Goal: Task Accomplishment & Management: Manage account settings

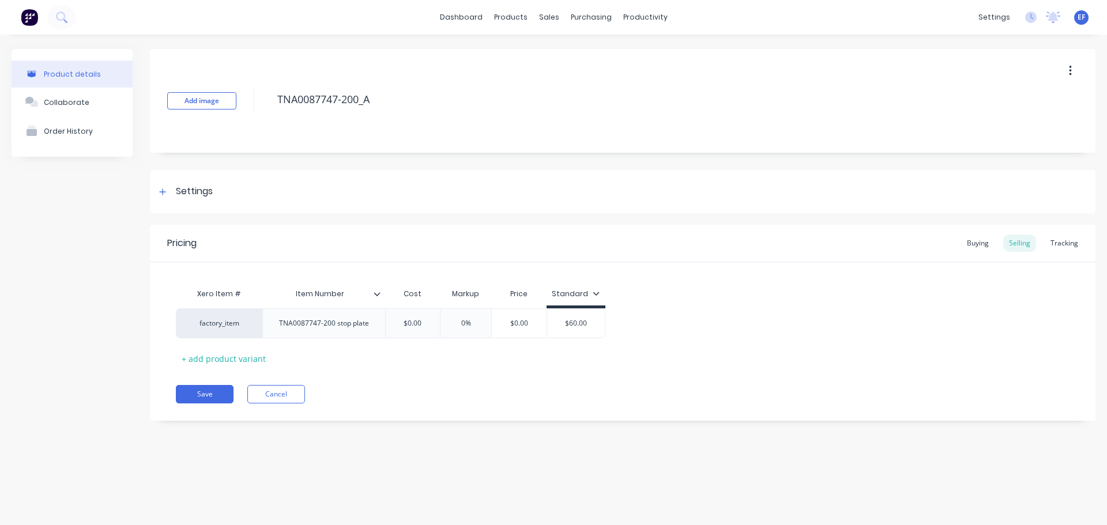
click at [188, 190] on div "Settings" at bounding box center [194, 192] width 37 height 14
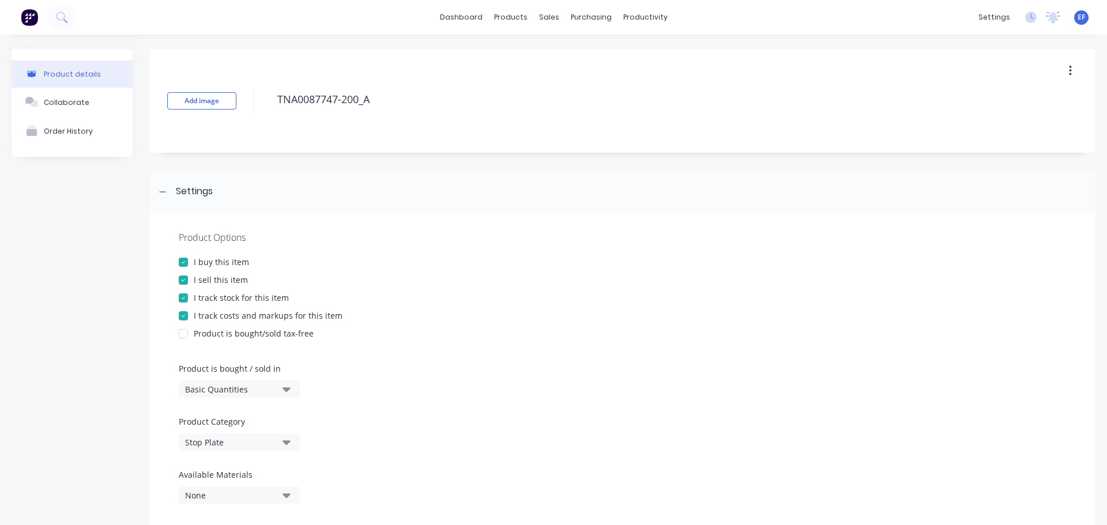
click at [189, 285] on div at bounding box center [183, 280] width 23 height 23
click at [183, 273] on div at bounding box center [183, 280] width 23 height 23
click at [190, 302] on div at bounding box center [183, 298] width 23 height 23
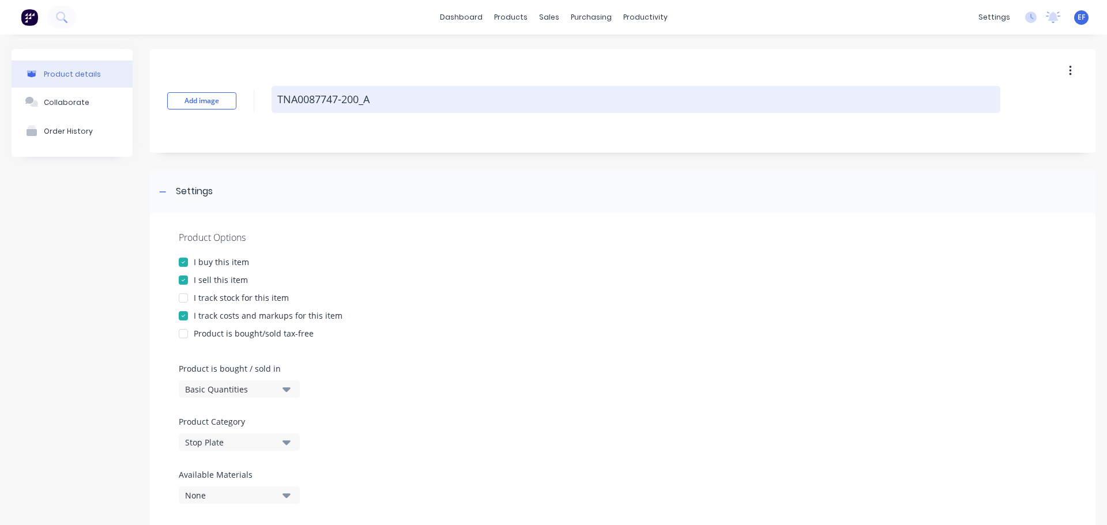
drag, startPoint x: 350, startPoint y: 104, endPoint x: 275, endPoint y: 107, distance: 75.0
click at [275, 107] on textarea "TNA0087747-200_A" at bounding box center [636, 99] width 729 height 27
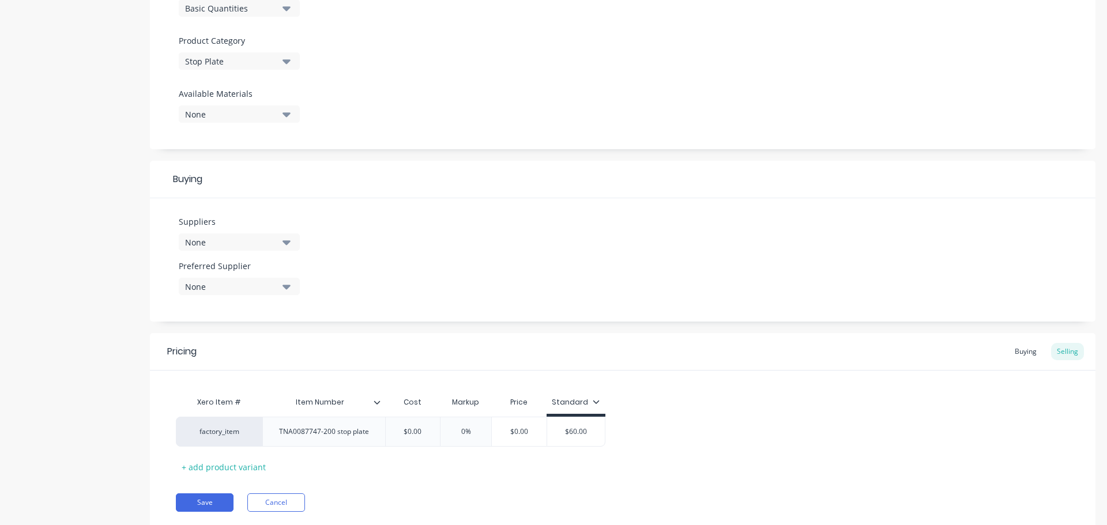
scroll to position [417, 0]
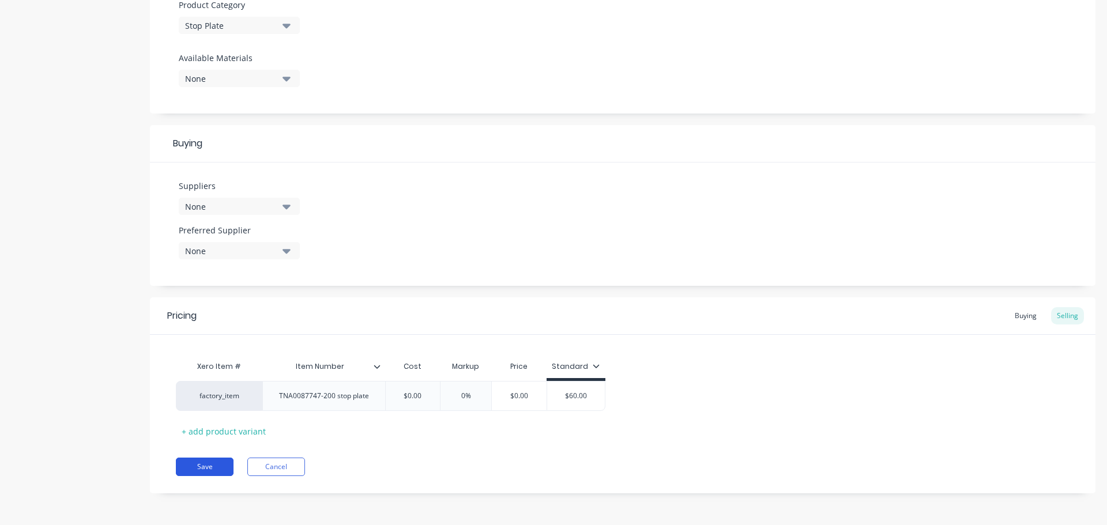
click at [195, 466] on button "Save" at bounding box center [205, 467] width 58 height 18
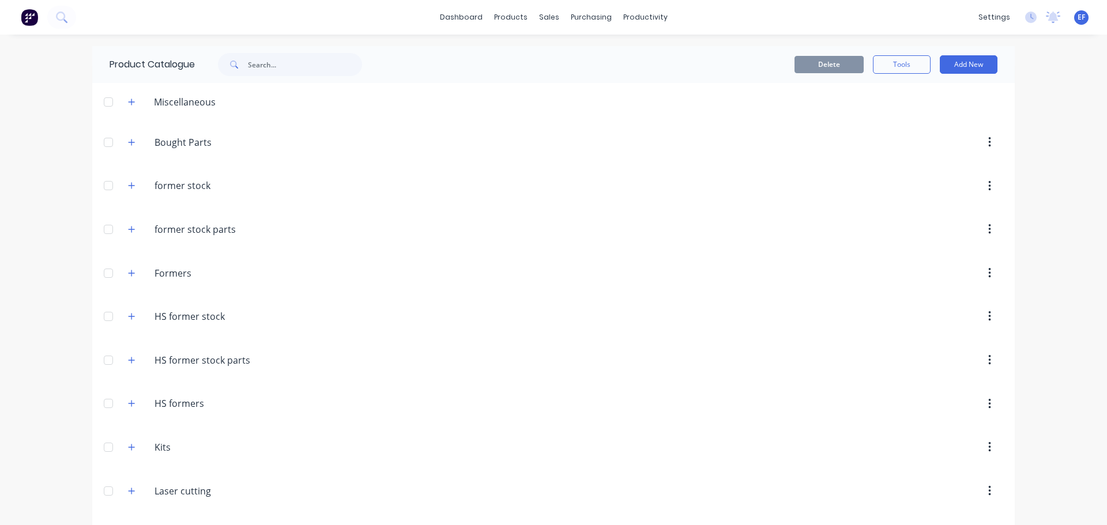
scroll to position [9048, 0]
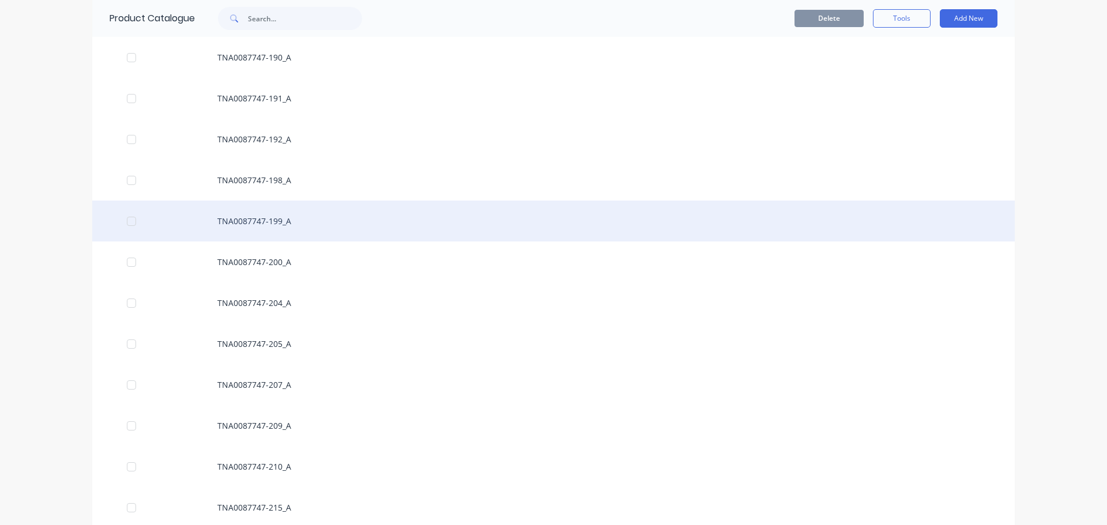
click at [276, 228] on div "TNA0087747-199_A" at bounding box center [553, 221] width 923 height 41
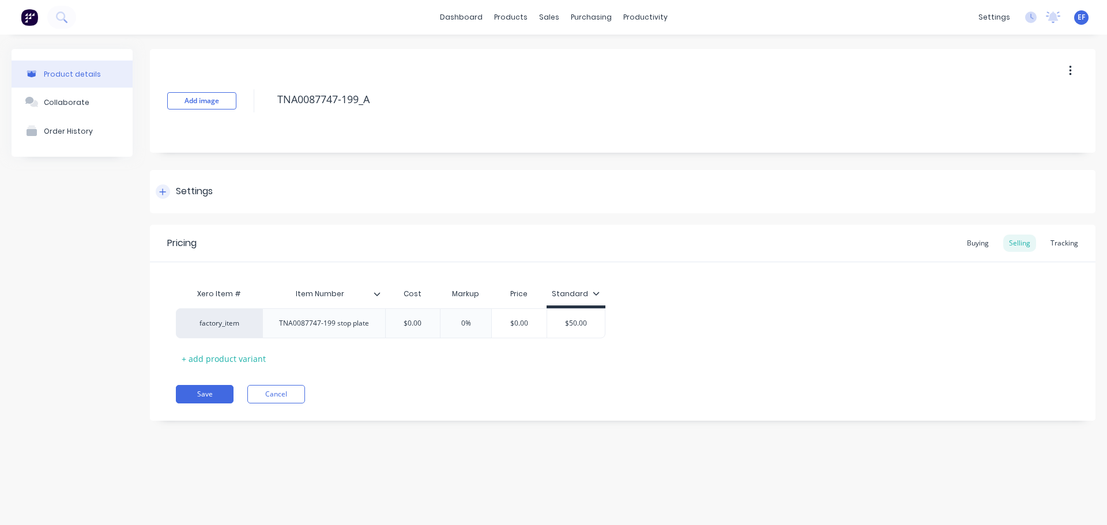
click at [153, 186] on div "Settings" at bounding box center [623, 191] width 946 height 43
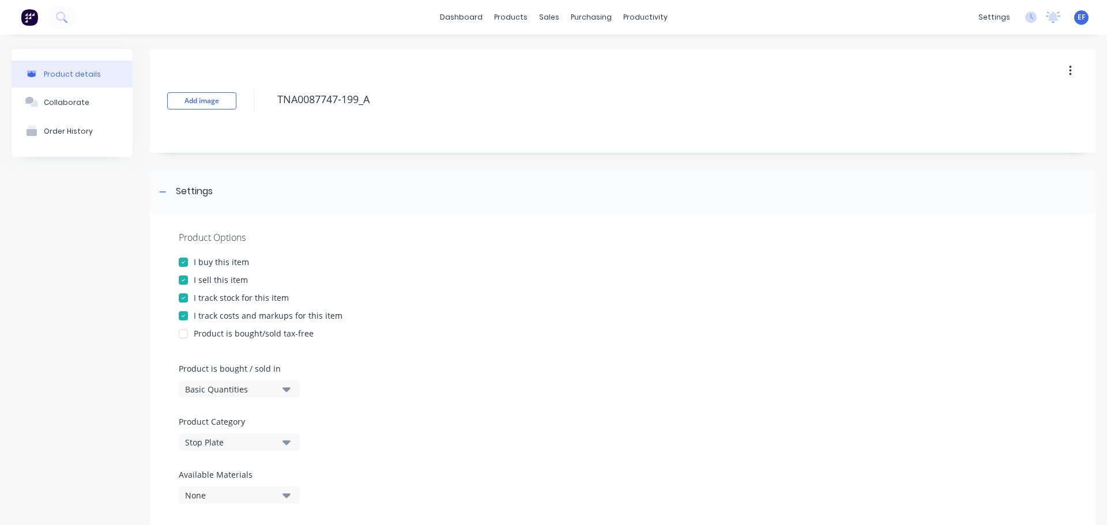
click at [196, 294] on div "I track stock for this item" at bounding box center [241, 298] width 95 height 12
drag, startPoint x: 370, startPoint y: 102, endPoint x: 247, endPoint y: 99, distance: 122.9
click at [247, 99] on div "Add image TNA0087747-199_A" at bounding box center [623, 101] width 946 height 104
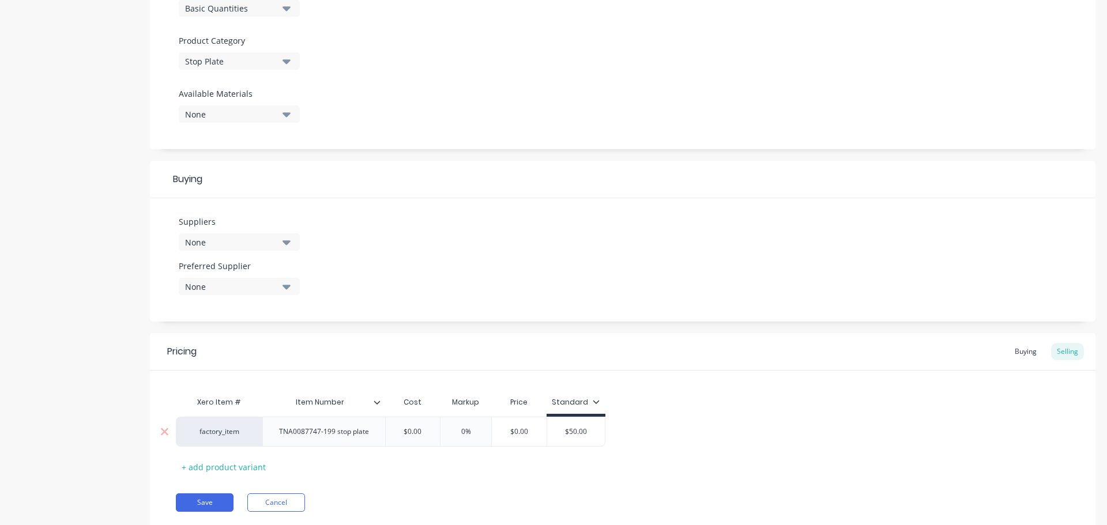
scroll to position [417, 0]
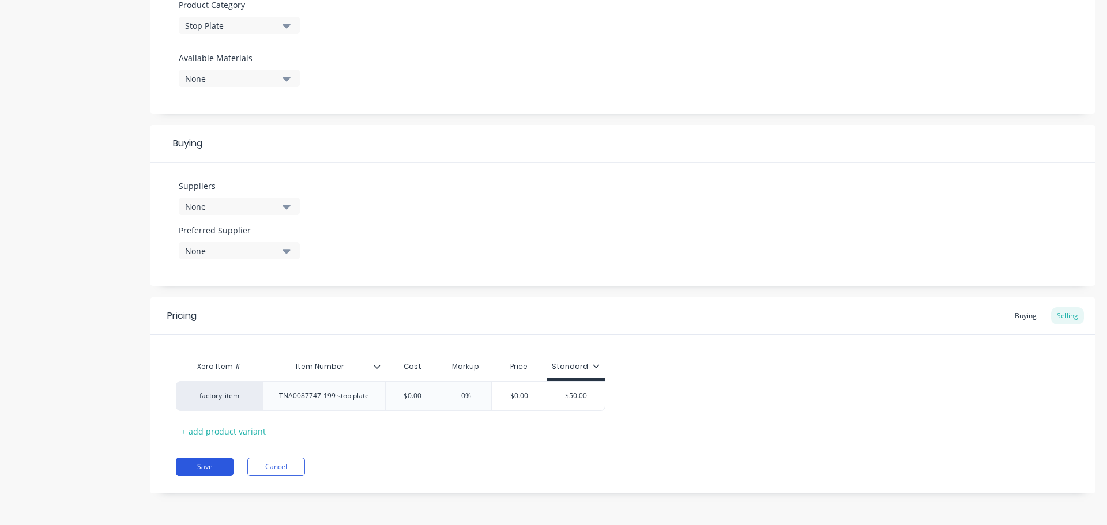
click at [200, 465] on button "Save" at bounding box center [205, 467] width 58 height 18
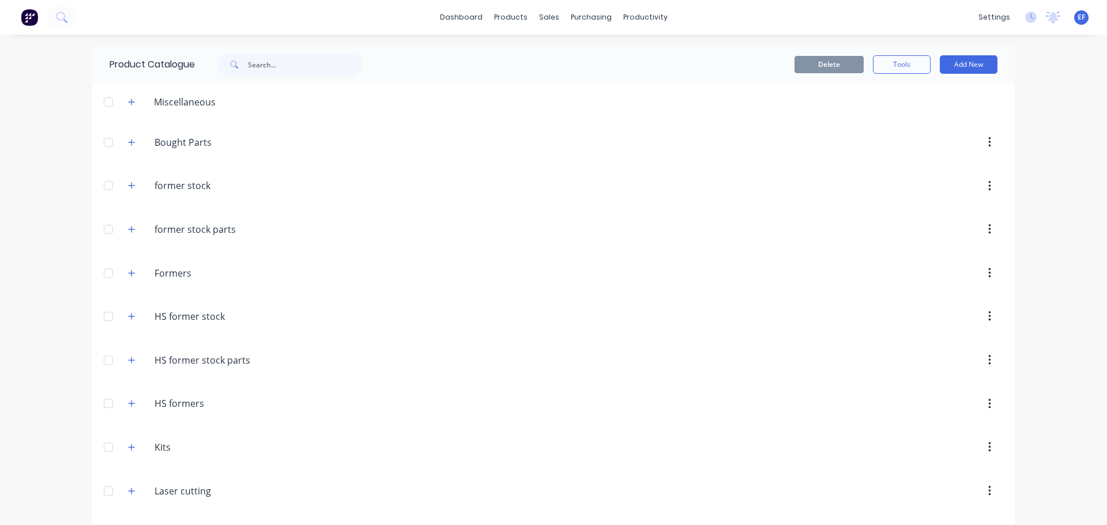
scroll to position [9007, 0]
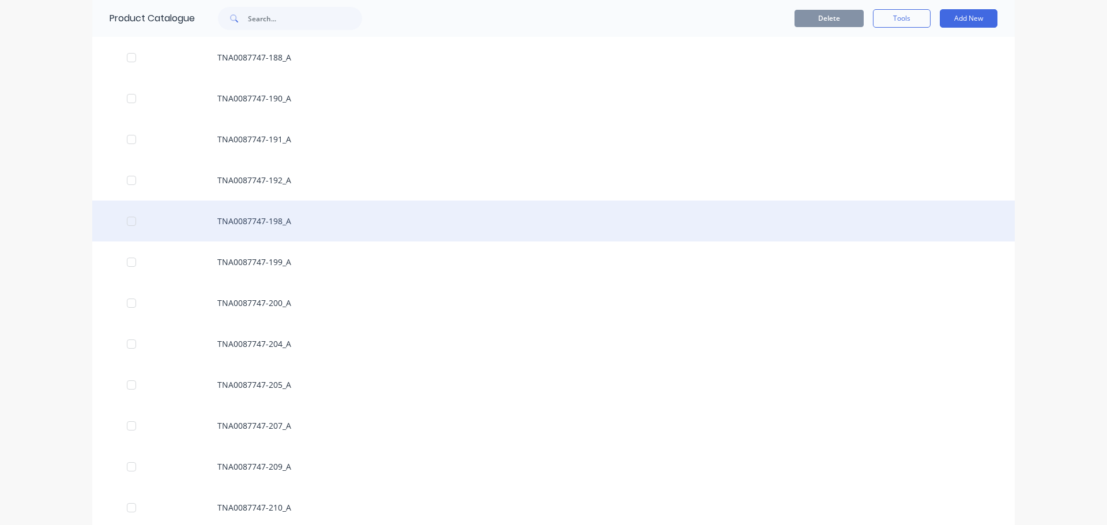
click at [245, 228] on div "TNA0087747-198_A" at bounding box center [553, 221] width 923 height 41
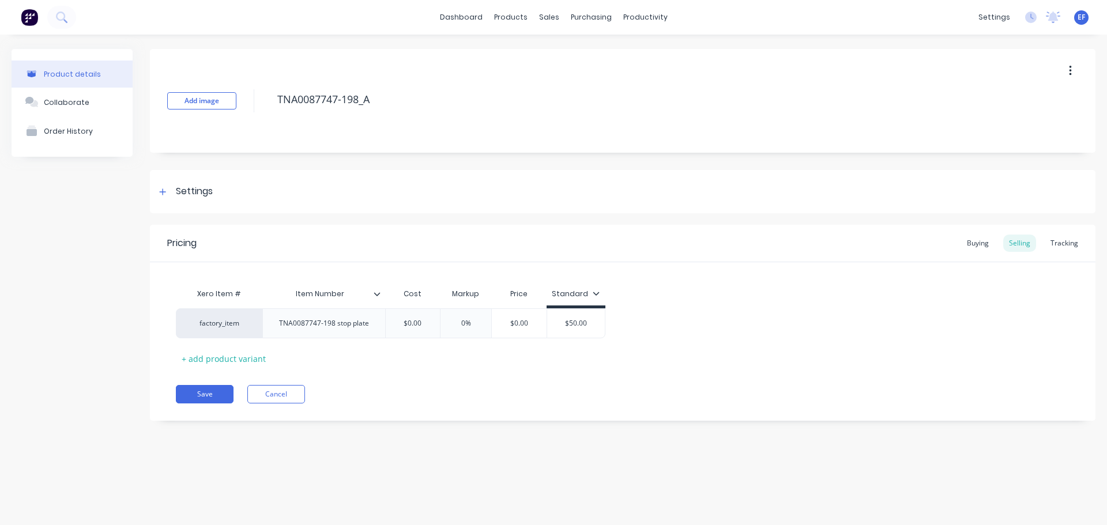
drag, startPoint x: 377, startPoint y: 105, endPoint x: 255, endPoint y: 103, distance: 121.7
click at [255, 103] on div "Add image TNA0087747-198_A" at bounding box center [623, 101] width 946 height 104
click at [186, 202] on div "Settings" at bounding box center [623, 191] width 946 height 43
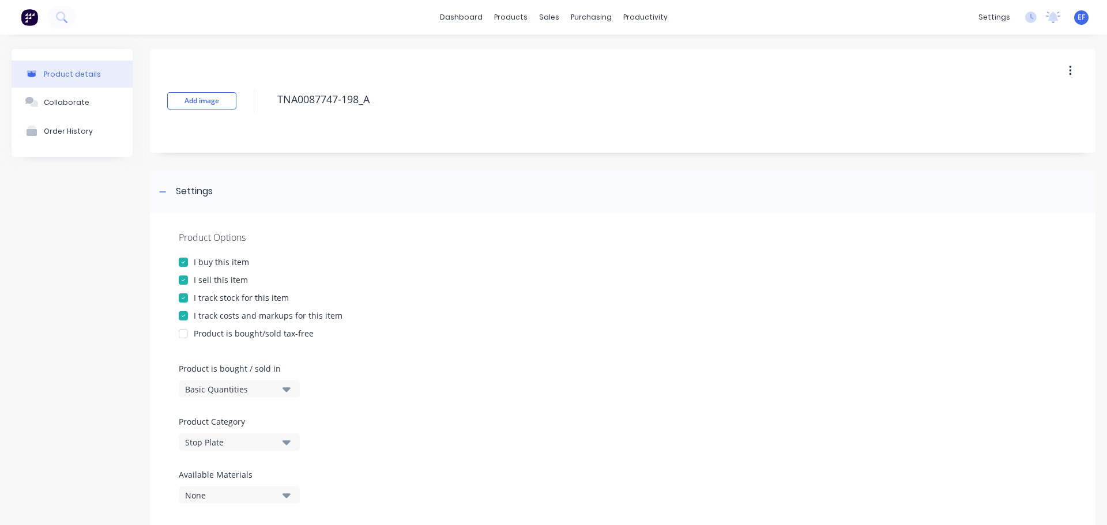
click at [206, 295] on div "I track stock for this item" at bounding box center [241, 298] width 95 height 12
click at [160, 197] on div at bounding box center [163, 192] width 14 height 14
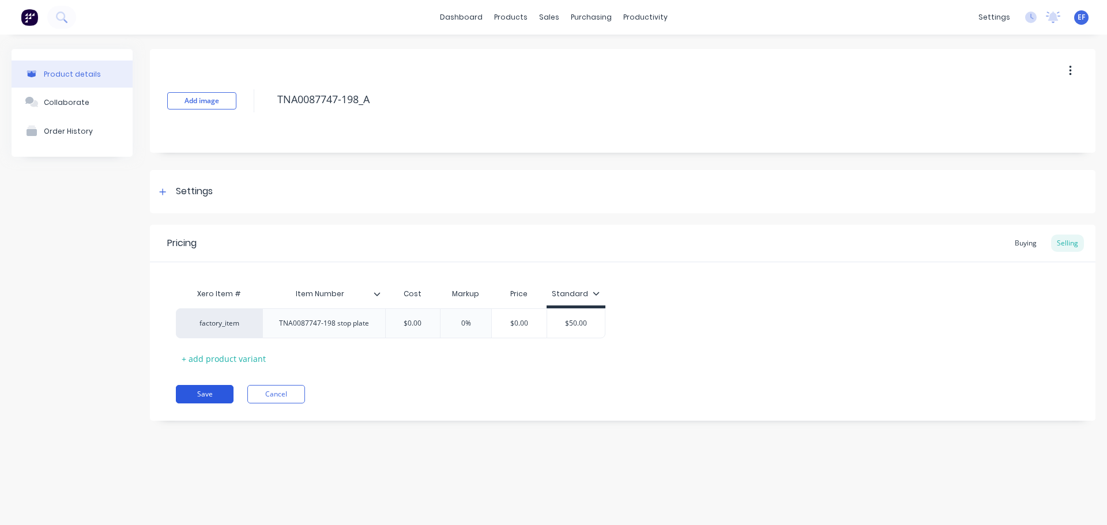
click at [191, 392] on button "Save" at bounding box center [205, 394] width 58 height 18
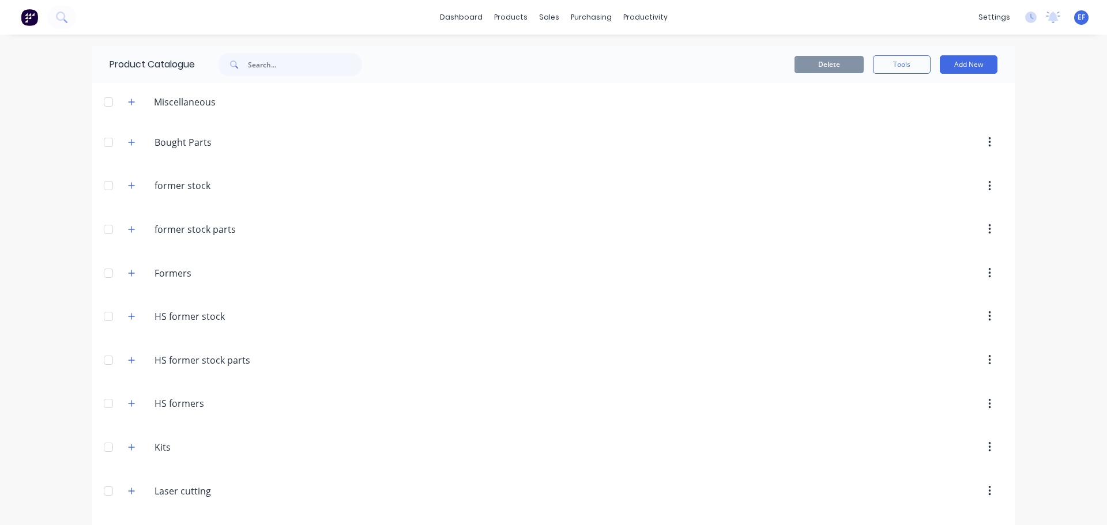
scroll to position [8966, 0]
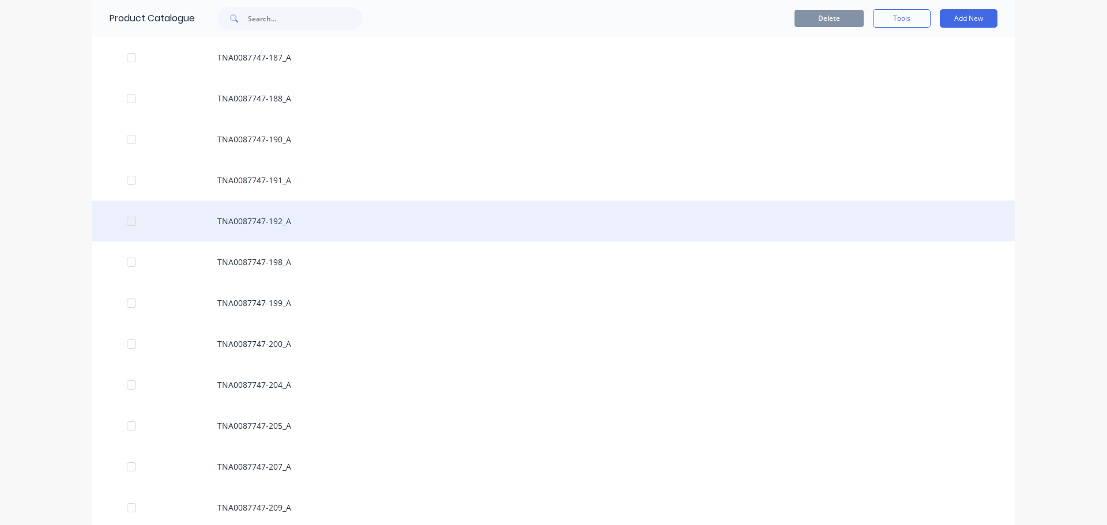
click at [252, 227] on div "TNA0087747-192_A" at bounding box center [553, 221] width 923 height 41
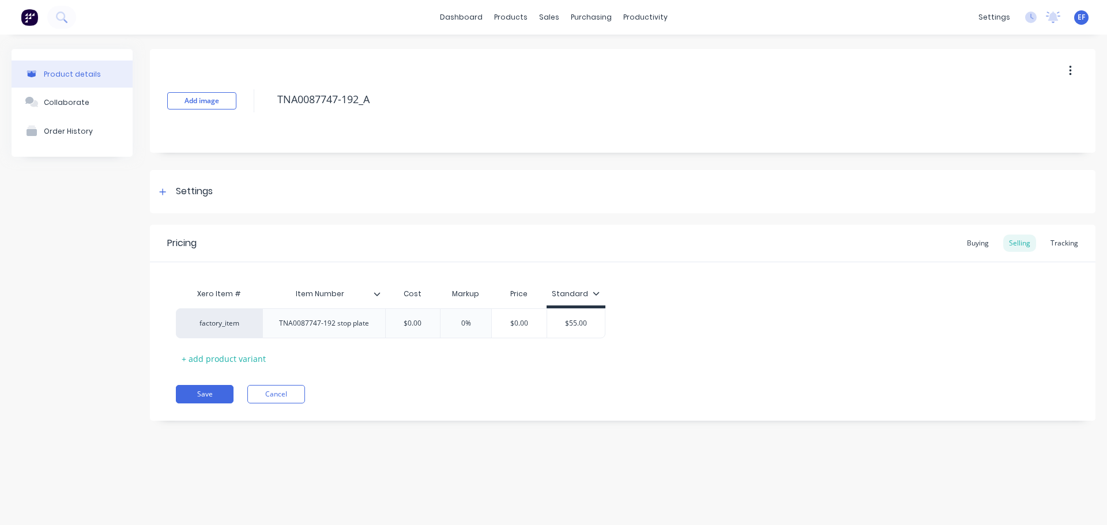
drag, startPoint x: 195, startPoint y: 187, endPoint x: 175, endPoint y: 236, distance: 52.8
click at [194, 187] on div "Settings" at bounding box center [194, 192] width 37 height 14
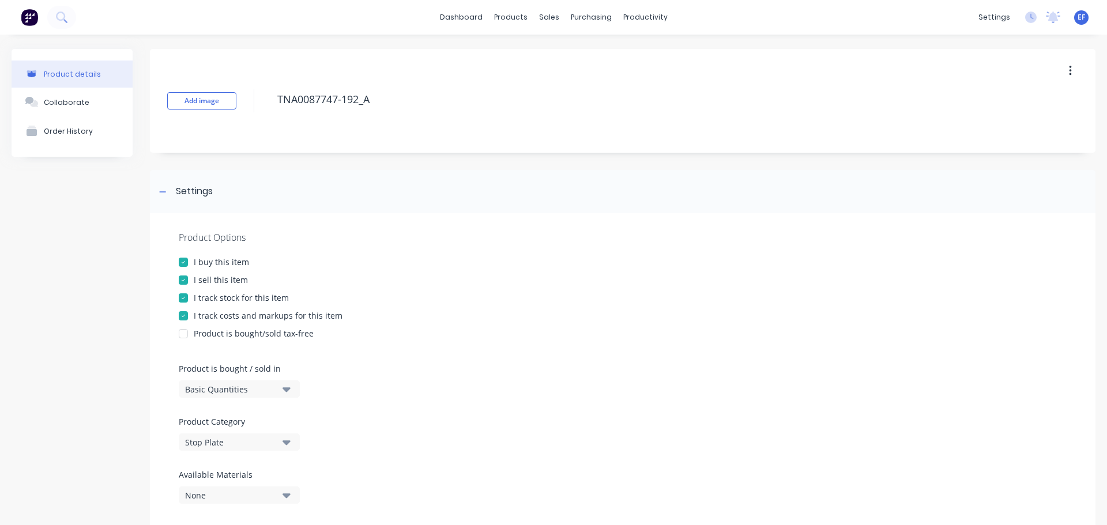
click at [189, 299] on div at bounding box center [183, 298] width 23 height 23
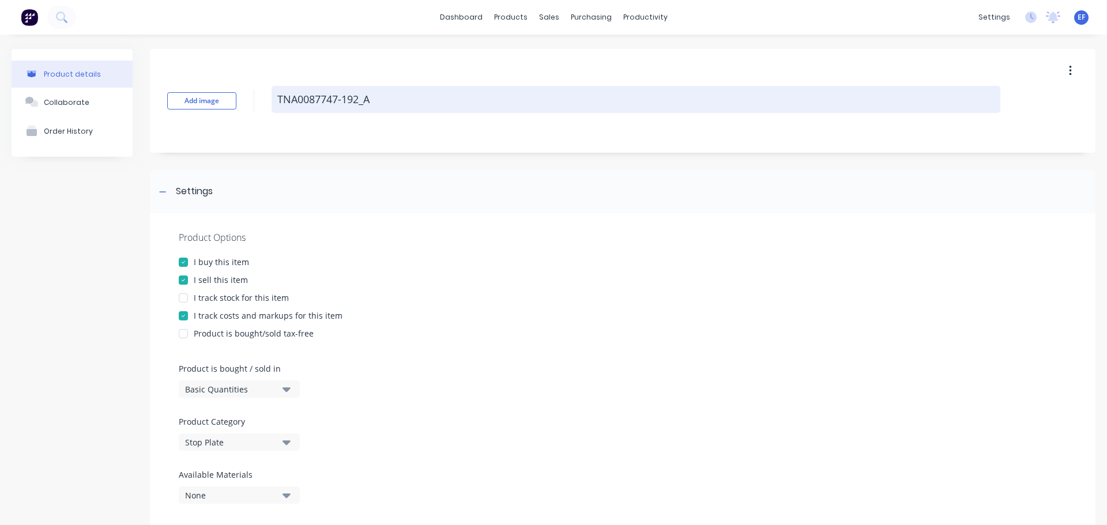
drag, startPoint x: 381, startPoint y: 102, endPoint x: 273, endPoint y: 103, distance: 108.4
click at [273, 103] on textarea "TNA0087747-192_A" at bounding box center [636, 99] width 729 height 27
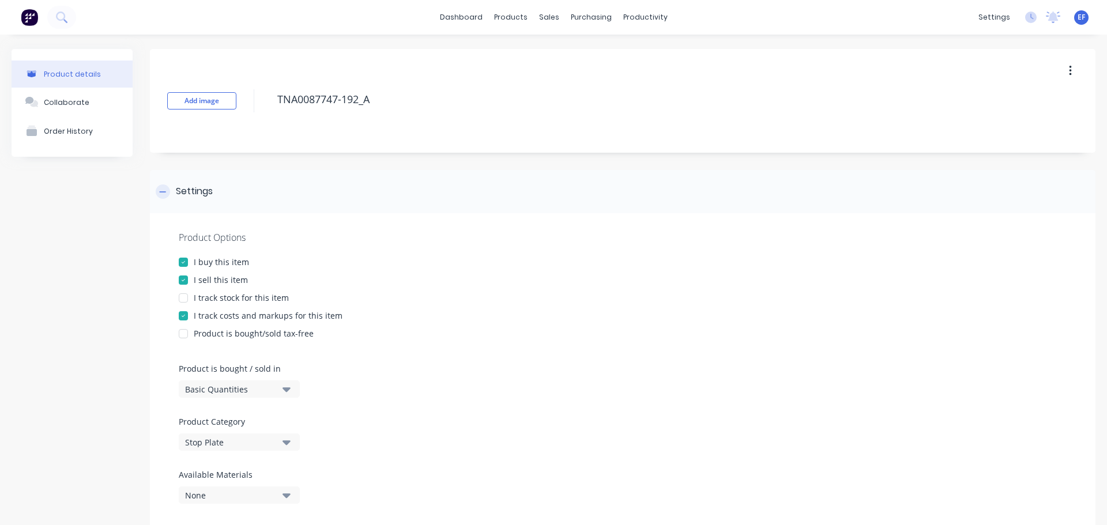
click at [167, 192] on div at bounding box center [163, 192] width 14 height 14
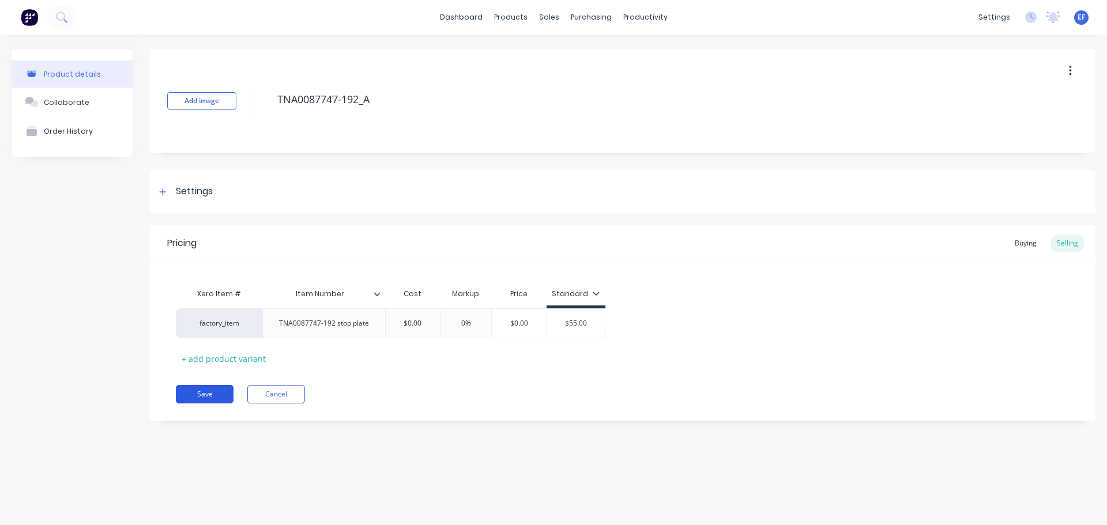
click at [193, 392] on button "Save" at bounding box center [205, 394] width 58 height 18
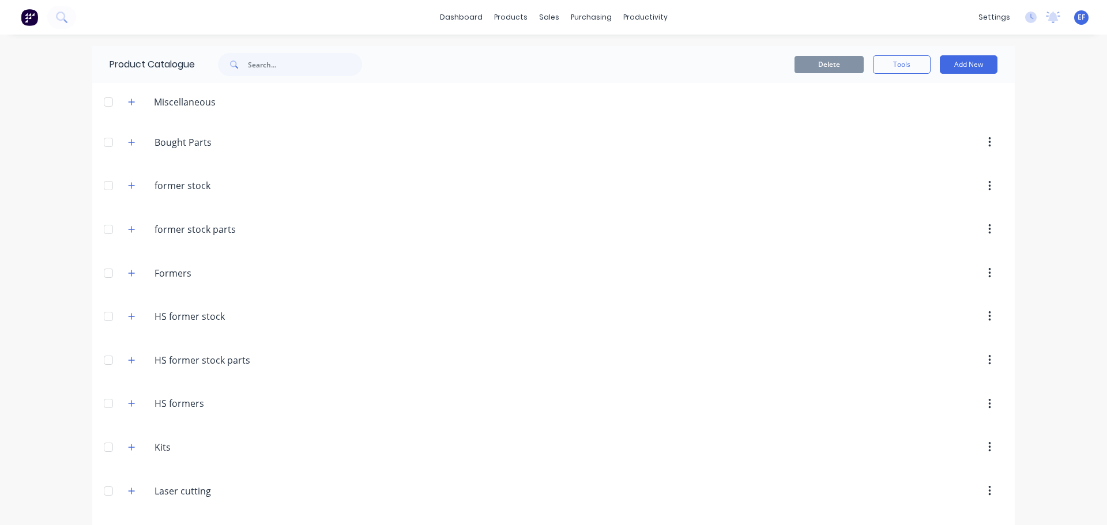
scroll to position [8925, 0]
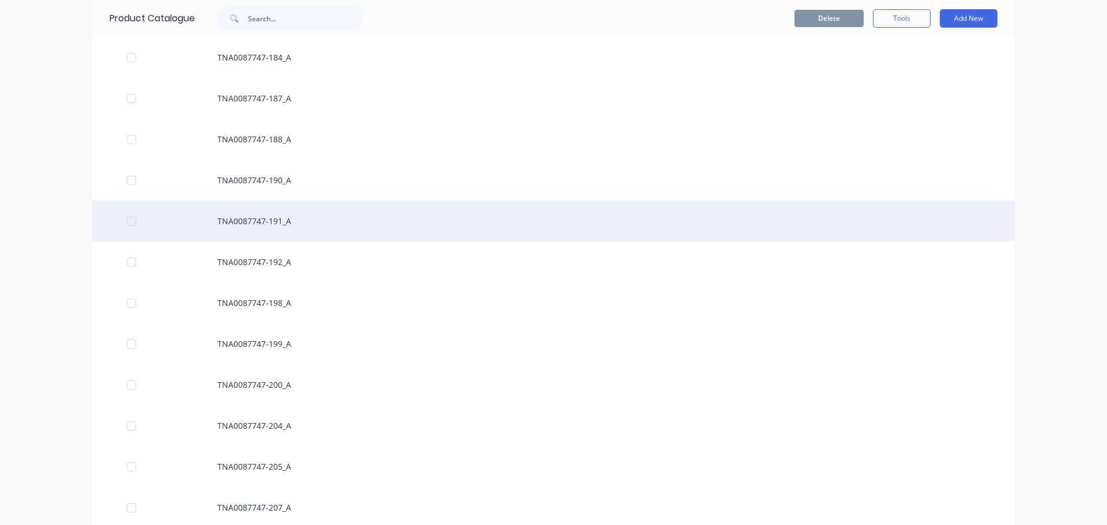
click at [262, 224] on div "TNA0087747-191_A" at bounding box center [553, 221] width 923 height 41
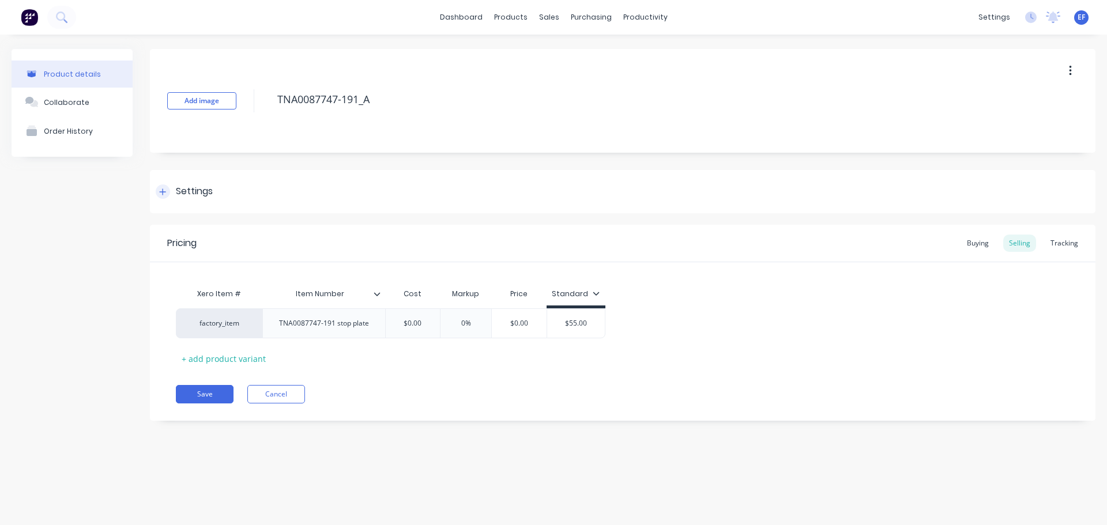
click at [151, 185] on div "Settings" at bounding box center [623, 191] width 946 height 43
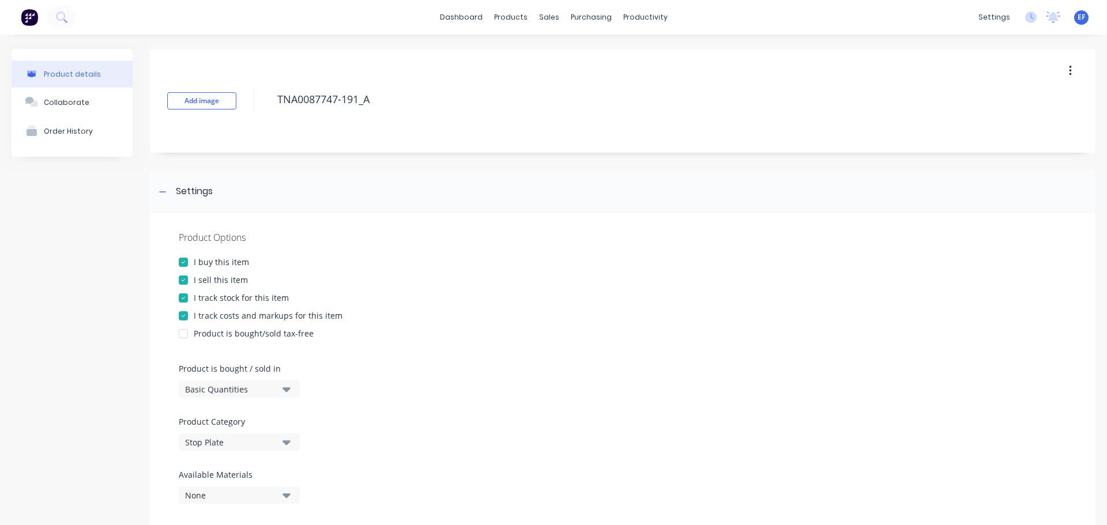
click at [196, 292] on div "I track stock for this item" at bounding box center [241, 298] width 95 height 12
click at [166, 194] on icon at bounding box center [162, 192] width 7 height 8
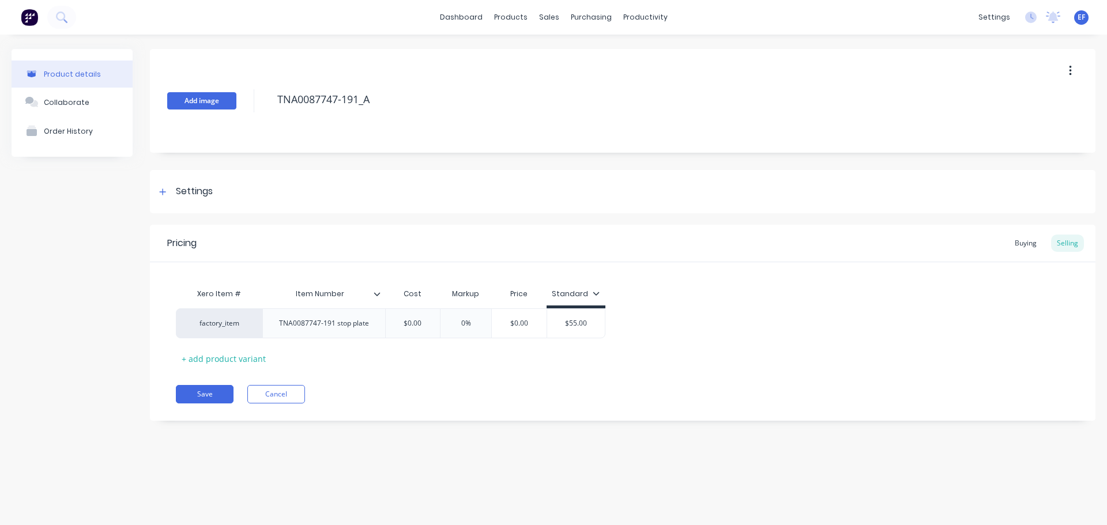
drag, startPoint x: 381, startPoint y: 97, endPoint x: 234, endPoint y: 106, distance: 147.3
click at [234, 106] on div "Add image TNA0087747-191_A" at bounding box center [623, 101] width 946 height 104
click at [200, 401] on button "Save" at bounding box center [205, 394] width 58 height 18
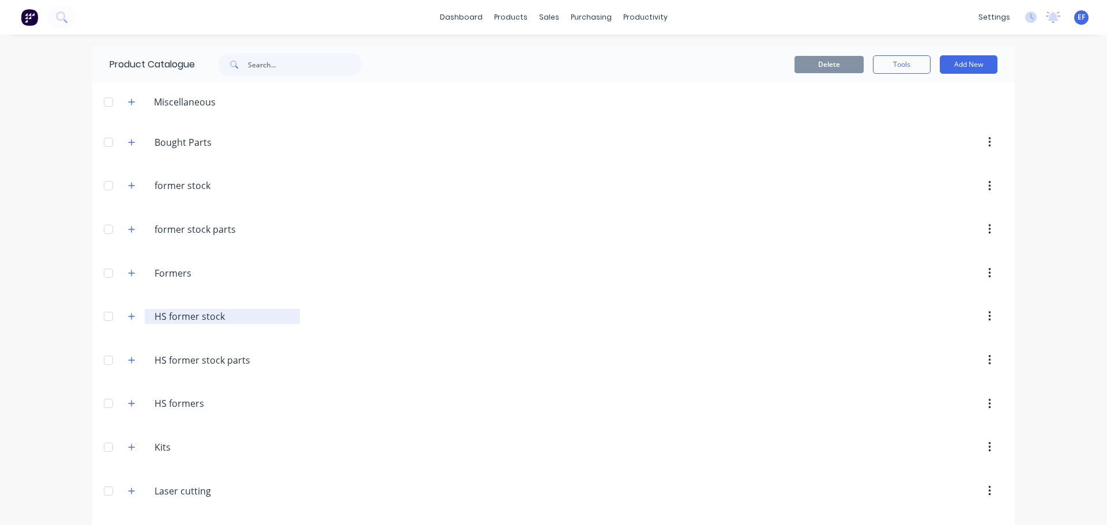
scroll to position [8884, 0]
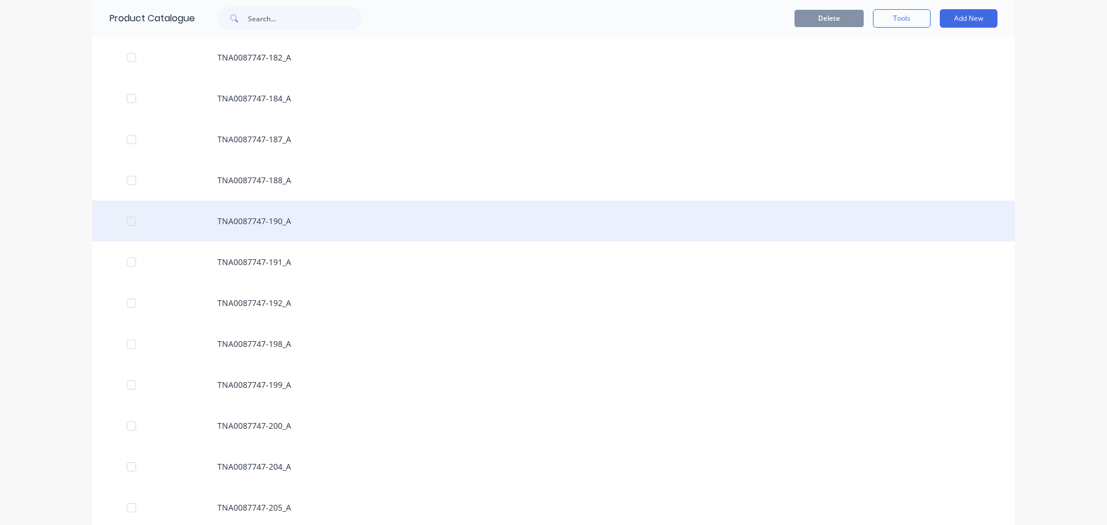
click at [228, 214] on div "TNA0087747-190_A" at bounding box center [553, 221] width 923 height 41
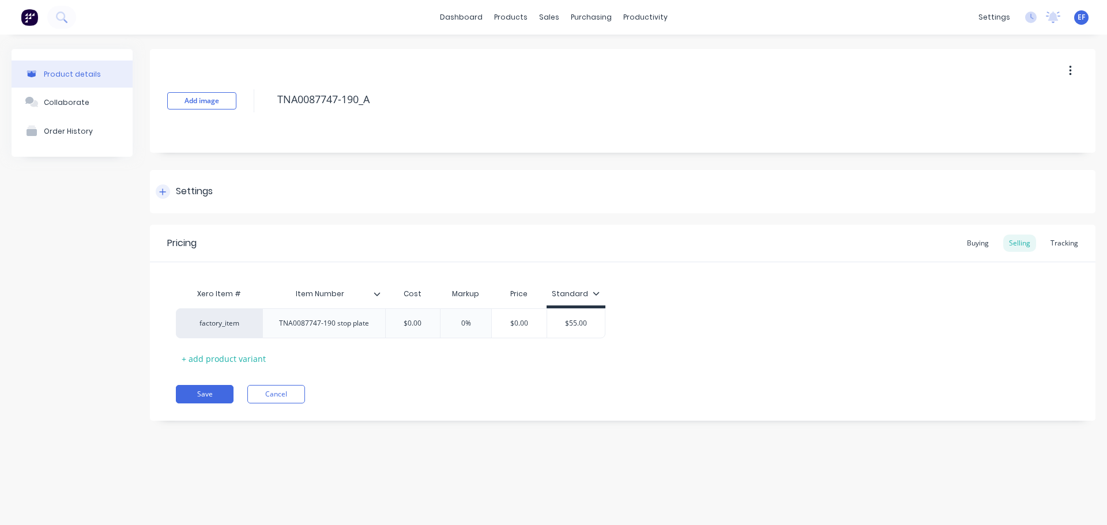
click at [181, 187] on div "Settings" at bounding box center [194, 192] width 37 height 14
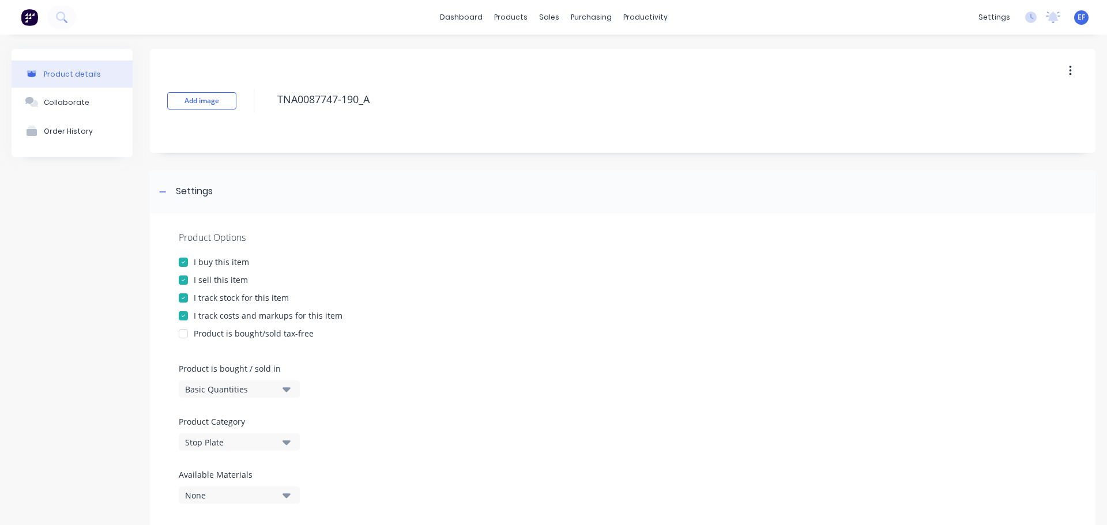
click at [191, 301] on div at bounding box center [183, 298] width 23 height 23
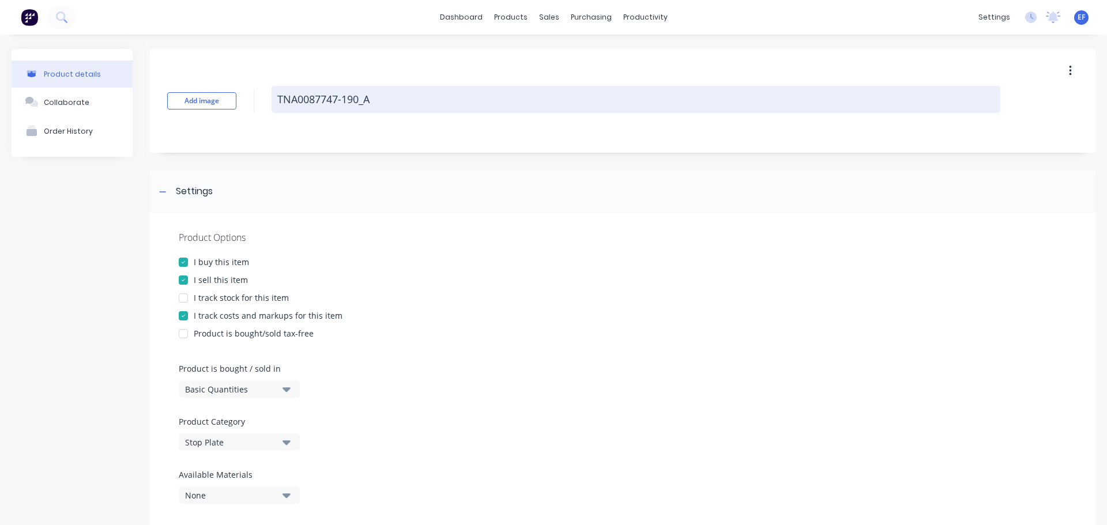
drag, startPoint x: 339, startPoint y: 101, endPoint x: 273, endPoint y: 104, distance: 66.4
click at [273, 104] on textarea "TNA0087747-190_A" at bounding box center [636, 99] width 729 height 27
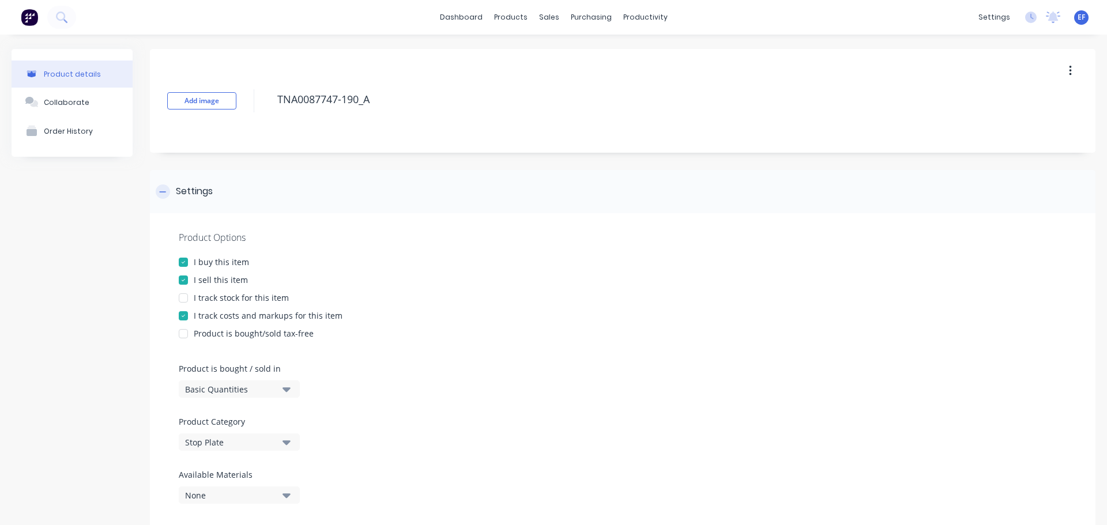
click at [162, 191] on icon at bounding box center [163, 191] width 6 height 1
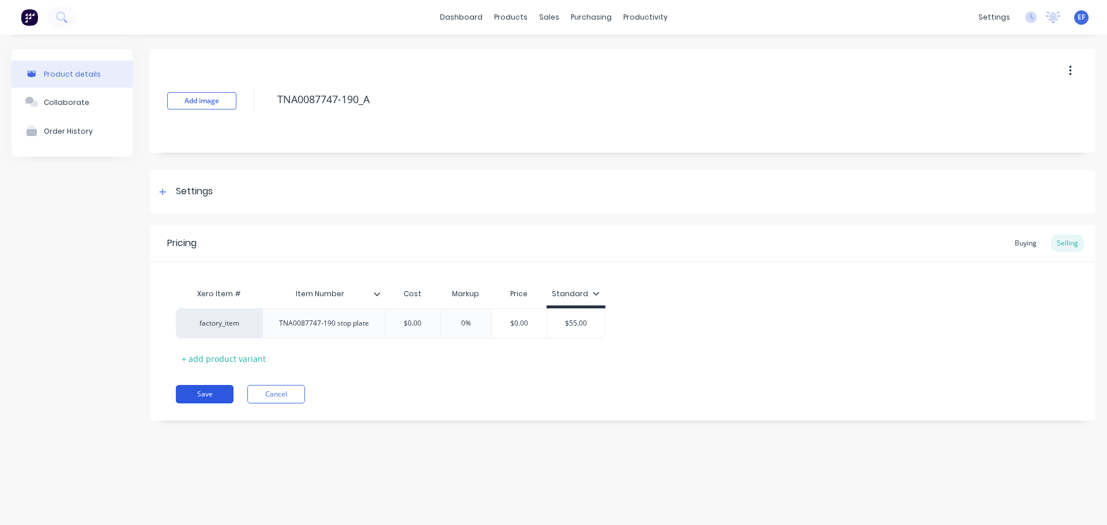
click at [204, 399] on button "Save" at bounding box center [205, 394] width 58 height 18
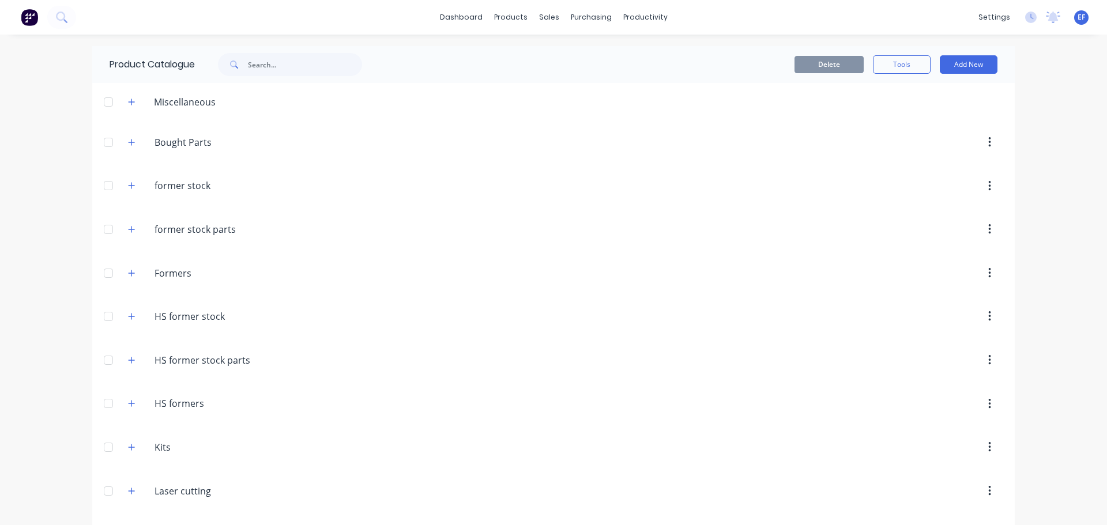
scroll to position [8843, 0]
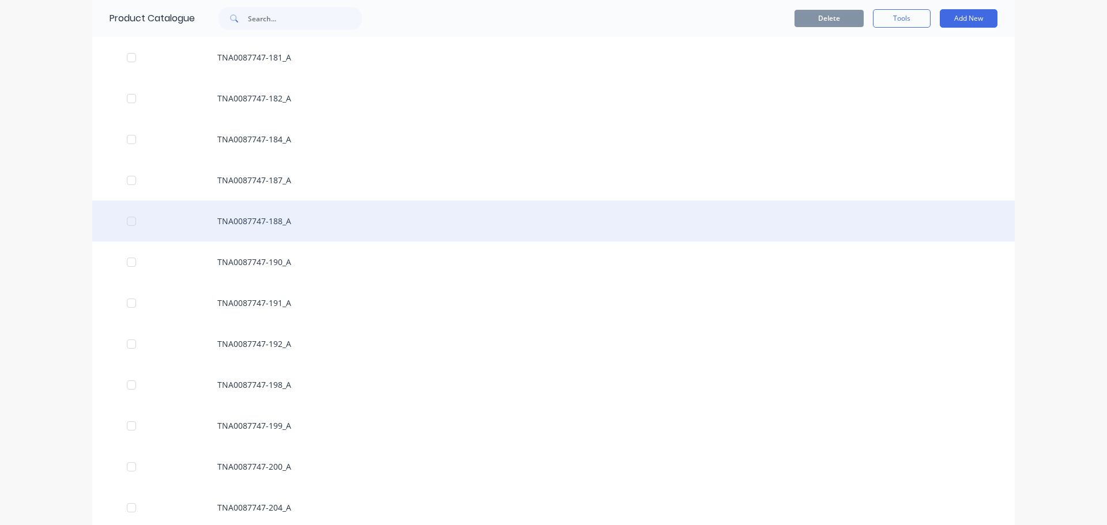
click at [291, 216] on div "TNA0087747-188_A" at bounding box center [553, 221] width 923 height 41
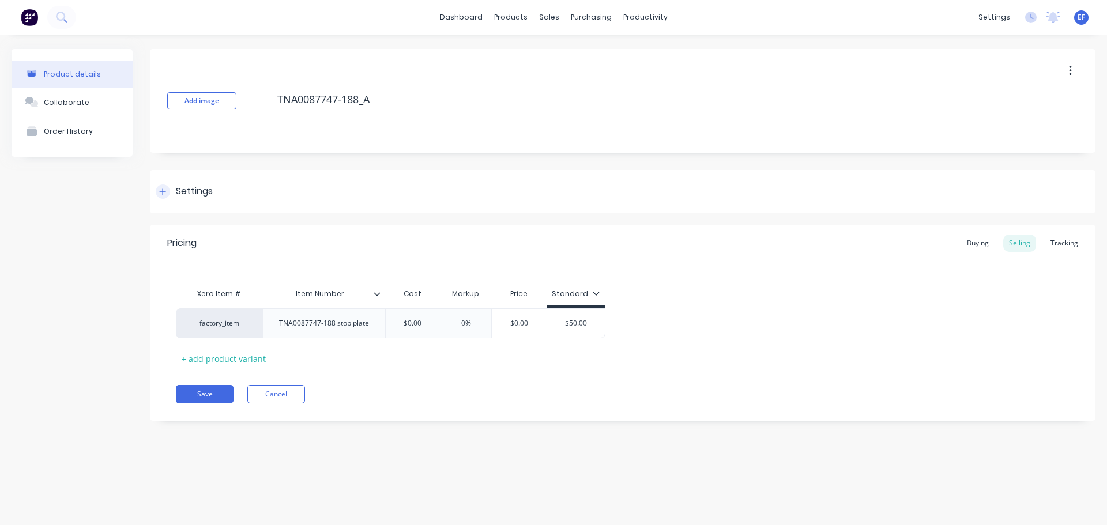
click at [178, 198] on div "Settings" at bounding box center [194, 192] width 37 height 14
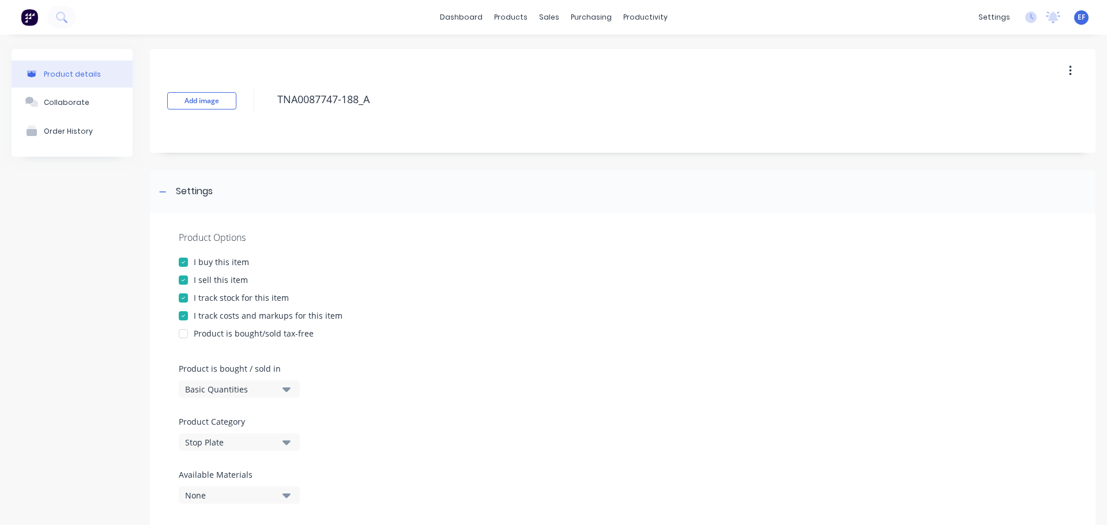
click at [191, 298] on div at bounding box center [183, 298] width 23 height 23
drag, startPoint x: 354, startPoint y: 106, endPoint x: 260, endPoint y: 106, distance: 94.0
click at [260, 106] on div "Add image TNA0087747-188_A" at bounding box center [623, 101] width 946 height 104
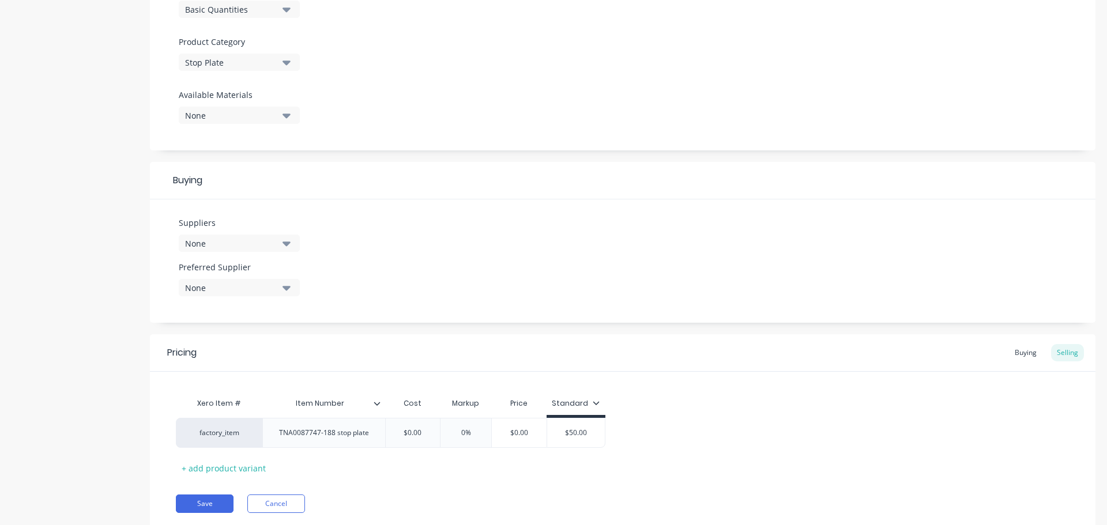
scroll to position [404, 0]
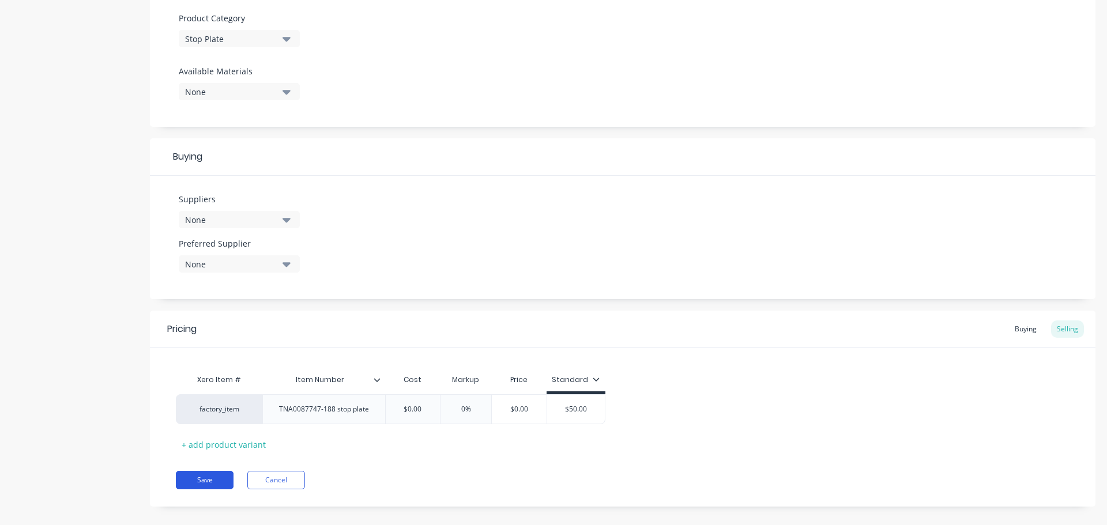
click at [208, 480] on button "Save" at bounding box center [205, 480] width 58 height 18
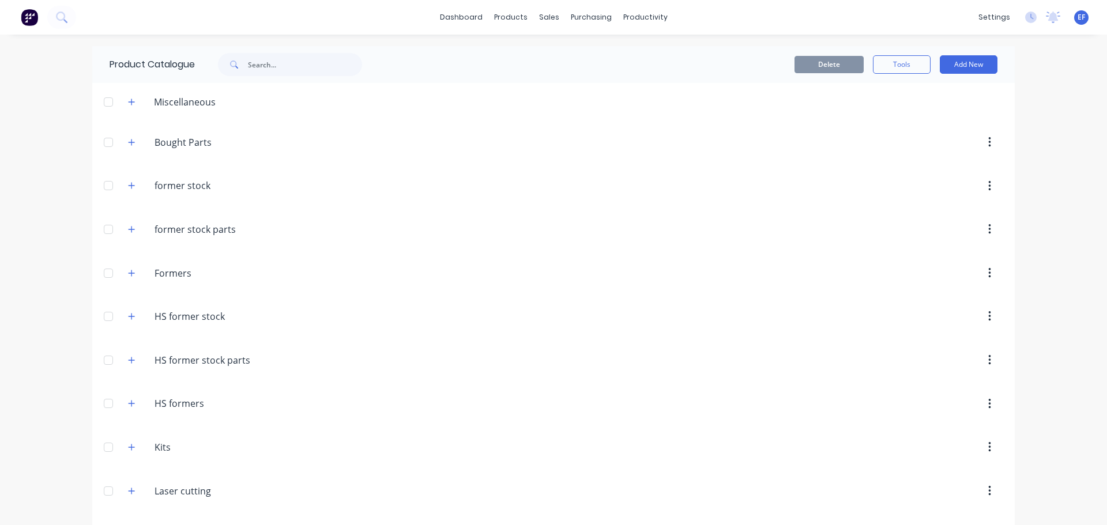
scroll to position [8802, 0]
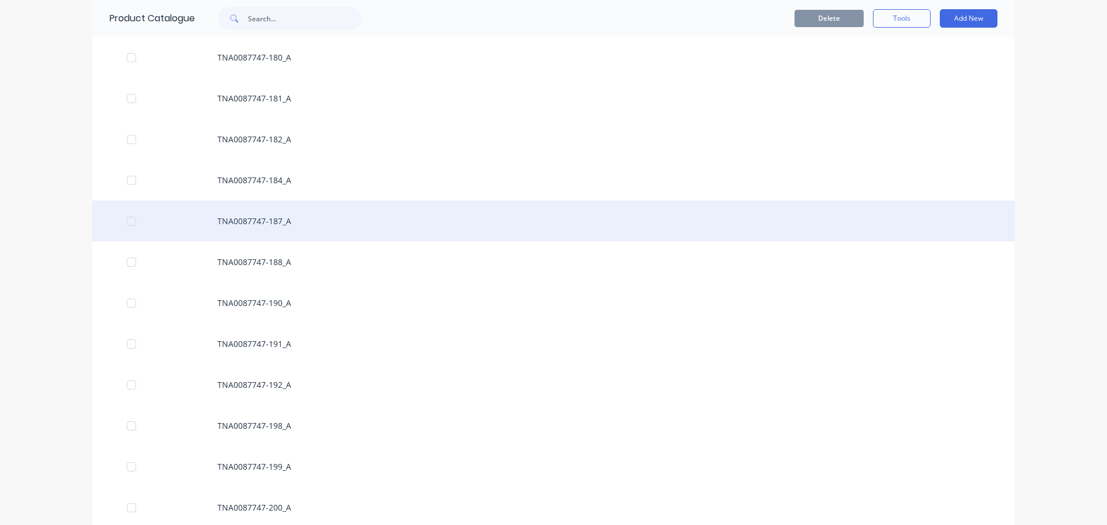
click at [279, 223] on div "TNA0087747-187_A" at bounding box center [553, 221] width 923 height 41
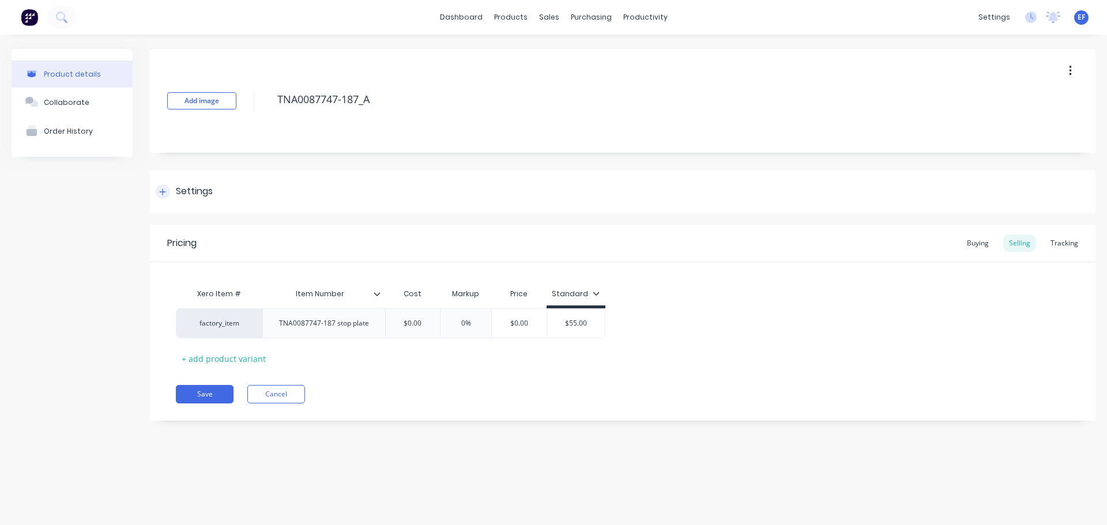
click at [171, 197] on div "Settings" at bounding box center [184, 192] width 57 height 14
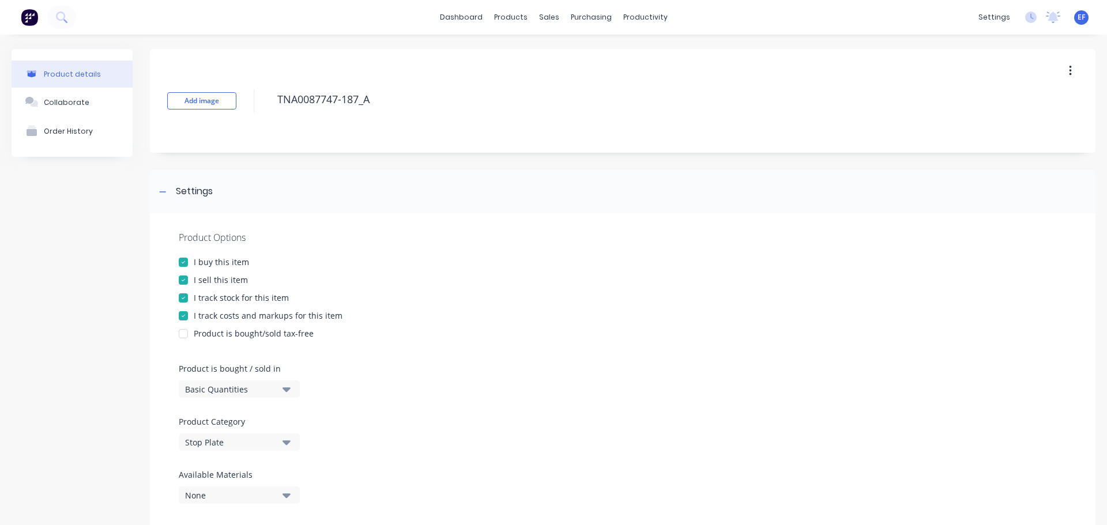
click at [189, 300] on div at bounding box center [183, 298] width 23 height 23
drag, startPoint x: 385, startPoint y: 97, endPoint x: 252, endPoint y: 106, distance: 133.5
click at [252, 106] on div "Add image TNA0087747-187_A" at bounding box center [623, 101] width 946 height 104
click at [162, 194] on icon at bounding box center [162, 192] width 7 height 8
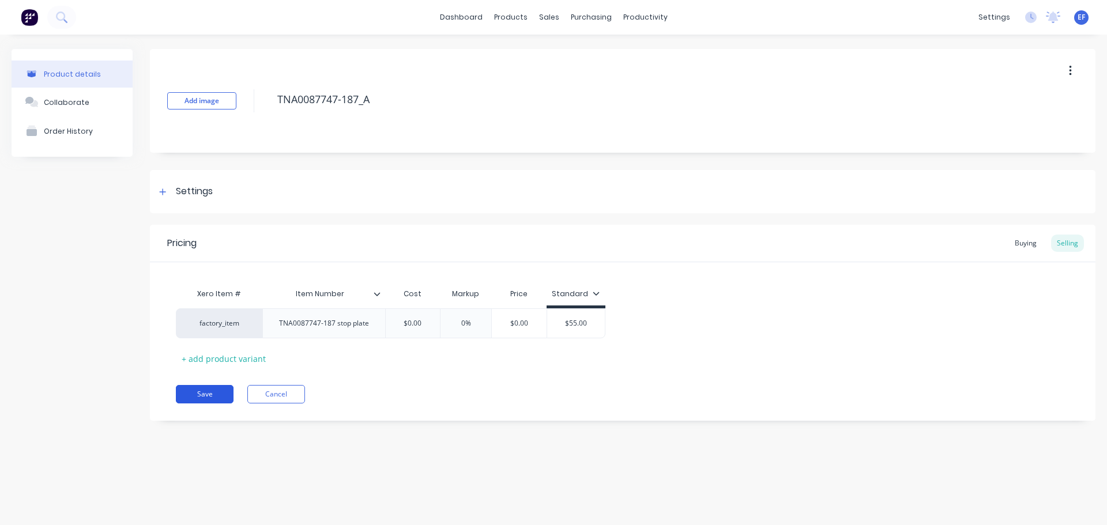
click at [203, 399] on button "Save" at bounding box center [205, 394] width 58 height 18
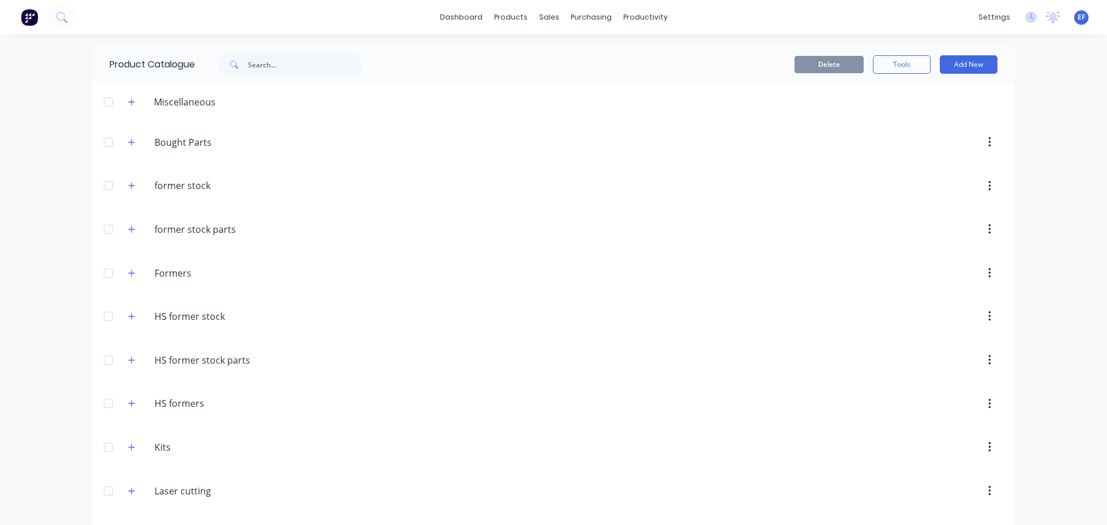
scroll to position [8761, 0]
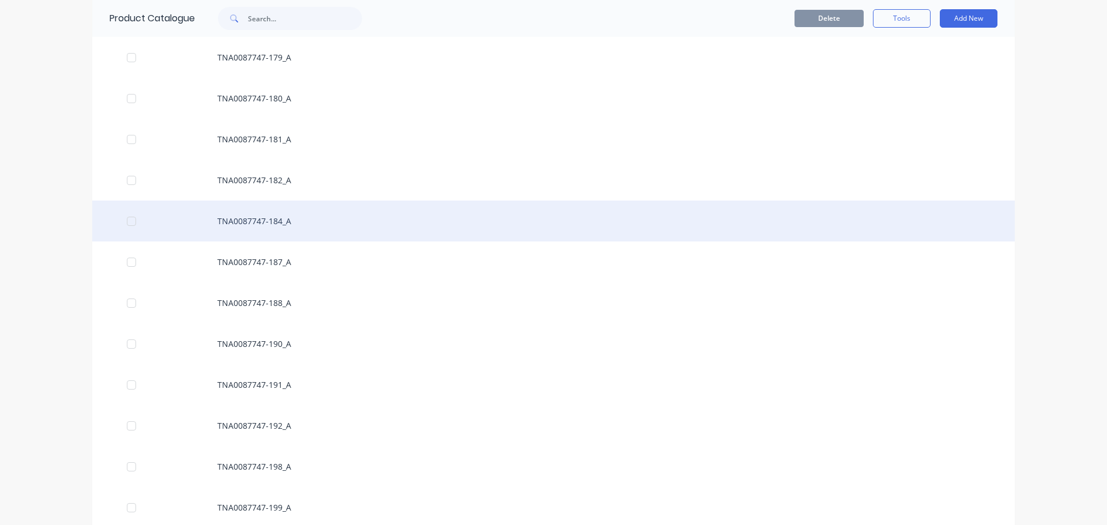
click at [266, 232] on div "TNA0087747-184_A" at bounding box center [553, 221] width 923 height 41
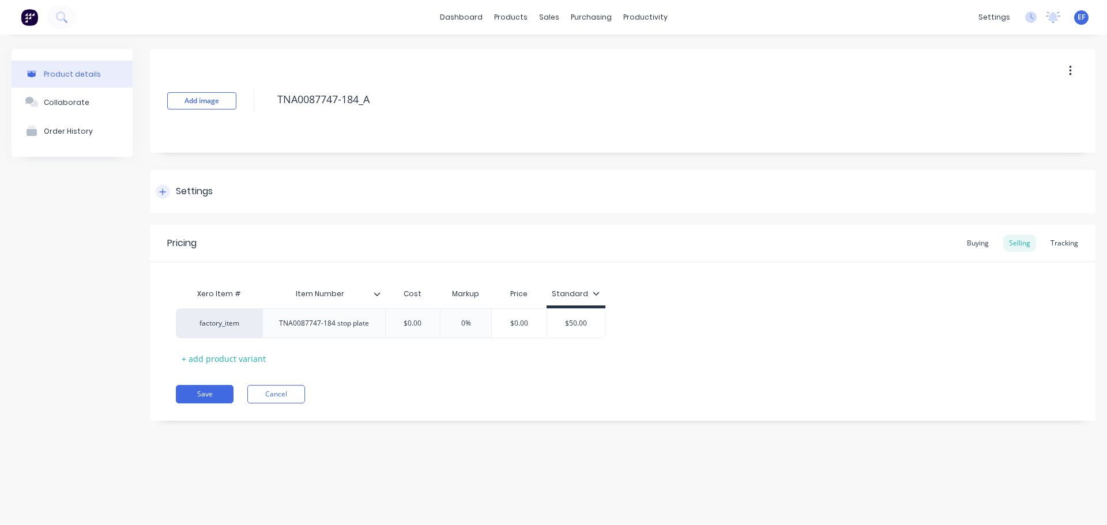
click at [175, 190] on div "Settings" at bounding box center [184, 192] width 57 height 14
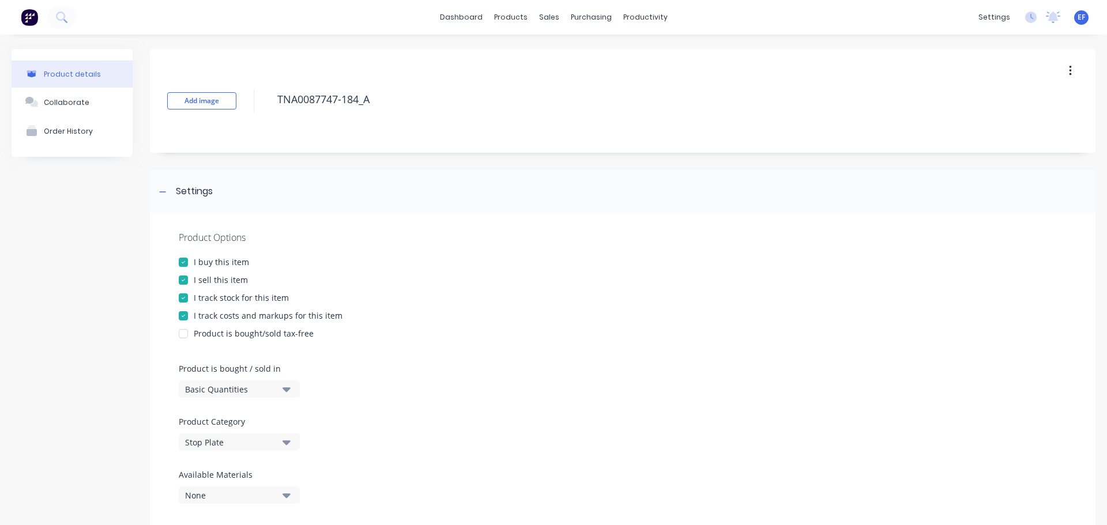
click at [201, 318] on div "I track costs and markups for this item" at bounding box center [268, 316] width 149 height 12
click at [190, 300] on div at bounding box center [183, 298] width 23 height 23
drag, startPoint x: 374, startPoint y: 106, endPoint x: 266, endPoint y: 106, distance: 107.9
click at [266, 106] on div "Add image TNA0087747-184_A" at bounding box center [623, 101] width 946 height 104
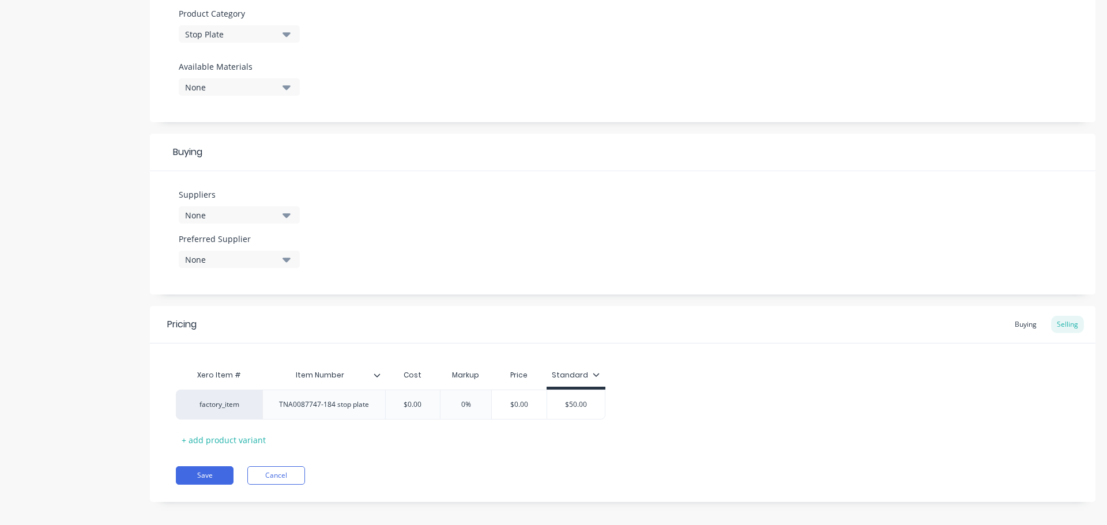
scroll to position [417, 0]
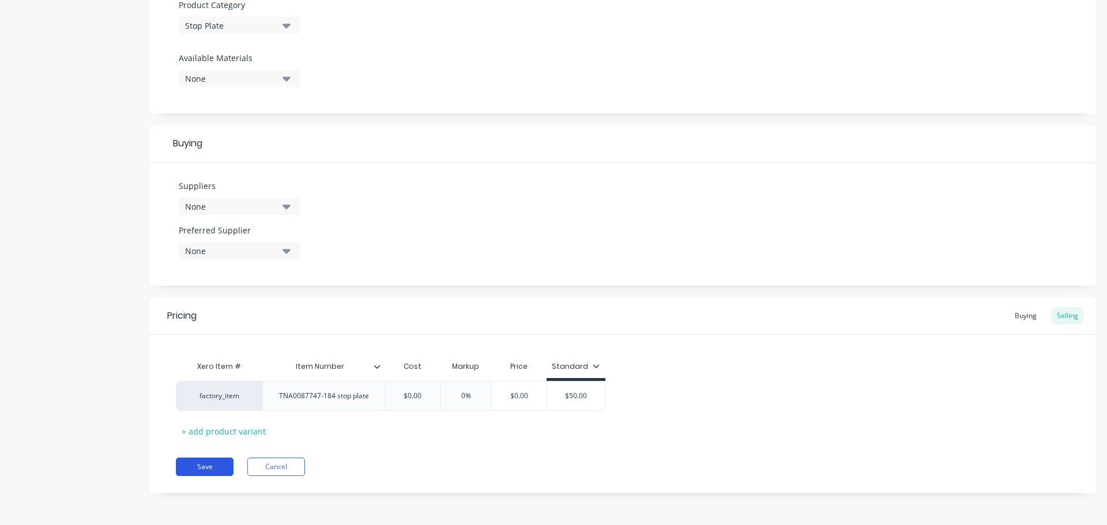
click at [200, 464] on button "Save" at bounding box center [205, 467] width 58 height 18
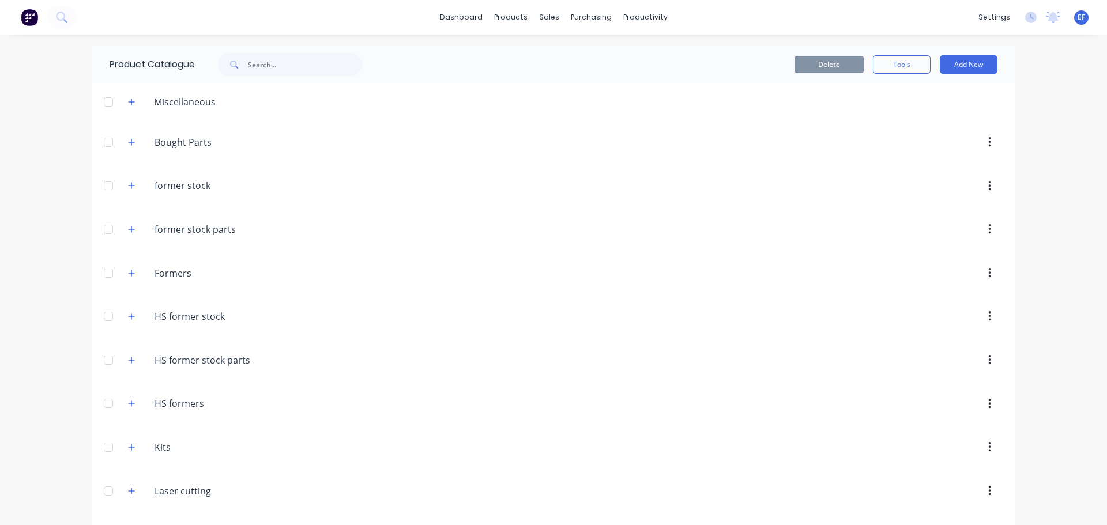
scroll to position [8720, 0]
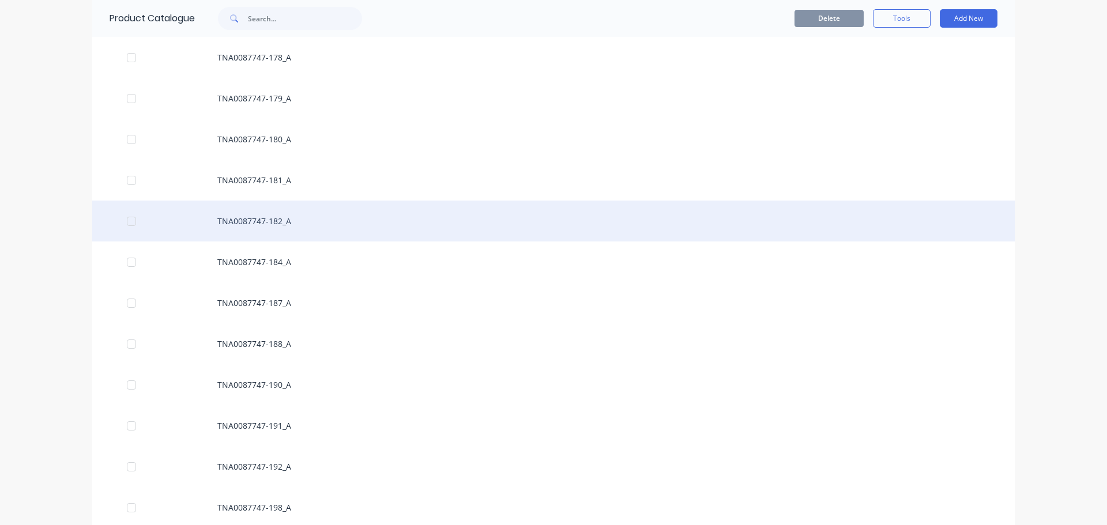
click at [271, 232] on div "TNA0087747-182_A" at bounding box center [553, 221] width 923 height 41
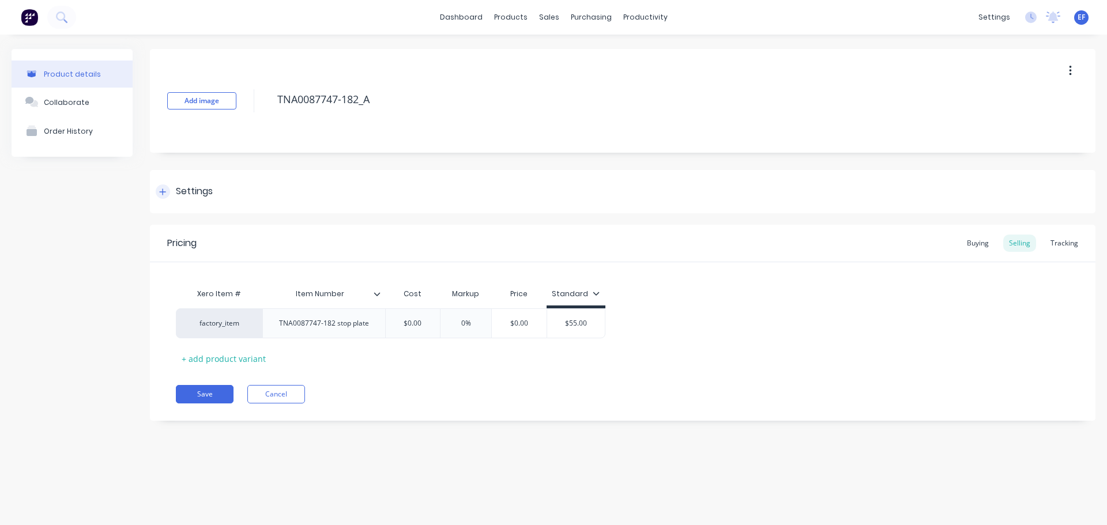
click at [172, 198] on div "Settings" at bounding box center [184, 192] width 57 height 14
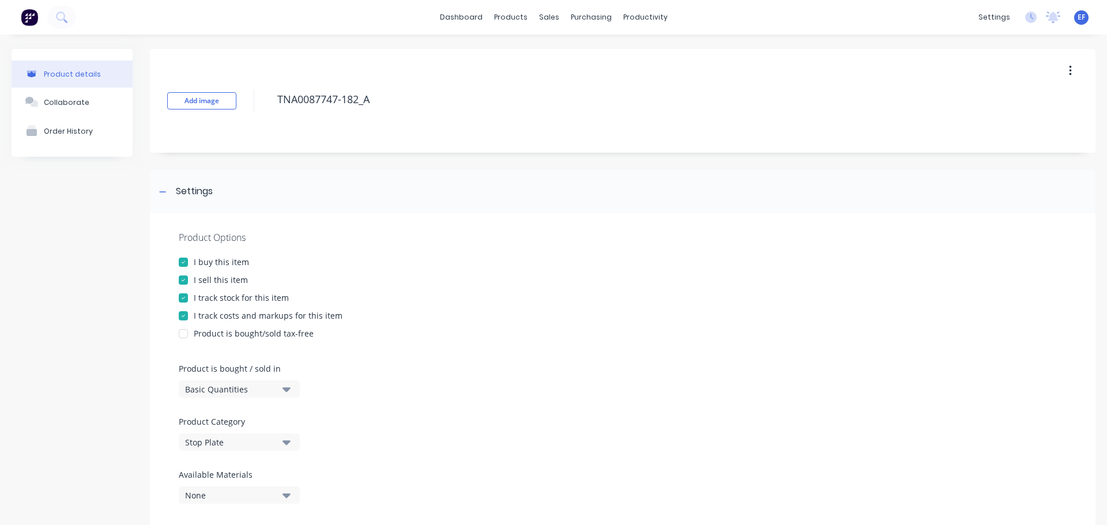
click at [198, 305] on div "Product Options I buy this item I sell this item I track stock for this item I …" at bounding box center [623, 371] width 946 height 317
click at [225, 300] on div "I track stock for this item" at bounding box center [241, 298] width 95 height 12
drag, startPoint x: 381, startPoint y: 101, endPoint x: 243, endPoint y: 102, distance: 137.8
click at [243, 102] on div "Add image TNA0087747-182_A" at bounding box center [623, 101] width 946 height 104
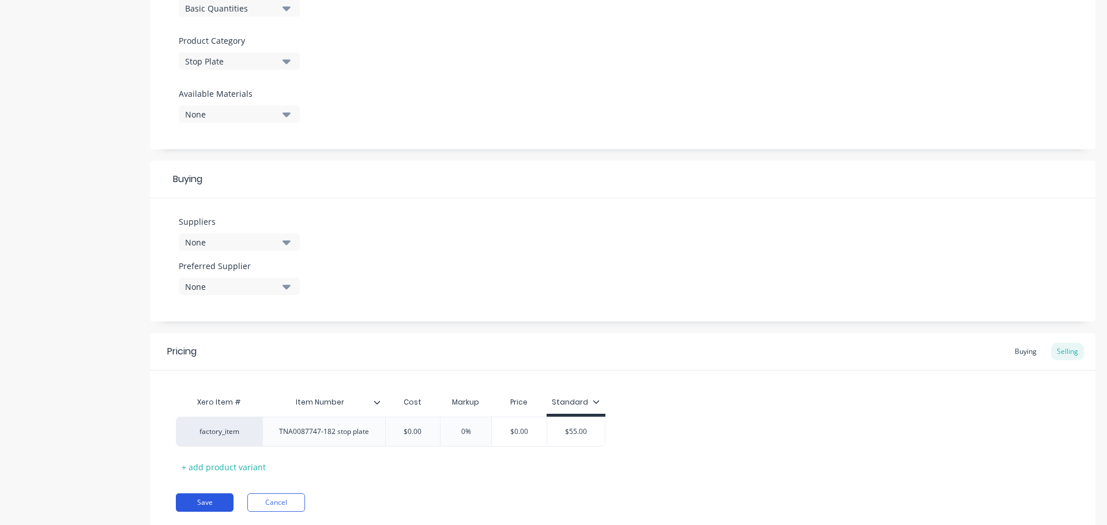
scroll to position [417, 0]
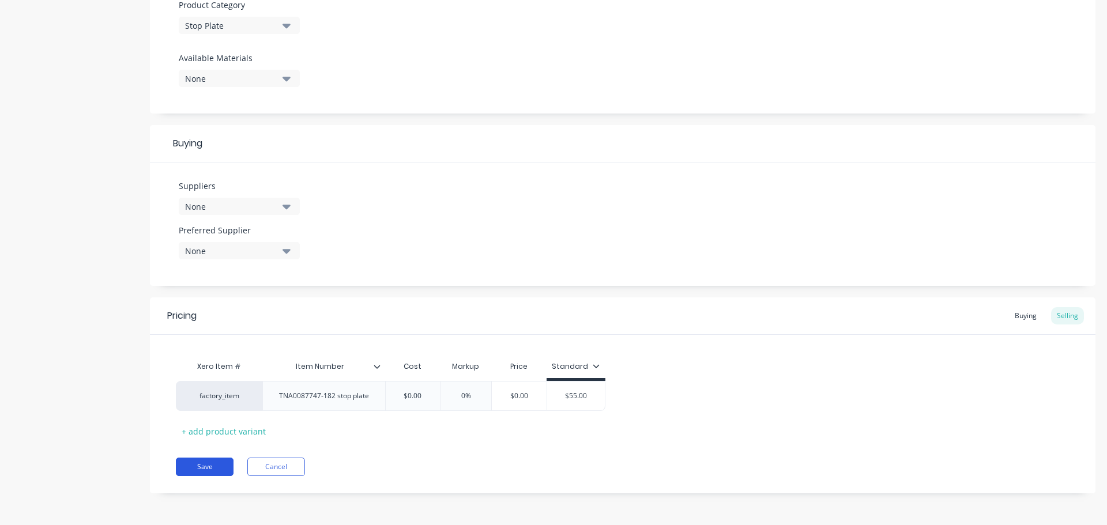
click at [206, 469] on button "Save" at bounding box center [205, 467] width 58 height 18
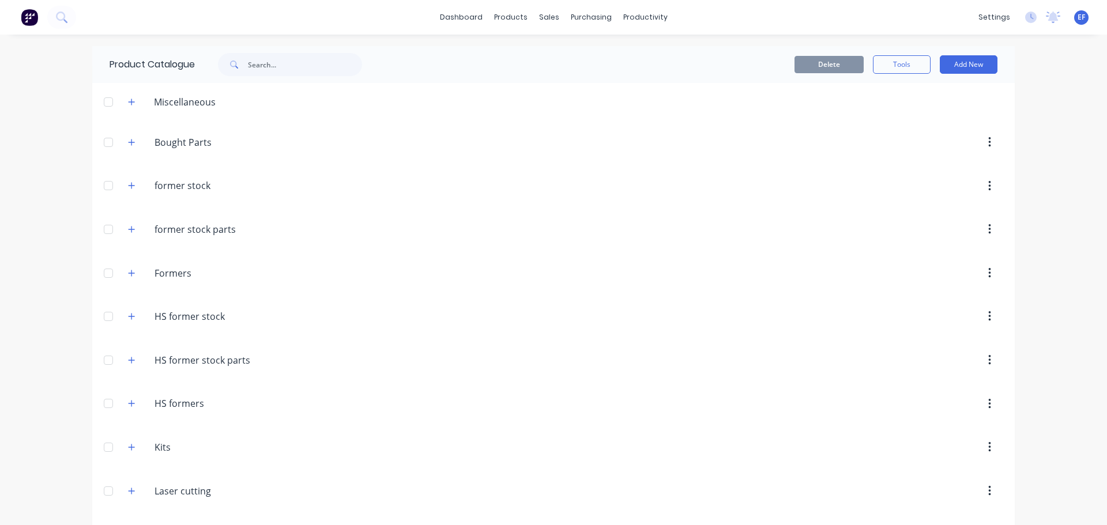
scroll to position [8679, 0]
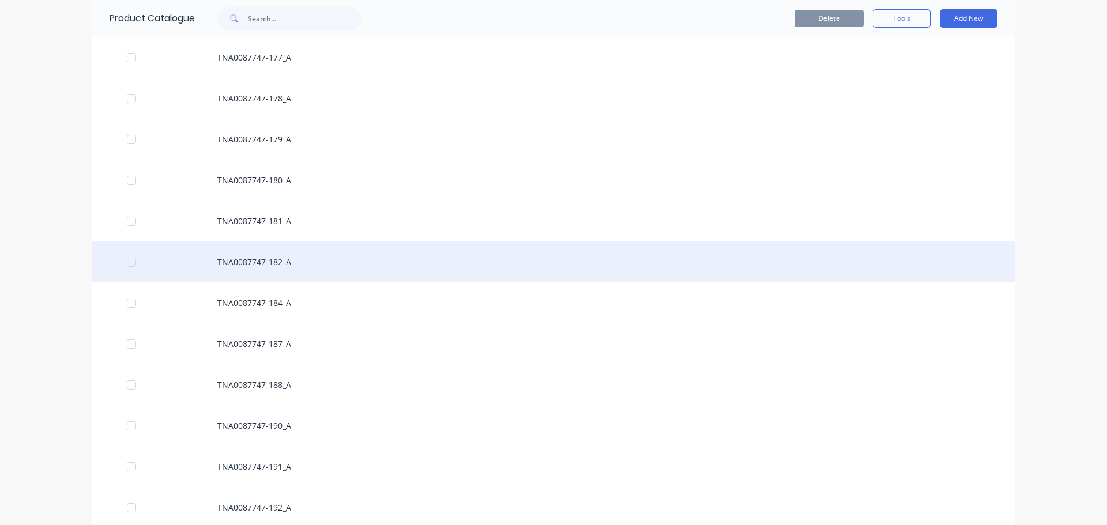
click at [267, 266] on div "TNA0087747-182_A" at bounding box center [553, 262] width 923 height 41
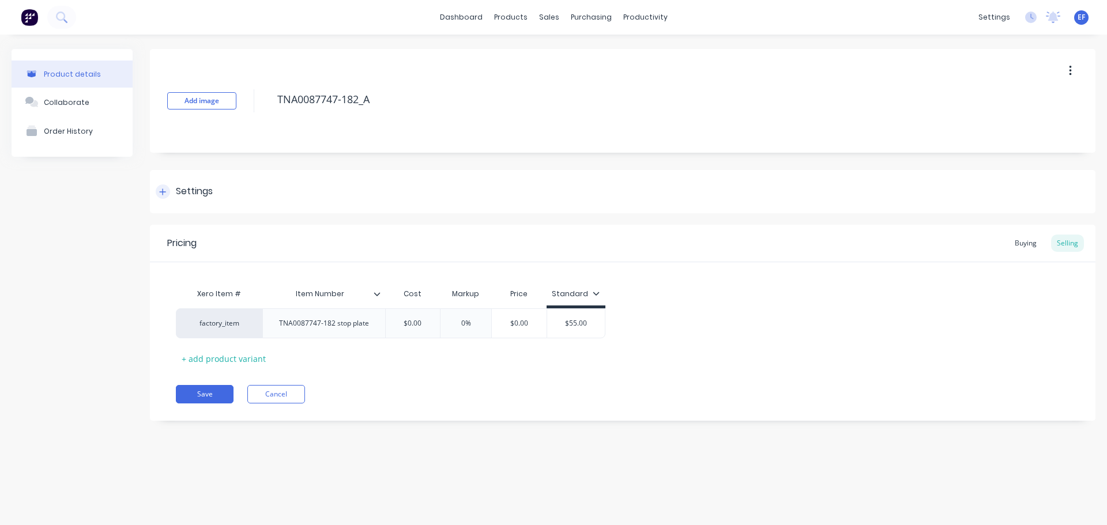
click at [179, 192] on div "Settings" at bounding box center [194, 192] width 37 height 14
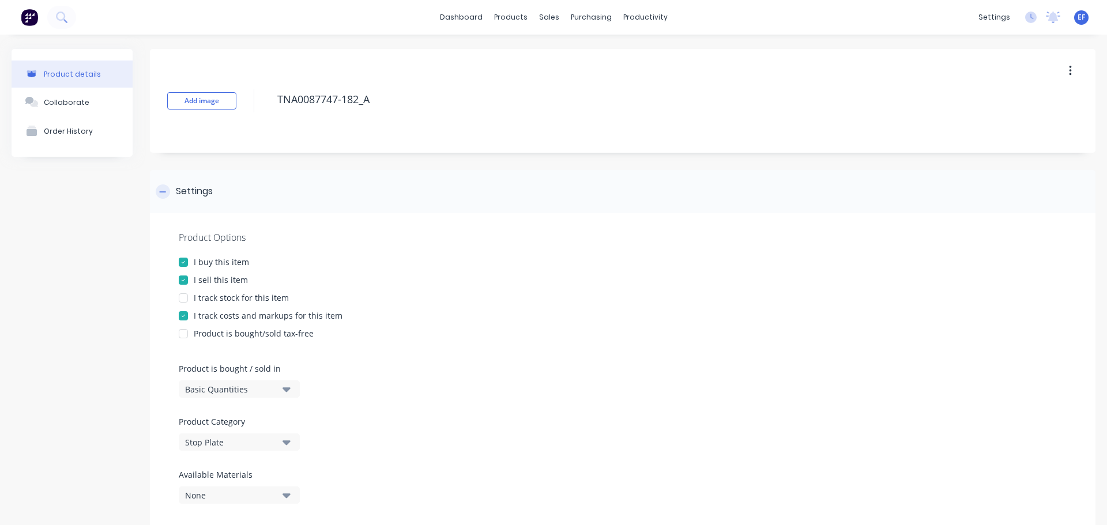
click at [179, 192] on div "Settings" at bounding box center [194, 192] width 37 height 14
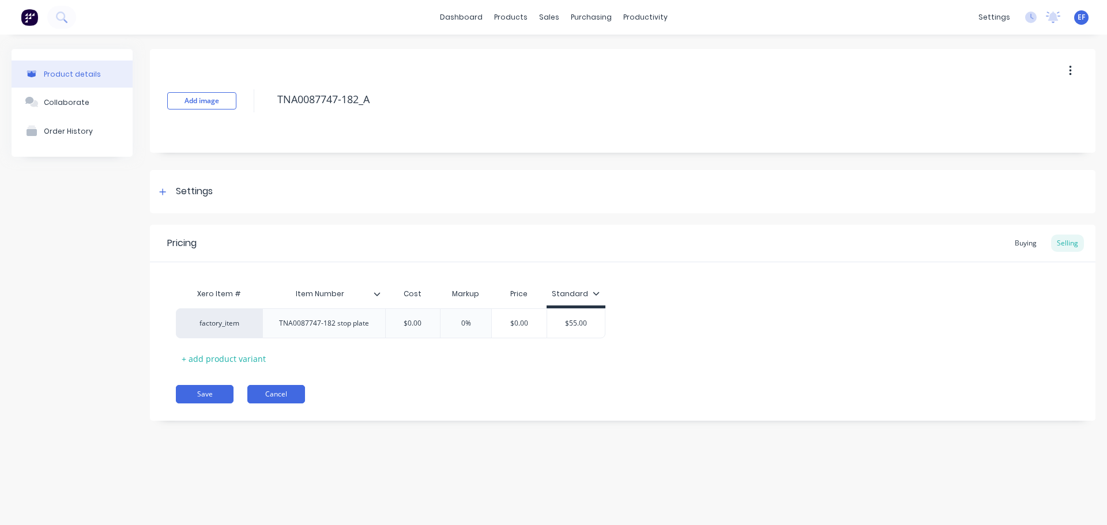
click at [285, 393] on button "Cancel" at bounding box center [276, 394] width 58 height 18
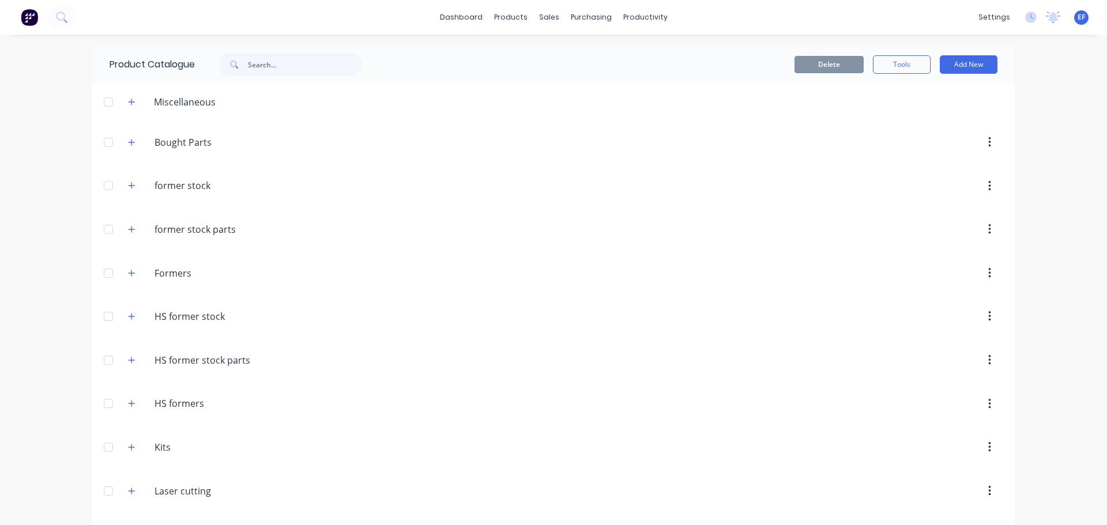
scroll to position [8679, 0]
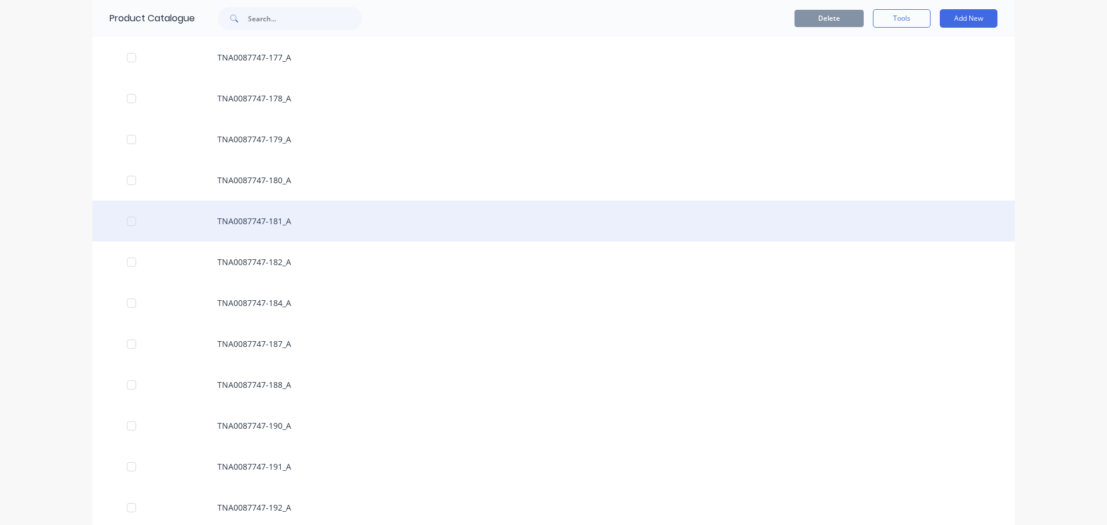
click at [270, 223] on div "TNA0087747-181_A" at bounding box center [553, 221] width 923 height 41
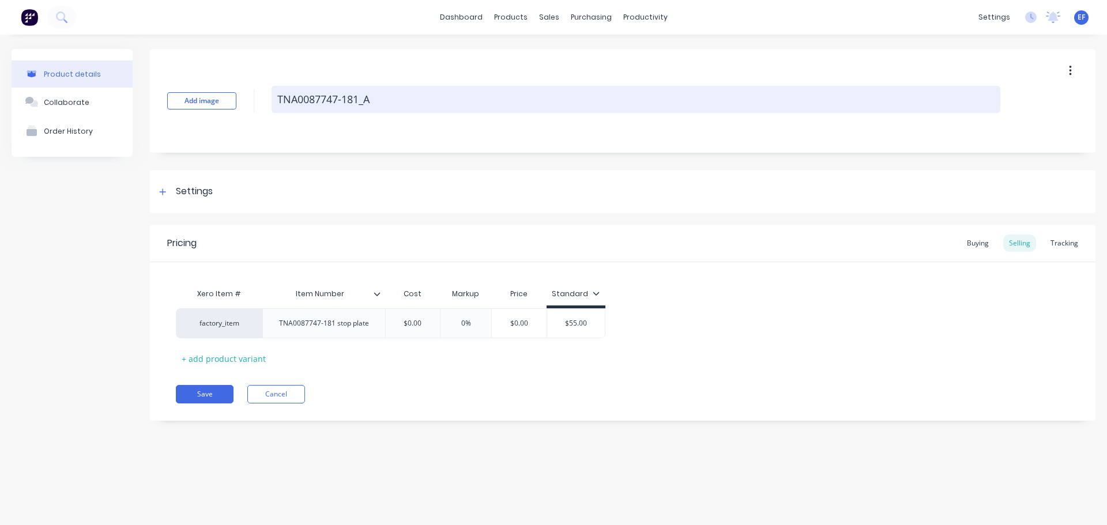
click at [374, 94] on textarea "TNA0087747-181_A" at bounding box center [636, 99] width 729 height 27
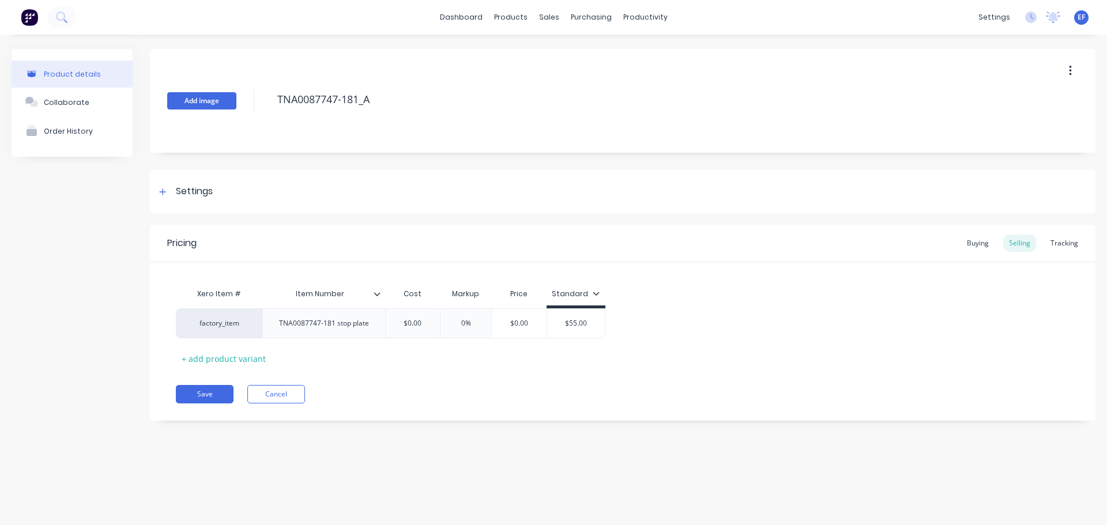
drag, startPoint x: 374, startPoint y: 99, endPoint x: 232, endPoint y: 102, distance: 141.3
click at [232, 102] on div "Add image TNA0087747-181_A" at bounding box center [623, 101] width 946 height 104
click at [183, 197] on div "Settings" at bounding box center [623, 191] width 946 height 43
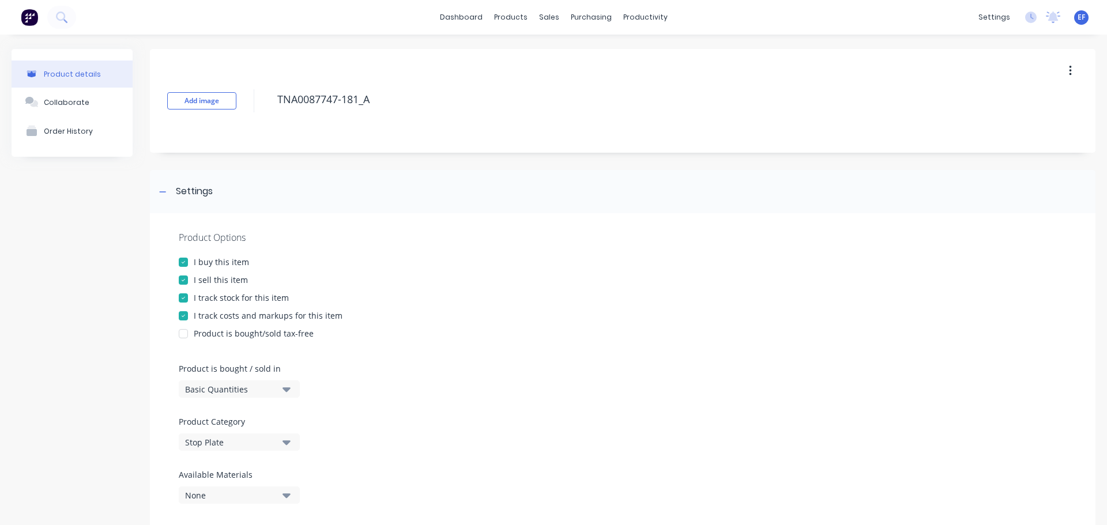
click at [189, 295] on div at bounding box center [183, 298] width 23 height 23
click at [162, 196] on icon at bounding box center [162, 192] width 7 height 8
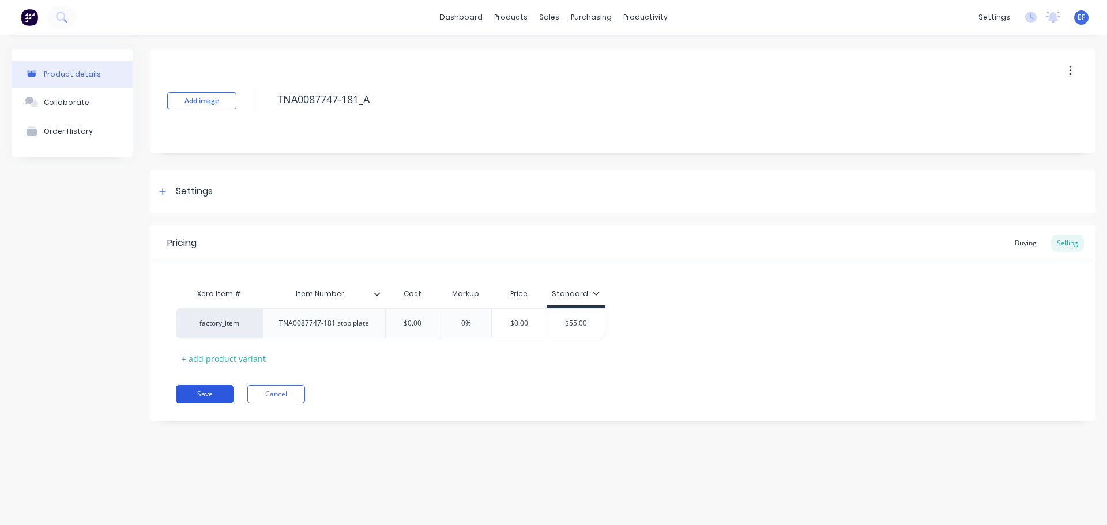
click at [202, 396] on button "Save" at bounding box center [205, 394] width 58 height 18
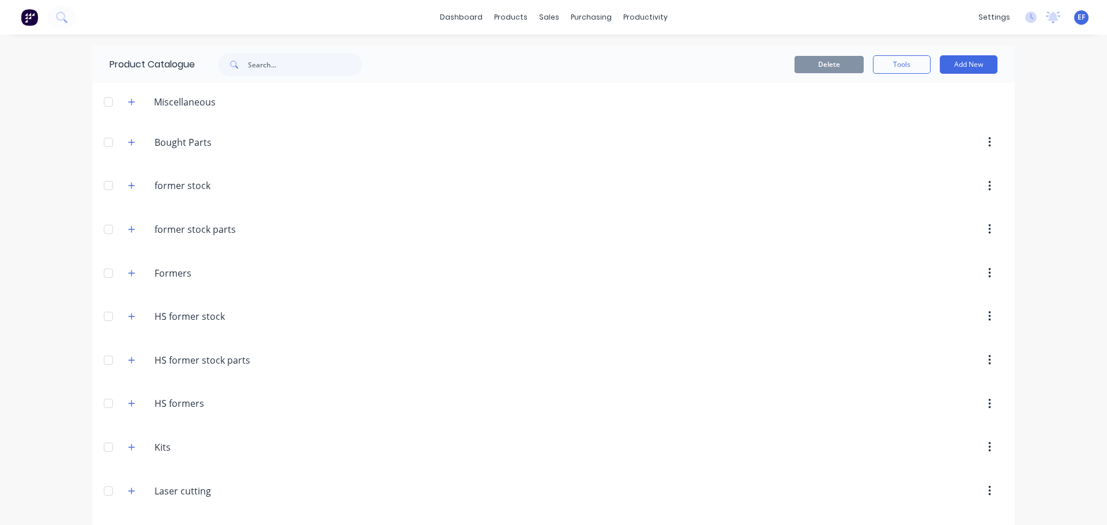
scroll to position [8638, 0]
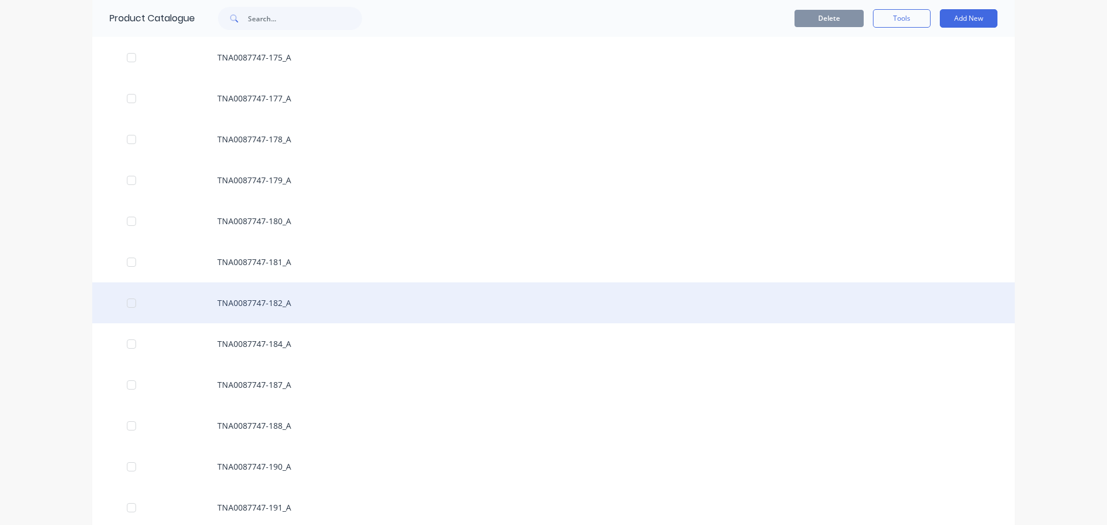
click at [261, 310] on div "TNA0087747-182_A" at bounding box center [553, 303] width 923 height 41
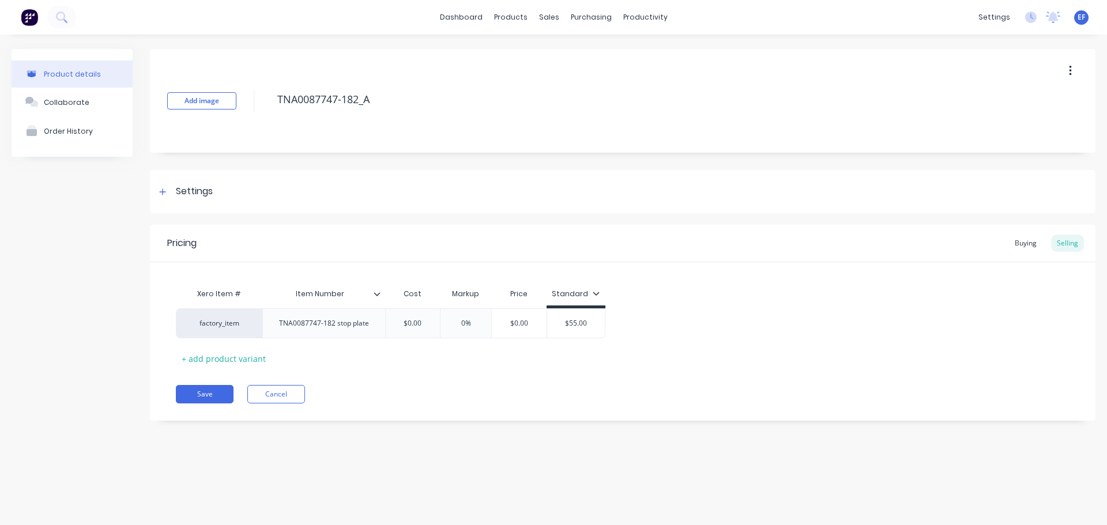
drag, startPoint x: 378, startPoint y: 106, endPoint x: 254, endPoint y: 108, distance: 124.6
click at [254, 108] on div "Add image TNA0087747-182_A" at bounding box center [623, 101] width 946 height 104
click at [182, 198] on div "Settings" at bounding box center [194, 192] width 37 height 14
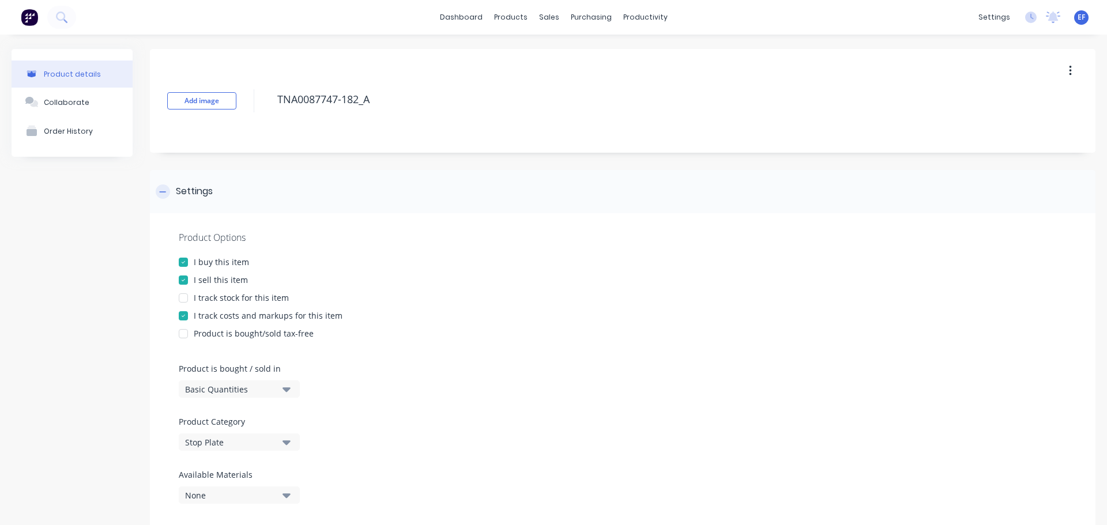
click at [171, 193] on div "Settings" at bounding box center [184, 192] width 57 height 14
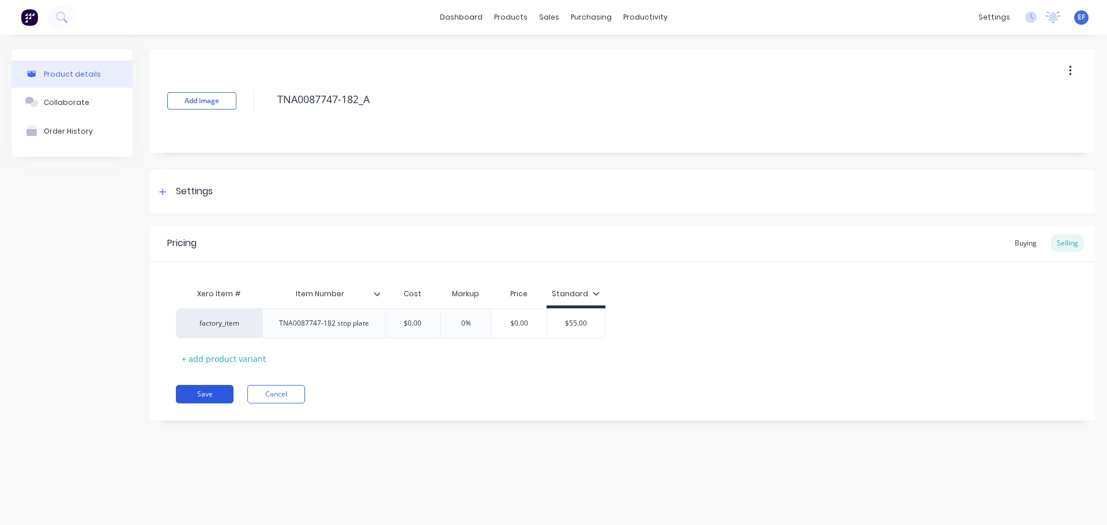
click at [210, 385] on button "Save" at bounding box center [205, 394] width 58 height 18
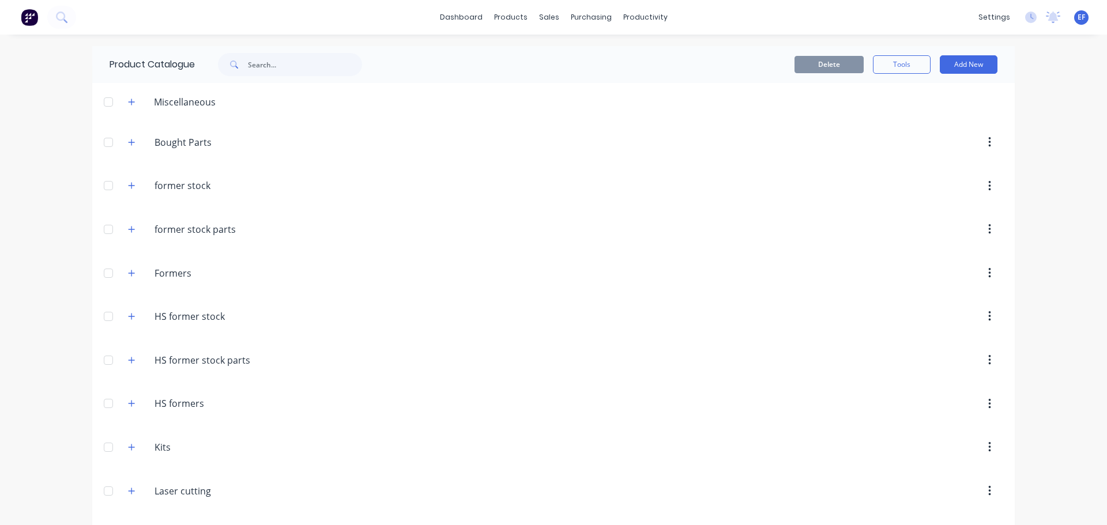
scroll to position [8679, 0]
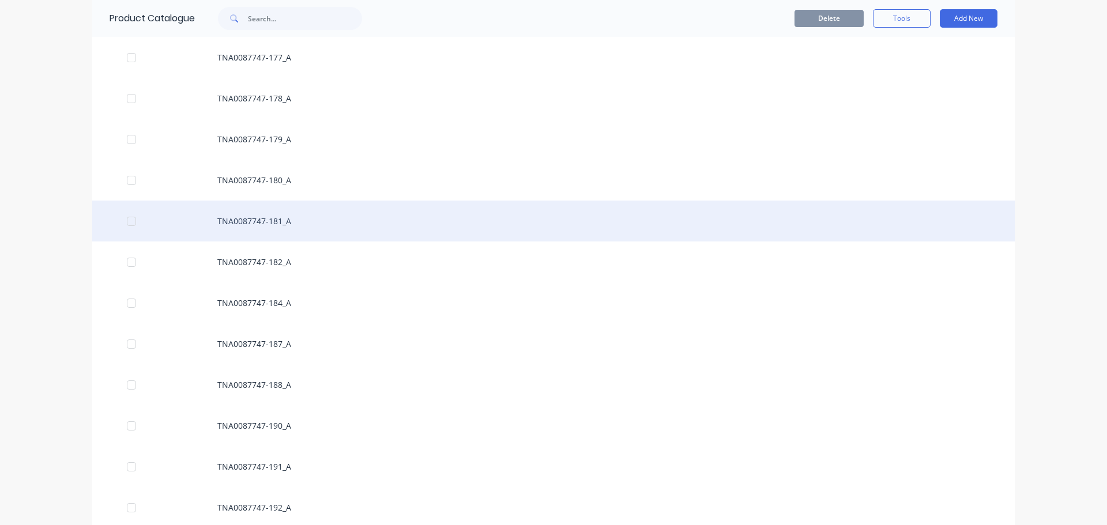
click at [278, 213] on div "TNA0087747-181_A" at bounding box center [553, 221] width 923 height 41
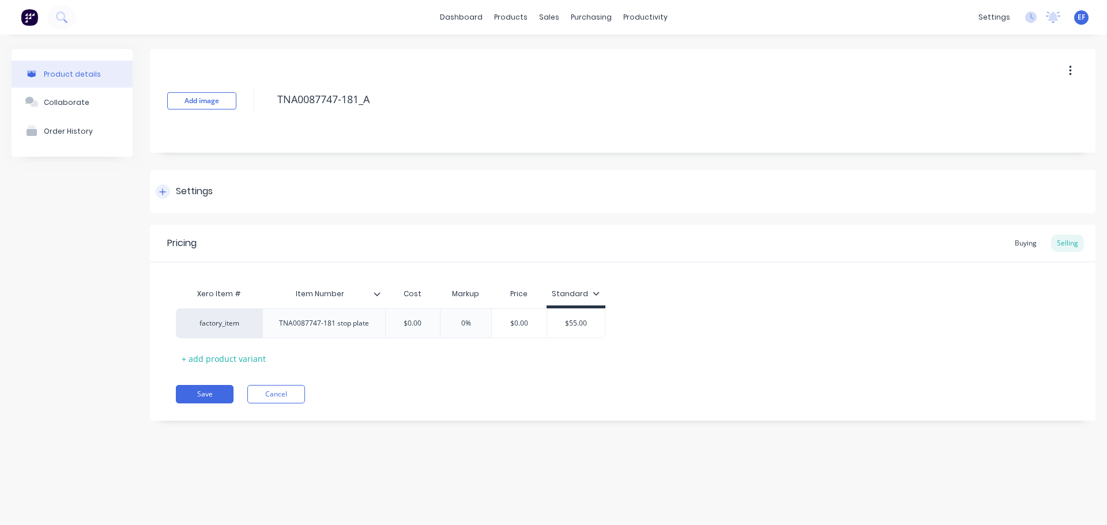
click at [155, 190] on div "Settings" at bounding box center [623, 191] width 946 height 43
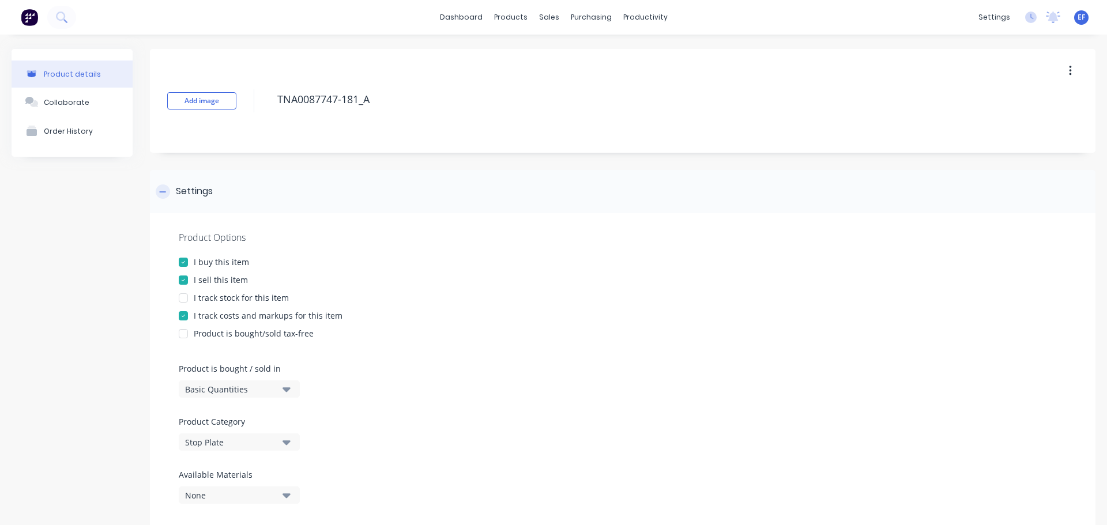
click at [155, 190] on div "Settings" at bounding box center [623, 191] width 946 height 43
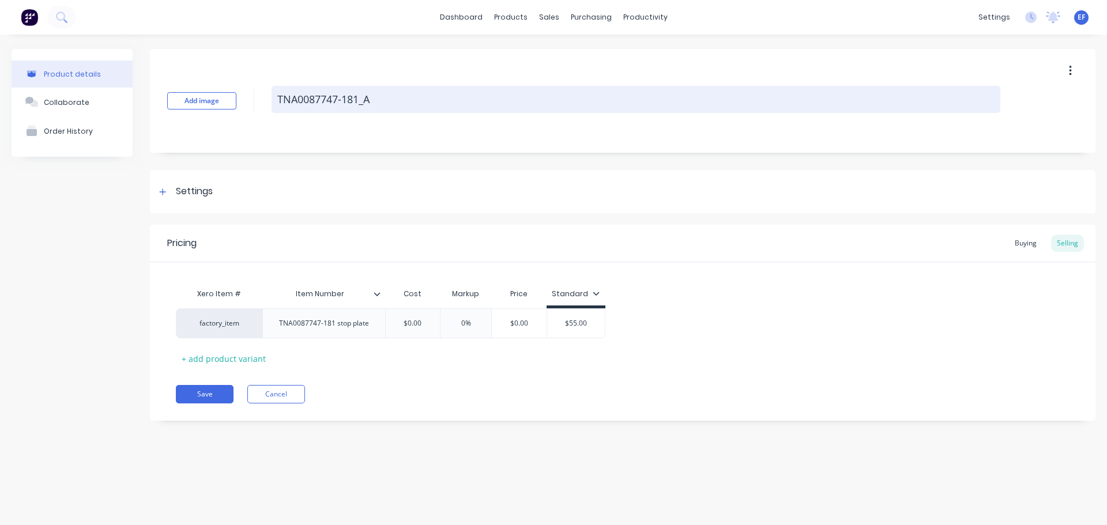
drag, startPoint x: 393, startPoint y: 103, endPoint x: 277, endPoint y: 108, distance: 115.5
click at [277, 108] on textarea "TNA0087747-181_A" at bounding box center [636, 99] width 729 height 27
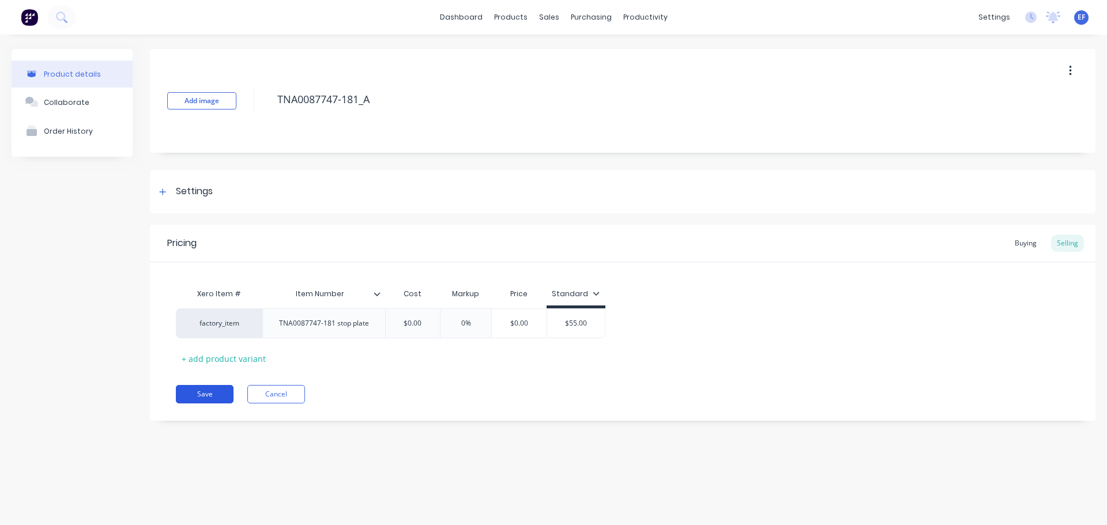
click at [212, 391] on button "Save" at bounding box center [205, 394] width 58 height 18
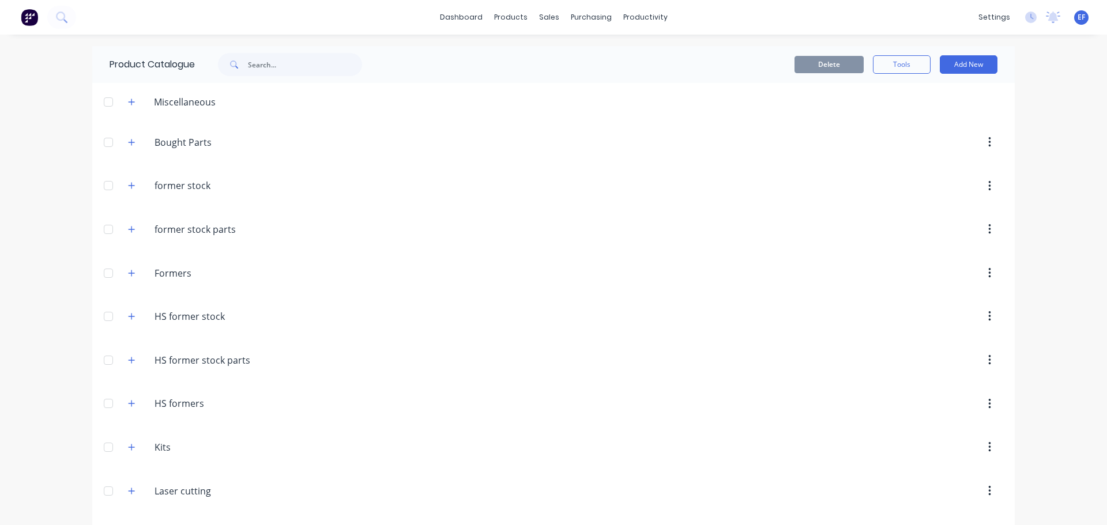
scroll to position [8638, 0]
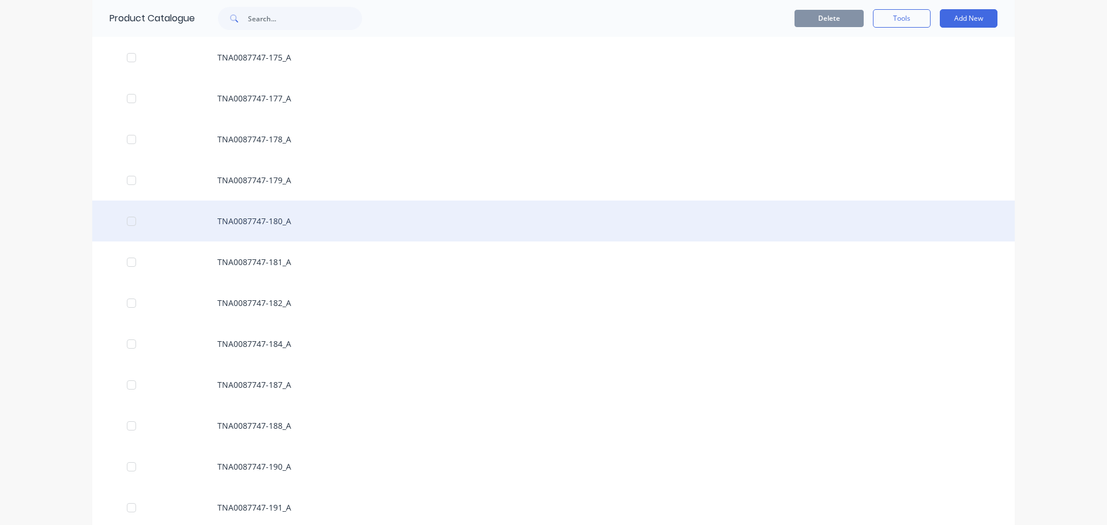
click at [254, 226] on div "TNA0087747-180_A" at bounding box center [553, 221] width 923 height 41
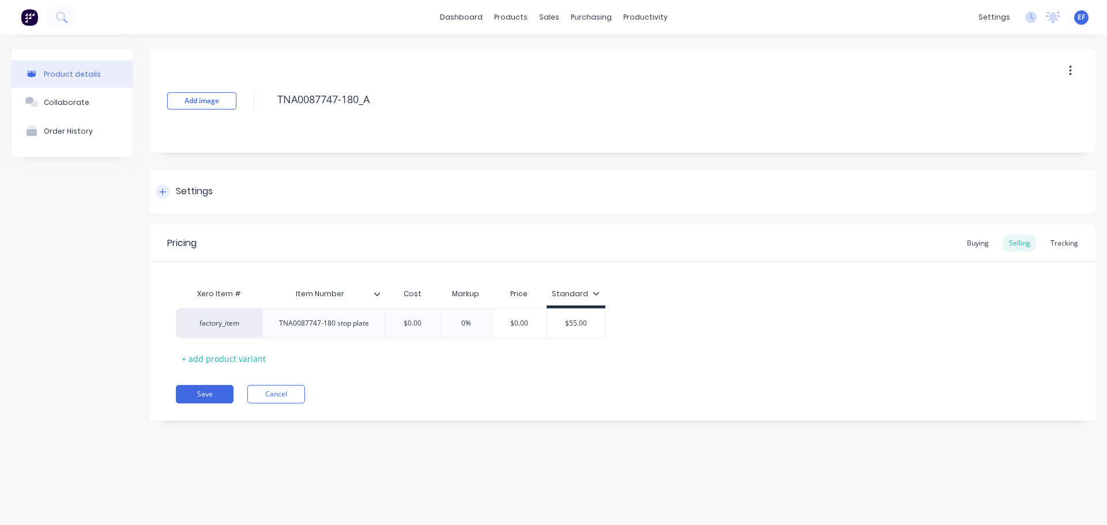
click at [189, 186] on div "Settings" at bounding box center [194, 192] width 37 height 14
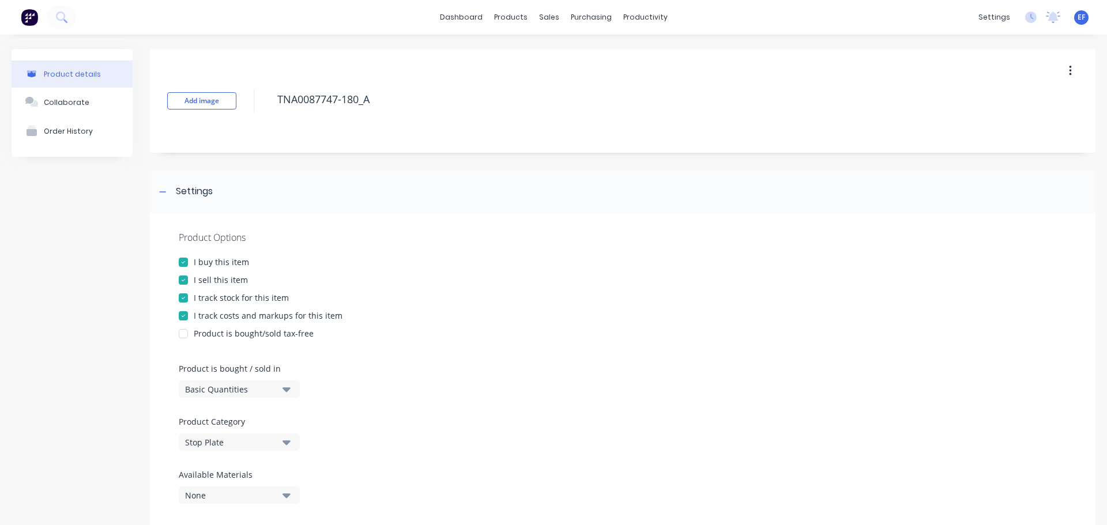
click at [190, 298] on div at bounding box center [183, 298] width 23 height 23
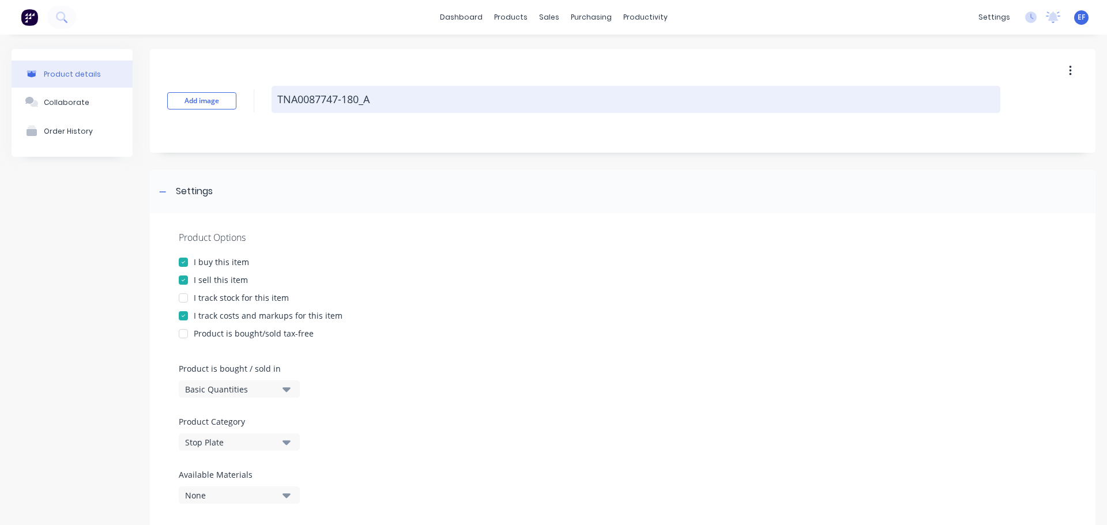
drag, startPoint x: 390, startPoint y: 101, endPoint x: 309, endPoint y: 101, distance: 80.7
click at [309, 101] on textarea "TNA0087747-180_A" at bounding box center [636, 99] width 729 height 27
click at [353, 98] on textarea "TNA0087747-180_A" at bounding box center [636, 99] width 729 height 27
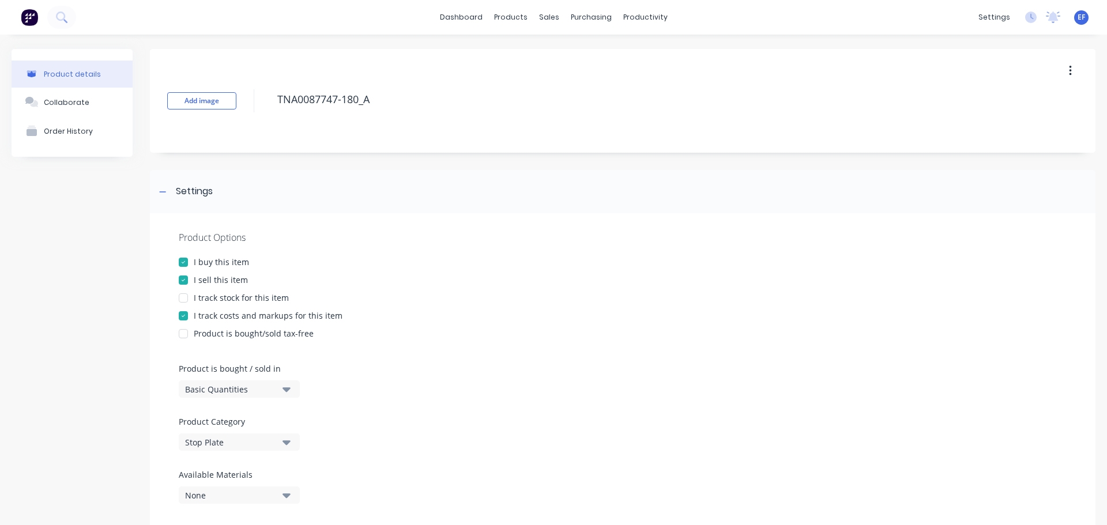
drag, startPoint x: 386, startPoint y: 100, endPoint x: 263, endPoint y: 106, distance: 123.5
click at [263, 106] on div "Add image TNA0087747-180_A" at bounding box center [623, 101] width 946 height 104
drag, startPoint x: 384, startPoint y: 131, endPoint x: 382, endPoint y: 119, distance: 12.2
click at [384, 129] on div "Add image TNA0087747-180_A" at bounding box center [623, 101] width 946 height 104
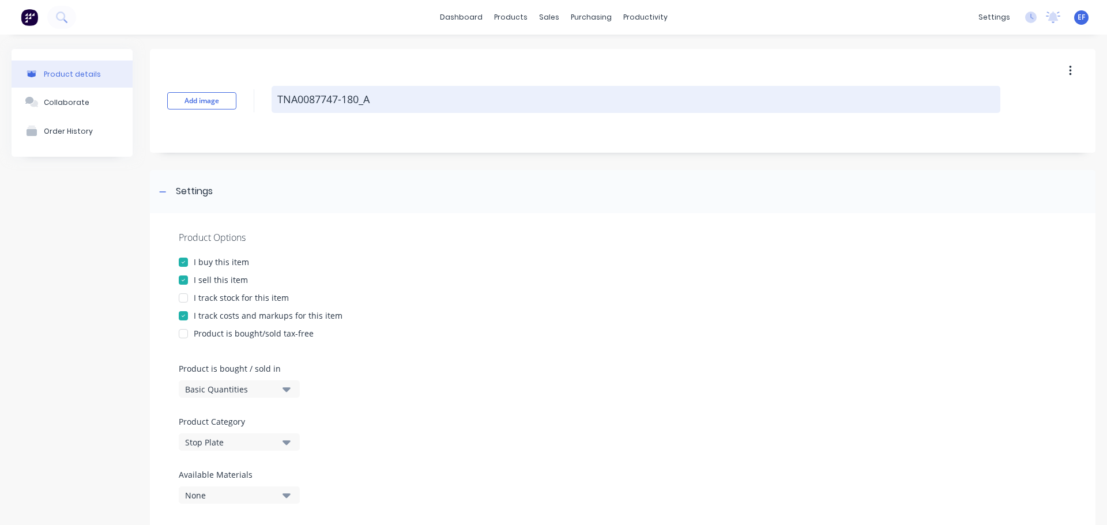
drag, startPoint x: 381, startPoint y: 107, endPoint x: 279, endPoint y: 108, distance: 101.5
click at [279, 108] on textarea "TNA0087747-180_A" at bounding box center [636, 99] width 729 height 27
click at [384, 106] on textarea "TNA0087747-180_A" at bounding box center [636, 99] width 729 height 27
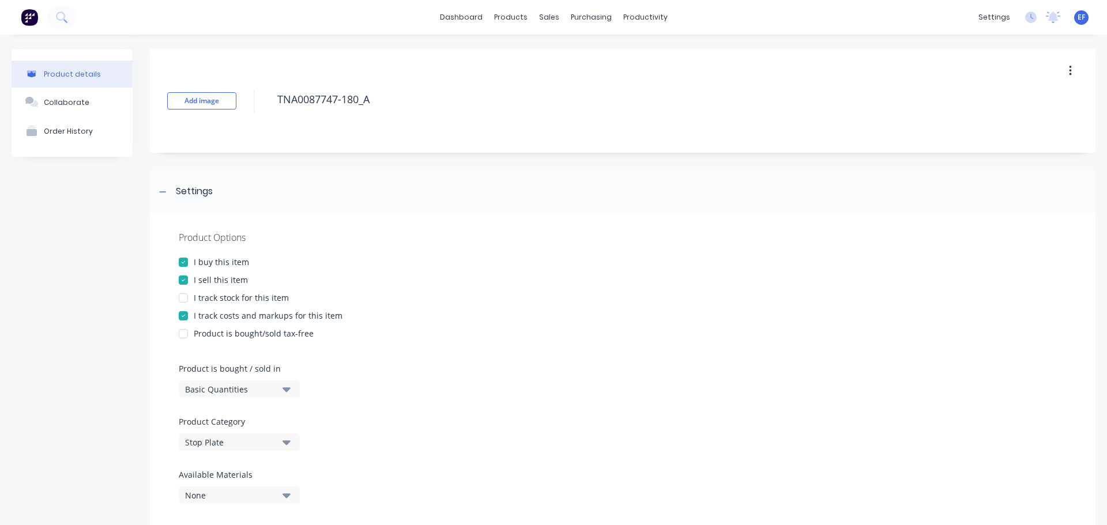
drag, startPoint x: 380, startPoint y: 99, endPoint x: 266, endPoint y: 104, distance: 114.3
click at [266, 104] on div "Add image TNA0087747-180_A" at bounding box center [623, 101] width 946 height 104
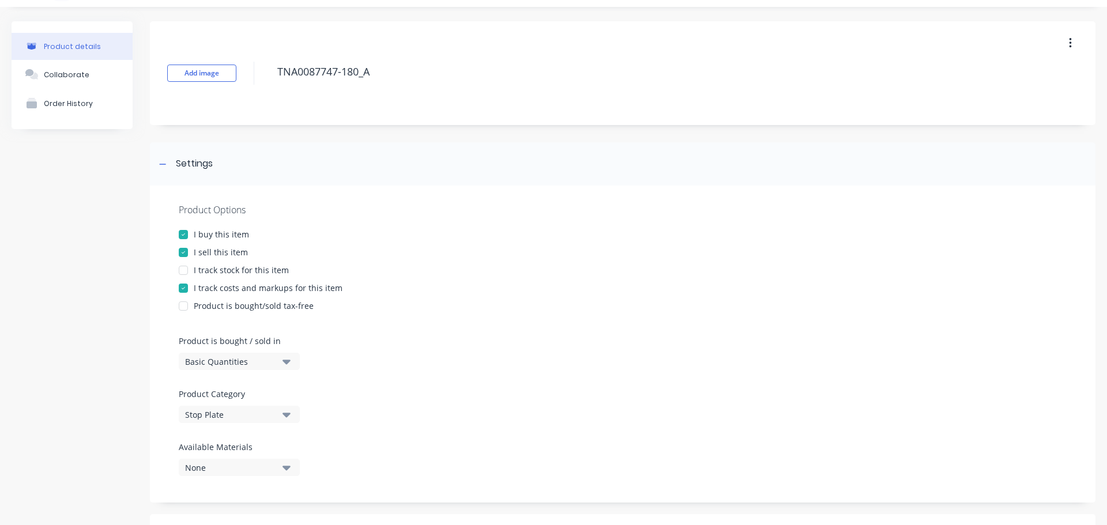
scroll to position [13, 0]
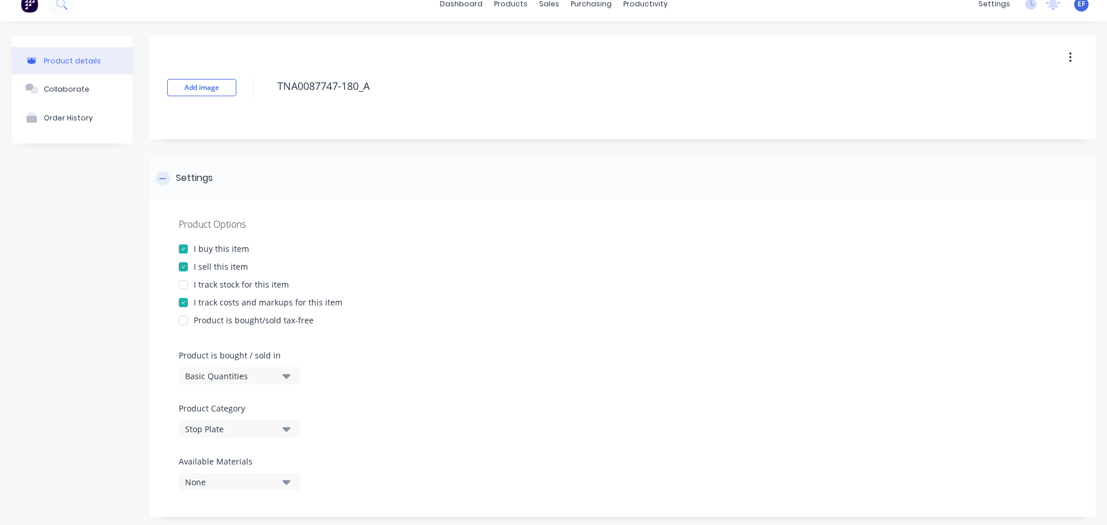
click at [160, 178] on icon at bounding box center [162, 179] width 7 height 8
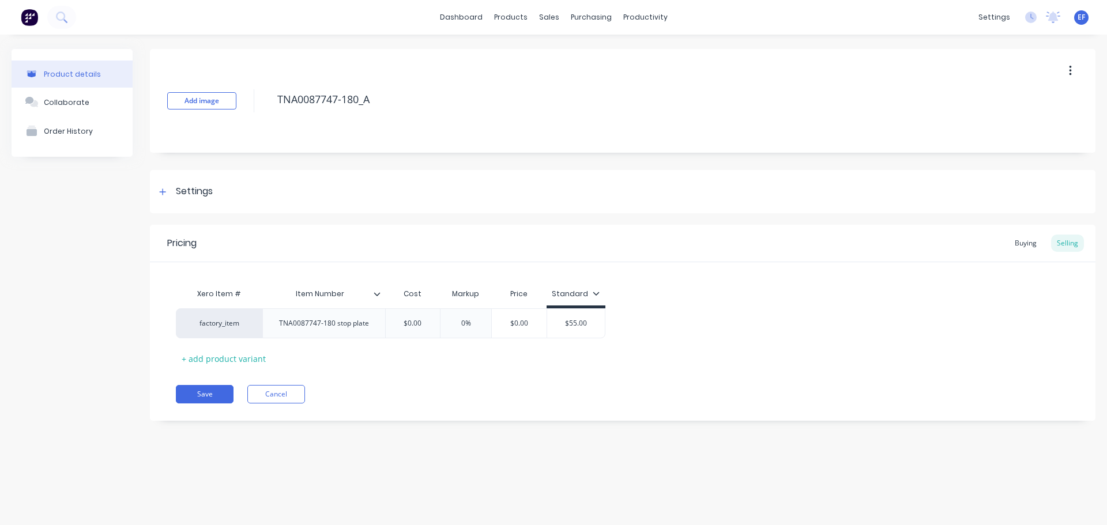
scroll to position [0, 0]
click at [213, 396] on button "Save" at bounding box center [205, 394] width 58 height 18
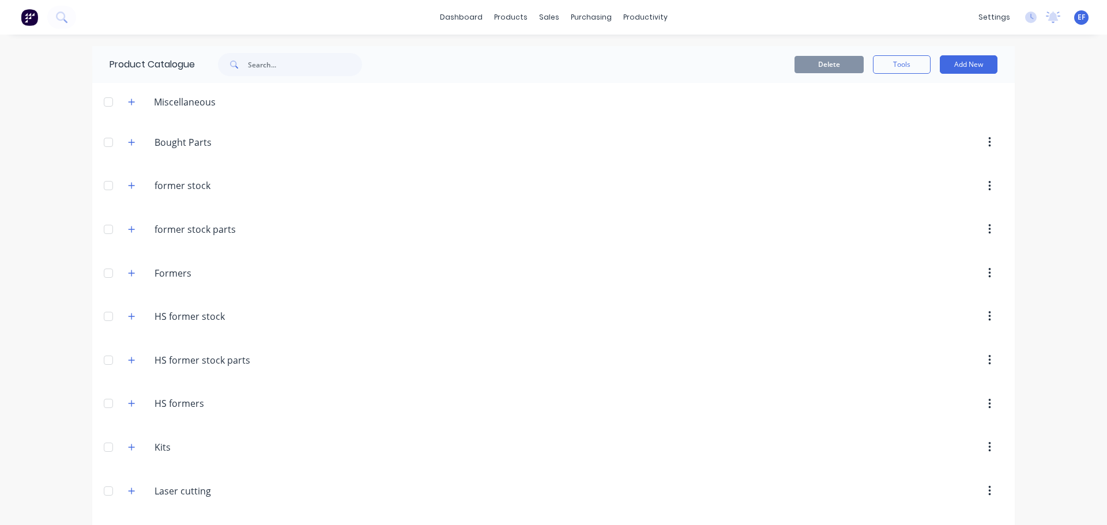
scroll to position [8597, 0]
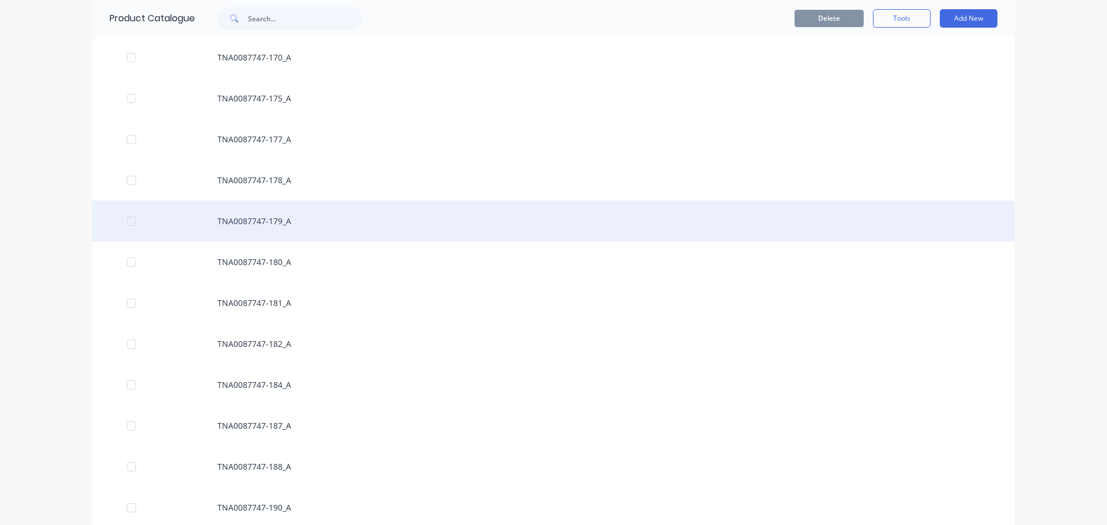
click at [264, 218] on div "TNA0087747-179_A" at bounding box center [553, 221] width 923 height 41
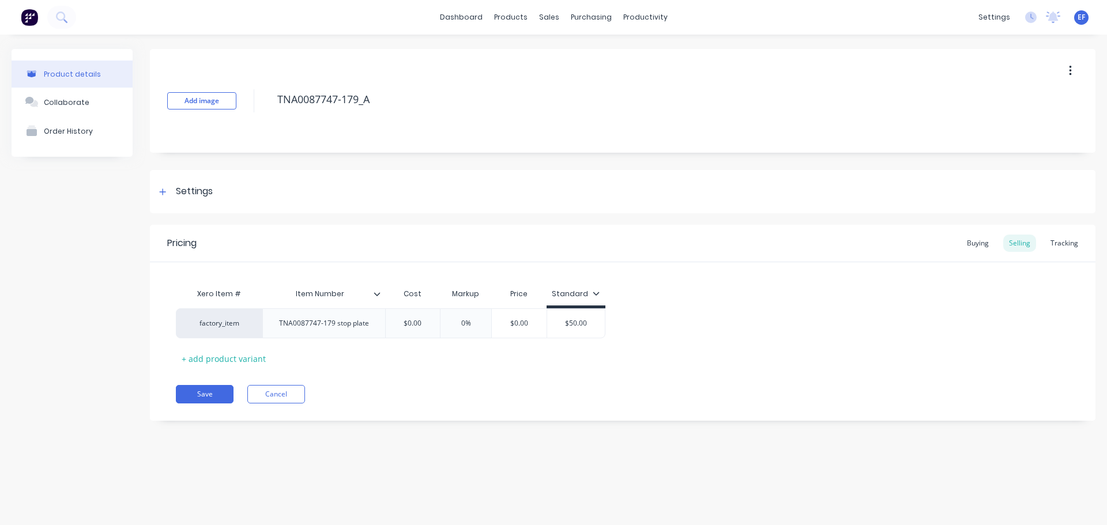
drag, startPoint x: 380, startPoint y: 95, endPoint x: 271, endPoint y: 112, distance: 110.5
click at [271, 112] on div "Add image TNA0087747-179_A" at bounding box center [623, 101] width 946 height 104
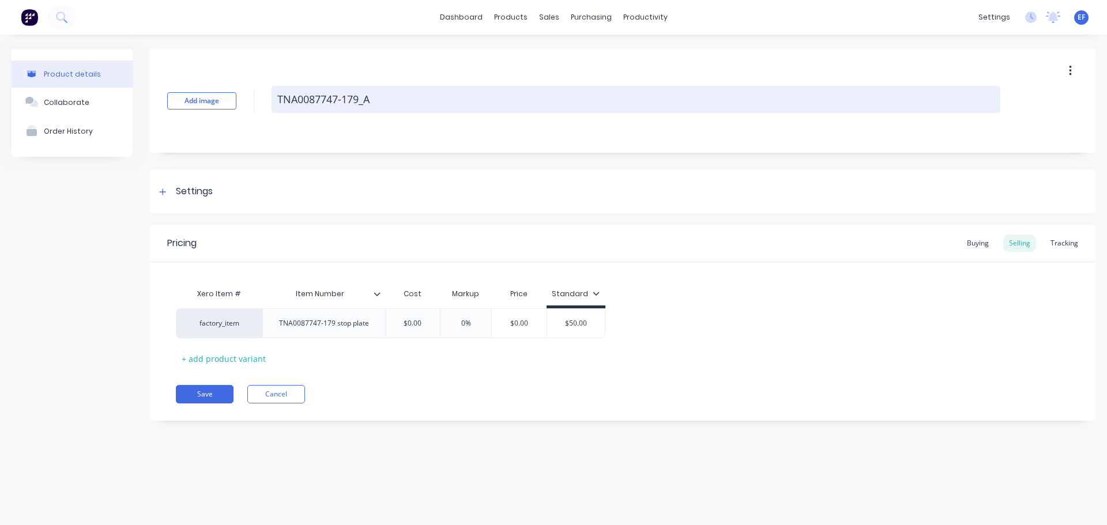
click at [384, 96] on textarea "TNA0087747-179_A" at bounding box center [636, 99] width 729 height 27
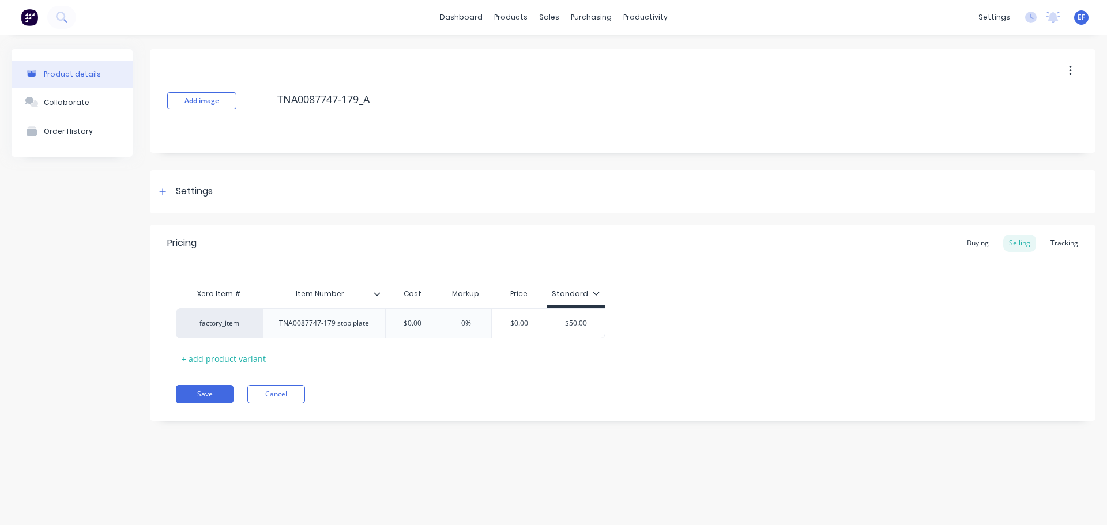
drag, startPoint x: 383, startPoint y: 98, endPoint x: 269, endPoint y: 103, distance: 113.7
click at [269, 103] on div "Add image TNA0087747-179_A" at bounding box center [623, 101] width 946 height 104
click at [181, 194] on div "Settings" at bounding box center [194, 192] width 37 height 14
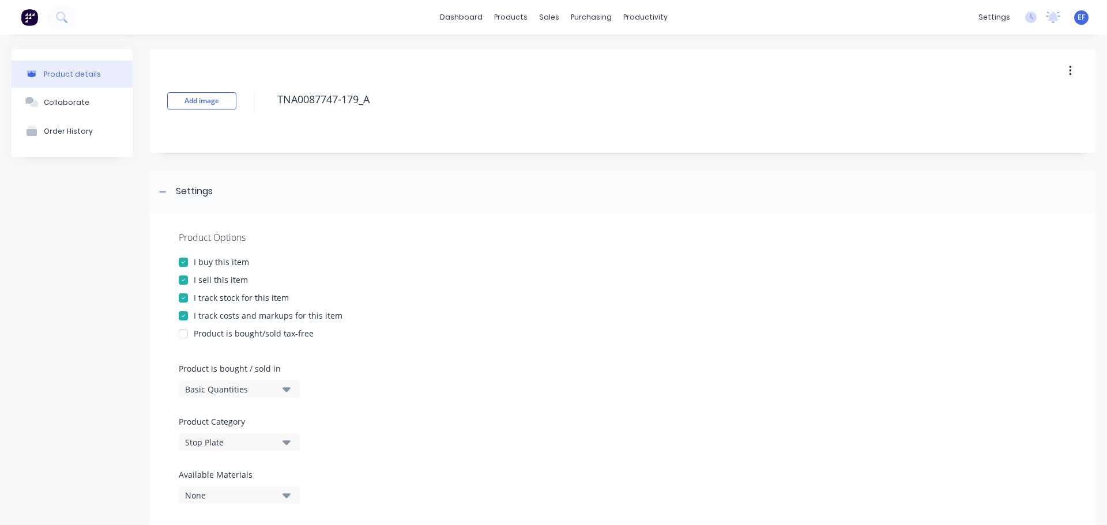
click at [186, 300] on div at bounding box center [183, 298] width 23 height 23
click at [166, 194] on icon at bounding box center [162, 192] width 7 height 8
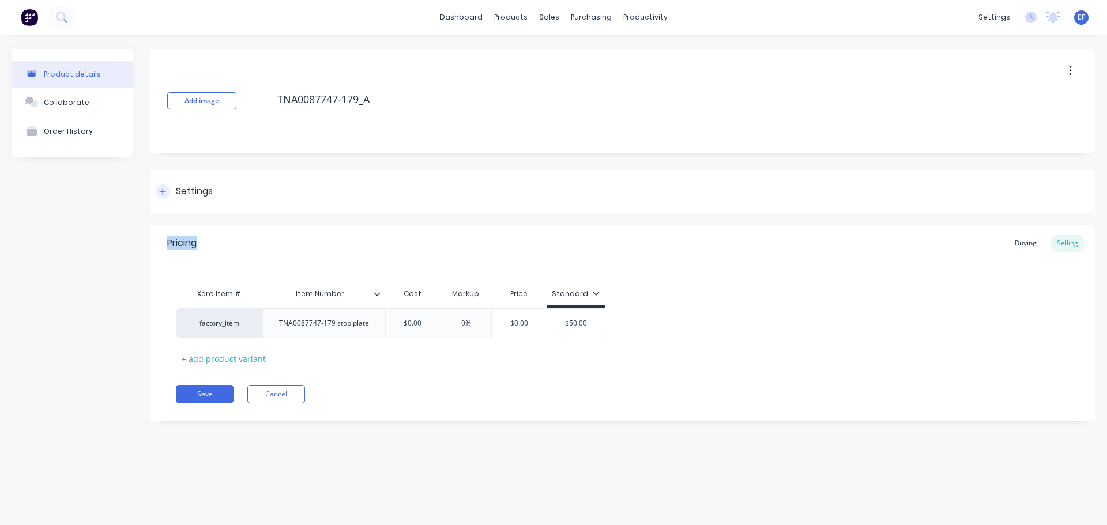
click at [166, 194] on icon at bounding box center [162, 192] width 7 height 8
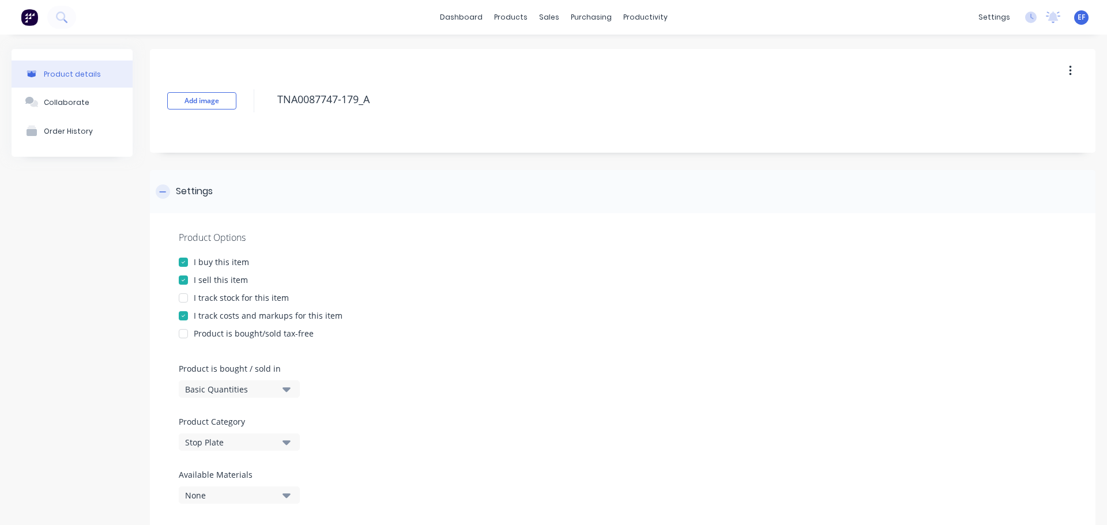
click at [166, 194] on icon at bounding box center [162, 192] width 7 height 8
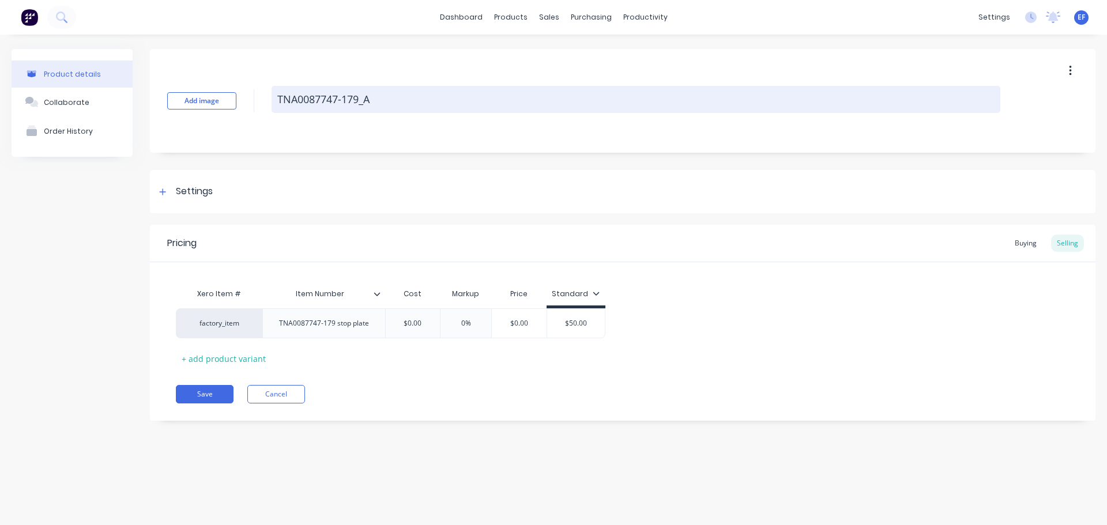
drag, startPoint x: 389, startPoint y: 103, endPoint x: 275, endPoint y: 102, distance: 114.2
click at [275, 102] on textarea "TNA0087747-179_A" at bounding box center [636, 99] width 729 height 27
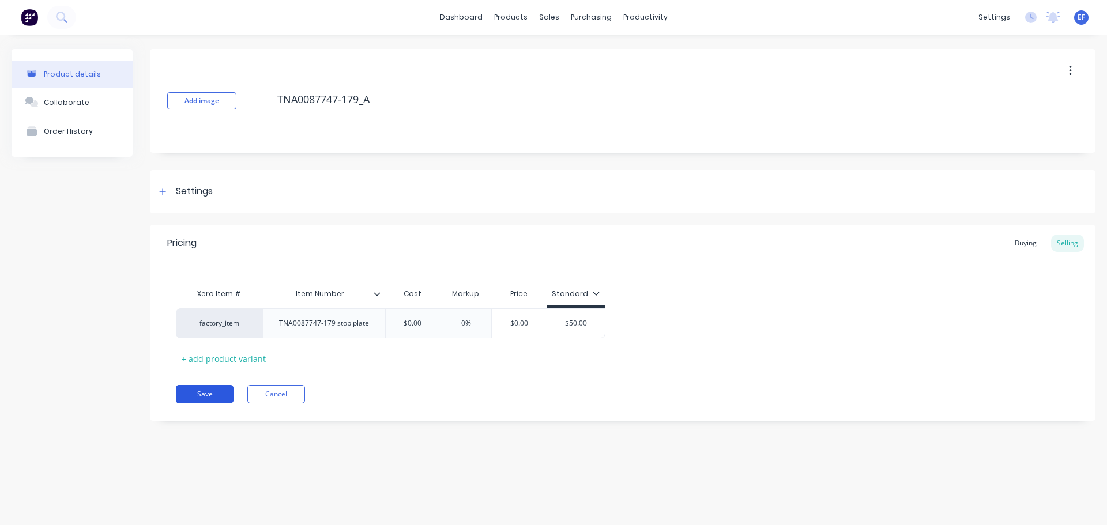
click at [202, 400] on button "Save" at bounding box center [205, 394] width 58 height 18
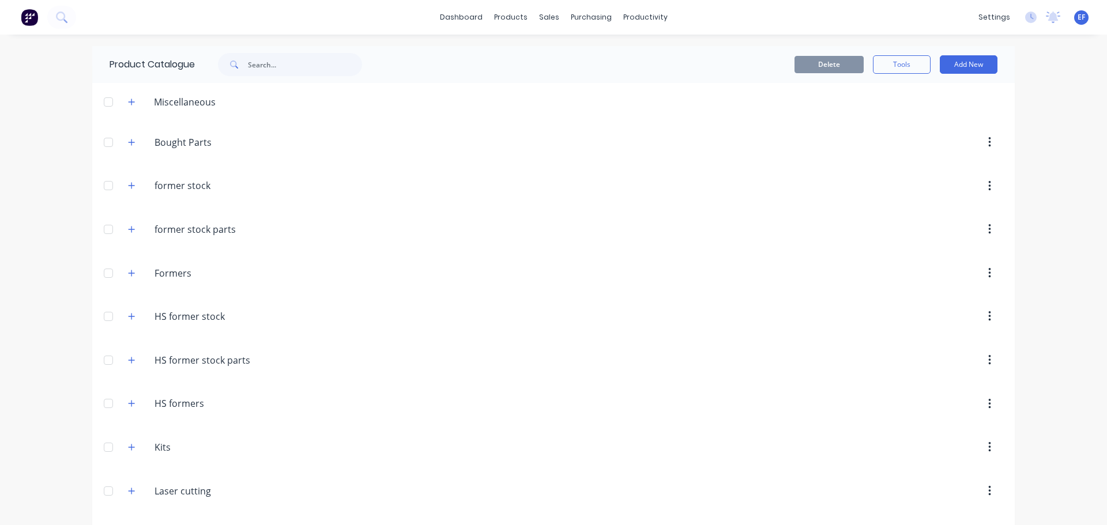
scroll to position [8556, 0]
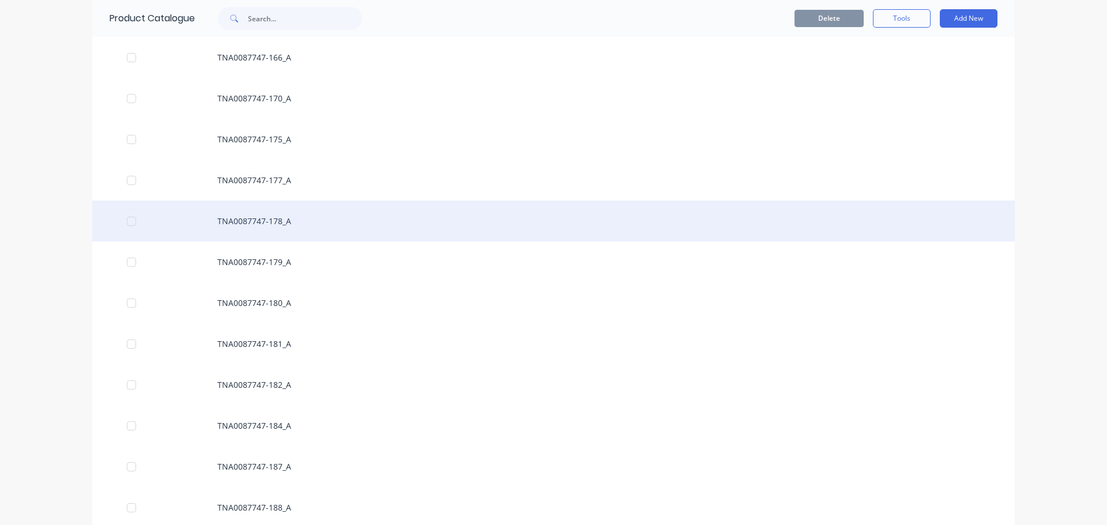
click at [262, 220] on div "TNA0087747-178_A" at bounding box center [553, 221] width 923 height 41
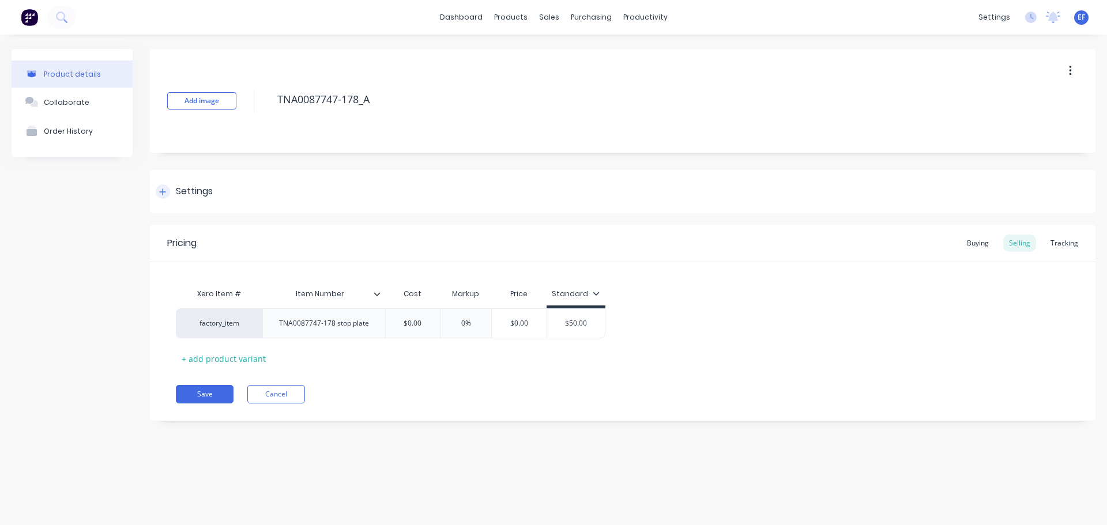
click at [190, 185] on div "Settings" at bounding box center [194, 192] width 37 height 14
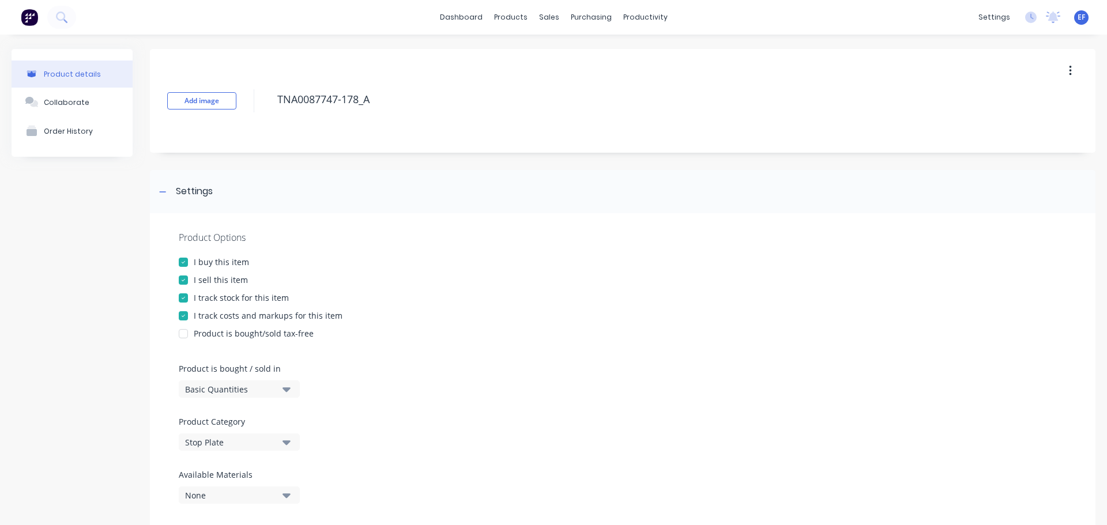
click at [194, 298] on div at bounding box center [183, 298] width 23 height 23
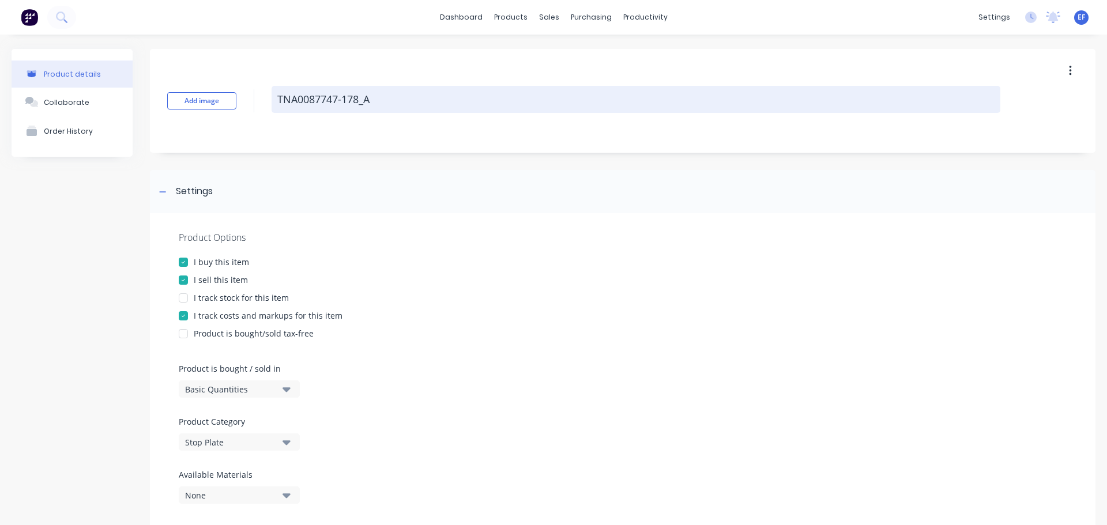
drag, startPoint x: 388, startPoint y: 100, endPoint x: 280, endPoint y: 109, distance: 108.8
click at [280, 109] on textarea "TNA0087747-178_A" at bounding box center [636, 99] width 729 height 27
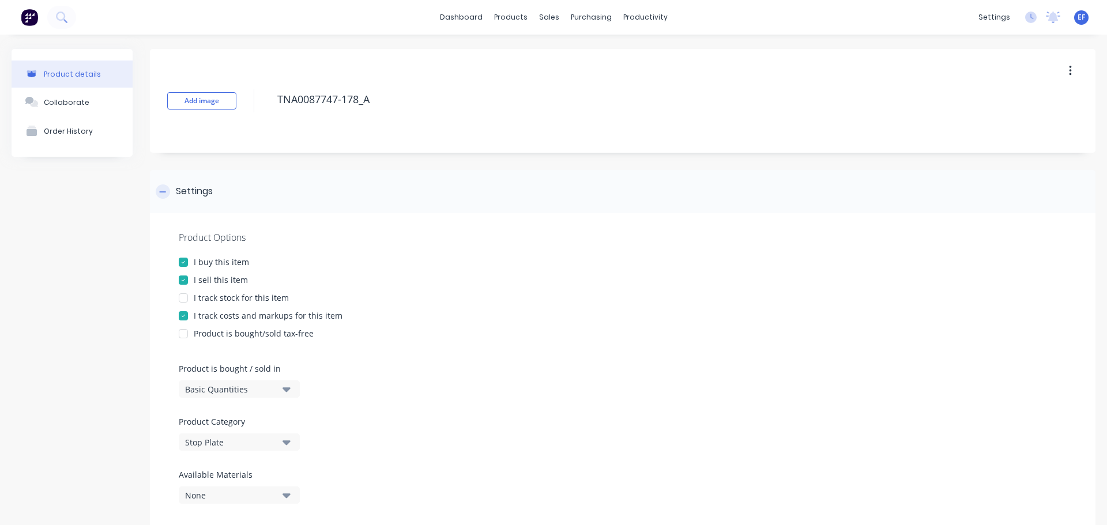
click at [166, 191] on icon at bounding box center [162, 192] width 7 height 8
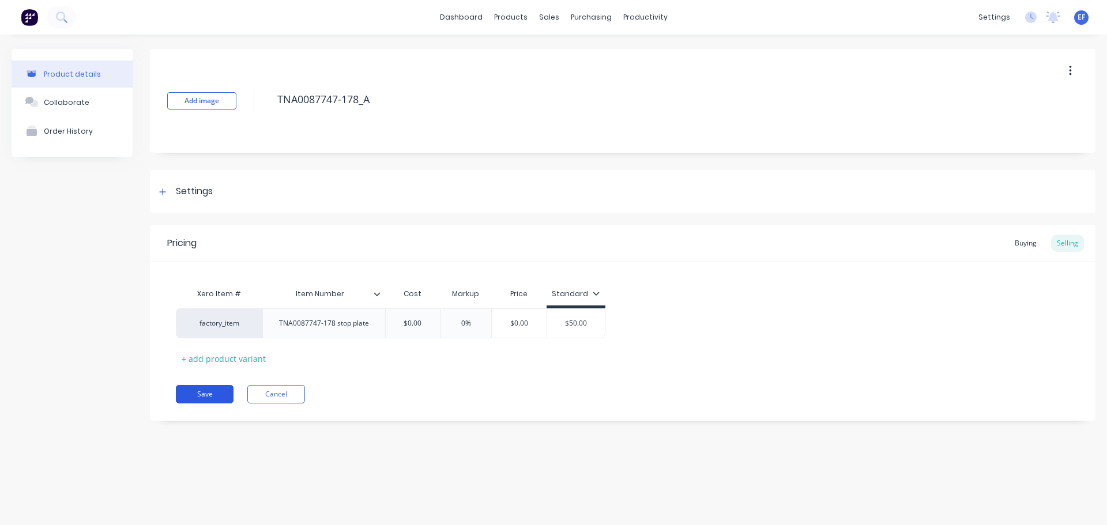
click at [193, 392] on button "Save" at bounding box center [205, 394] width 58 height 18
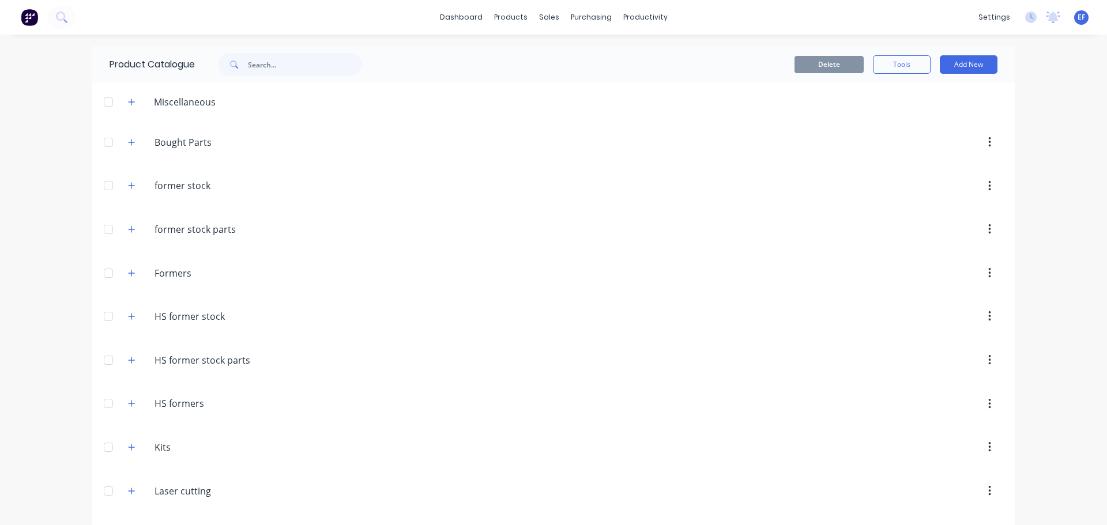
scroll to position [8515, 0]
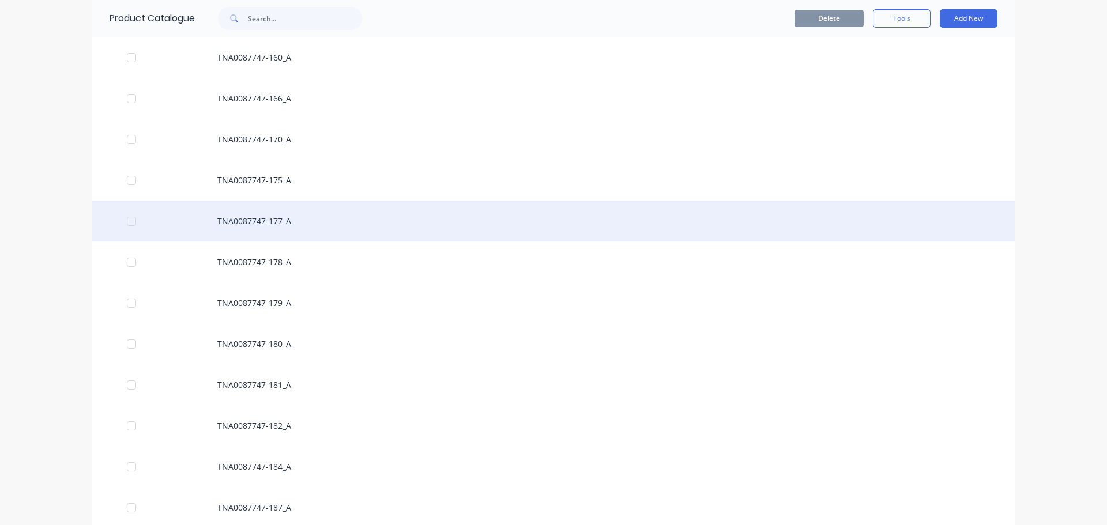
click at [264, 220] on div "TNA0087747-177_A" at bounding box center [553, 221] width 923 height 41
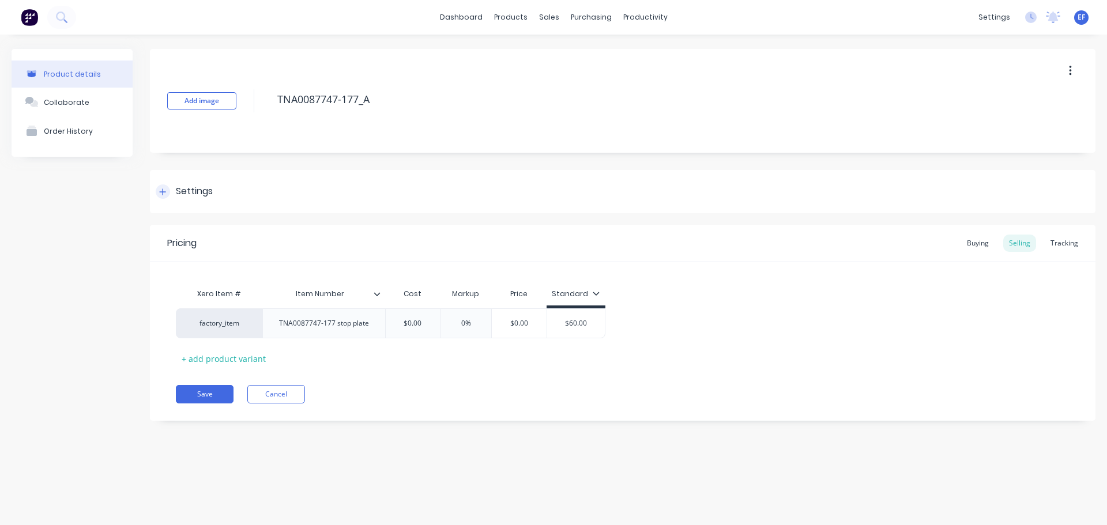
click at [202, 193] on div "Settings" at bounding box center [194, 192] width 37 height 14
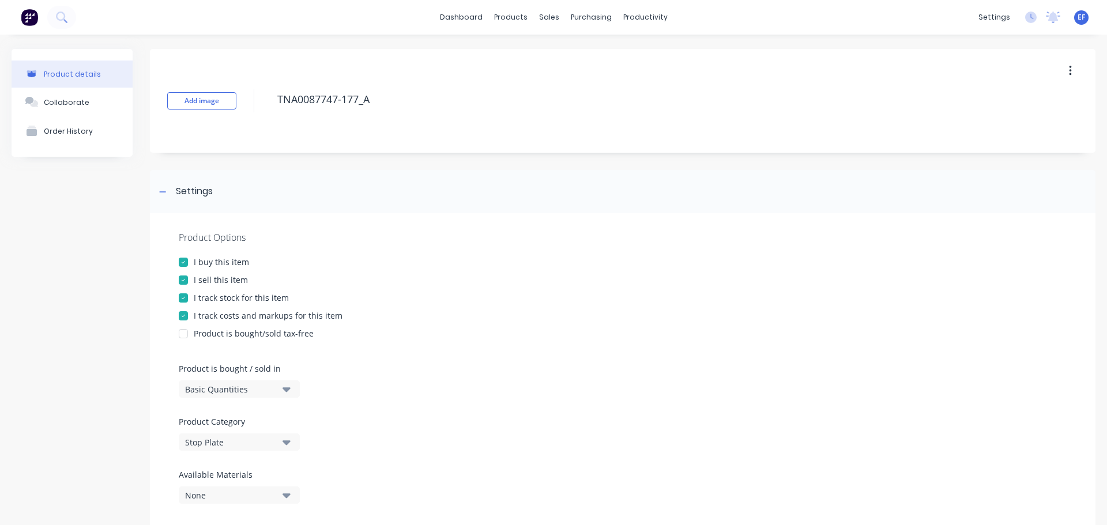
click at [186, 300] on div at bounding box center [183, 298] width 23 height 23
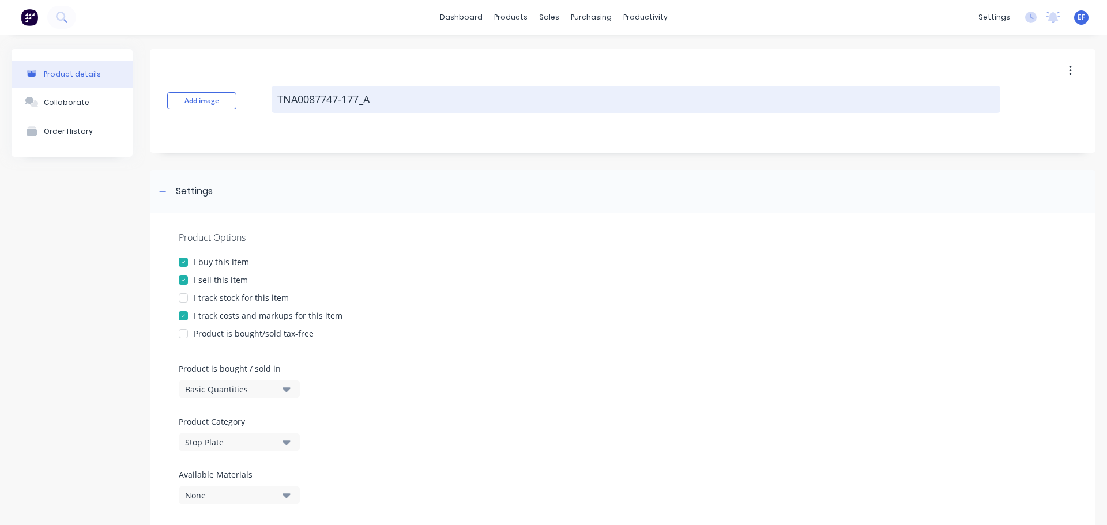
drag, startPoint x: 381, startPoint y: 99, endPoint x: 280, endPoint y: 105, distance: 101.1
click at [280, 105] on textarea "TNA0087747-177_A" at bounding box center [636, 99] width 729 height 27
click at [377, 99] on textarea "TNA0087747-177_A" at bounding box center [636, 99] width 729 height 27
drag, startPoint x: 378, startPoint y: 103, endPoint x: 277, endPoint y: 106, distance: 100.4
click at [277, 106] on textarea "TNA0087747-177_A" at bounding box center [636, 99] width 729 height 27
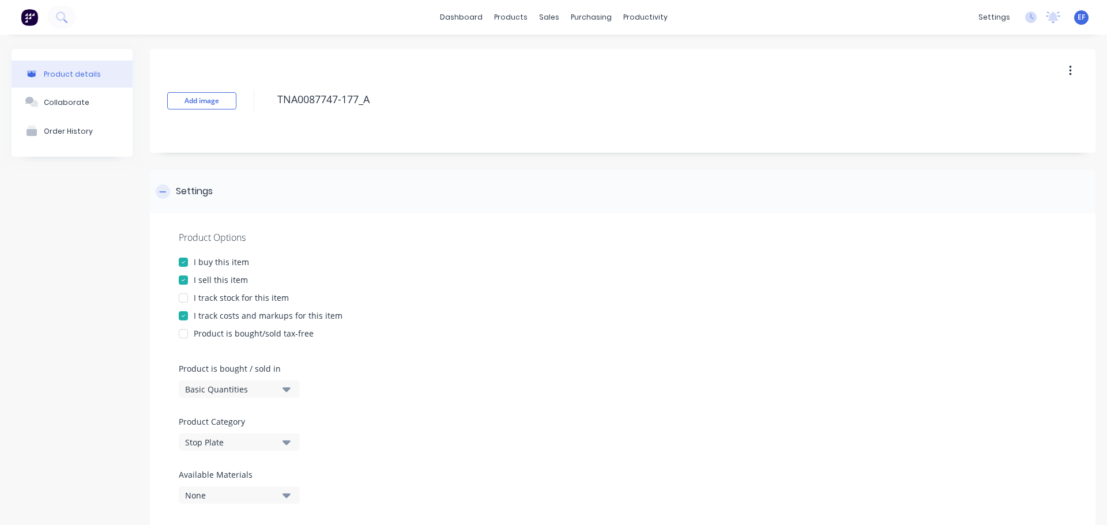
click at [164, 189] on icon at bounding box center [162, 192] width 7 height 8
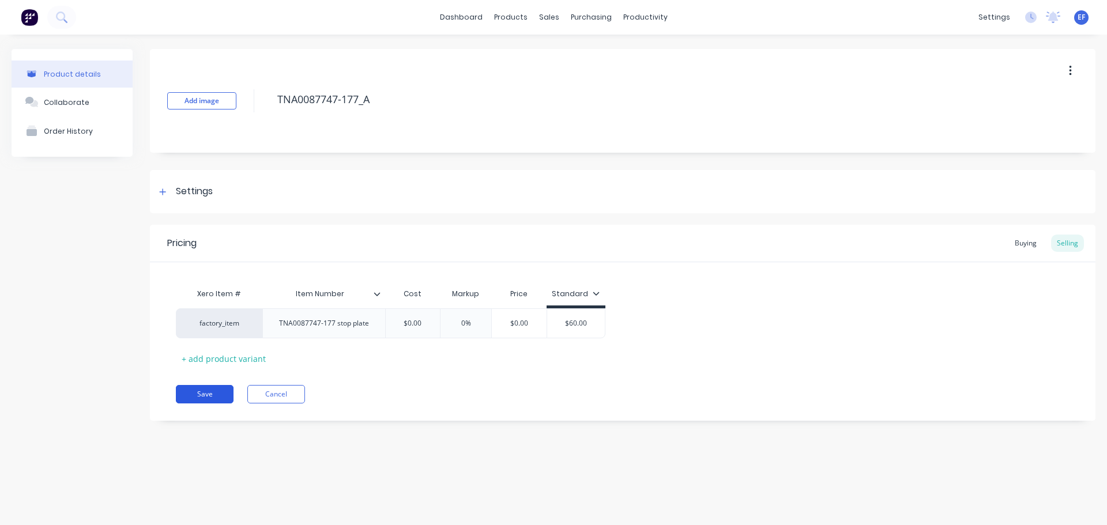
click at [194, 397] on button "Save" at bounding box center [205, 394] width 58 height 18
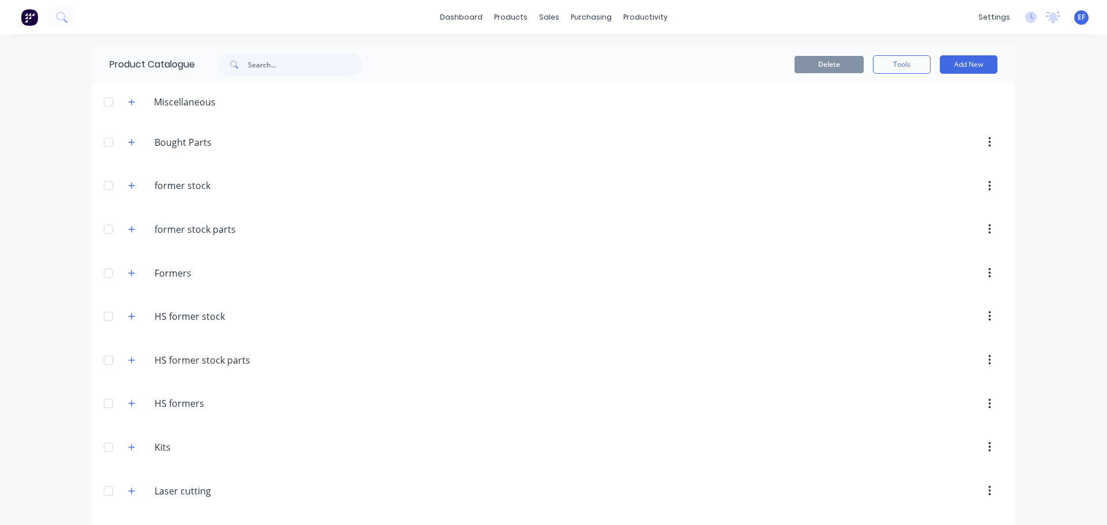
scroll to position [8474, 0]
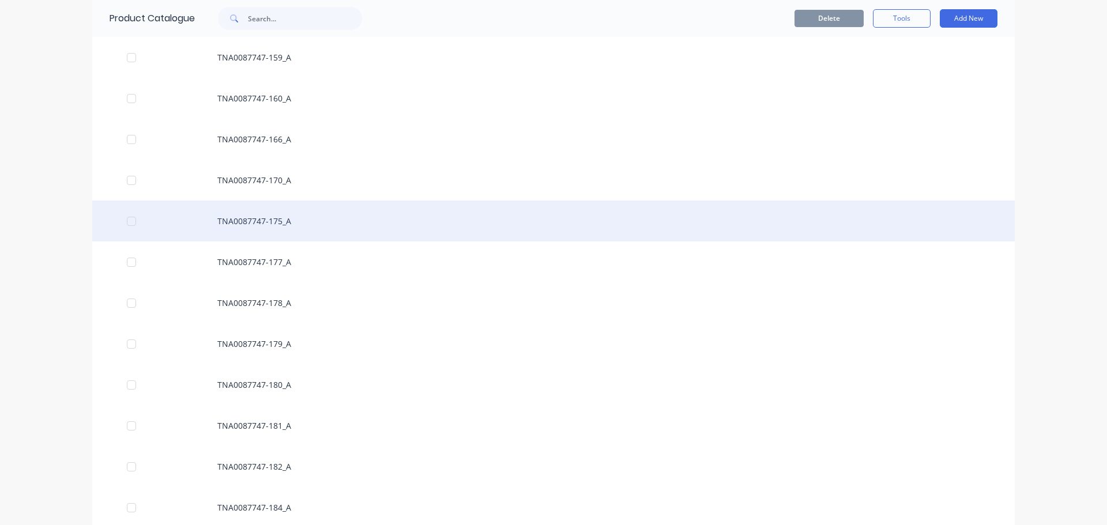
click at [269, 220] on div "TNA0087747-175_A" at bounding box center [553, 221] width 923 height 41
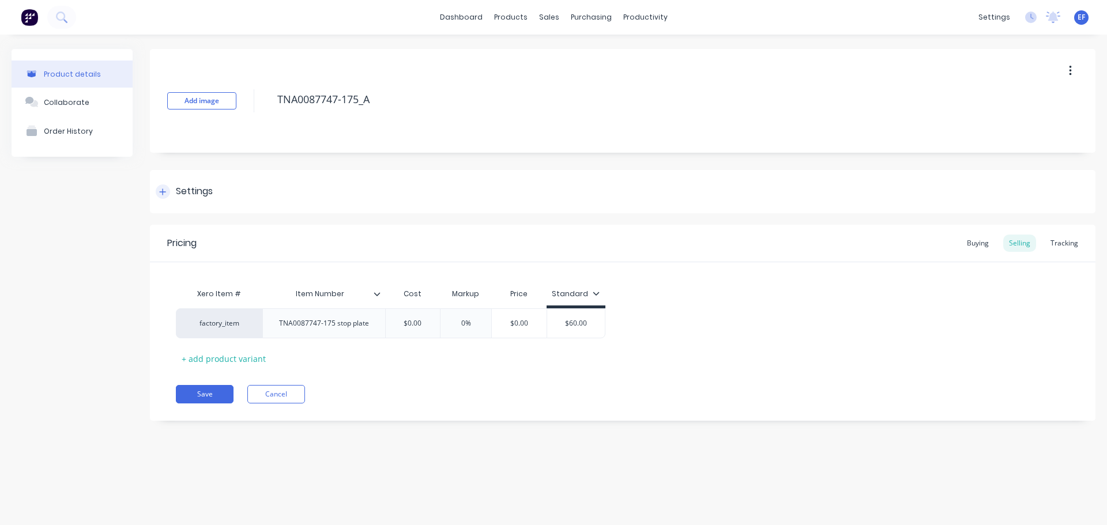
click at [187, 195] on div "Settings" at bounding box center [194, 192] width 37 height 14
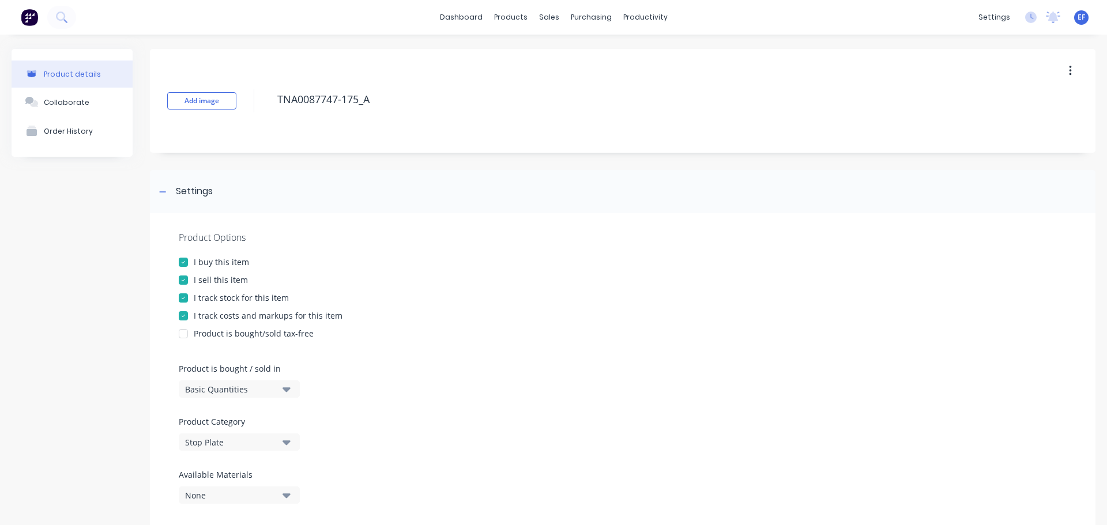
click at [191, 294] on div at bounding box center [183, 298] width 23 height 23
drag, startPoint x: 385, startPoint y: 106, endPoint x: 260, endPoint y: 107, distance: 125.2
click at [260, 107] on div "Add image TNA0087747-175_A" at bounding box center [623, 101] width 946 height 104
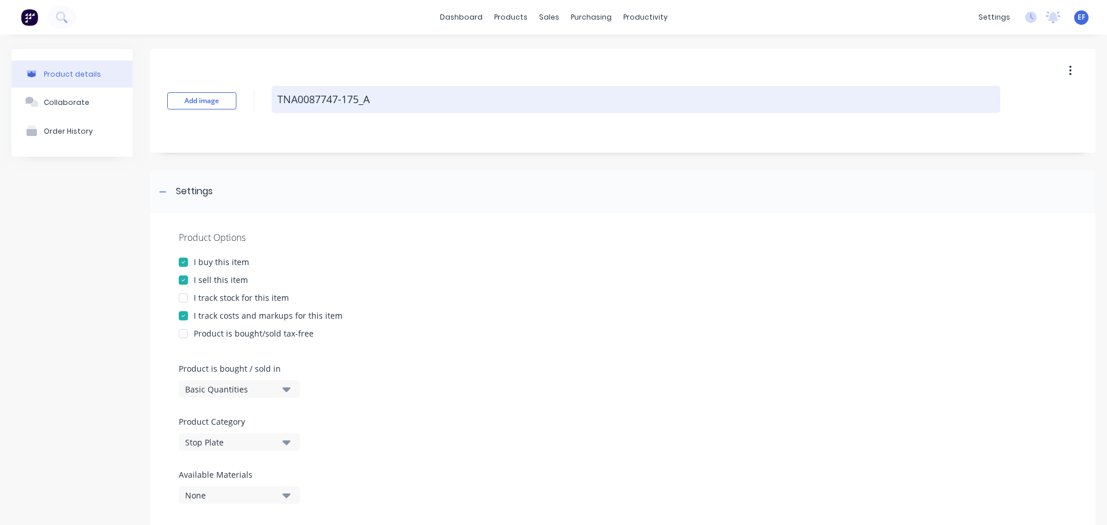
click at [386, 106] on textarea "TNA0087747-175_A" at bounding box center [636, 99] width 729 height 27
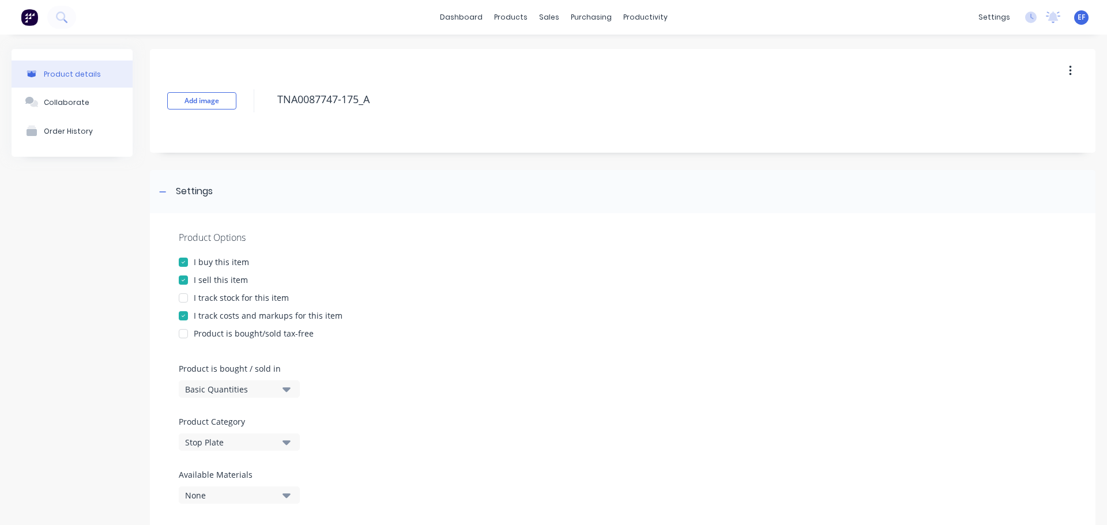
drag, startPoint x: 386, startPoint y: 104, endPoint x: 271, endPoint y: 108, distance: 115.4
click at [271, 108] on div "Add image TNA0087747-175_A" at bounding box center [623, 101] width 946 height 104
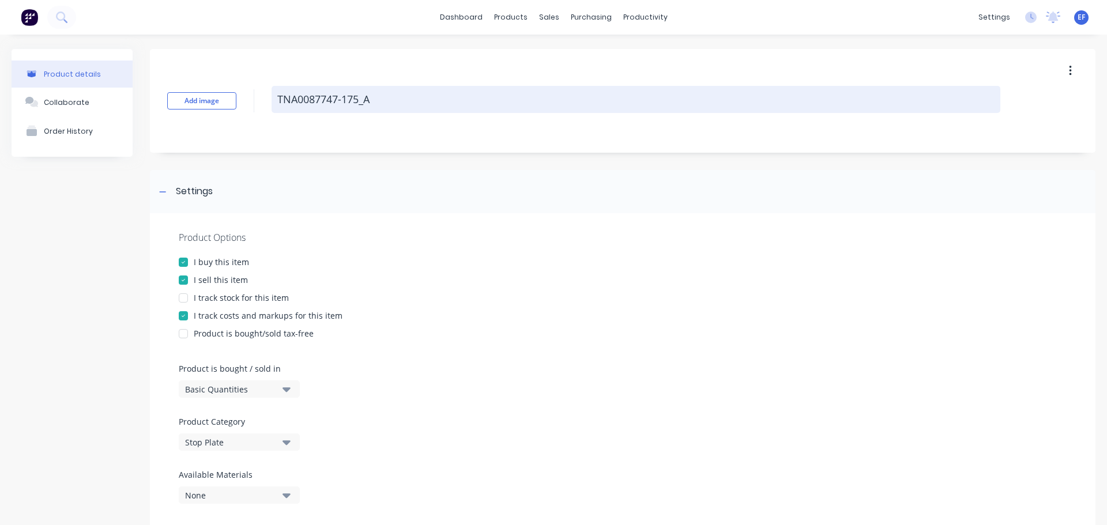
click at [390, 105] on textarea "TNA0087747-175_A" at bounding box center [636, 99] width 729 height 27
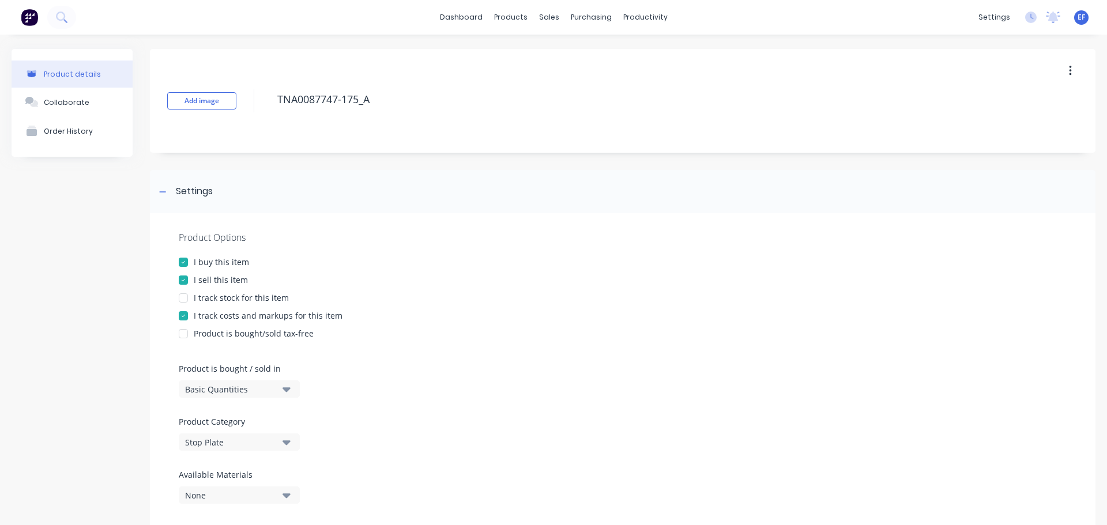
drag, startPoint x: 387, startPoint y: 103, endPoint x: 262, endPoint y: 108, distance: 124.7
click at [262, 108] on div "Add image TNA0087747-175_A" at bounding box center [623, 101] width 946 height 104
click at [170, 195] on div "Settings" at bounding box center [184, 192] width 57 height 14
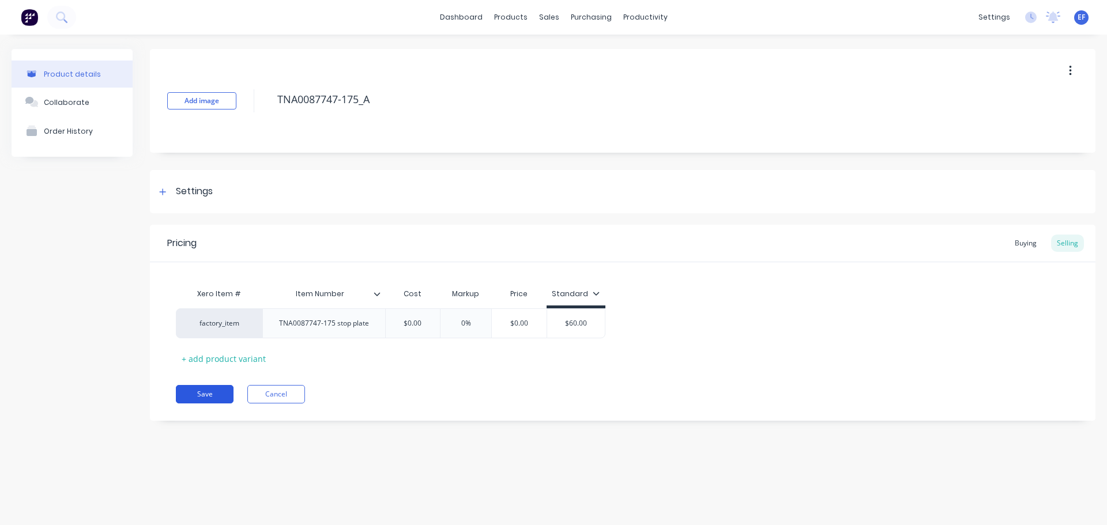
click at [209, 396] on button "Save" at bounding box center [205, 394] width 58 height 18
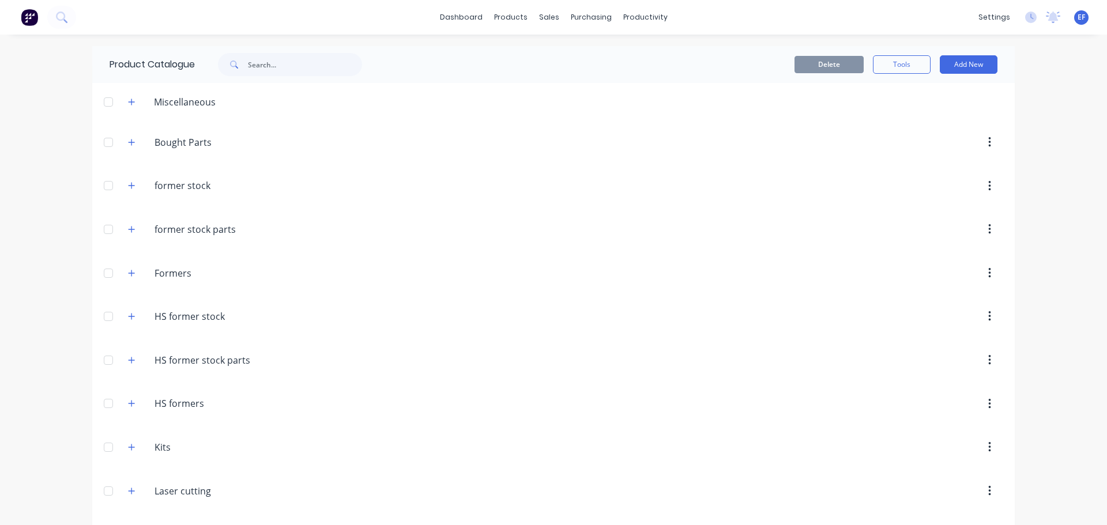
scroll to position [8433, 0]
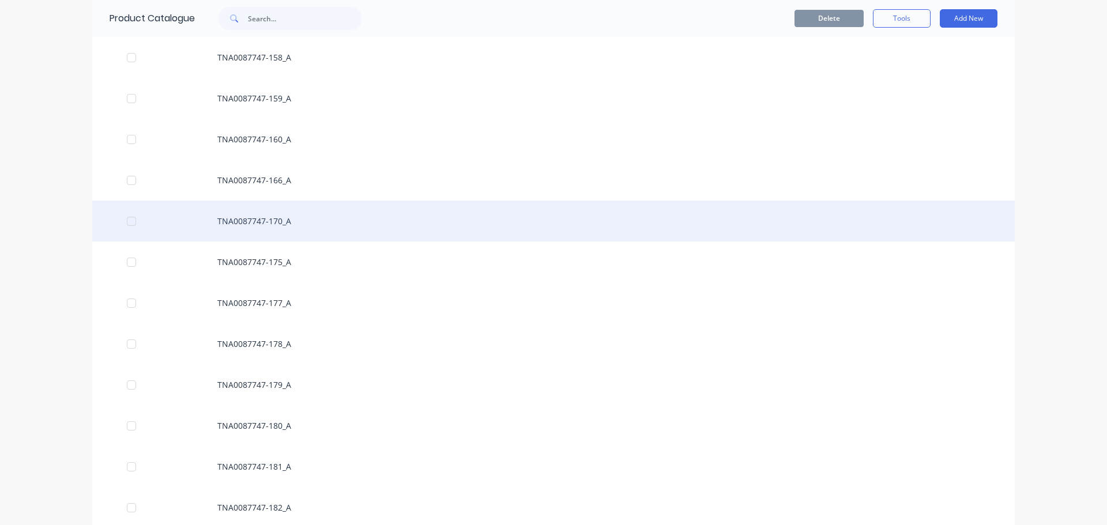
click at [288, 230] on div "TNA0087747-170_A" at bounding box center [553, 221] width 923 height 41
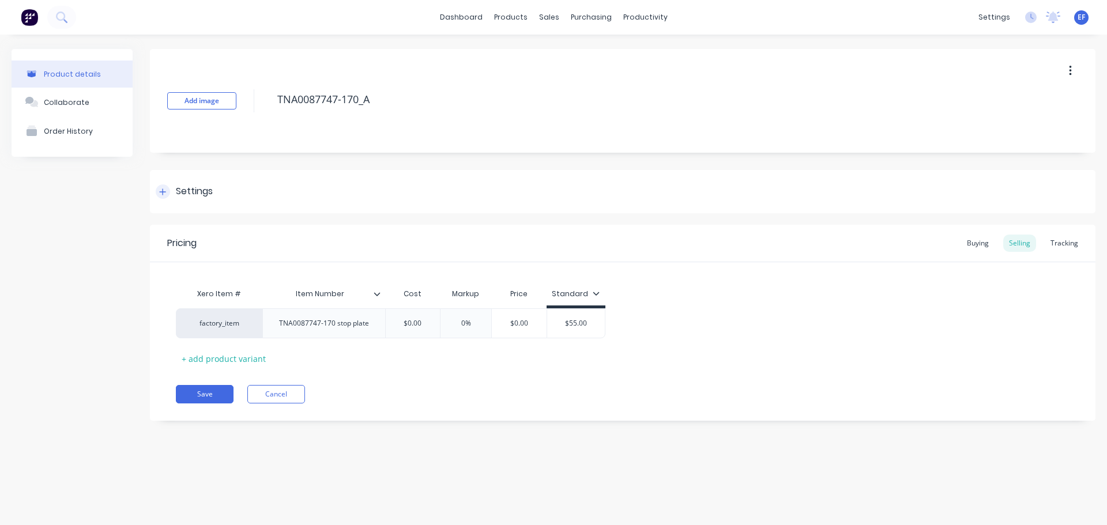
click at [193, 175] on div "Settings" at bounding box center [623, 191] width 946 height 43
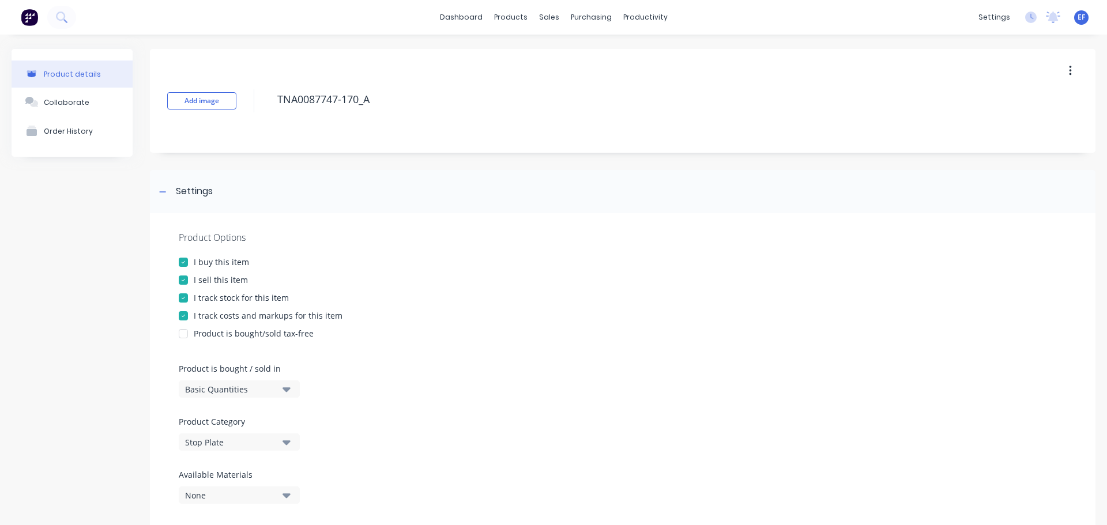
click at [185, 298] on div at bounding box center [183, 298] width 23 height 23
drag, startPoint x: 288, startPoint y: 112, endPoint x: 253, endPoint y: 111, distance: 35.8
click at [253, 111] on div "Add image TNA0087747-170_A" at bounding box center [623, 101] width 946 height 104
click at [161, 190] on icon at bounding box center [162, 192] width 7 height 8
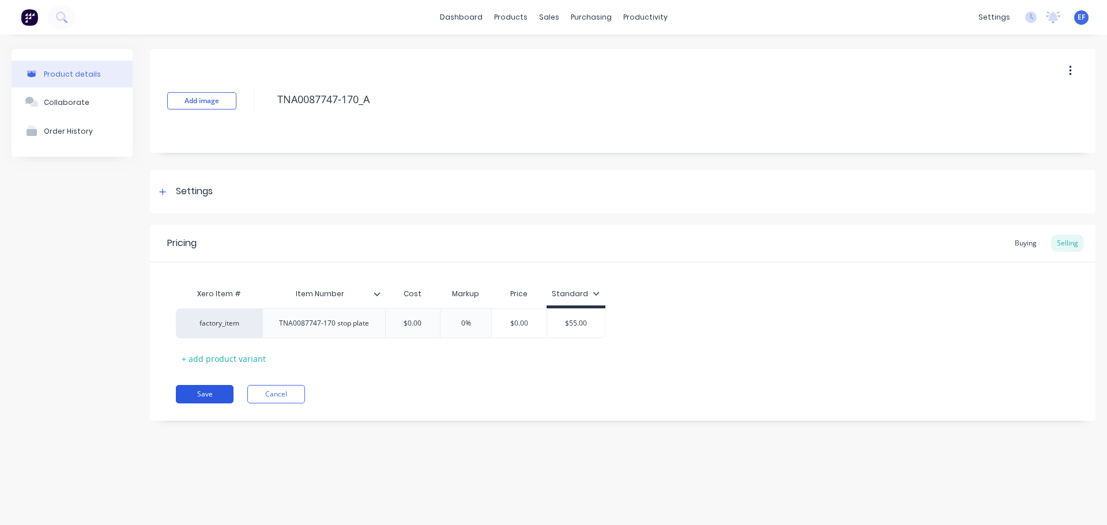
click at [200, 393] on button "Save" at bounding box center [205, 394] width 58 height 18
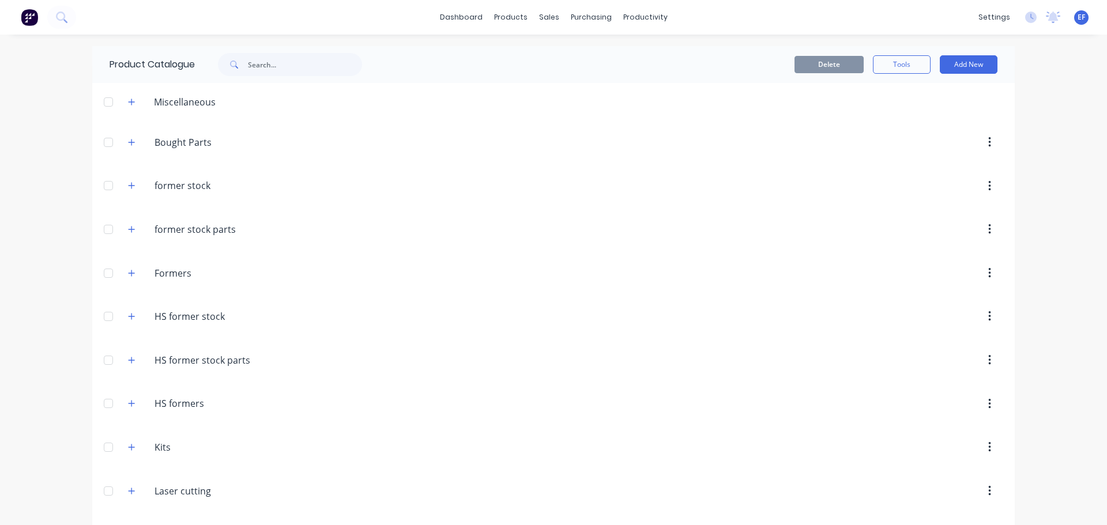
scroll to position [8392, 0]
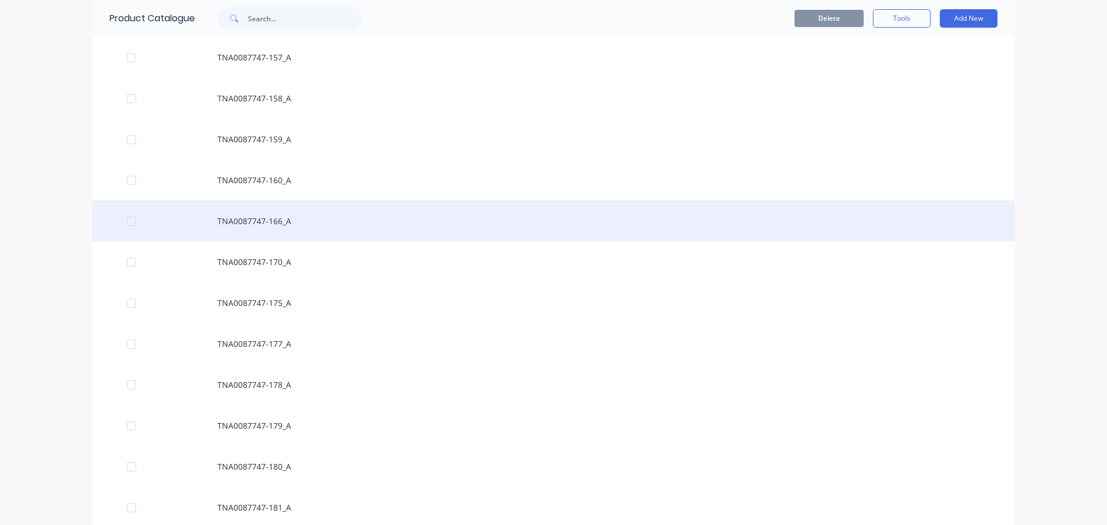
click at [262, 217] on div "TNA0087747-166_A" at bounding box center [553, 221] width 923 height 41
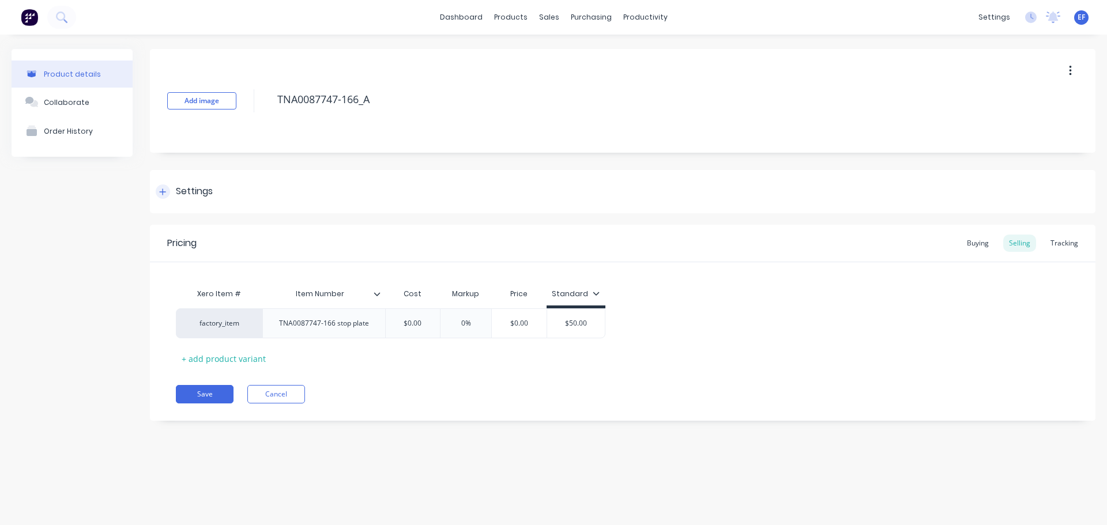
click at [177, 191] on div "Settings" at bounding box center [194, 192] width 37 height 14
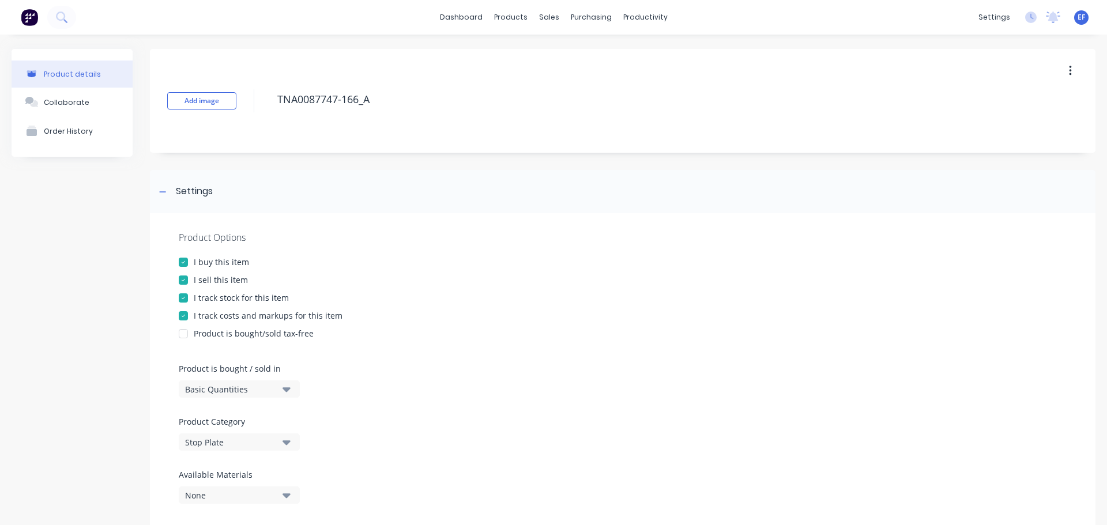
click at [187, 300] on div at bounding box center [183, 298] width 23 height 23
drag, startPoint x: 379, startPoint y: 100, endPoint x: 221, endPoint y: 110, distance: 157.8
click at [221, 110] on div "Add image TNA0087747-166_A" at bounding box center [623, 101] width 946 height 104
click at [167, 191] on div at bounding box center [163, 192] width 14 height 14
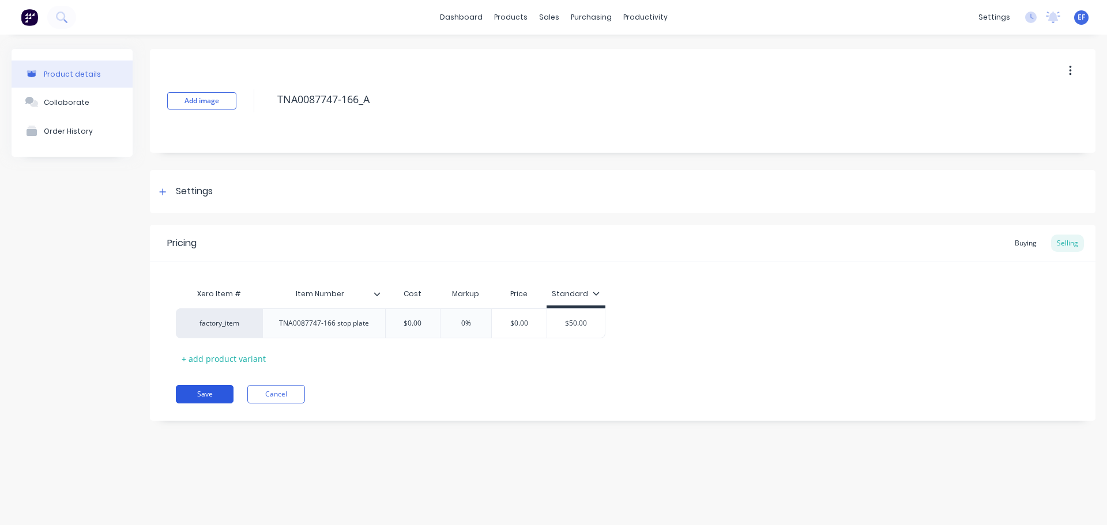
click at [217, 396] on button "Save" at bounding box center [205, 394] width 58 height 18
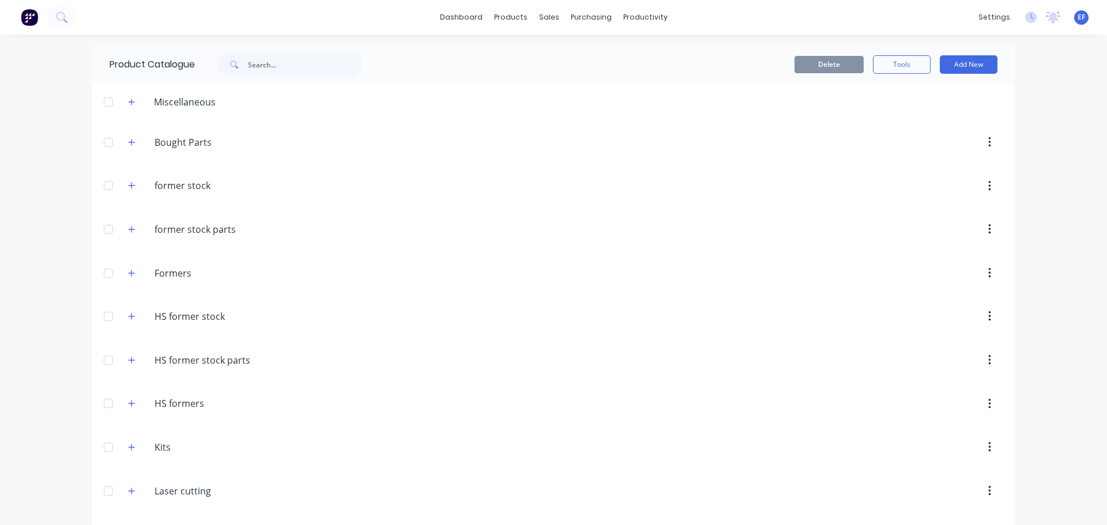
scroll to position [8351, 0]
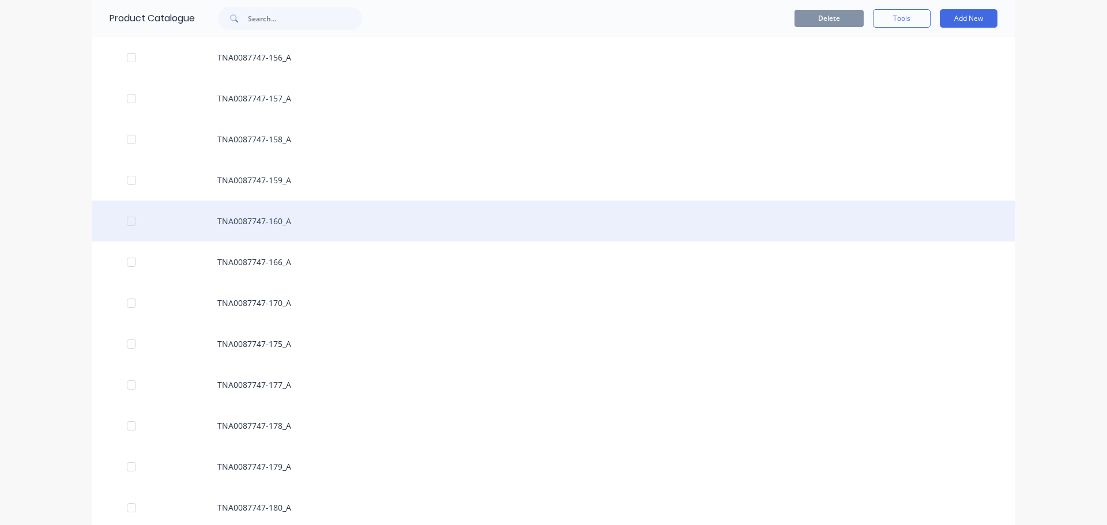
click at [212, 222] on div "TNA0087747-160_A" at bounding box center [553, 221] width 923 height 41
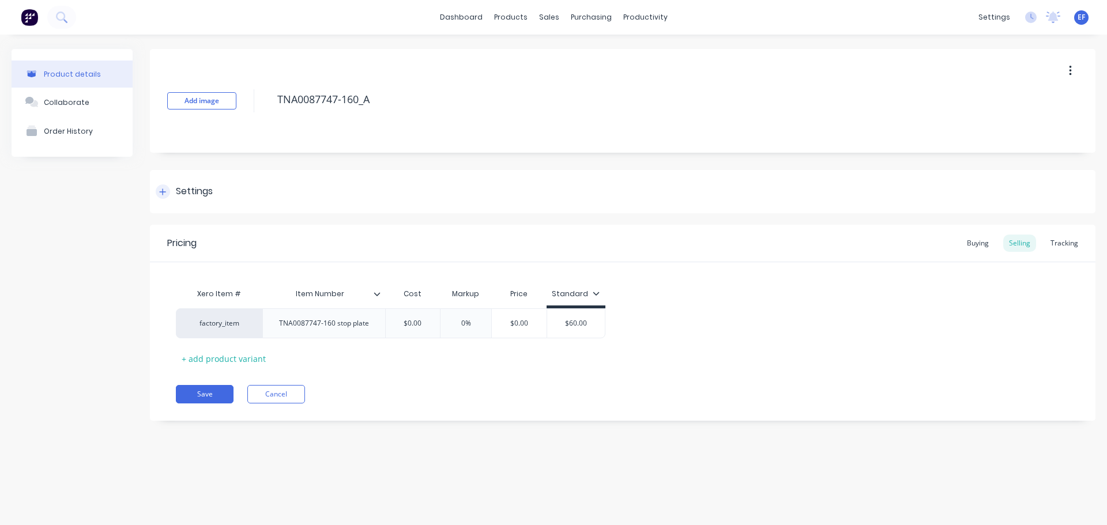
click at [192, 189] on div "Settings" at bounding box center [194, 192] width 37 height 14
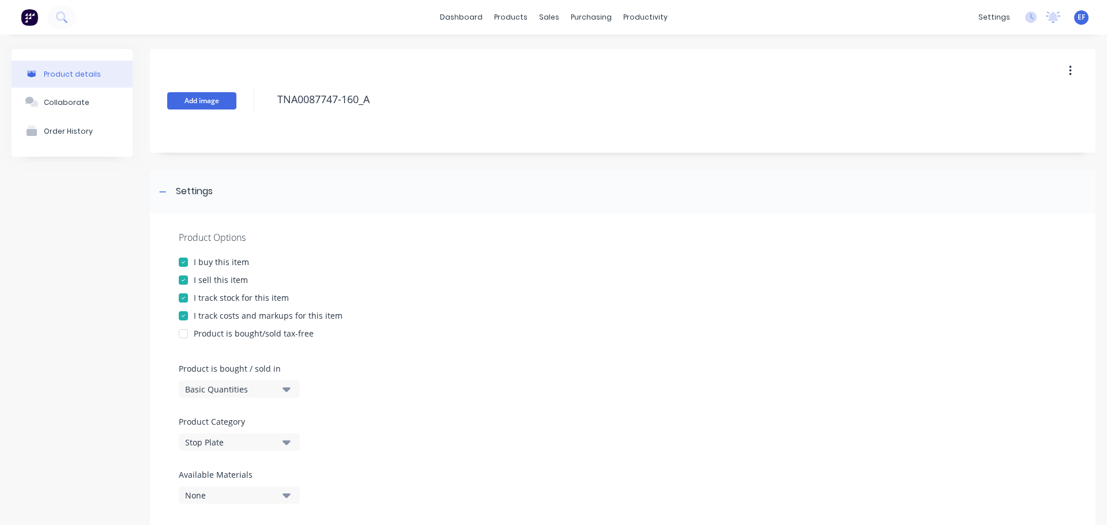
drag, startPoint x: 320, startPoint y: 104, endPoint x: 232, endPoint y: 106, distance: 88.3
click at [232, 106] on div "Add image TNA0087747-160_A" at bounding box center [623, 101] width 946 height 104
click at [206, 302] on div "I track stock for this item" at bounding box center [241, 298] width 95 height 12
click at [164, 186] on div at bounding box center [163, 192] width 14 height 14
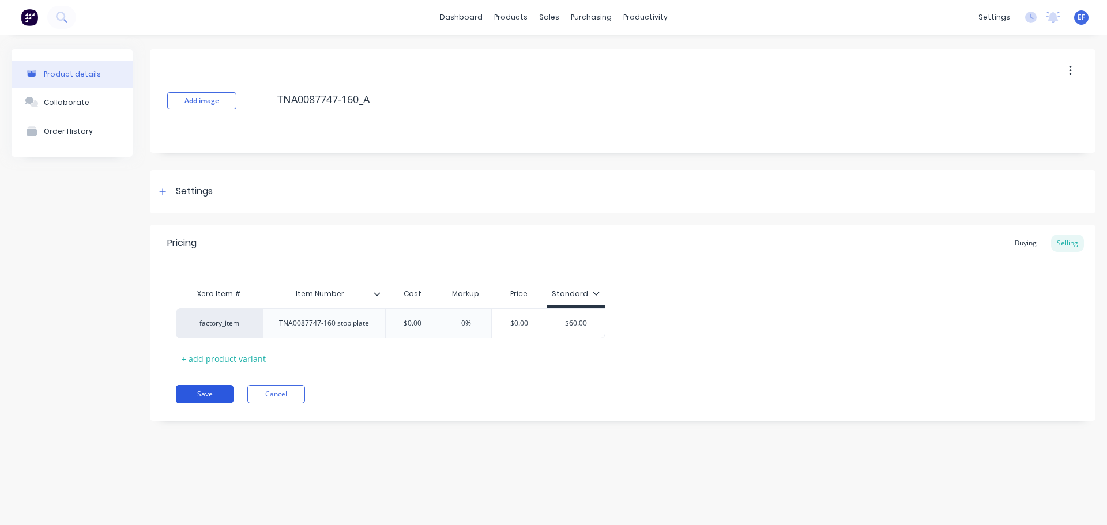
click at [190, 393] on button "Save" at bounding box center [205, 394] width 58 height 18
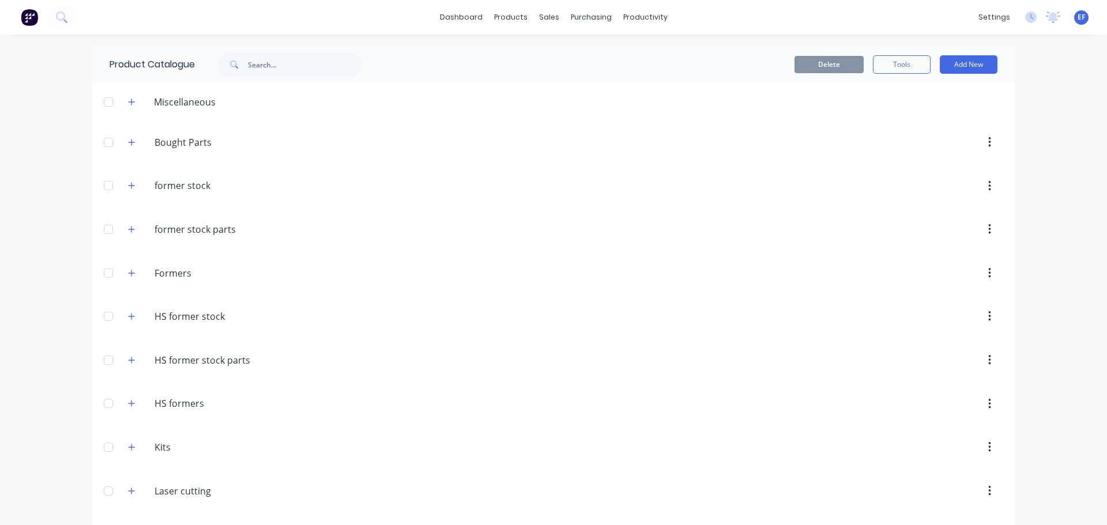
scroll to position [8311, 0]
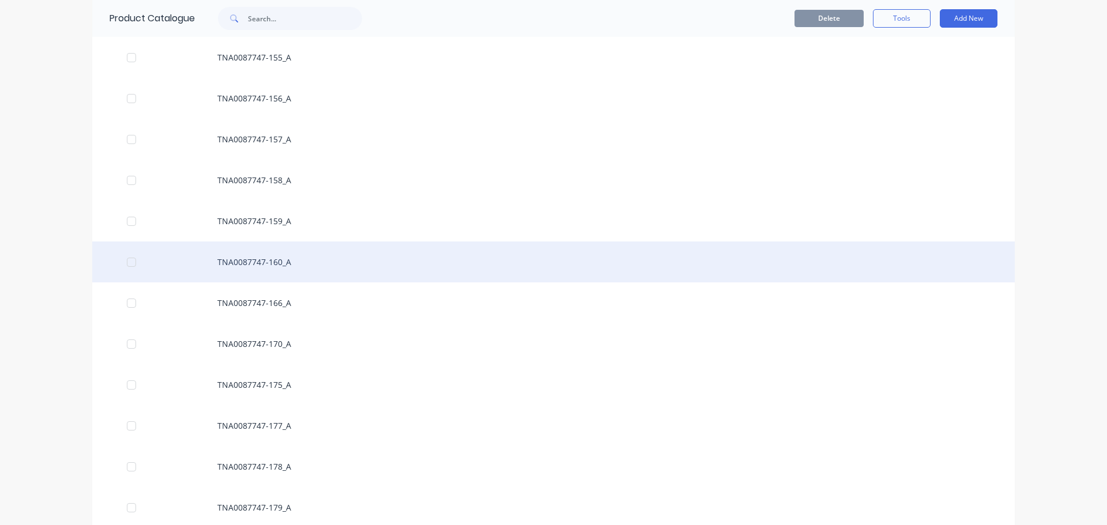
click at [223, 264] on div "TNA0087747-160_A" at bounding box center [553, 262] width 923 height 41
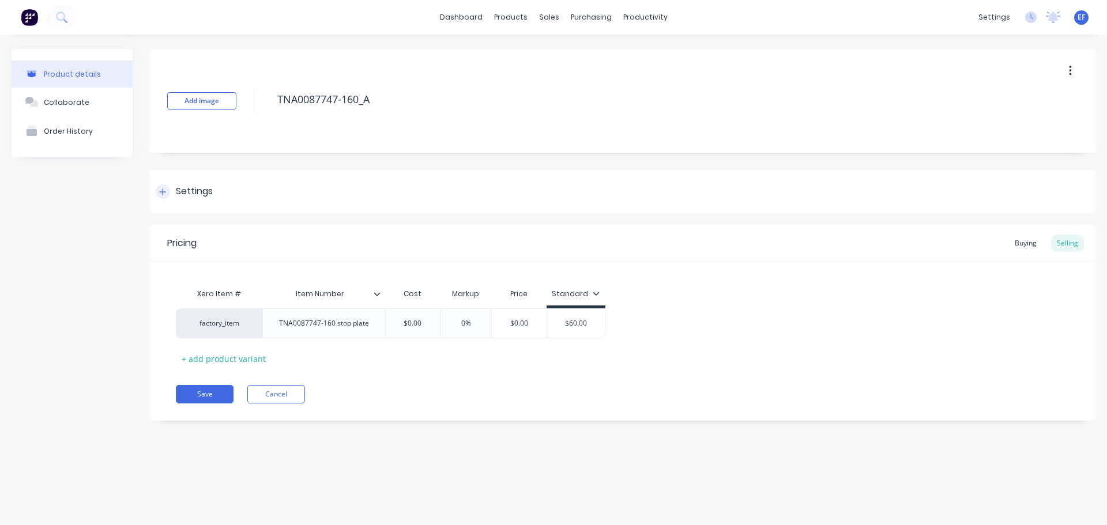
click at [186, 200] on div "Settings" at bounding box center [623, 191] width 946 height 43
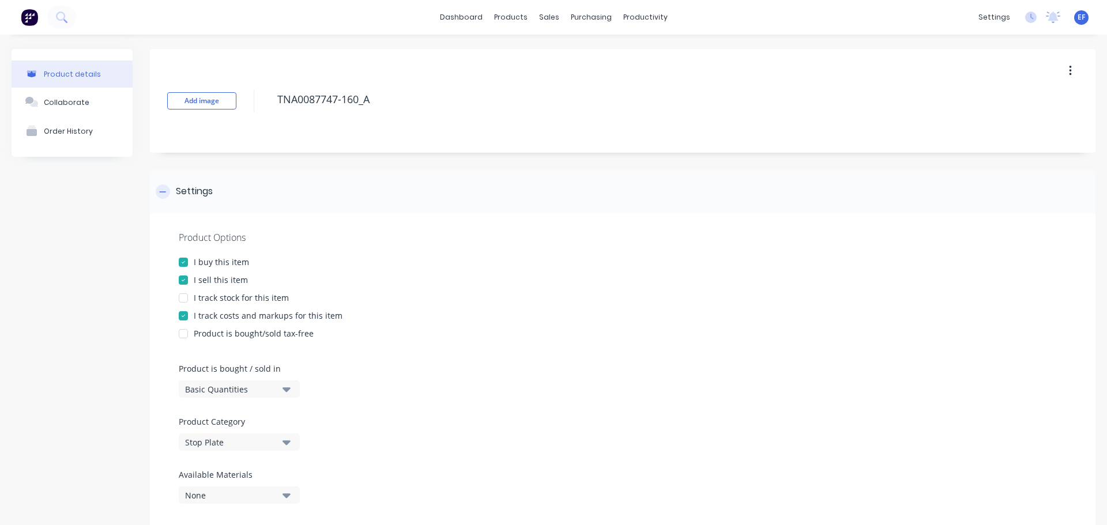
click at [186, 200] on div "Settings" at bounding box center [623, 191] width 946 height 43
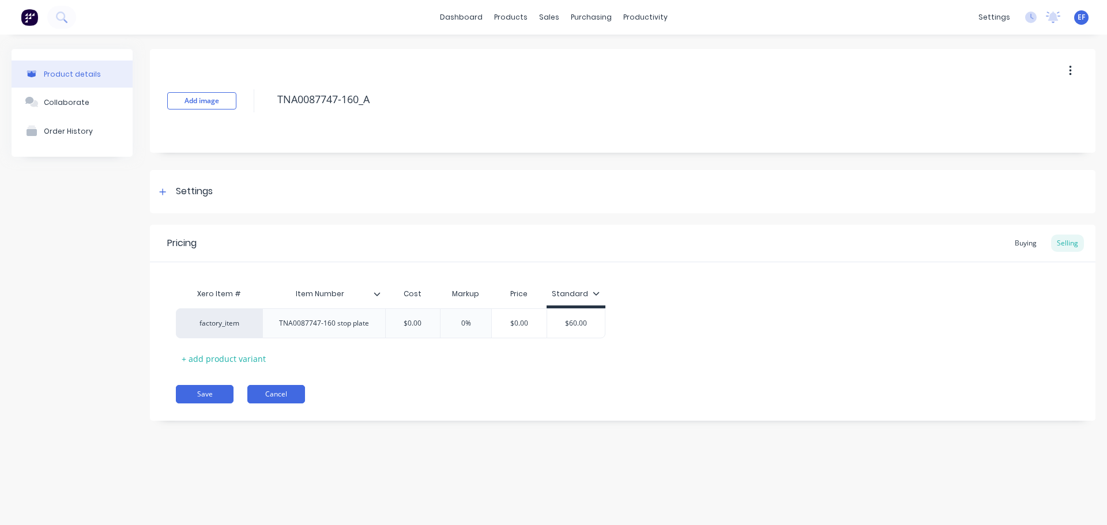
click at [283, 396] on button "Cancel" at bounding box center [276, 394] width 58 height 18
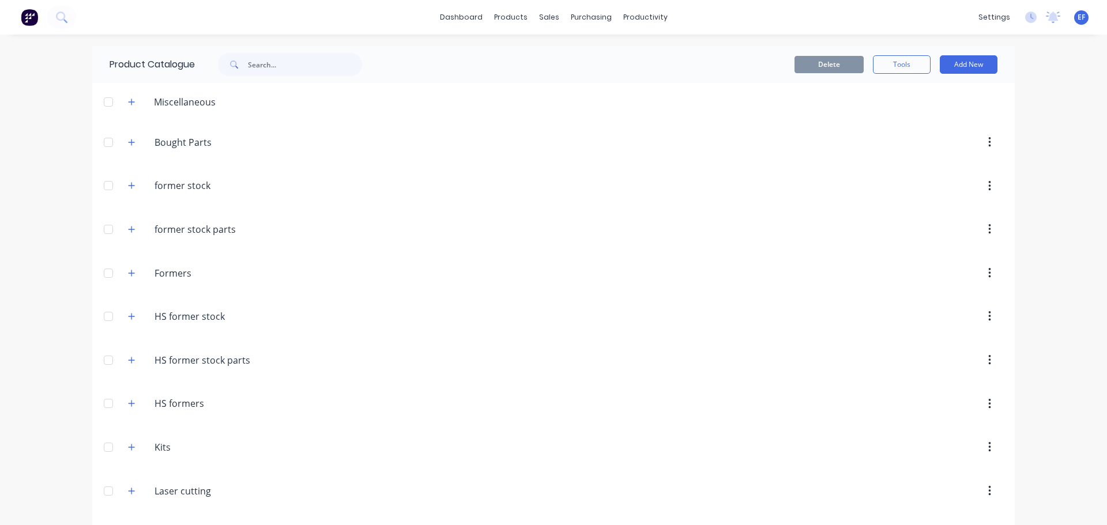
scroll to position [8311, 0]
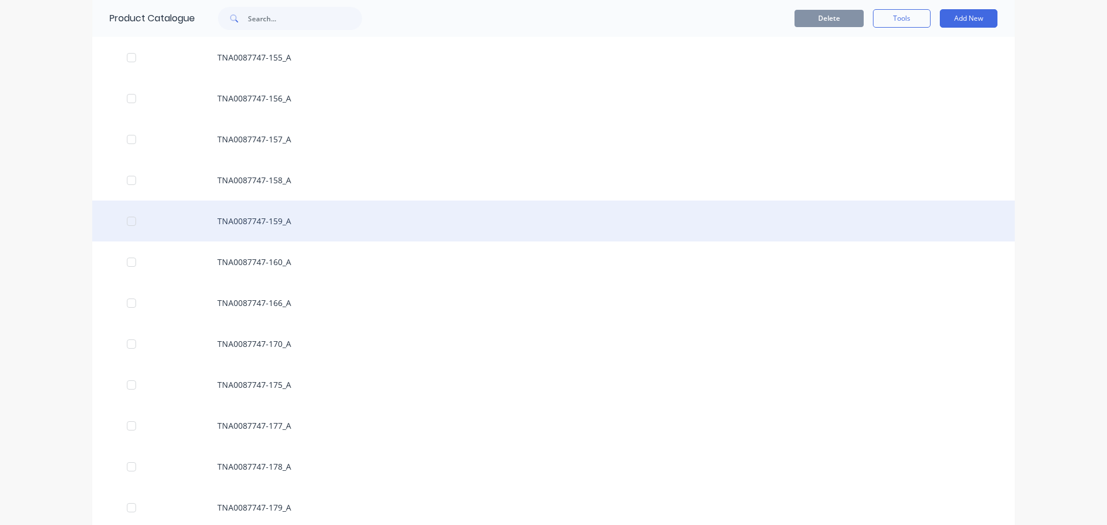
click at [257, 213] on div "TNA0087747-159_A" at bounding box center [553, 221] width 923 height 41
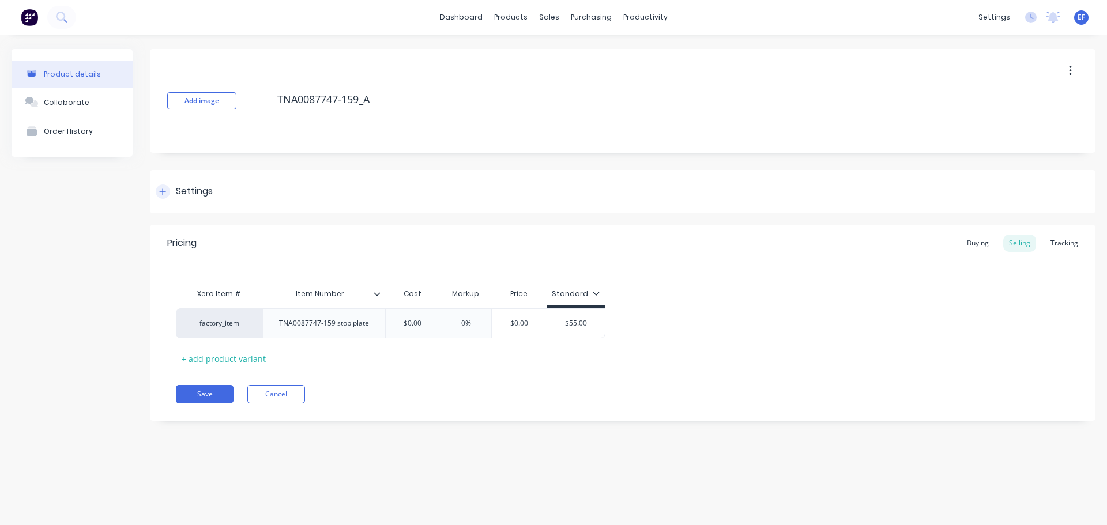
click at [185, 199] on div "Settings" at bounding box center [623, 191] width 946 height 43
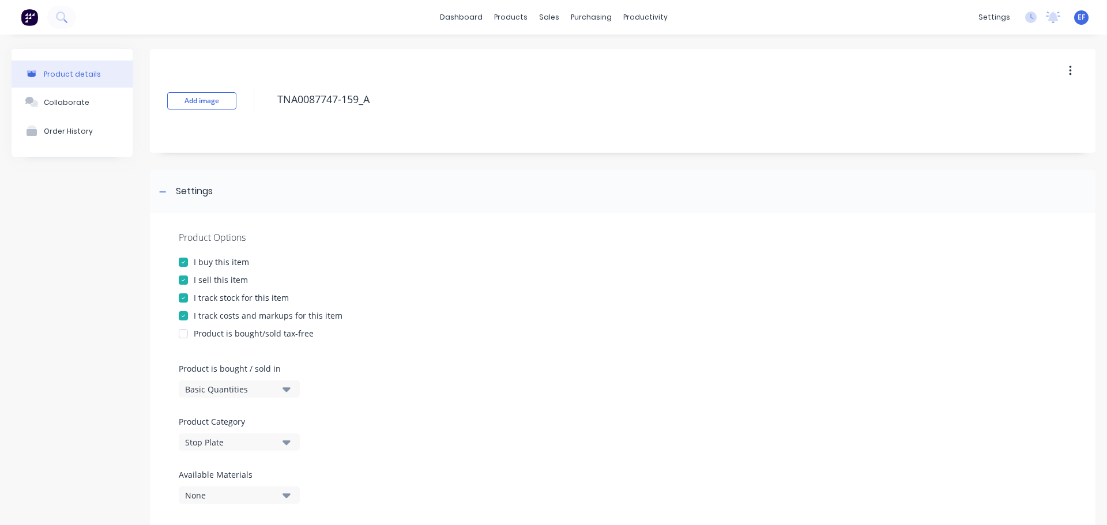
click at [206, 292] on div "I track stock for this item" at bounding box center [241, 298] width 95 height 12
drag, startPoint x: 384, startPoint y: 102, endPoint x: 245, endPoint y: 114, distance: 139.5
click at [245, 114] on div "Add image TNA0087747-159_A" at bounding box center [623, 101] width 946 height 104
click at [163, 194] on icon at bounding box center [162, 192] width 7 height 8
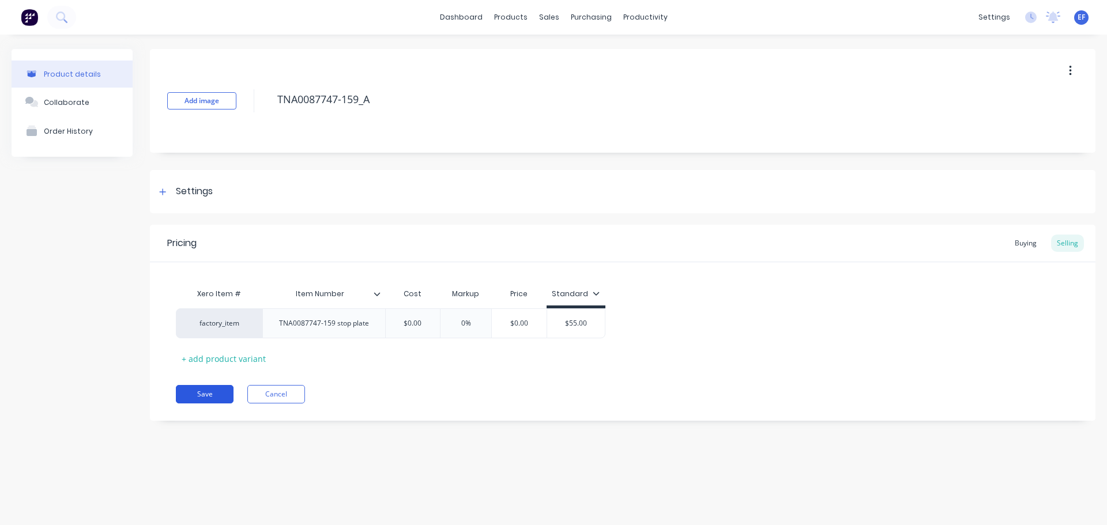
click at [195, 400] on button "Save" at bounding box center [205, 394] width 58 height 18
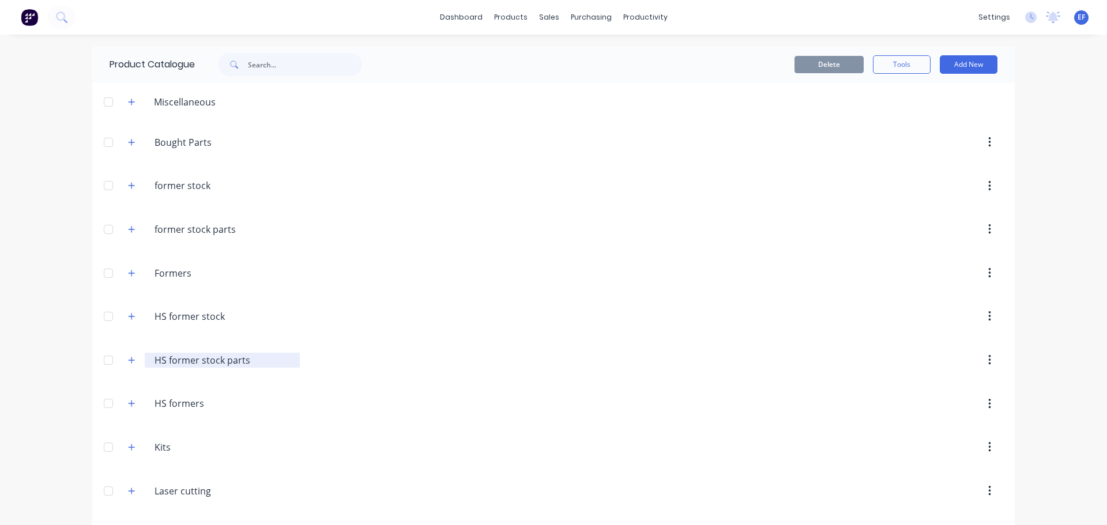
scroll to position [8270, 0]
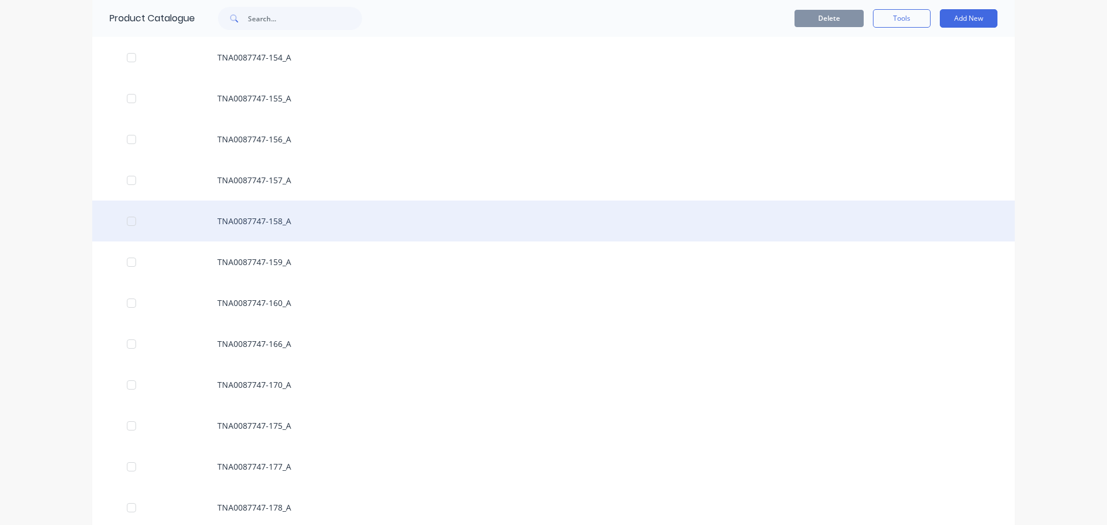
click at [280, 228] on div "TNA0087747-158_A" at bounding box center [553, 221] width 923 height 41
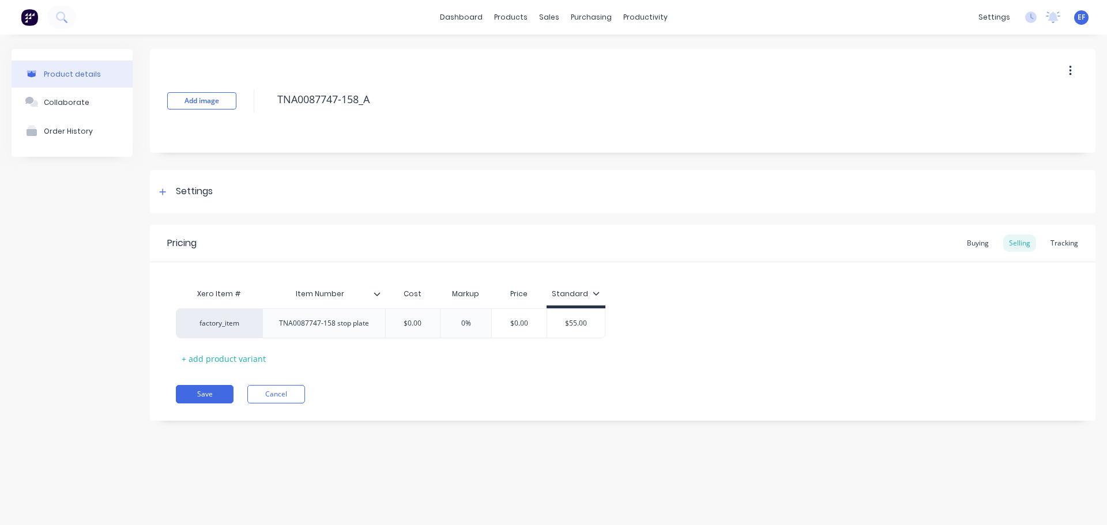
click at [172, 215] on div "Add image TNA0087747-158_A Settings Product Options I buy this item I sell this…" at bounding box center [623, 243] width 946 height 389
click at [177, 204] on div "Settings" at bounding box center [623, 191] width 946 height 43
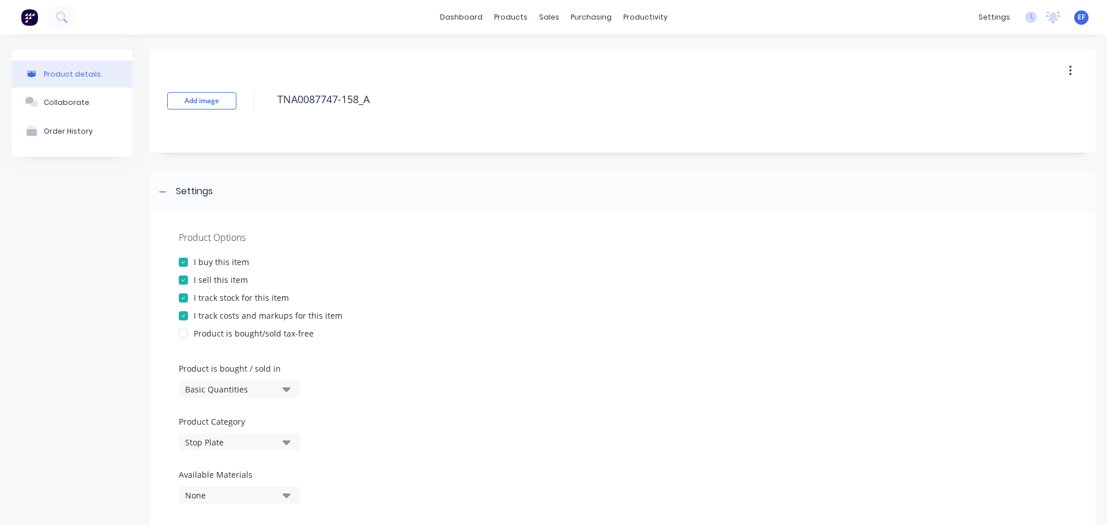
click at [199, 296] on div "I track stock for this item" at bounding box center [241, 298] width 95 height 12
drag, startPoint x: 367, startPoint y: 102, endPoint x: 256, endPoint y: 104, distance: 111.9
click at [256, 104] on div "Add image TNA0087747-158_A" at bounding box center [623, 101] width 946 height 104
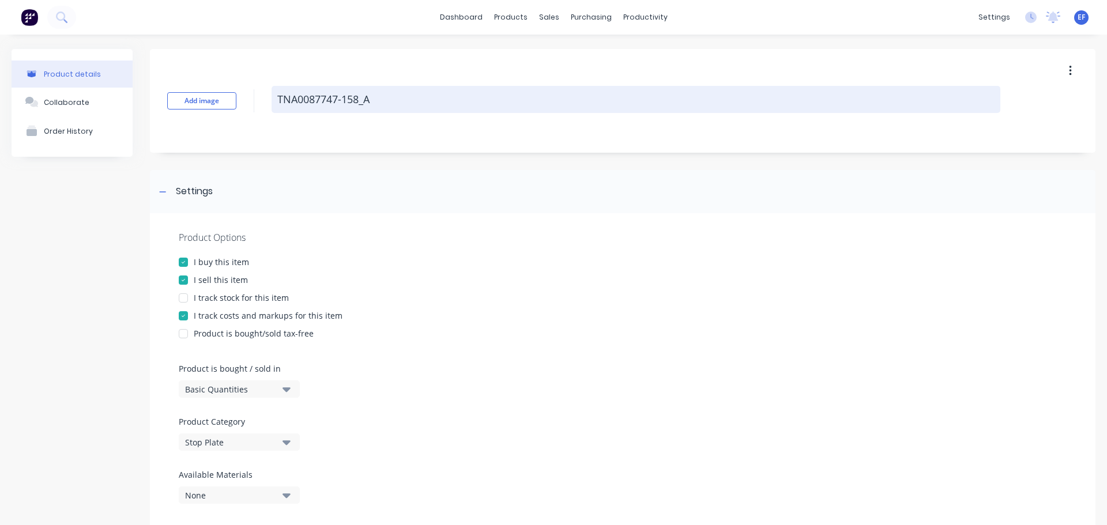
click at [373, 103] on textarea "TNA0087747-158_A" at bounding box center [636, 99] width 729 height 27
drag, startPoint x: 288, startPoint y: 105, endPoint x: 273, endPoint y: 106, distance: 14.4
click at [273, 106] on textarea "TNA0087747-158_A" at bounding box center [636, 99] width 729 height 27
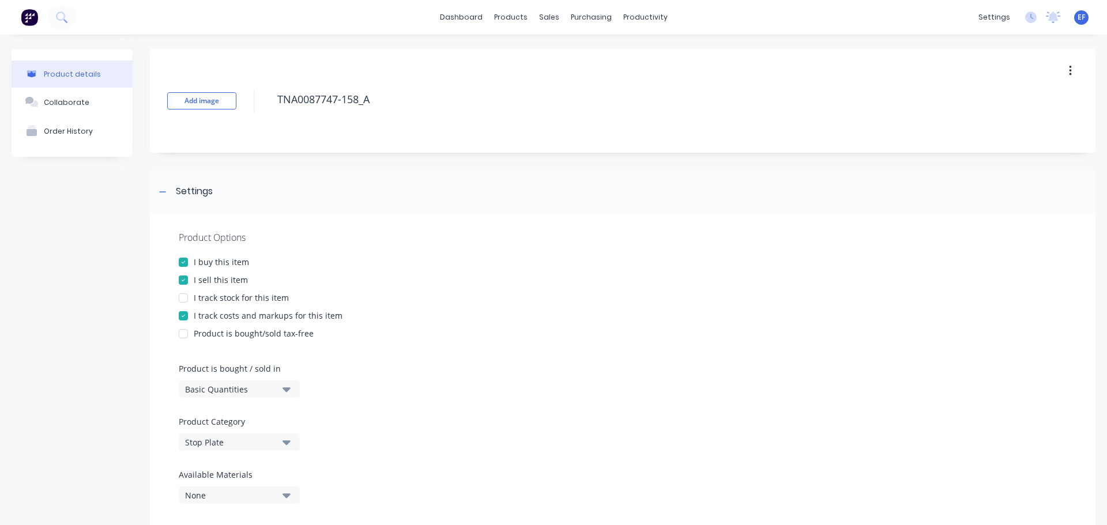
type textarea "x"
type textarea "TNA0087747-158_A"
click at [167, 193] on div at bounding box center [163, 192] width 14 height 14
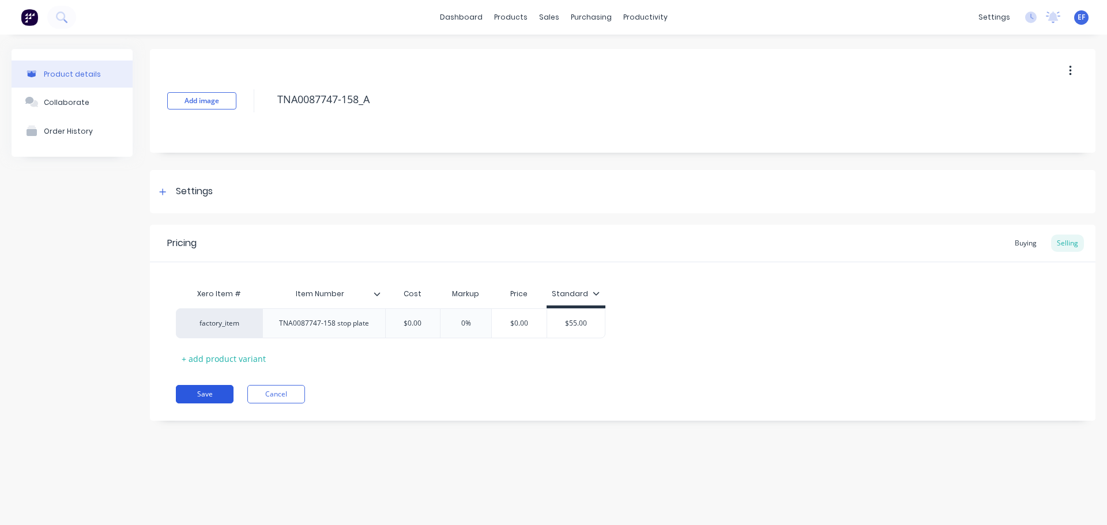
click at [200, 394] on button "Save" at bounding box center [205, 394] width 58 height 18
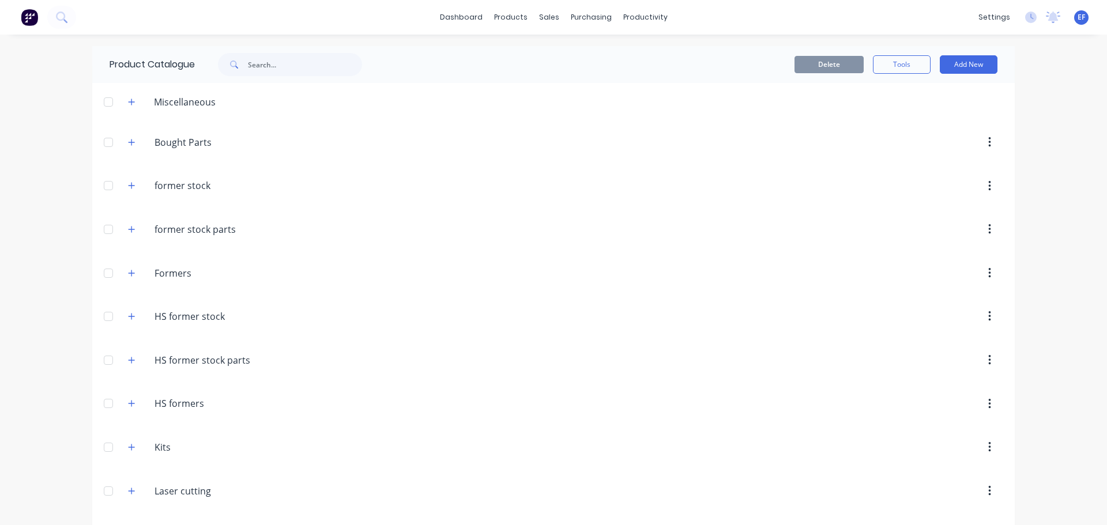
scroll to position [8229, 0]
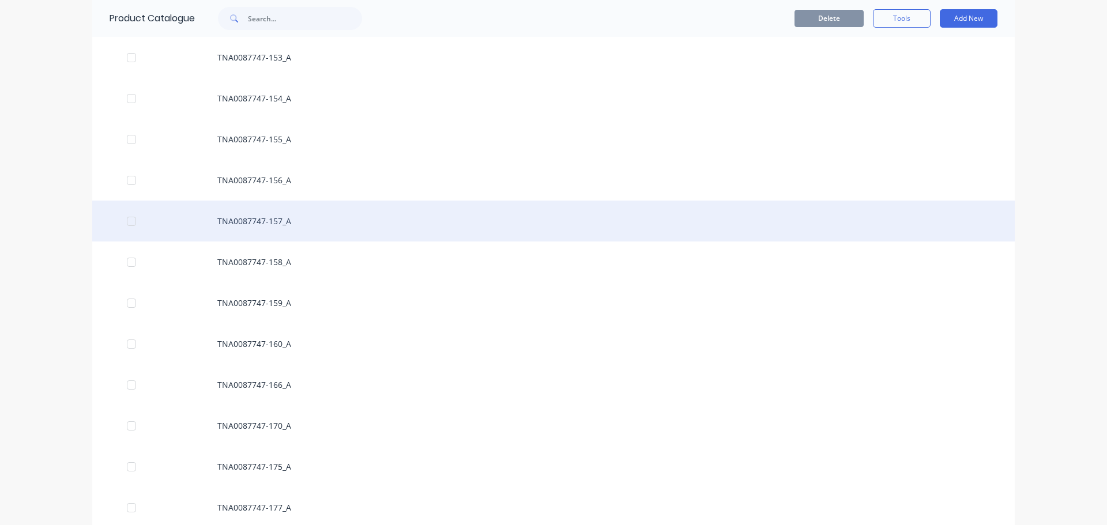
click at [311, 230] on div "TNA0087747-157_A" at bounding box center [553, 221] width 923 height 41
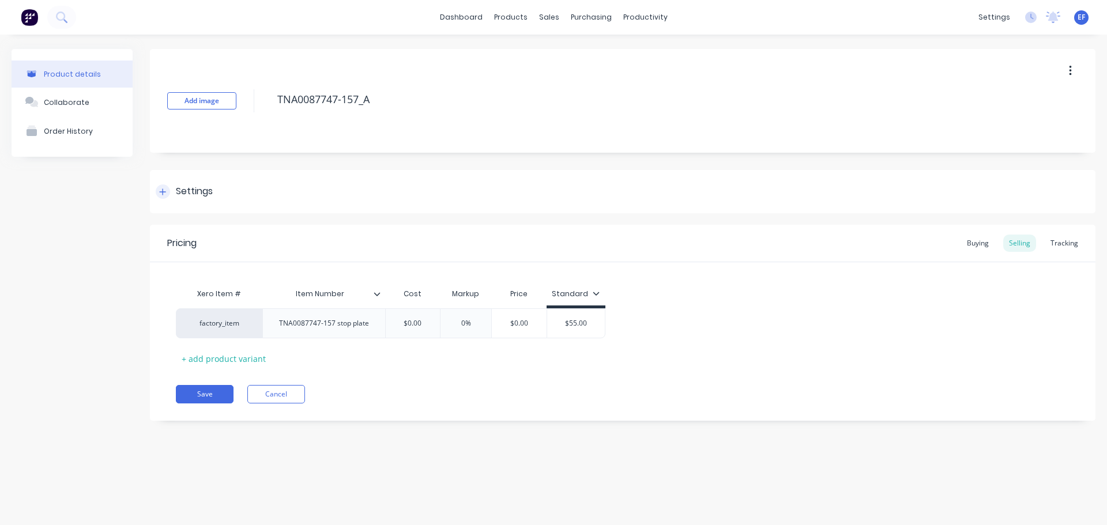
click at [208, 188] on div "Settings" at bounding box center [194, 192] width 37 height 14
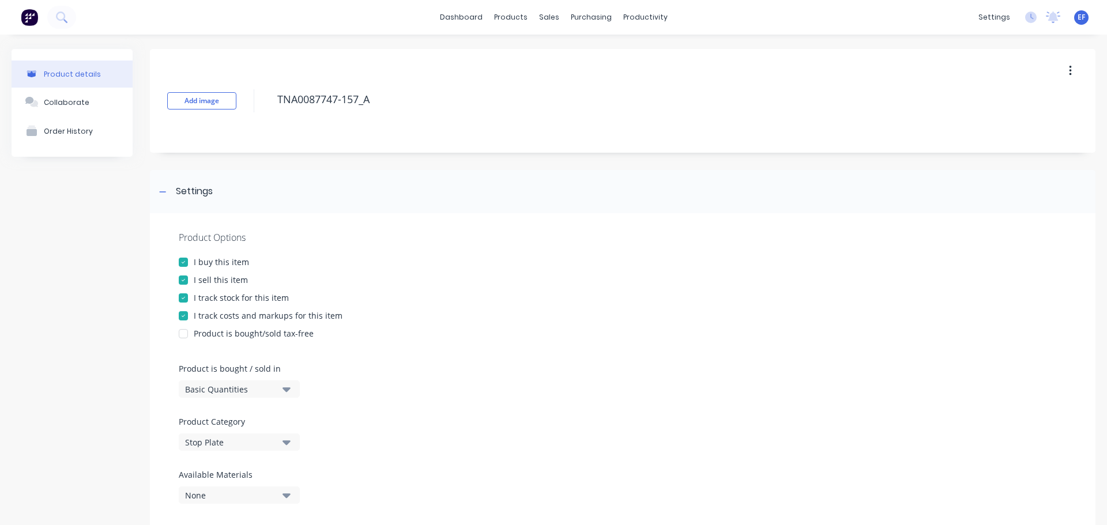
click at [207, 300] on div "I track stock for this item" at bounding box center [241, 298] width 95 height 12
drag, startPoint x: 367, startPoint y: 104, endPoint x: 262, endPoint y: 109, distance: 105.7
click at [262, 109] on div "Add image TNA0087747-157_A" at bounding box center [623, 101] width 946 height 104
click at [174, 193] on div "Settings" at bounding box center [184, 192] width 57 height 14
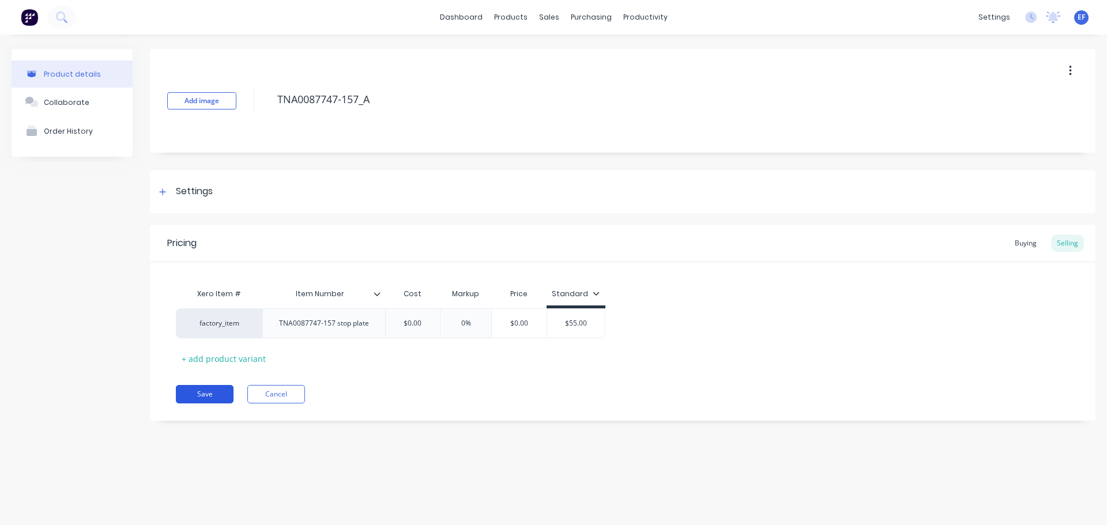
click at [210, 396] on button "Save" at bounding box center [205, 394] width 58 height 18
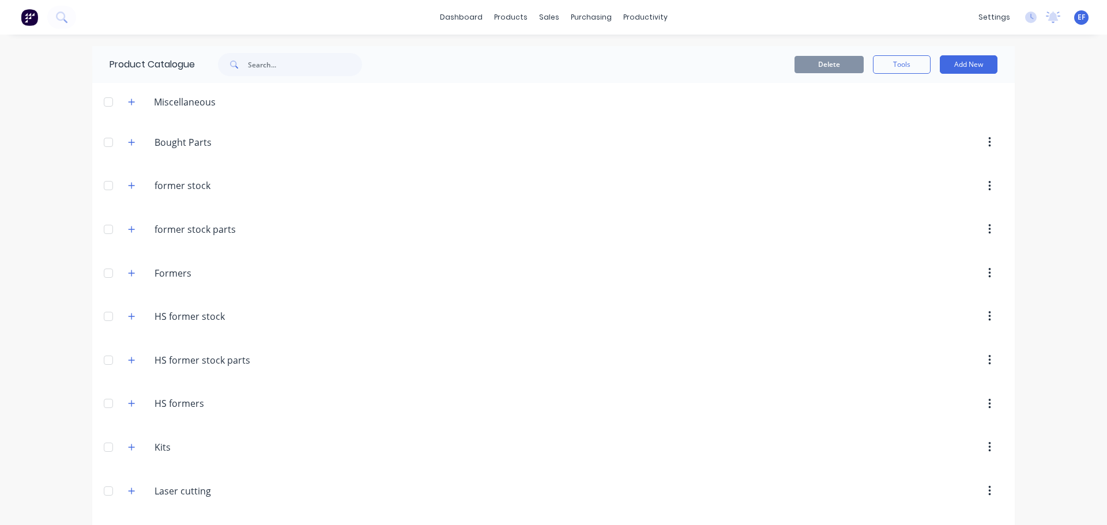
scroll to position [8188, 0]
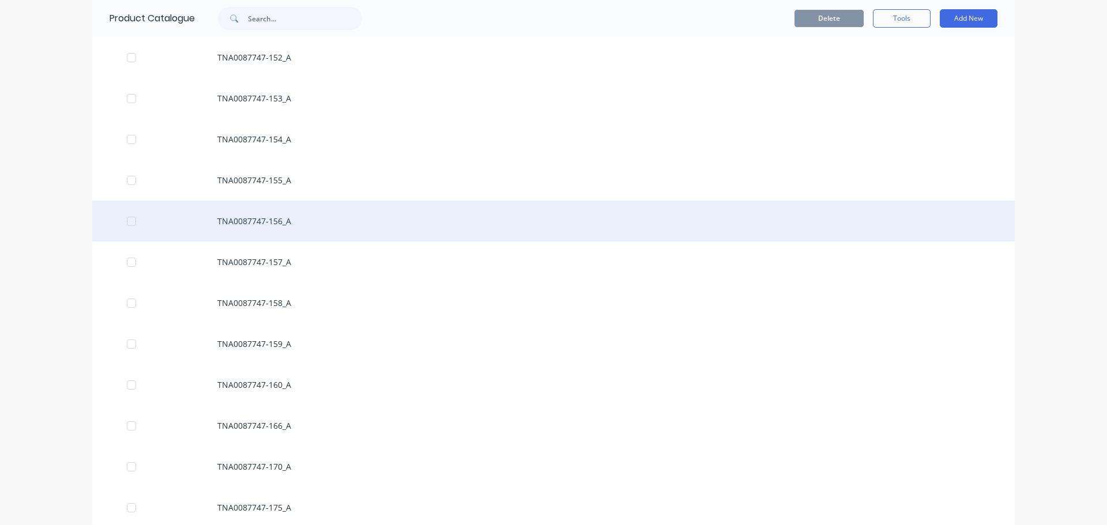
click at [258, 231] on div "TNA0087747-156_A" at bounding box center [553, 221] width 923 height 41
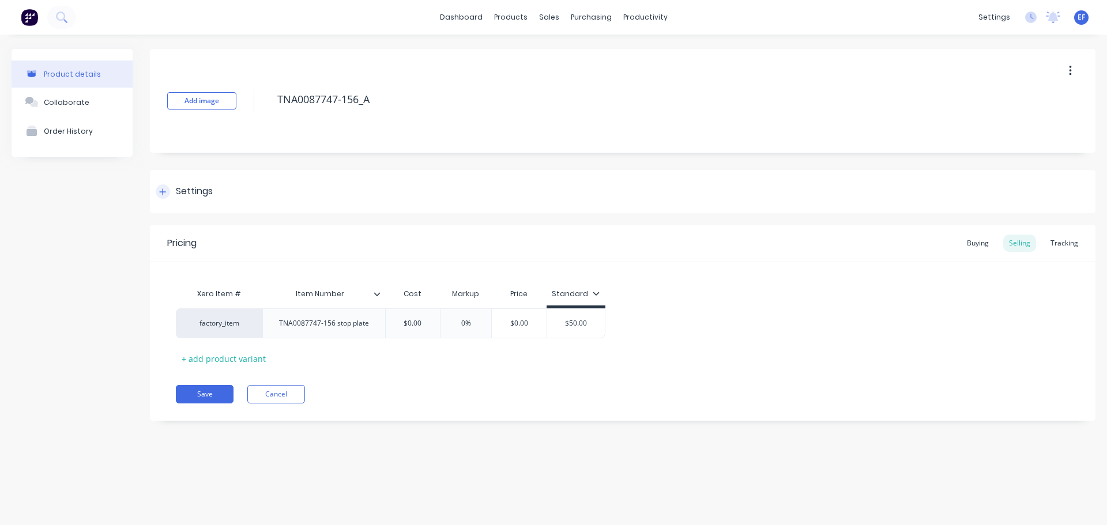
click at [161, 197] on div at bounding box center [163, 192] width 14 height 14
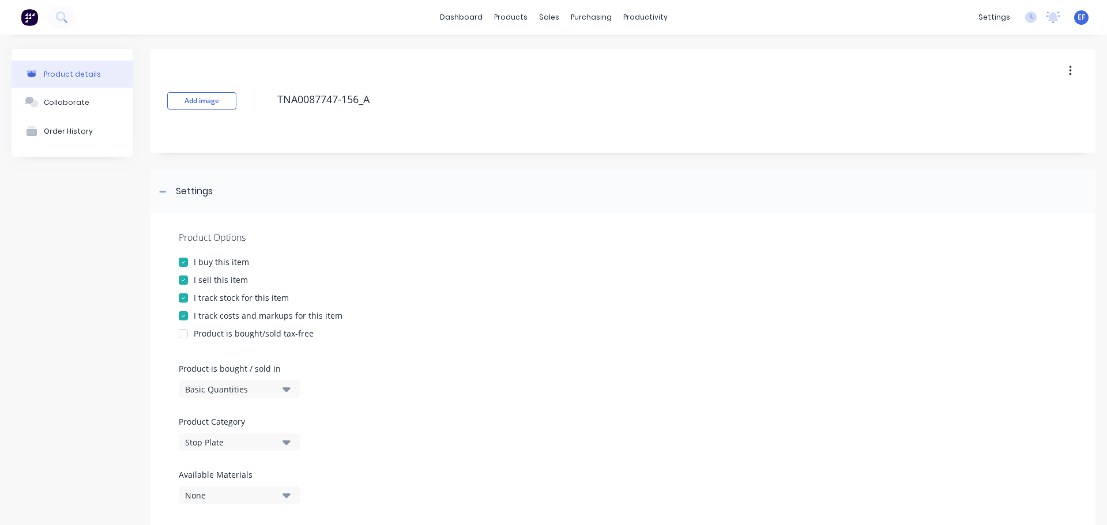
click at [195, 302] on div "I track stock for this item" at bounding box center [241, 298] width 95 height 12
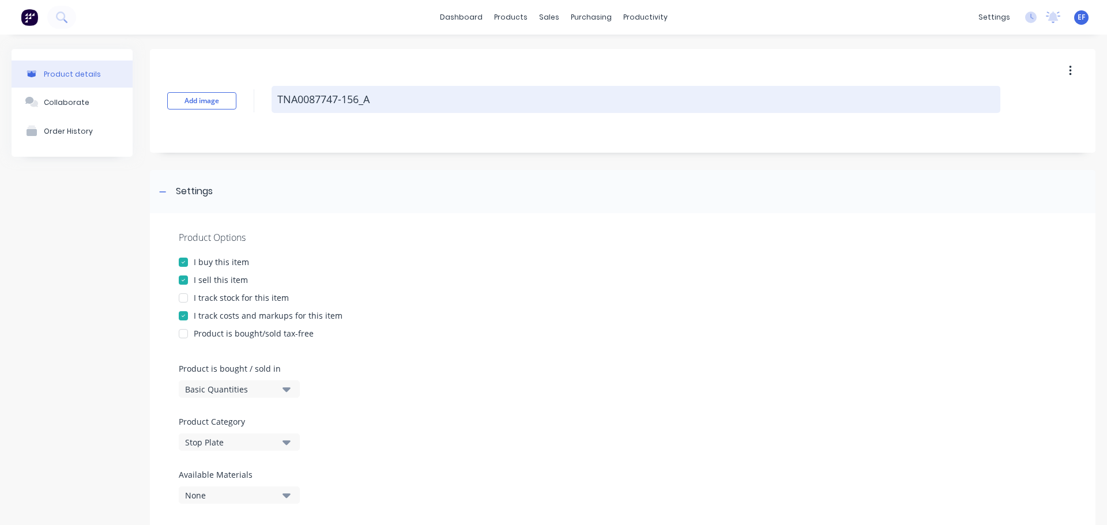
drag, startPoint x: 311, startPoint y: 102, endPoint x: 279, endPoint y: 102, distance: 32.9
click at [279, 102] on textarea "TNA0087747-156_A" at bounding box center [636, 99] width 729 height 27
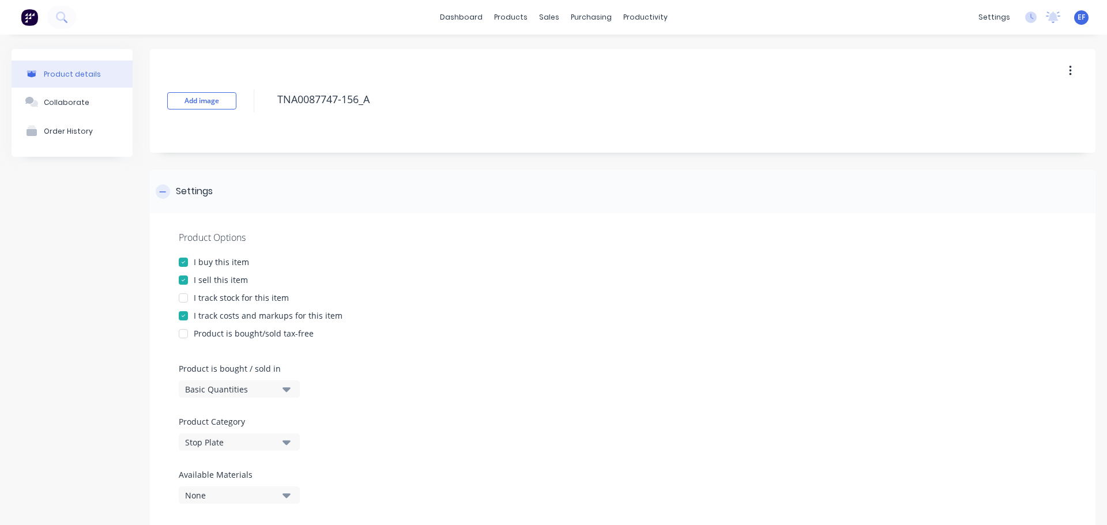
click at [161, 194] on icon at bounding box center [162, 192] width 7 height 8
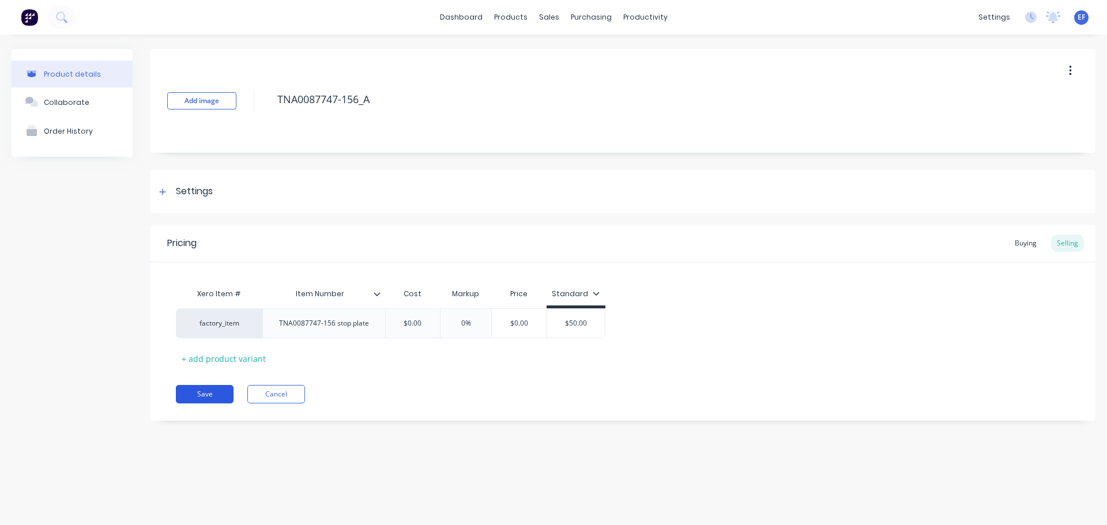
click at [190, 393] on button "Save" at bounding box center [205, 394] width 58 height 18
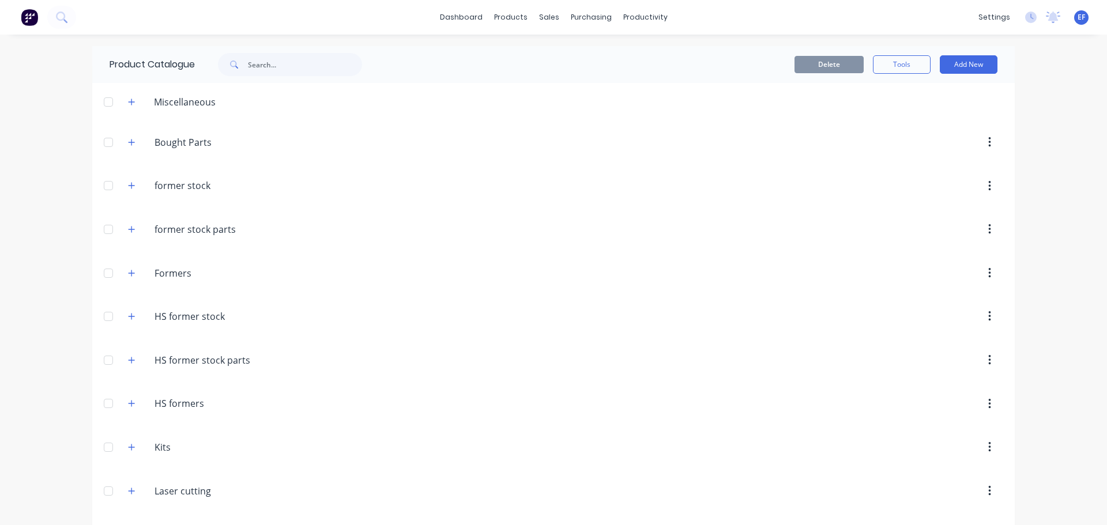
scroll to position [8147, 0]
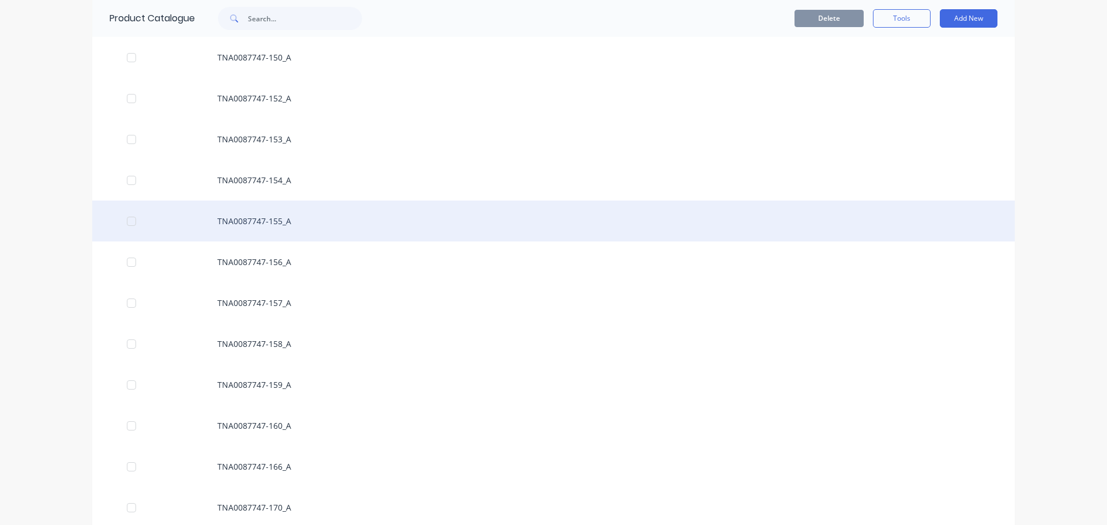
click at [260, 225] on div "TNA0087747-155_A" at bounding box center [553, 221] width 923 height 41
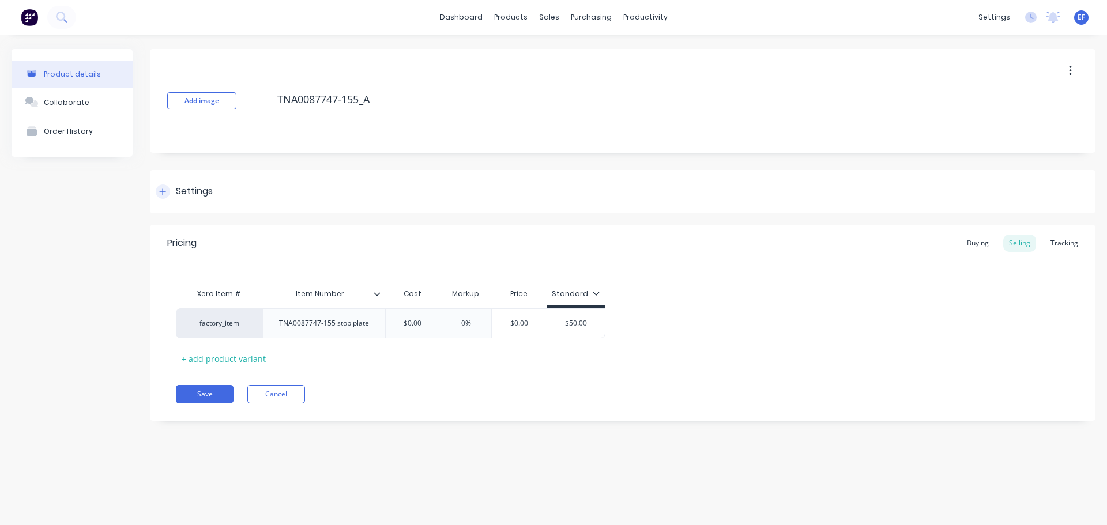
click at [199, 194] on div "Settings" at bounding box center [194, 192] width 37 height 14
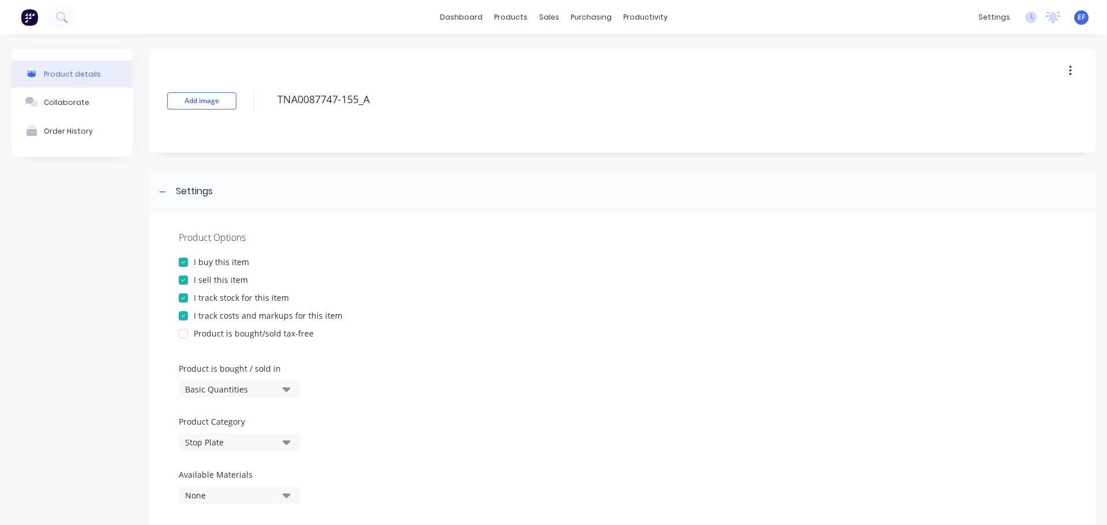
click at [188, 293] on div at bounding box center [183, 298] width 23 height 23
drag, startPoint x: 386, startPoint y: 103, endPoint x: 250, endPoint y: 103, distance: 135.5
click at [250, 103] on div "Add image TNA0087747-155_A" at bounding box center [623, 101] width 946 height 104
click at [160, 191] on icon at bounding box center [162, 192] width 7 height 8
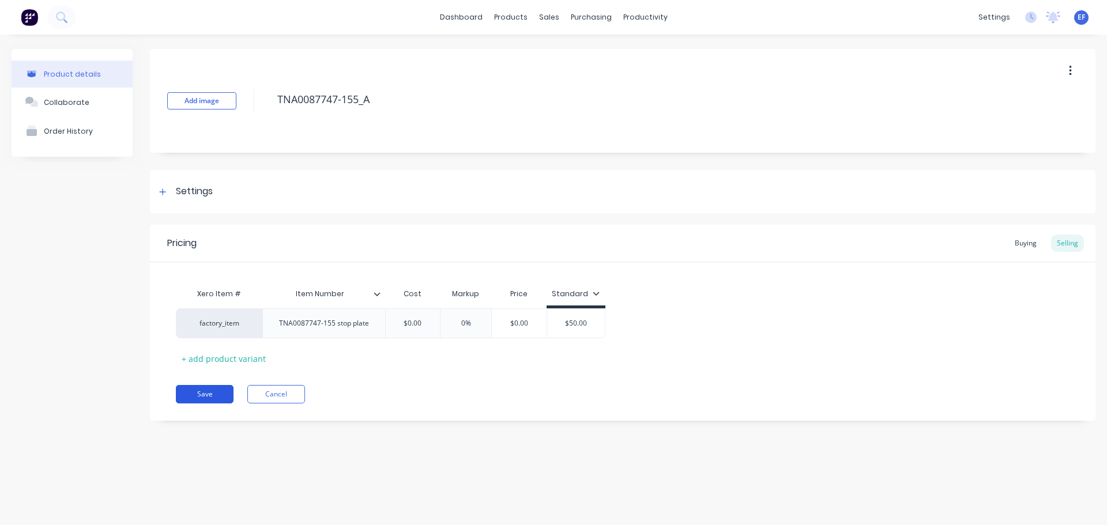
click at [203, 391] on button "Save" at bounding box center [205, 394] width 58 height 18
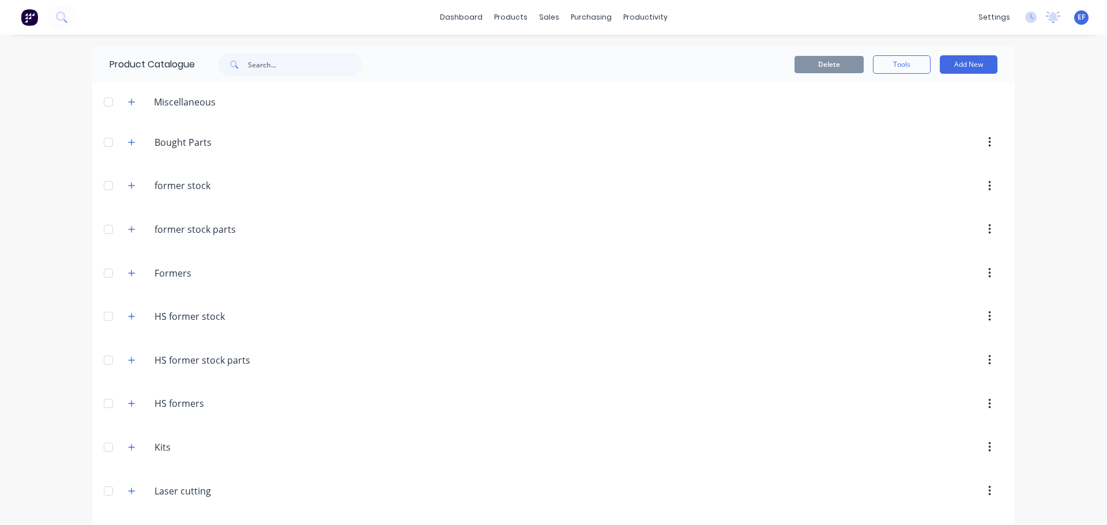
scroll to position [8106, 0]
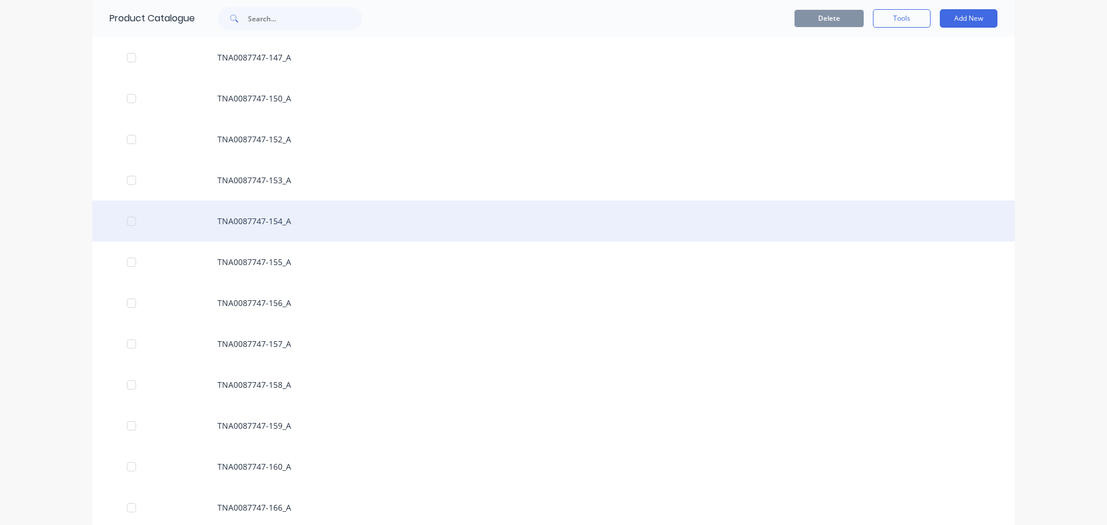
click at [303, 229] on div "TNA0087747-154_A" at bounding box center [553, 221] width 923 height 41
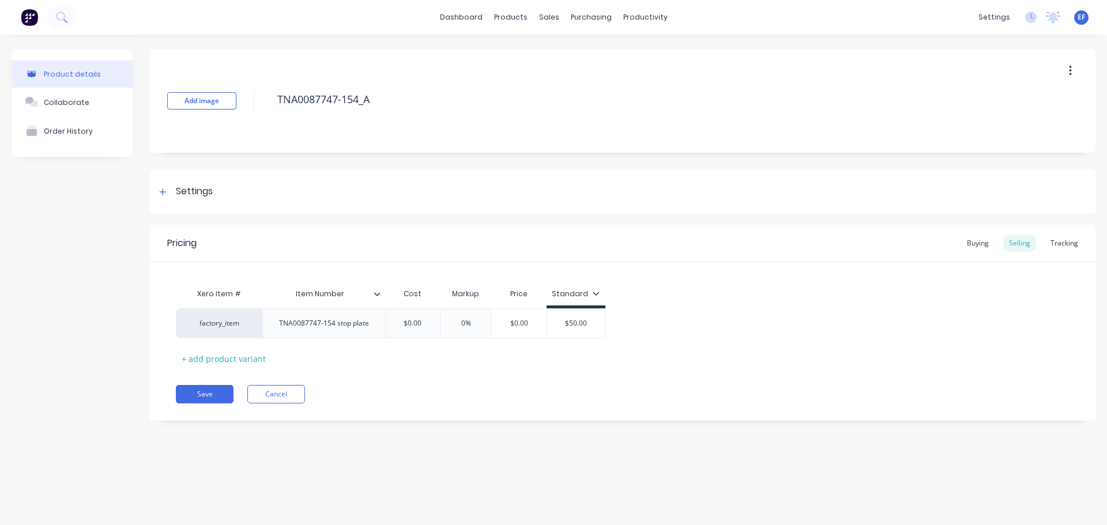
drag, startPoint x: 393, startPoint y: 99, endPoint x: 239, endPoint y: 99, distance: 153.4
click at [239, 99] on div "Add image TNA0087747-154_A" at bounding box center [623, 101] width 946 height 104
click at [191, 194] on div "Settings" at bounding box center [194, 192] width 37 height 14
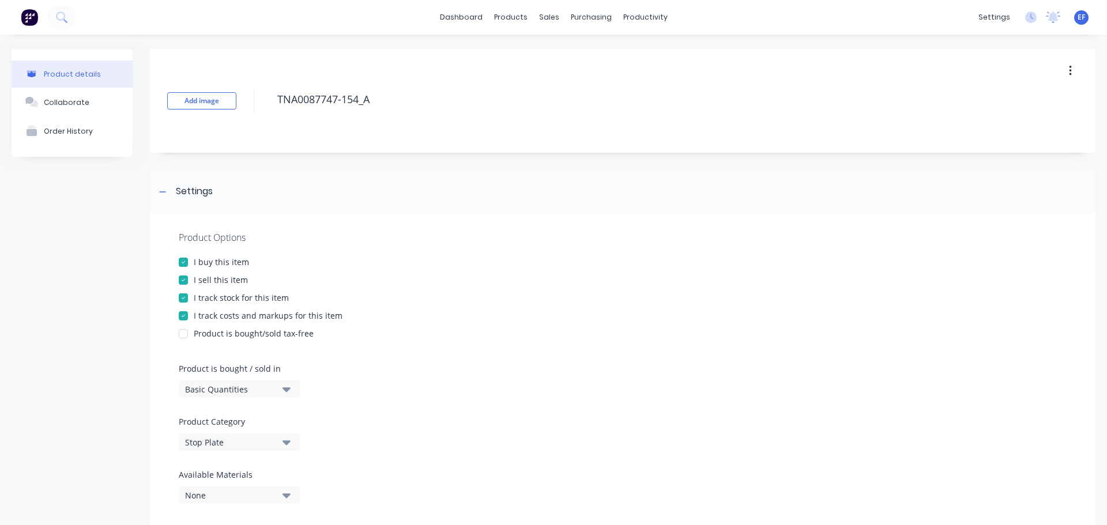
click at [196, 295] on div "I track stock for this item" at bounding box center [241, 298] width 95 height 12
click at [168, 193] on div at bounding box center [163, 192] width 14 height 14
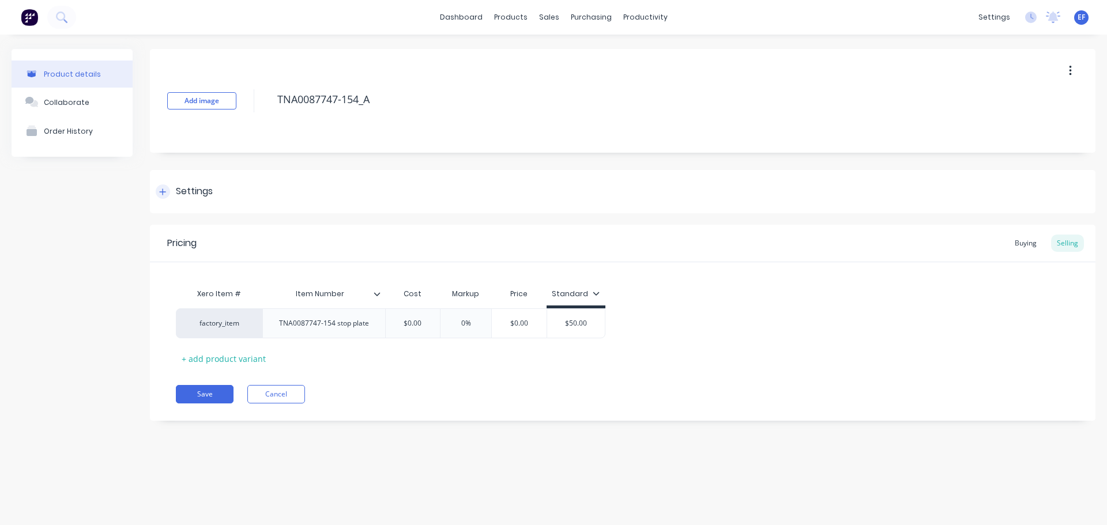
click at [168, 193] on div at bounding box center [163, 192] width 14 height 14
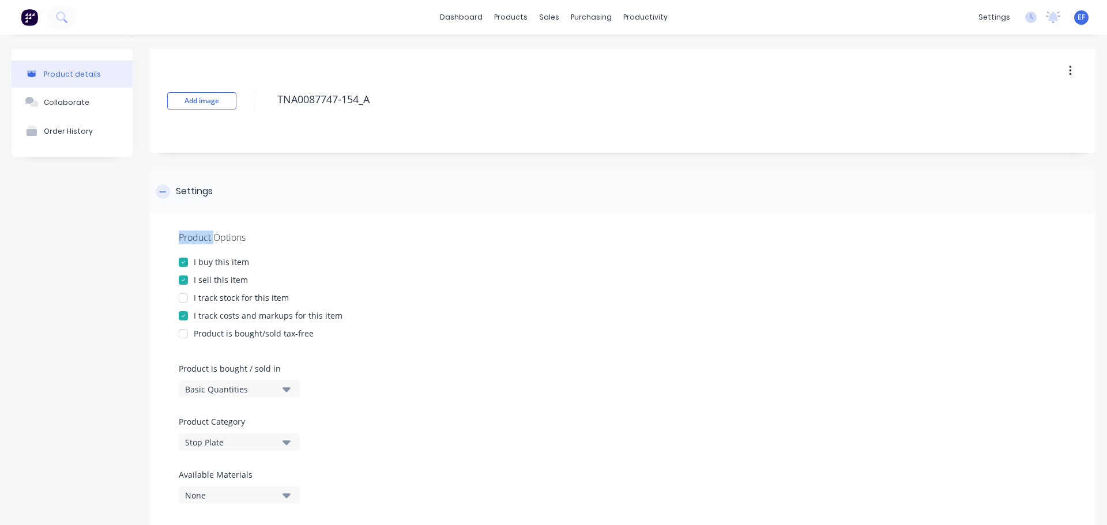
click at [168, 193] on div at bounding box center [163, 192] width 14 height 14
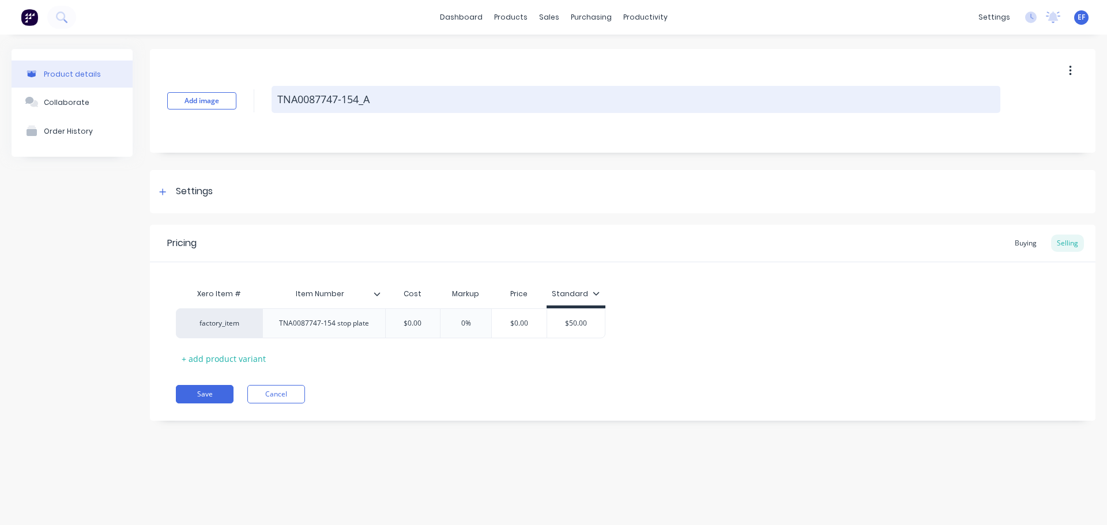
drag, startPoint x: 389, startPoint y: 99, endPoint x: 273, endPoint y: 98, distance: 115.9
click at [273, 98] on textarea "TNA0087747-154_A" at bounding box center [636, 99] width 729 height 27
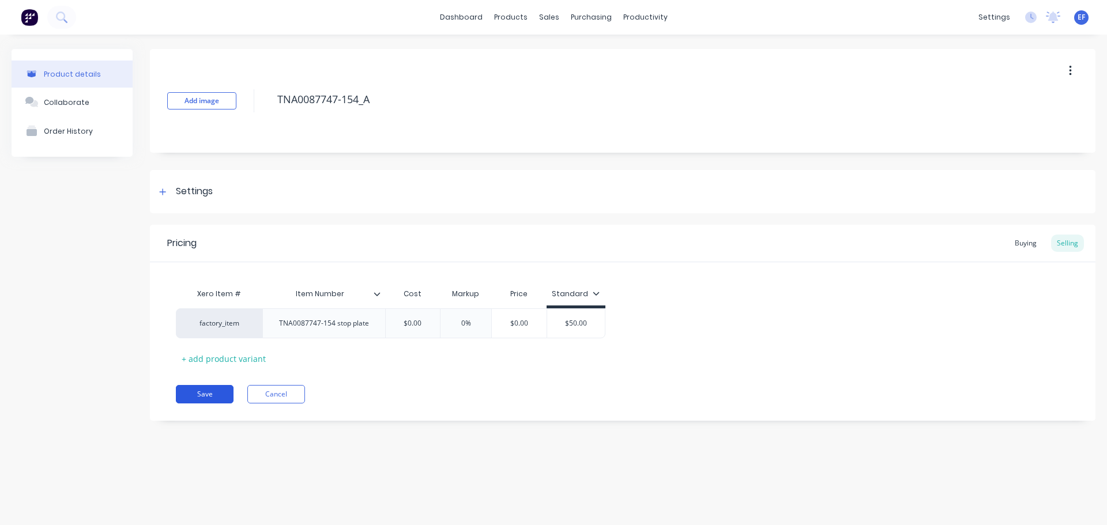
click at [209, 392] on button "Save" at bounding box center [205, 394] width 58 height 18
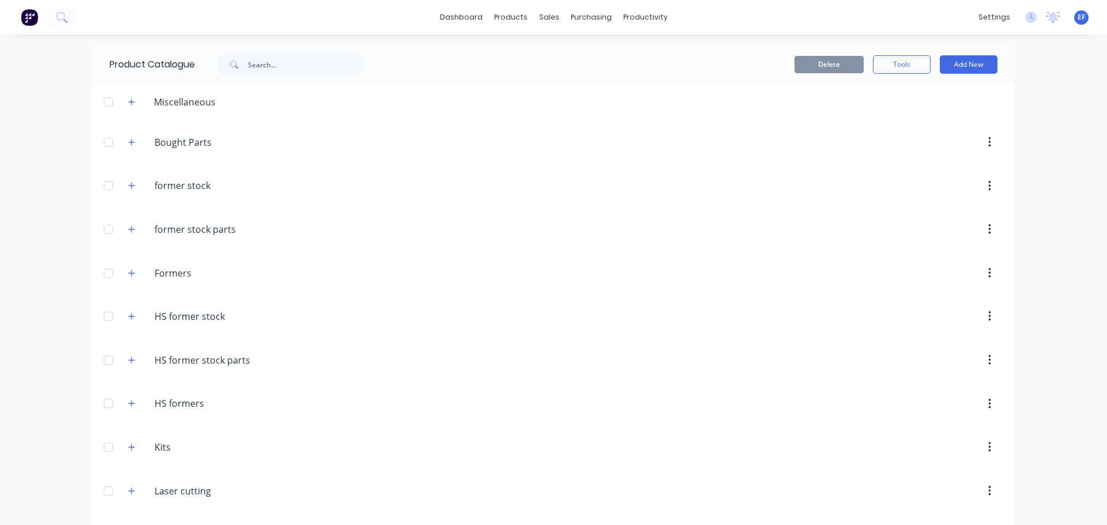
scroll to position [8065, 0]
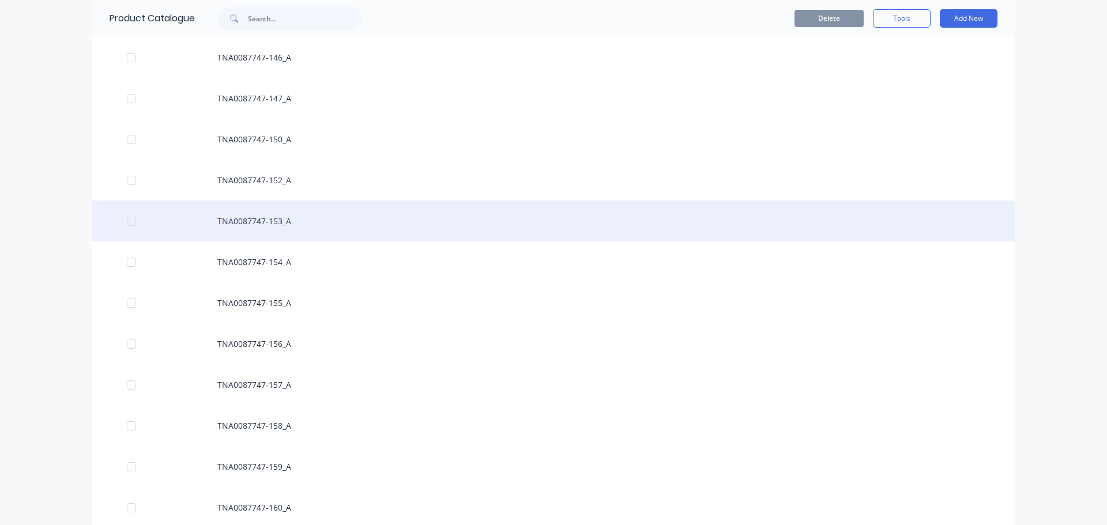
click at [281, 228] on div "TNA0087747-153_A" at bounding box center [553, 221] width 923 height 41
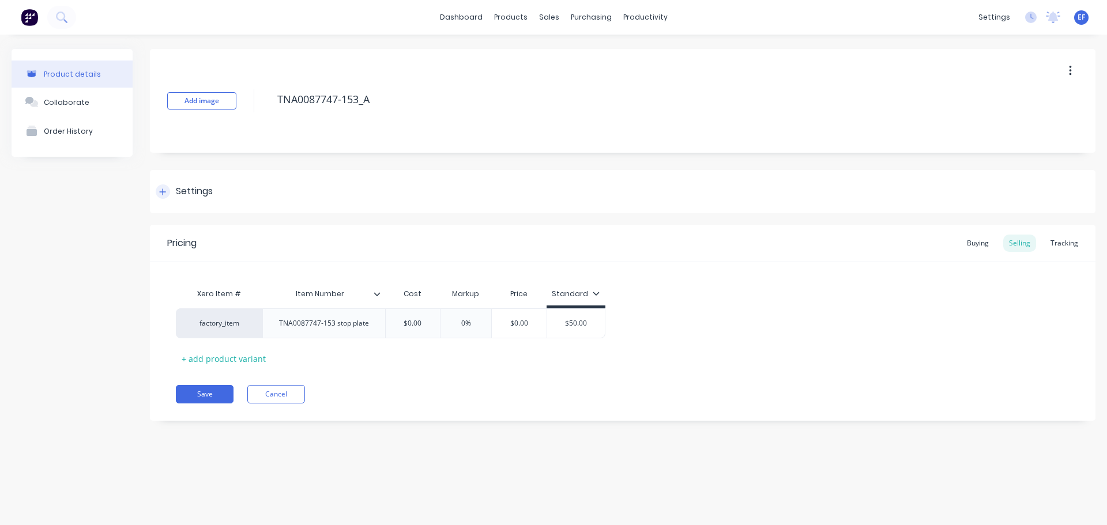
click at [192, 197] on div "Settings" at bounding box center [194, 192] width 37 height 14
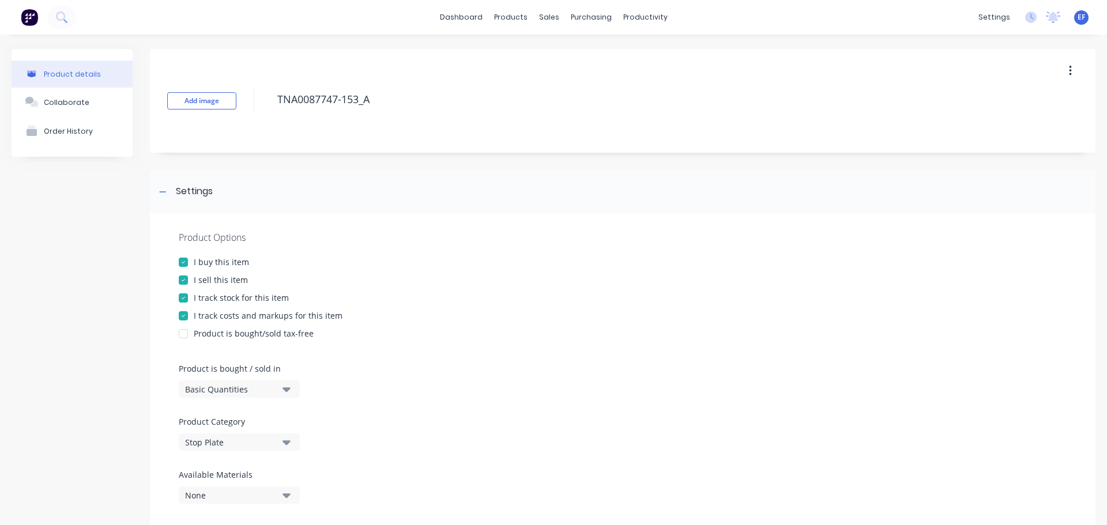
drag, startPoint x: 191, startPoint y: 295, endPoint x: 189, endPoint y: 288, distance: 7.1
click at [190, 295] on div at bounding box center [183, 298] width 23 height 23
click at [167, 193] on div at bounding box center [163, 192] width 14 height 14
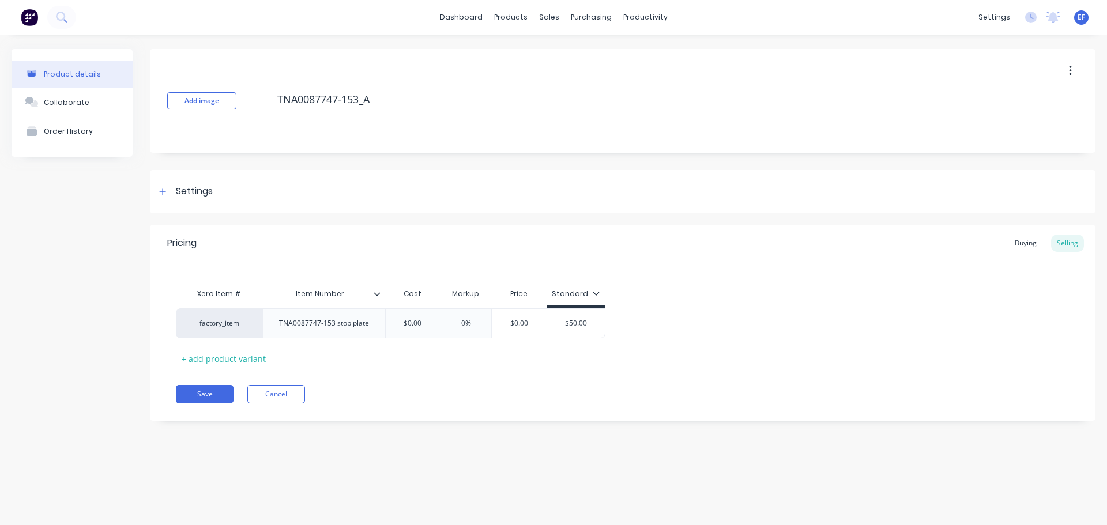
drag, startPoint x: 384, startPoint y: 100, endPoint x: 248, endPoint y: 101, distance: 135.5
click at [248, 101] on div "Add image TNA0087747-153_A" at bounding box center [623, 101] width 946 height 104
click at [168, 190] on div at bounding box center [163, 192] width 14 height 14
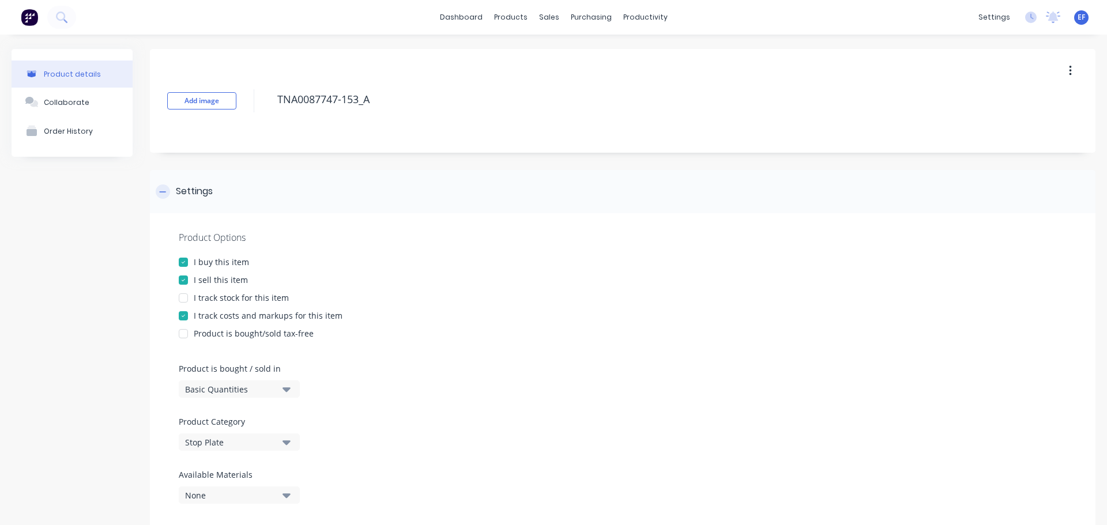
click at [168, 190] on div at bounding box center [163, 192] width 14 height 14
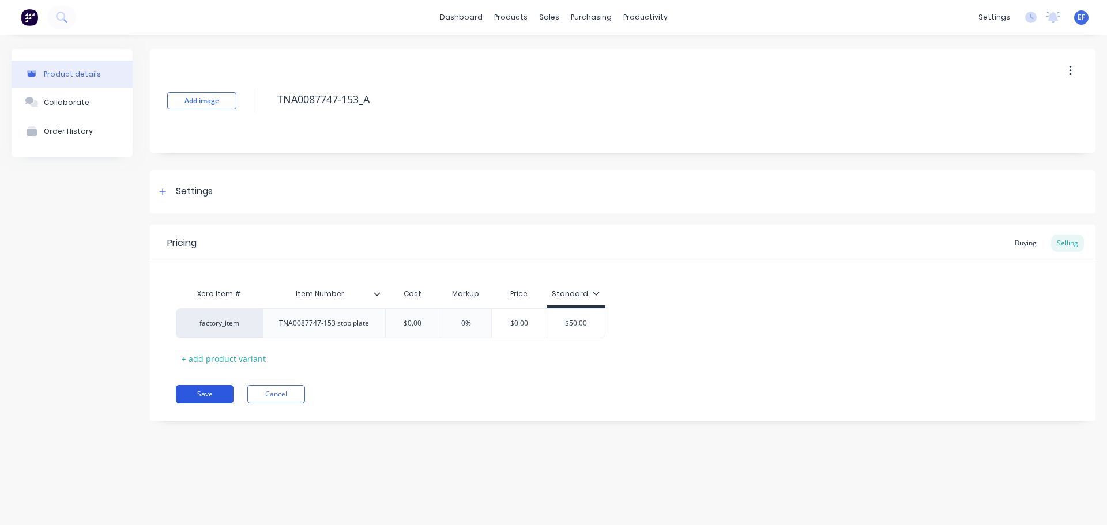
click at [191, 395] on button "Save" at bounding box center [205, 394] width 58 height 18
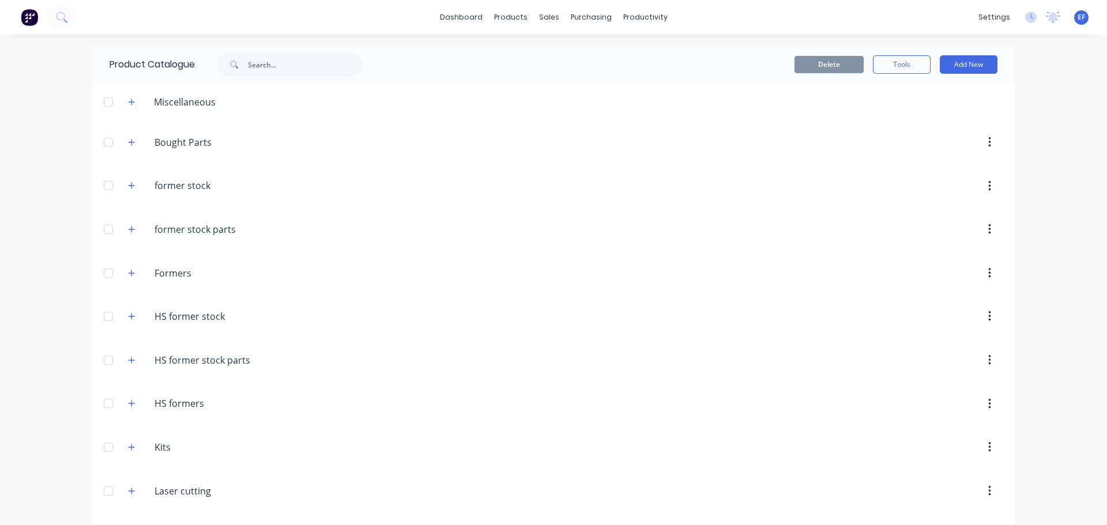
scroll to position [8024, 0]
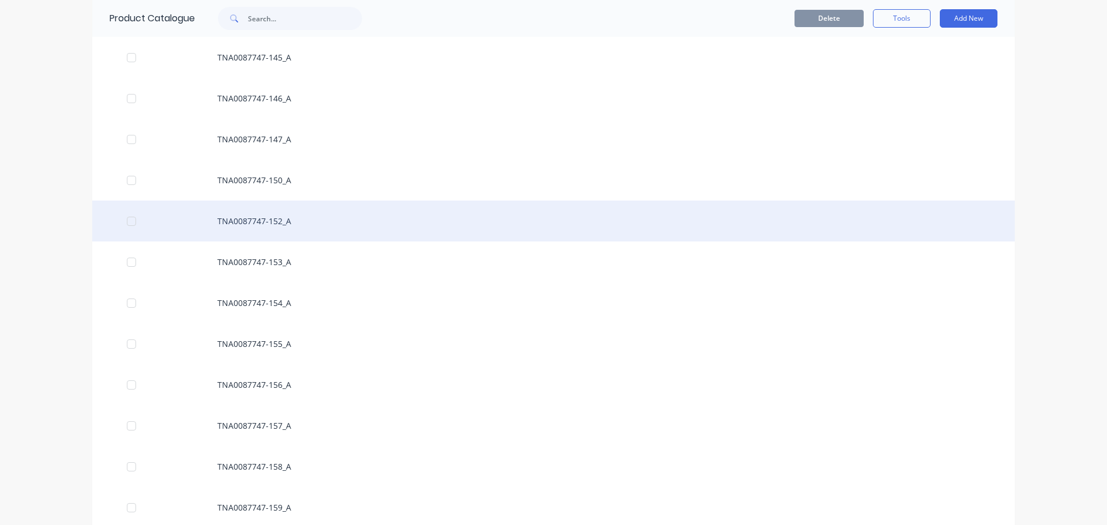
click at [250, 224] on div "TNA0087747-152_A" at bounding box center [553, 221] width 923 height 41
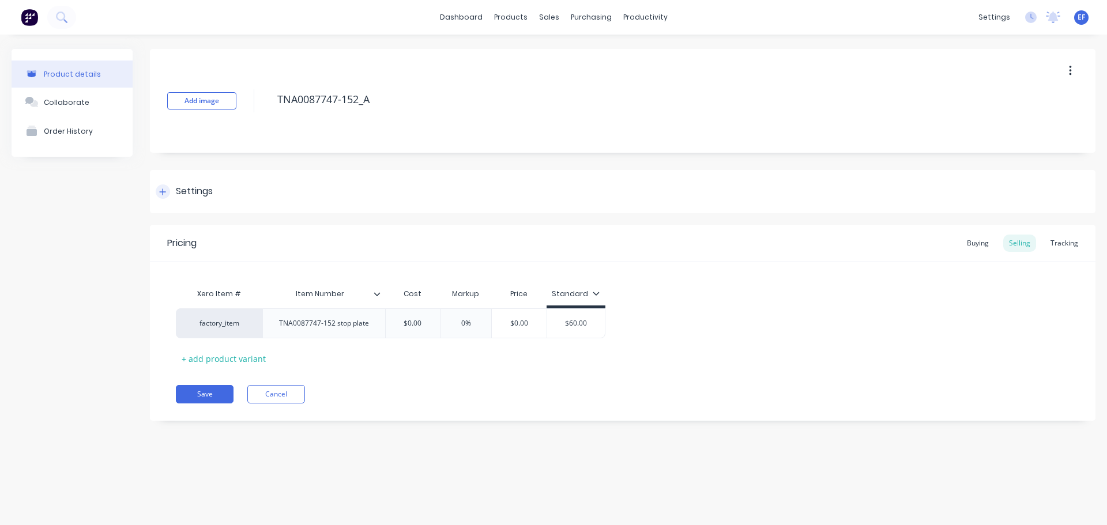
click at [178, 190] on div "Settings" at bounding box center [194, 192] width 37 height 14
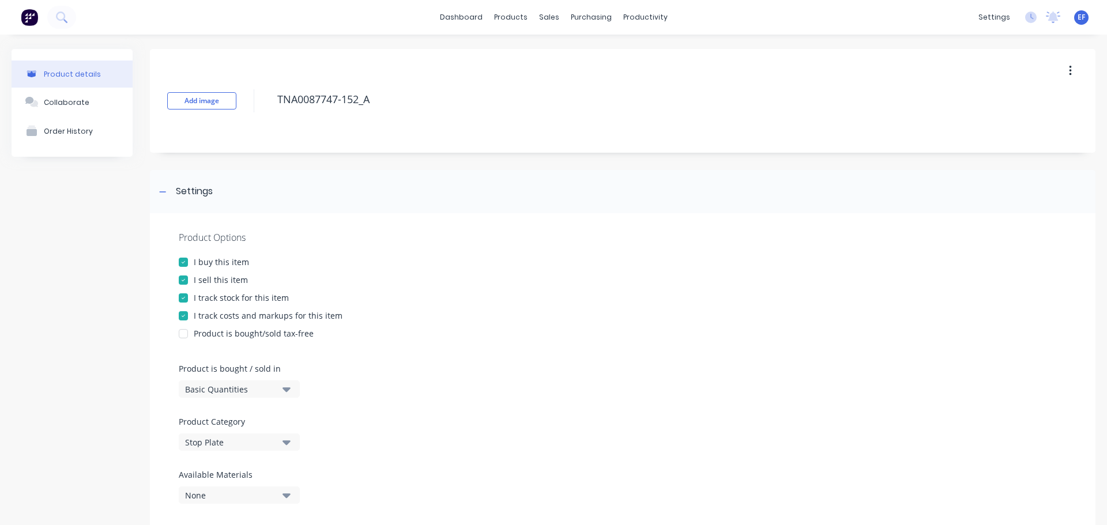
click at [186, 298] on div at bounding box center [183, 298] width 23 height 23
drag, startPoint x: 338, startPoint y: 103, endPoint x: 236, endPoint y: 102, distance: 102.1
click at [236, 102] on div "Add image TNA0087747-152_A" at bounding box center [623, 101] width 946 height 104
click at [168, 191] on div at bounding box center [163, 192] width 14 height 14
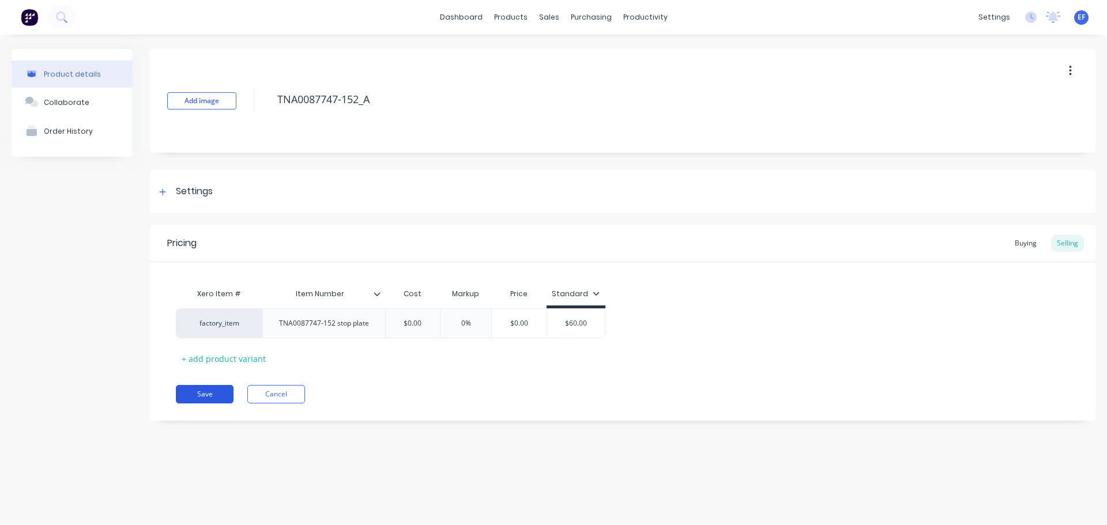
click at [186, 392] on button "Save" at bounding box center [205, 394] width 58 height 18
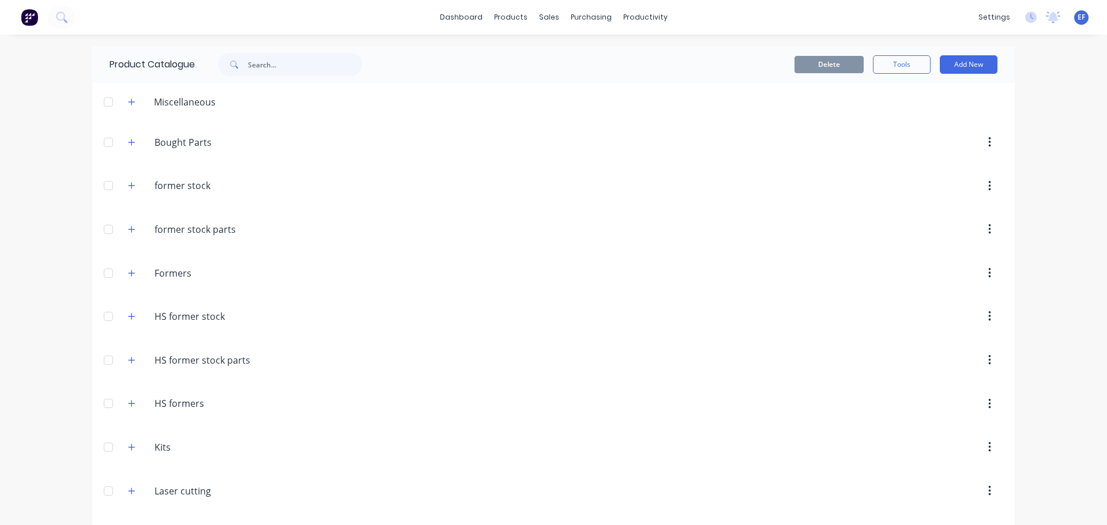
scroll to position [7983, 0]
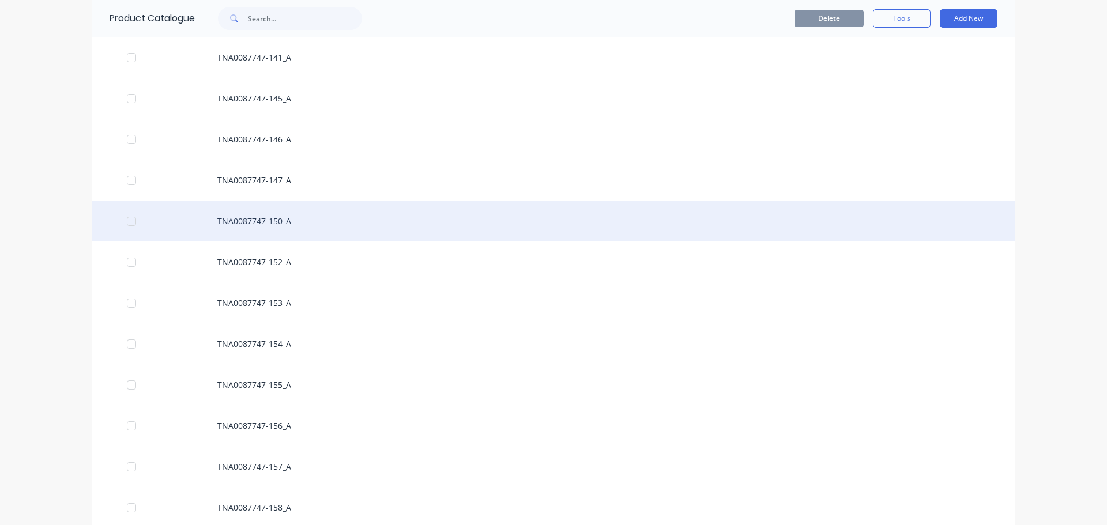
click at [307, 230] on div "TNA0087747-150_A" at bounding box center [553, 221] width 923 height 41
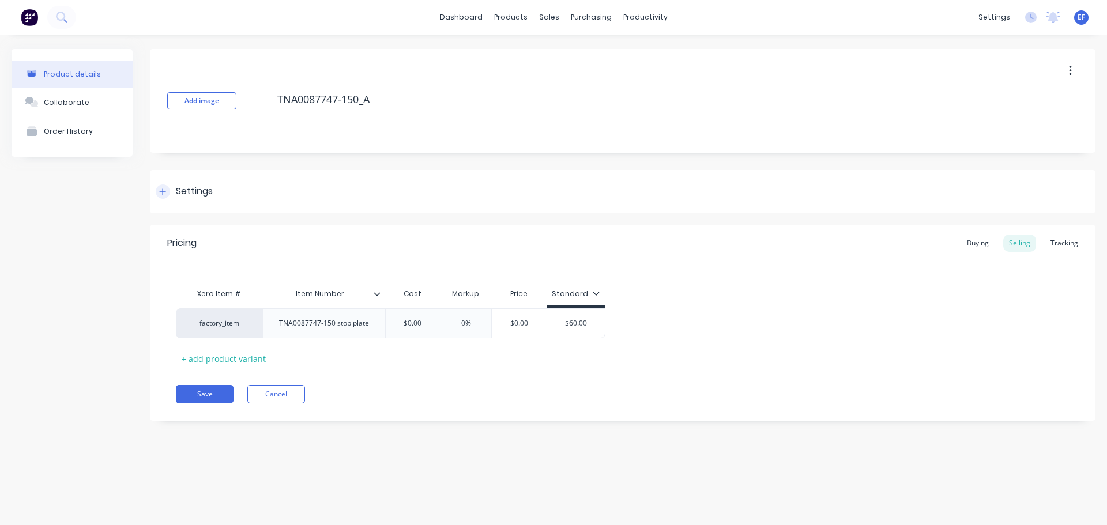
click at [177, 193] on div "Settings" at bounding box center [194, 192] width 37 height 14
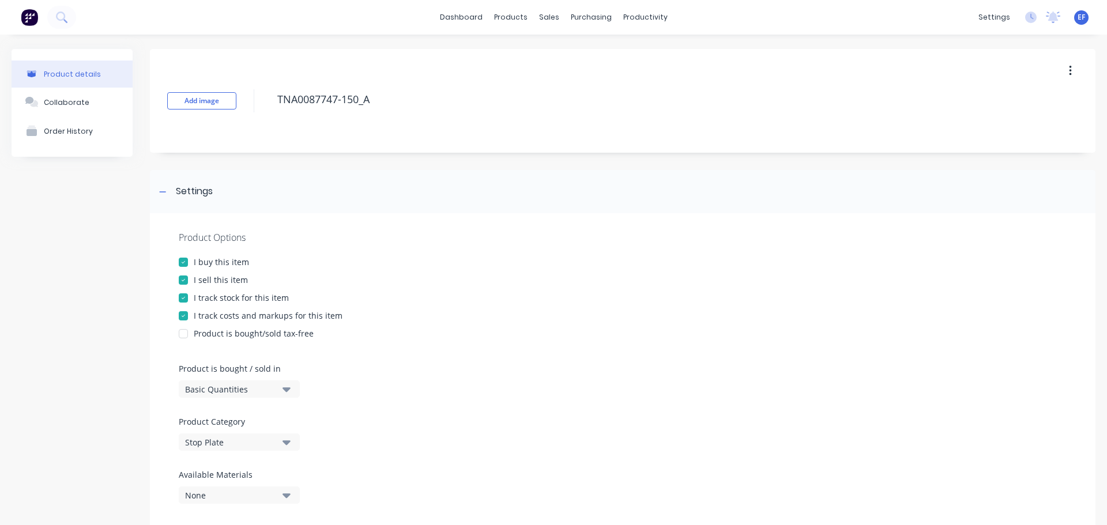
click at [188, 291] on div at bounding box center [183, 298] width 23 height 23
drag, startPoint x: 347, startPoint y: 102, endPoint x: 271, endPoint y: 102, distance: 76.1
click at [271, 102] on div "Add image TNA0087747-150_A" at bounding box center [623, 101] width 946 height 104
click at [165, 196] on div at bounding box center [163, 192] width 14 height 14
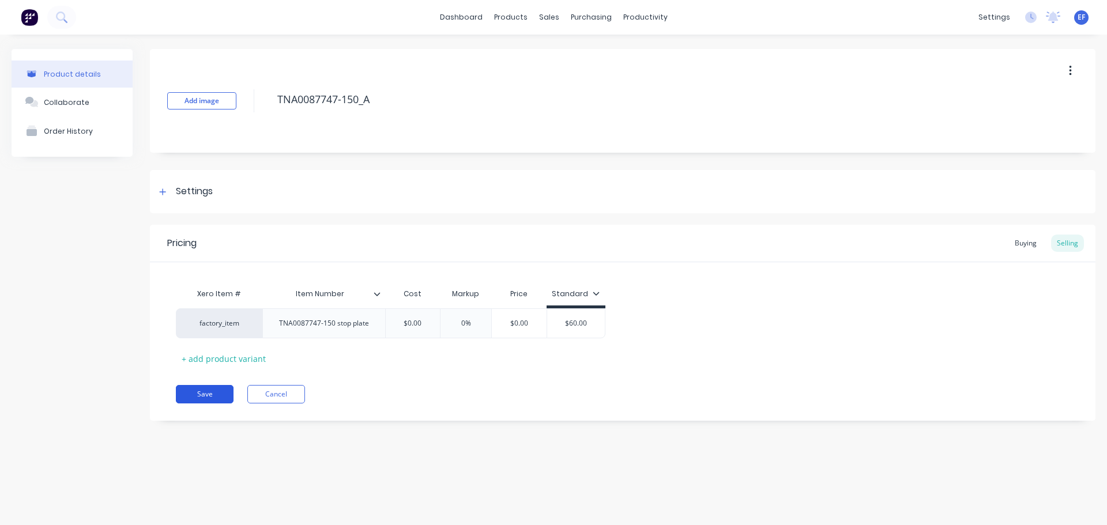
click at [194, 389] on button "Save" at bounding box center [205, 394] width 58 height 18
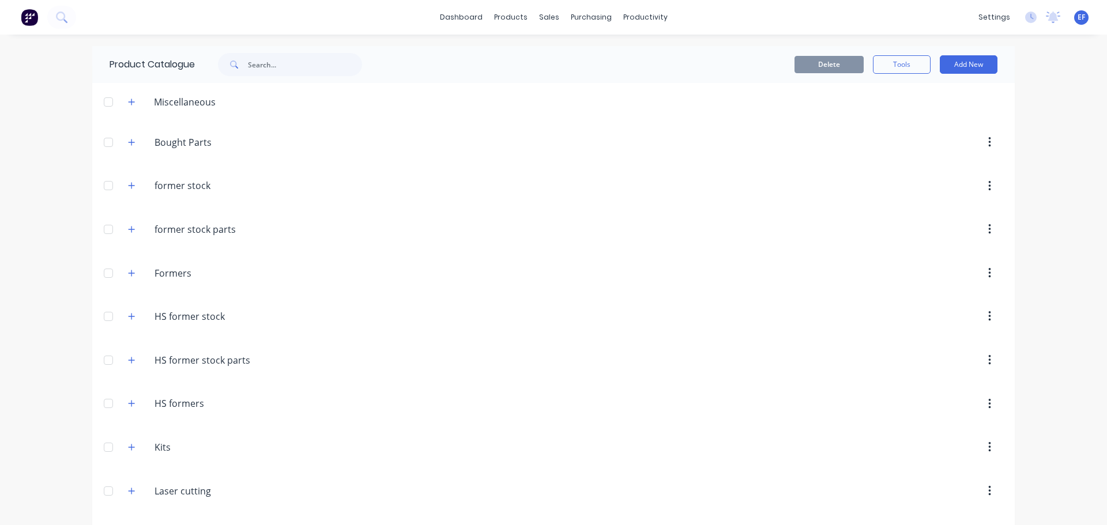
scroll to position [7942, 0]
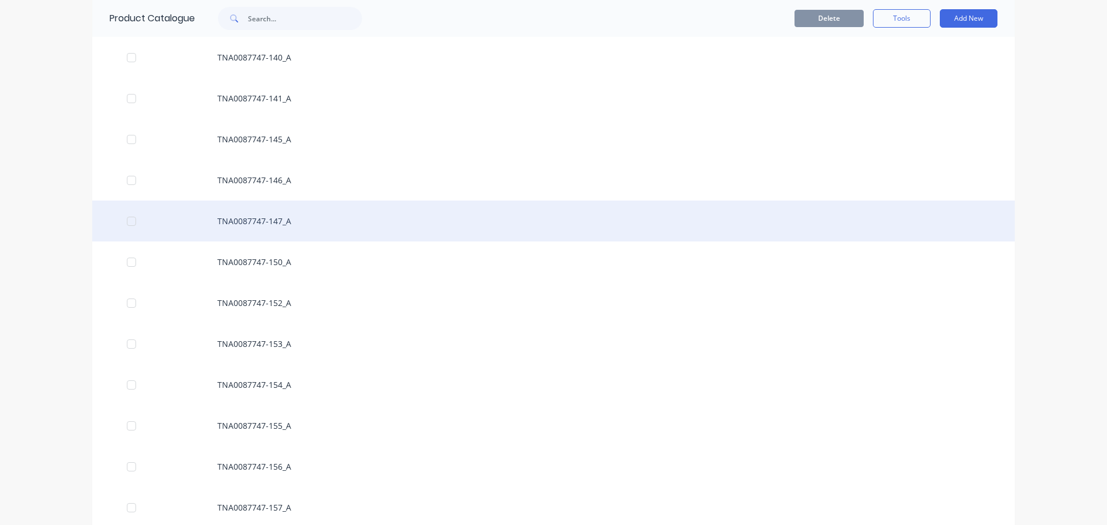
click at [285, 216] on div "TNA0087747-147_A" at bounding box center [553, 221] width 923 height 41
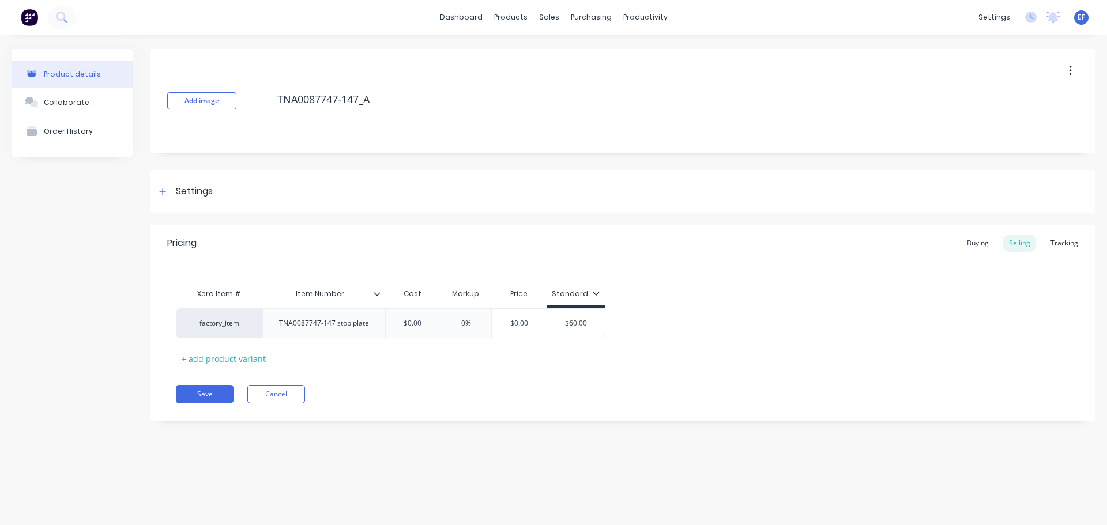
drag, startPoint x: 381, startPoint y: 103, endPoint x: 245, endPoint y: 104, distance: 136.1
click at [245, 104] on div "Add image TNA0087747-147_A" at bounding box center [623, 101] width 946 height 104
click at [171, 191] on div "Settings" at bounding box center [184, 192] width 57 height 14
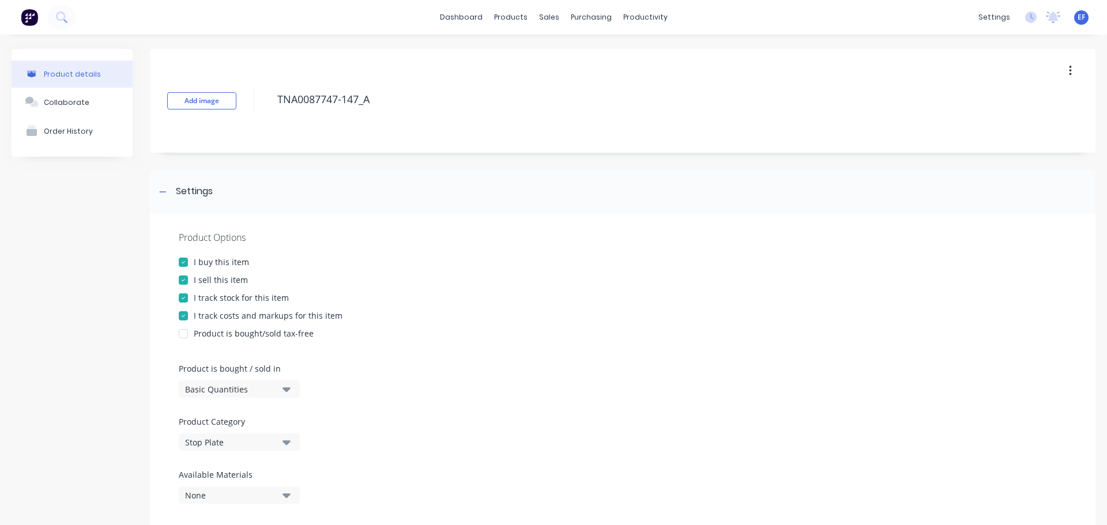
click at [179, 295] on div at bounding box center [183, 298] width 23 height 23
click at [160, 188] on div at bounding box center [163, 192] width 14 height 14
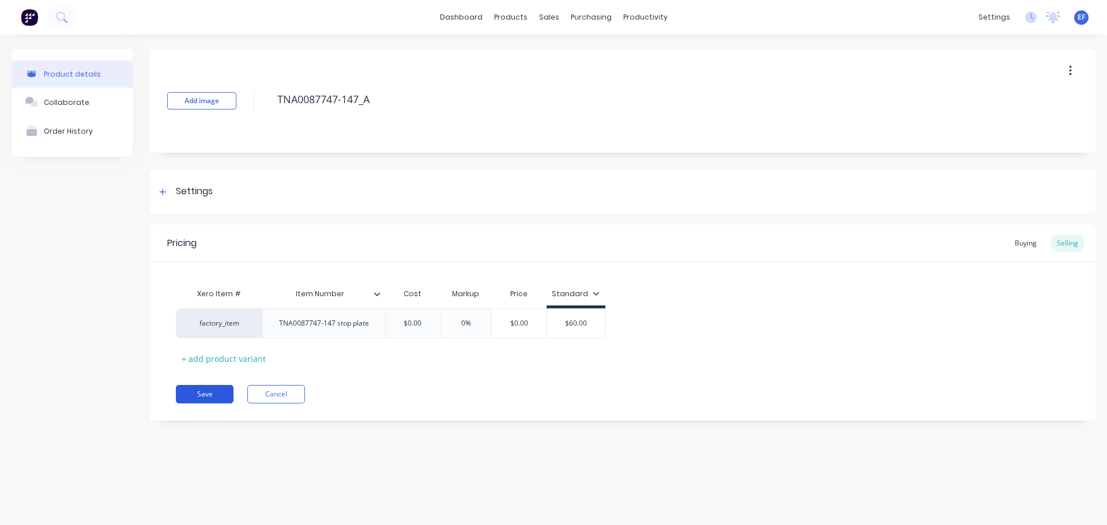
click at [190, 394] on button "Save" at bounding box center [205, 394] width 58 height 18
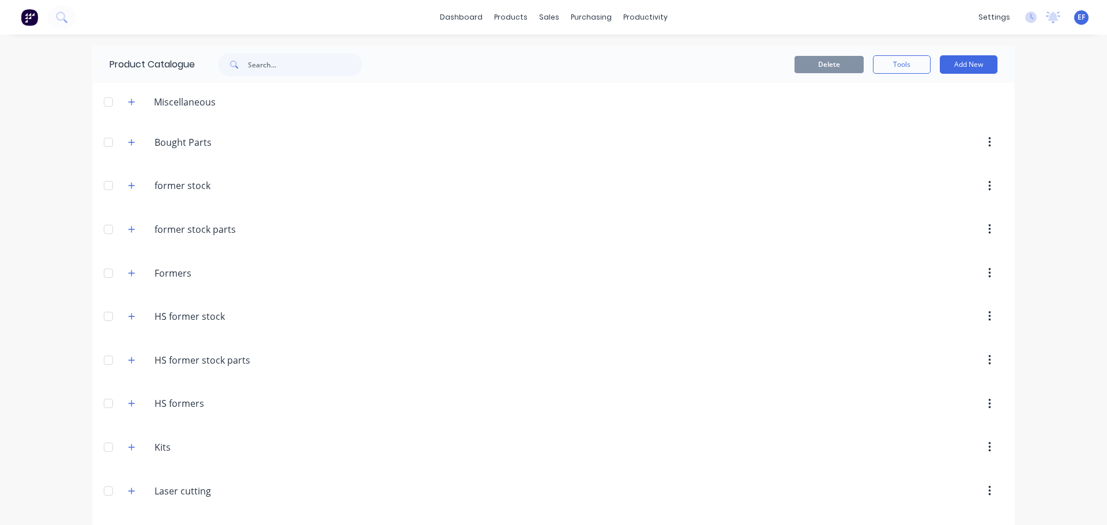
scroll to position [7901, 0]
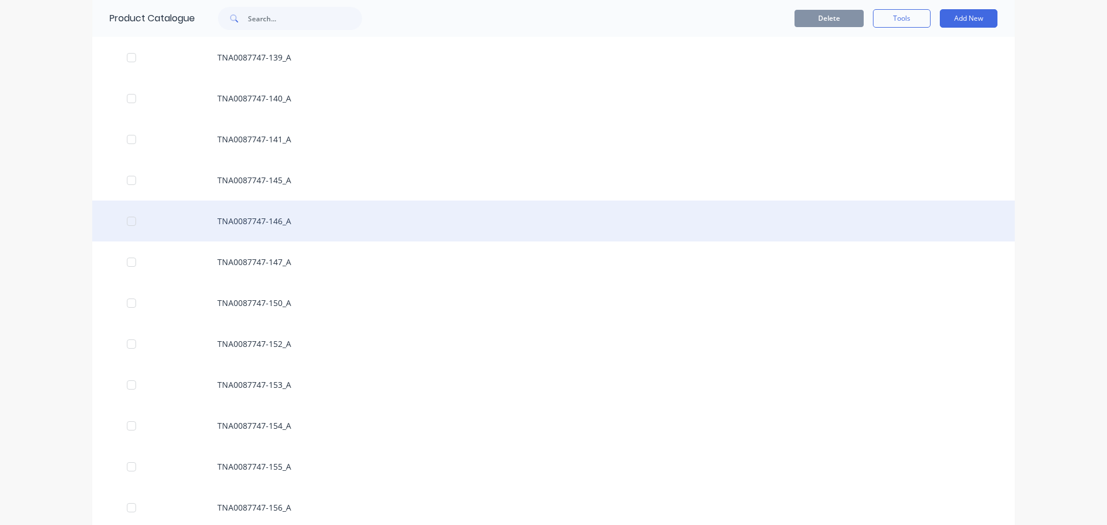
click at [290, 223] on div "TNA0087747-146_A" at bounding box center [553, 221] width 923 height 41
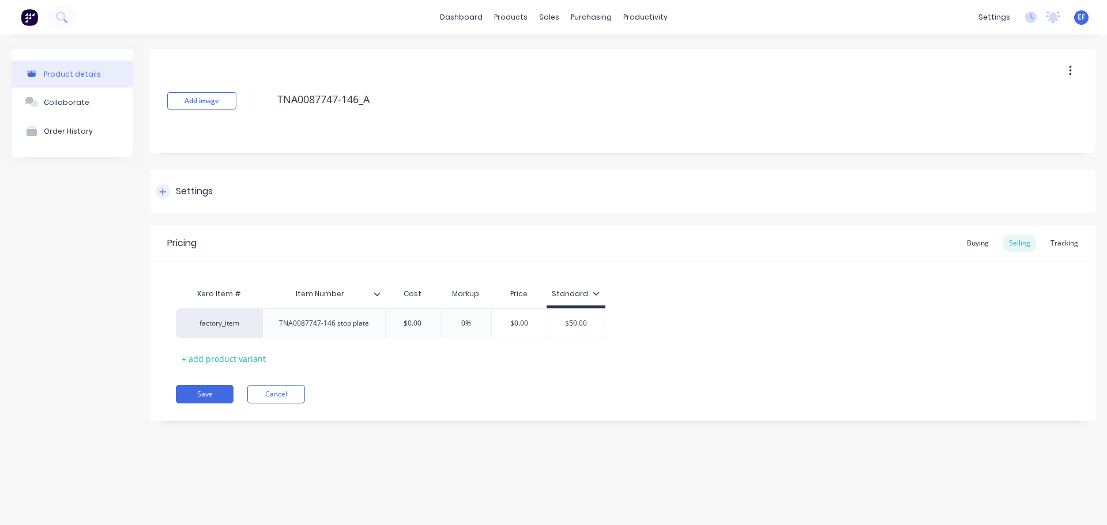
click at [208, 194] on div "Settings" at bounding box center [194, 192] width 37 height 14
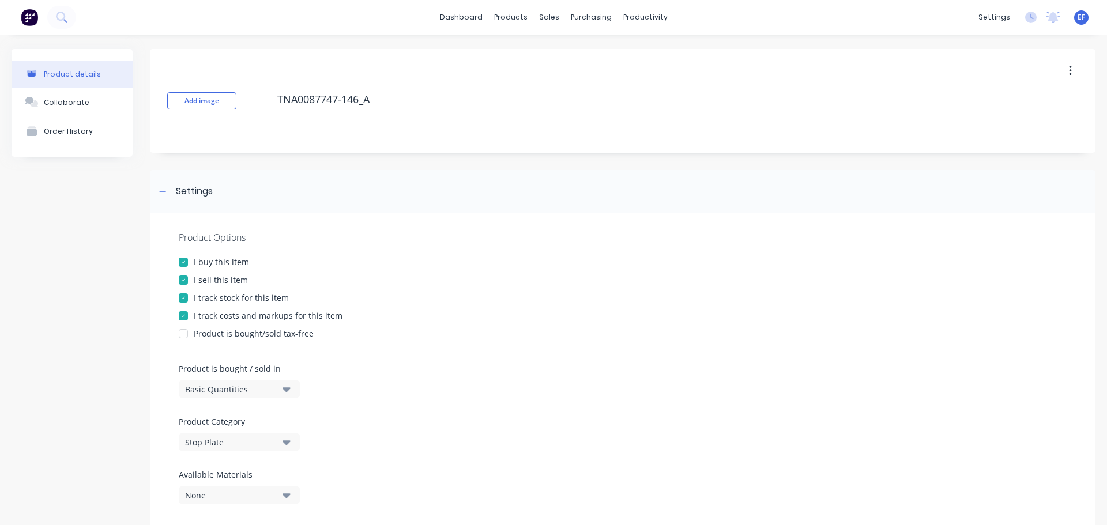
click at [191, 297] on div at bounding box center [183, 298] width 23 height 23
drag, startPoint x: 338, startPoint y: 106, endPoint x: 254, endPoint y: 107, distance: 83.6
click at [254, 107] on div "Add image TNA0087747-146_A" at bounding box center [623, 101] width 946 height 104
click at [165, 187] on div at bounding box center [163, 192] width 14 height 14
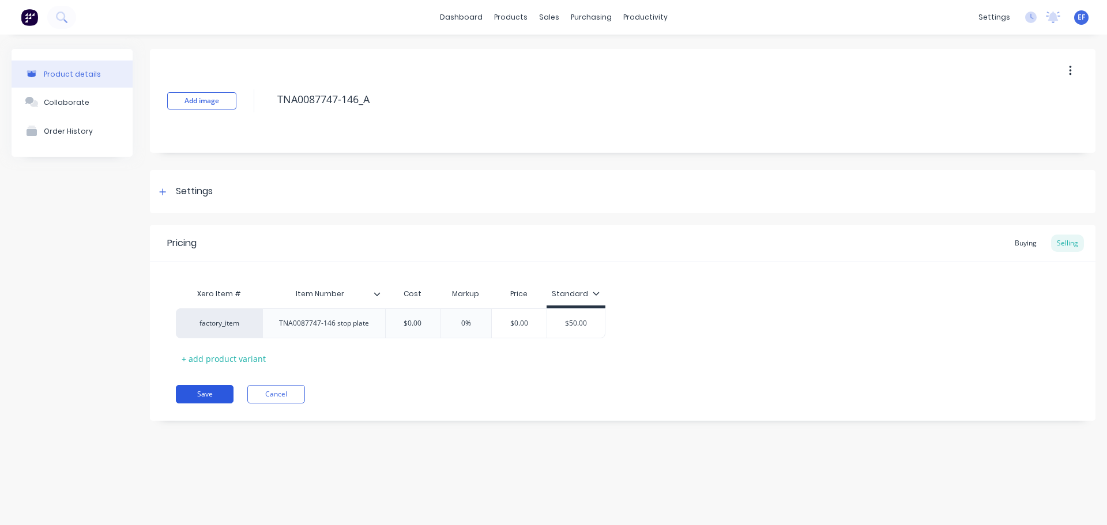
click at [201, 397] on button "Save" at bounding box center [205, 394] width 58 height 18
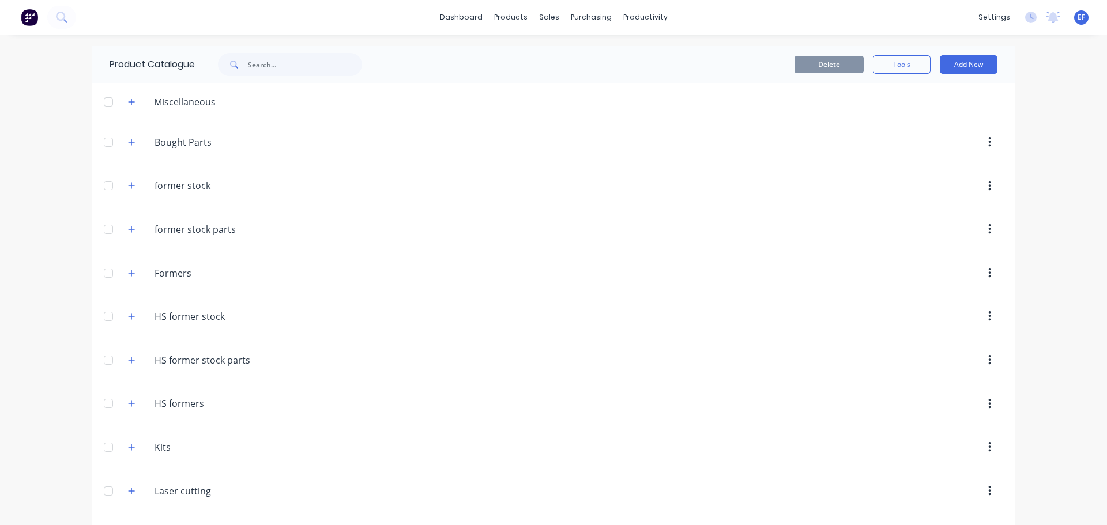
scroll to position [7860, 0]
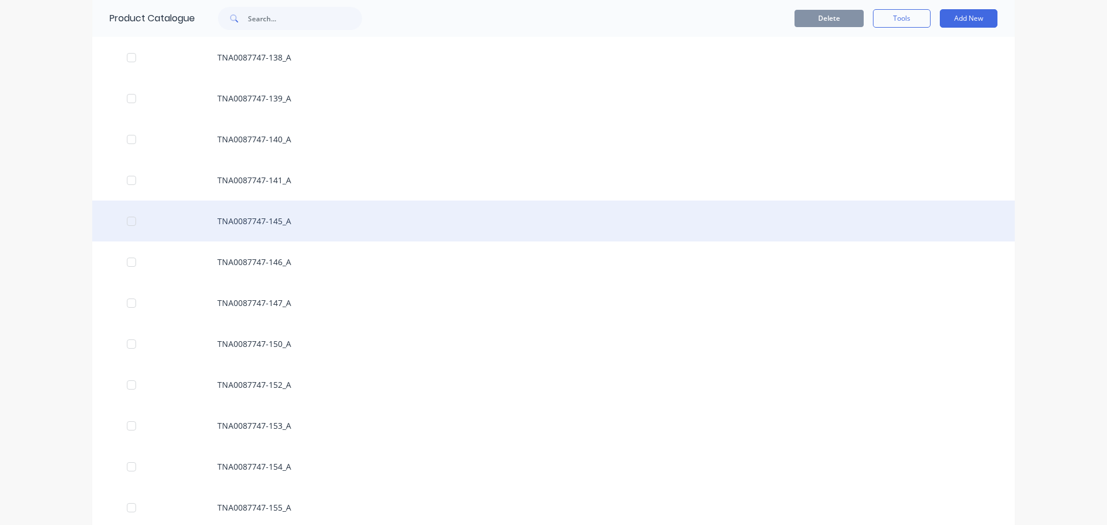
click at [284, 228] on div "TNA0087747-145_A" at bounding box center [553, 221] width 923 height 41
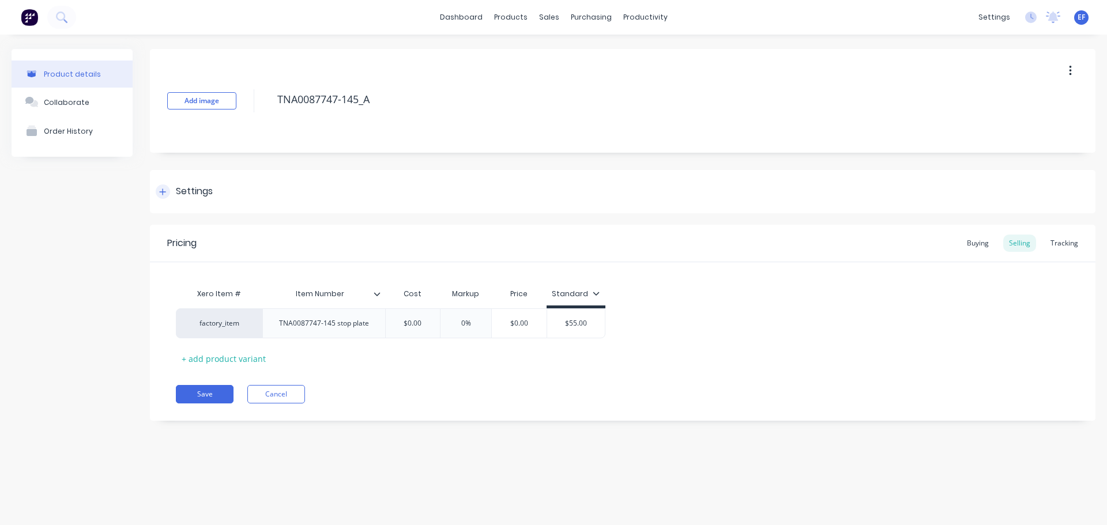
click at [190, 196] on div "Settings" at bounding box center [194, 192] width 37 height 14
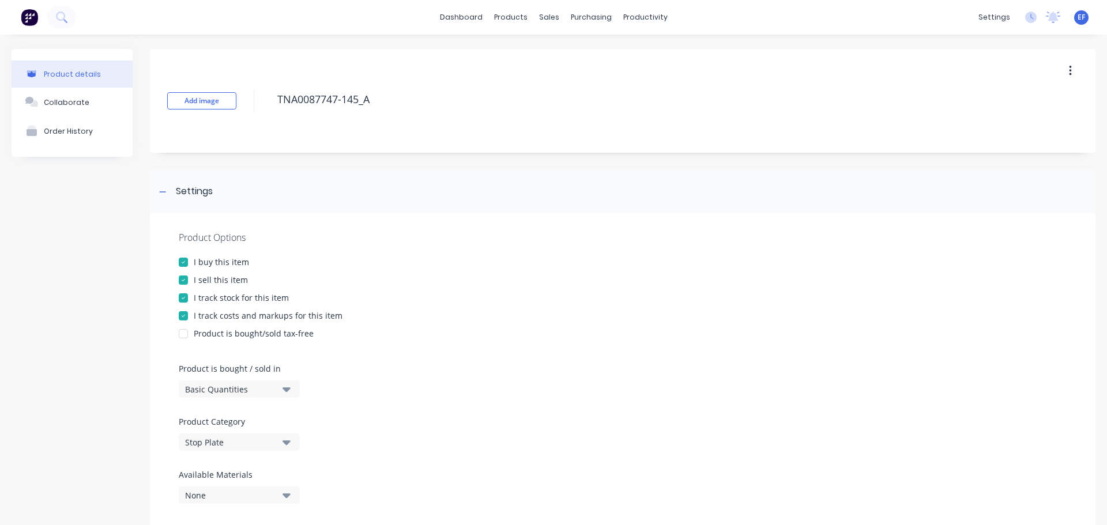
click at [182, 300] on div at bounding box center [183, 298] width 23 height 23
drag, startPoint x: 341, startPoint y: 106, endPoint x: 246, endPoint y: 108, distance: 95.2
click at [246, 108] on div "Add image TNA0087747-145_A" at bounding box center [623, 101] width 946 height 104
click at [167, 194] on div at bounding box center [163, 192] width 14 height 14
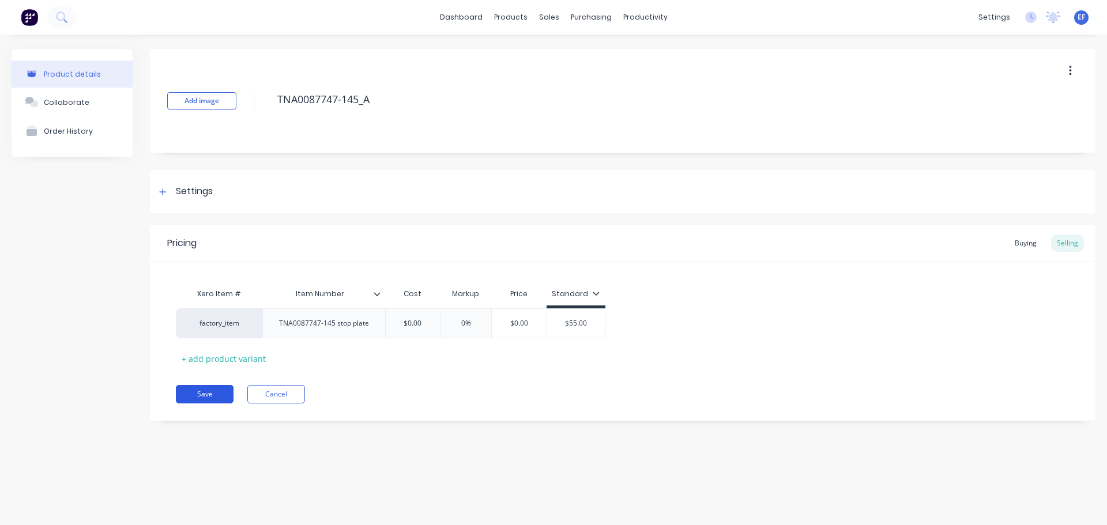
click at [216, 396] on button "Save" at bounding box center [205, 394] width 58 height 18
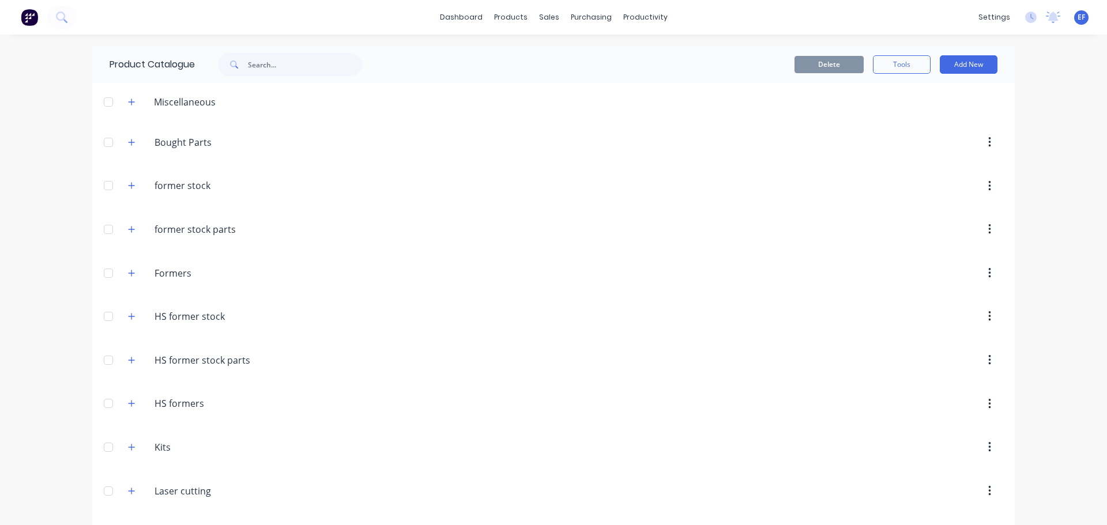
scroll to position [7819, 0]
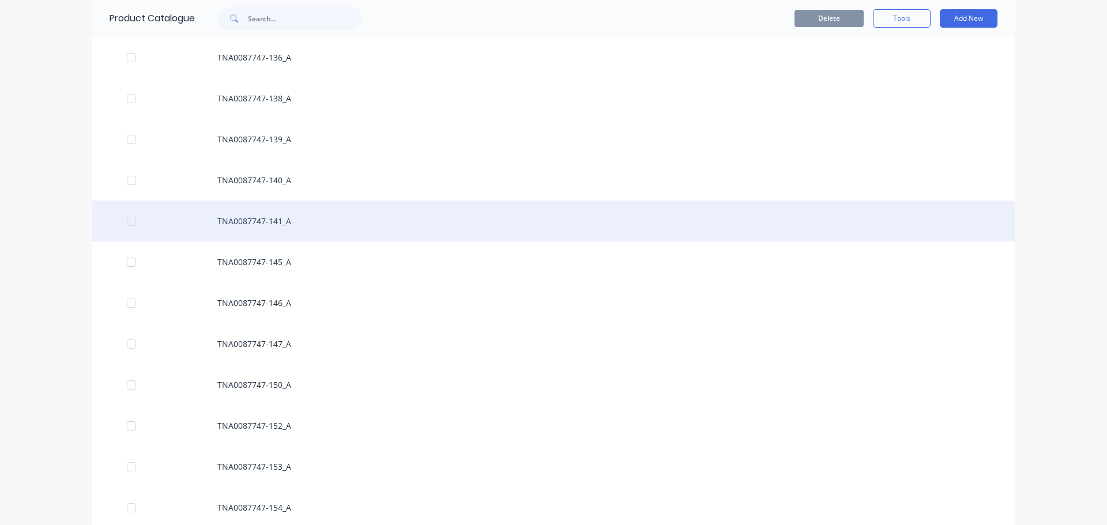
click at [233, 225] on div "TNA0087747-141_A" at bounding box center [553, 221] width 923 height 41
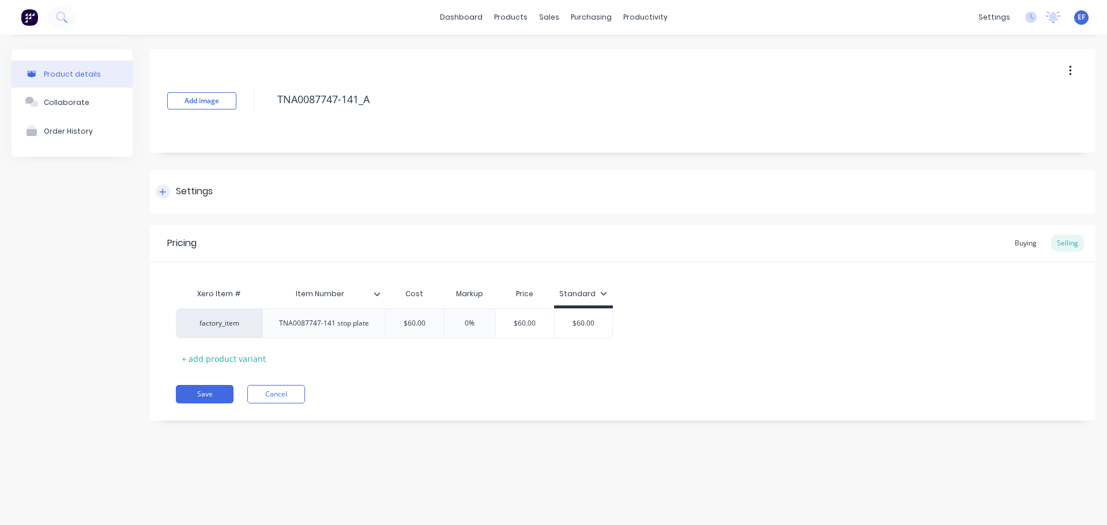
click at [174, 193] on div "Settings" at bounding box center [184, 192] width 57 height 14
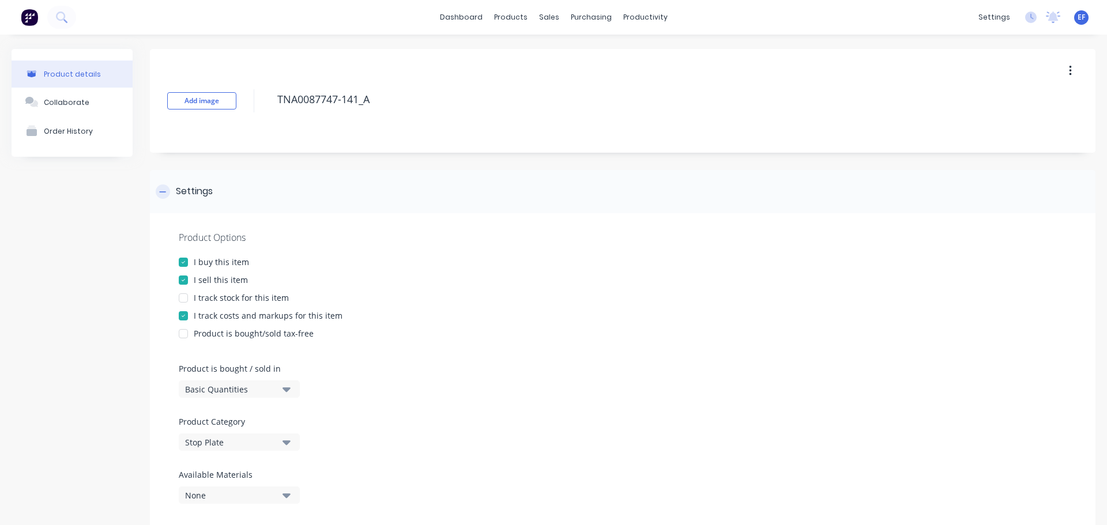
click at [168, 195] on div at bounding box center [163, 192] width 14 height 14
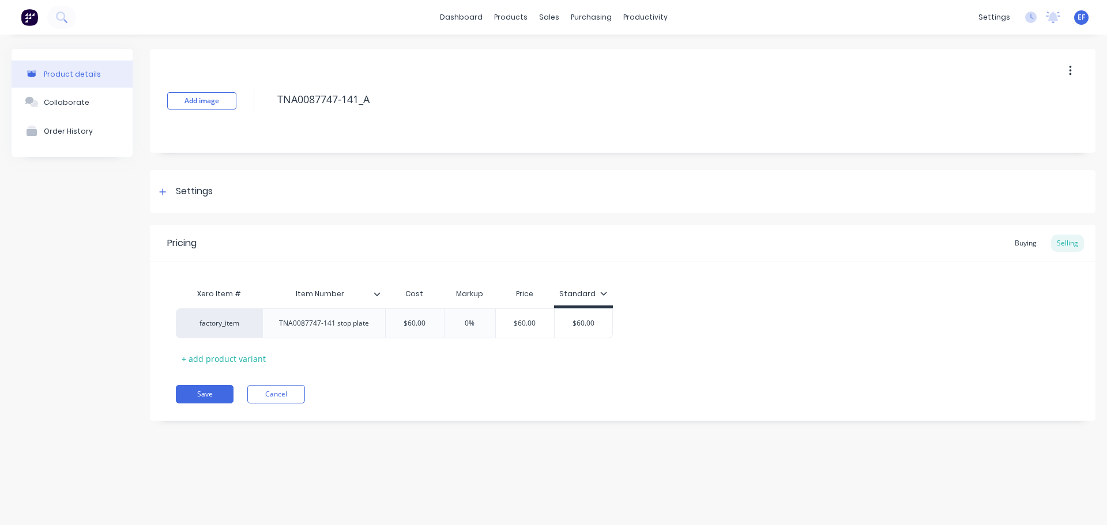
drag, startPoint x: 287, startPoint y: 104, endPoint x: 256, endPoint y: 104, distance: 31.1
click at [256, 104] on div "Add image TNA0087747-141_A" at bounding box center [623, 101] width 946 height 104
click at [201, 392] on button "Save" at bounding box center [205, 394] width 58 height 18
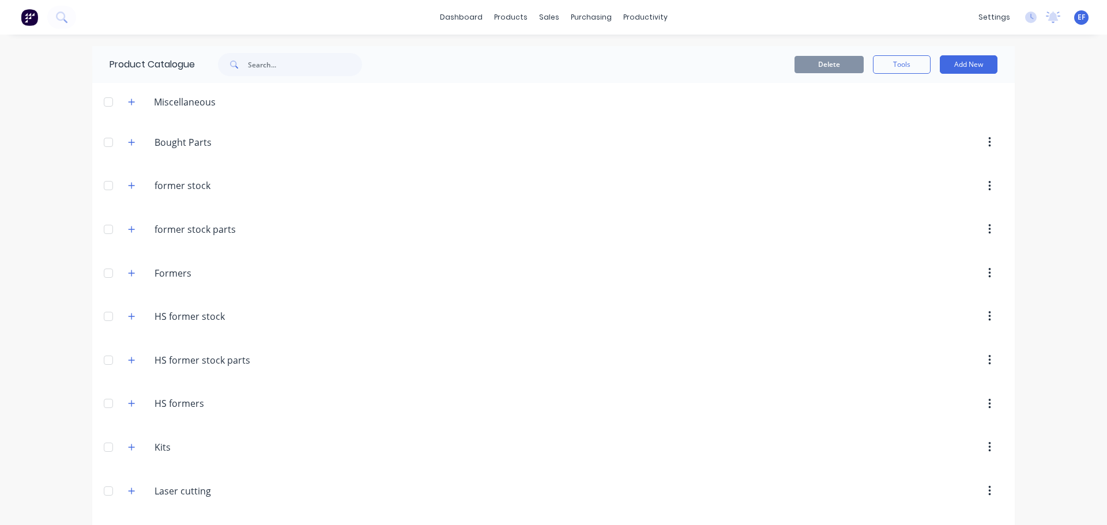
scroll to position [7778, 0]
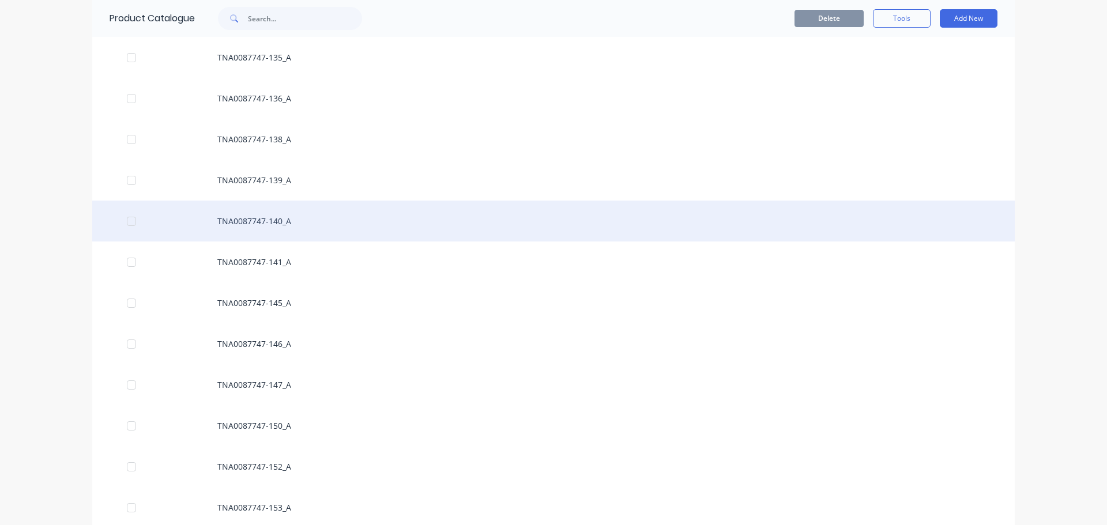
click at [264, 225] on div "TNA0087747-140_A" at bounding box center [553, 221] width 923 height 41
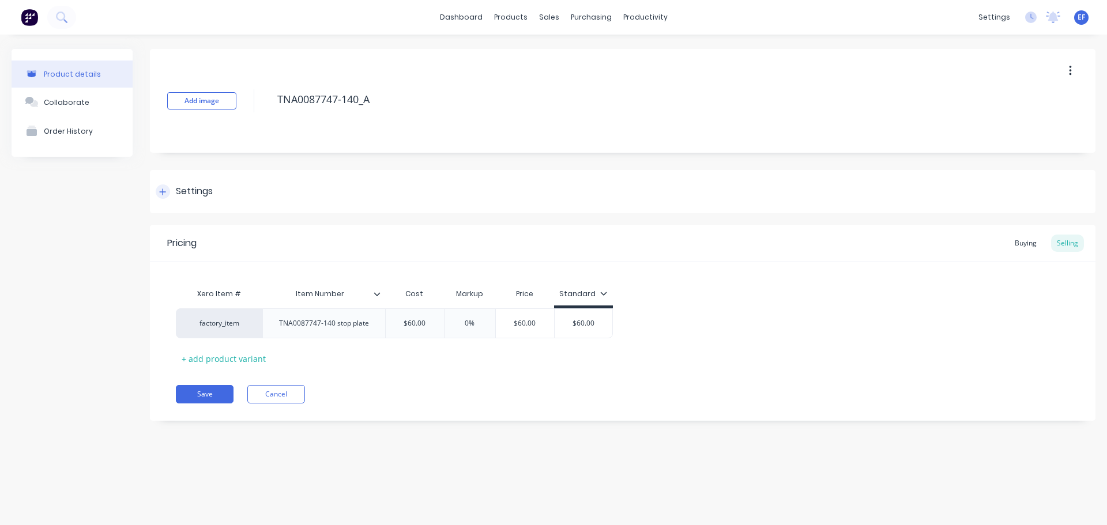
click at [179, 191] on div "Settings" at bounding box center [194, 192] width 37 height 14
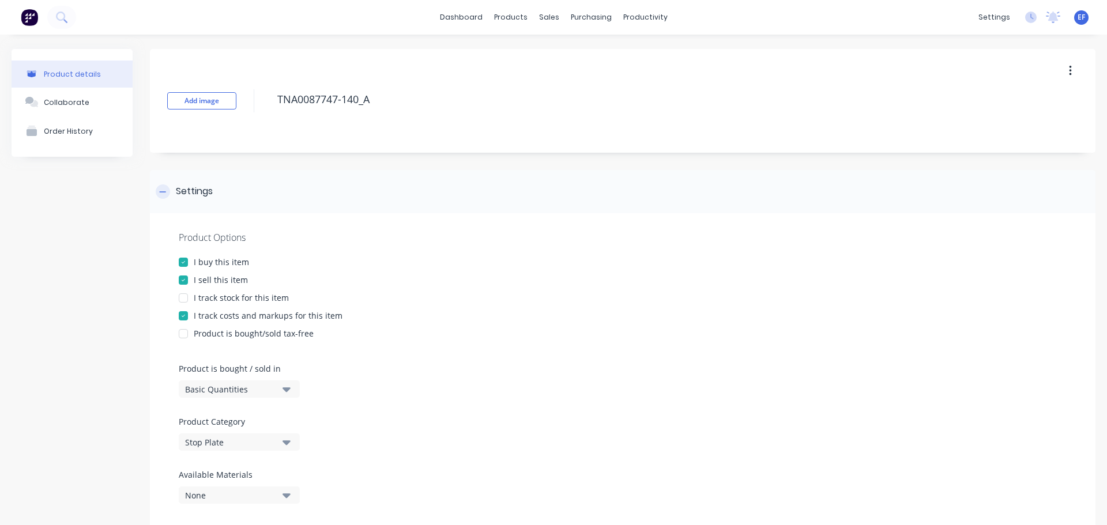
click at [180, 191] on div "Settings" at bounding box center [194, 192] width 37 height 14
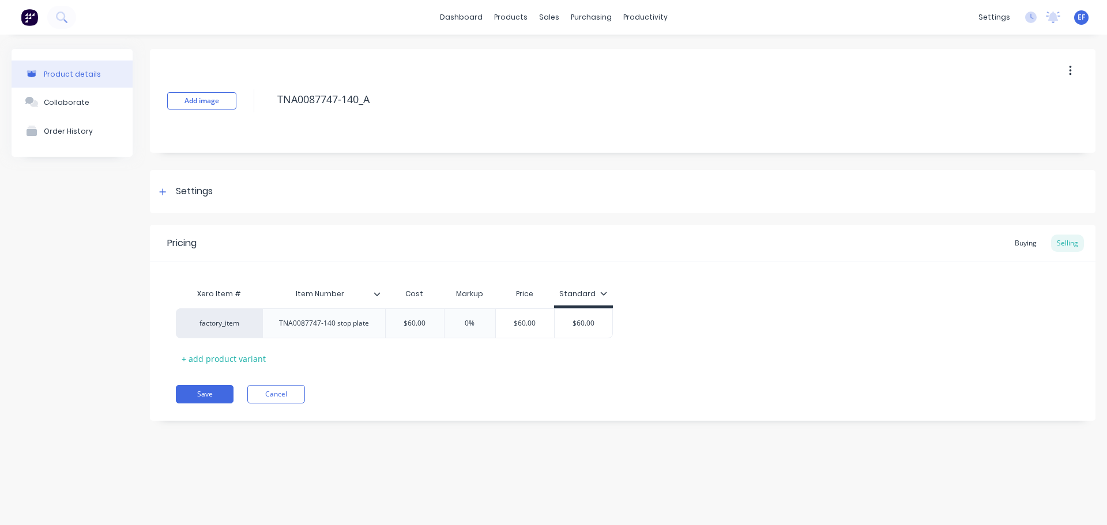
drag, startPoint x: 376, startPoint y: 97, endPoint x: 269, endPoint y: 104, distance: 107.5
click at [269, 104] on div "Add image TNA0087747-140_A" at bounding box center [623, 101] width 946 height 104
click at [255, 396] on button "Cancel" at bounding box center [276, 394] width 58 height 18
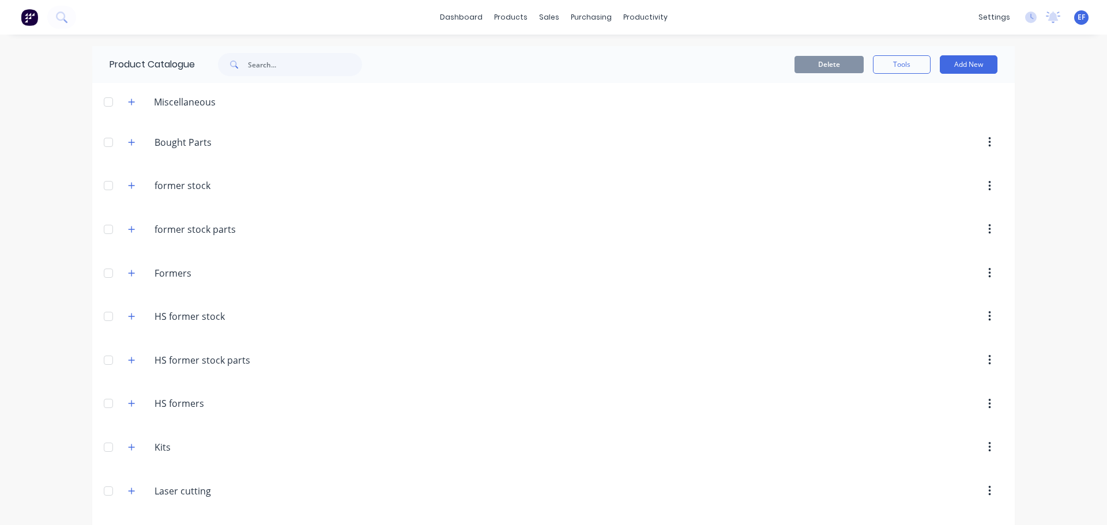
scroll to position [7737, 0]
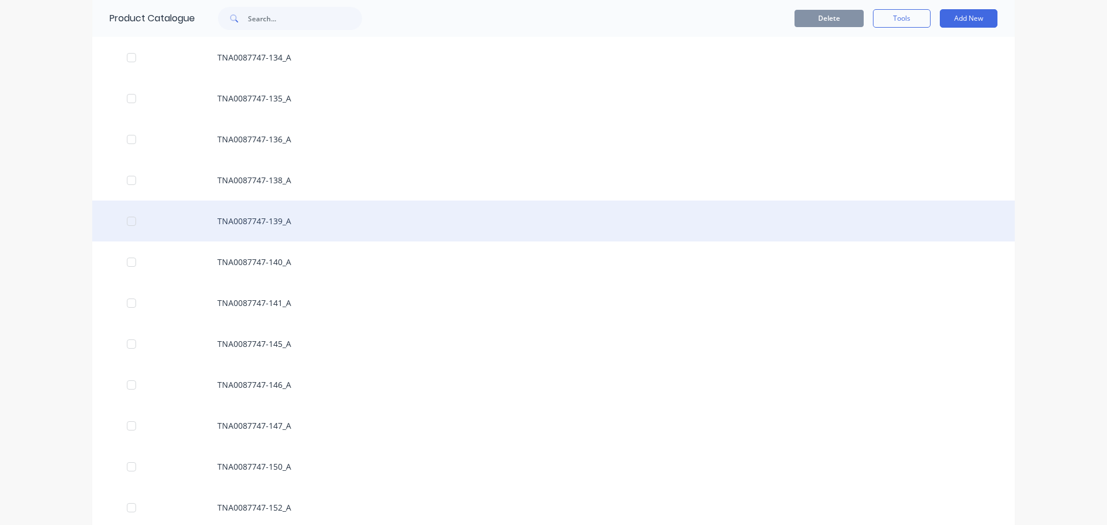
click at [291, 220] on div "TNA0087747-139_A" at bounding box center [553, 221] width 923 height 41
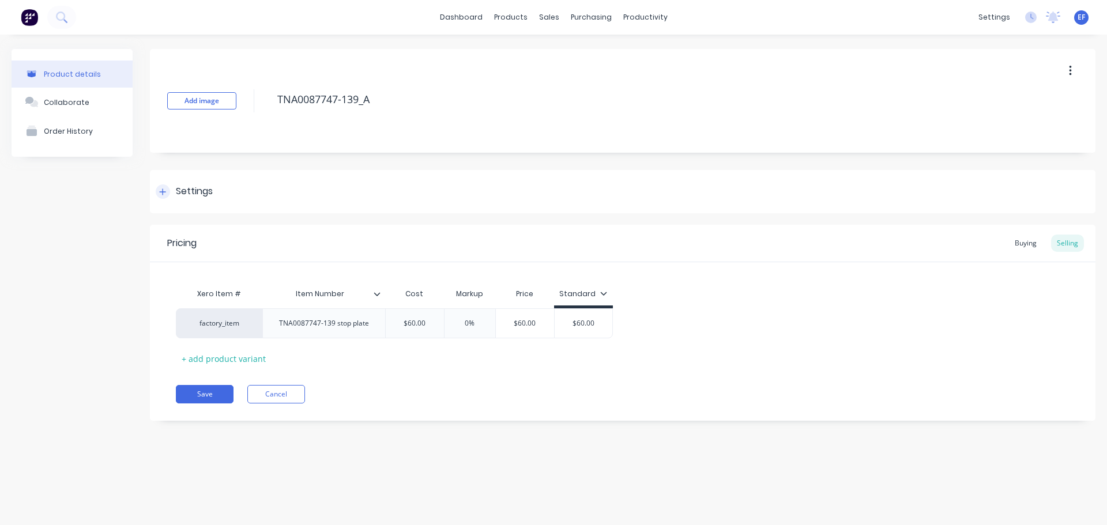
click at [202, 198] on div "Settings" at bounding box center [194, 192] width 37 height 14
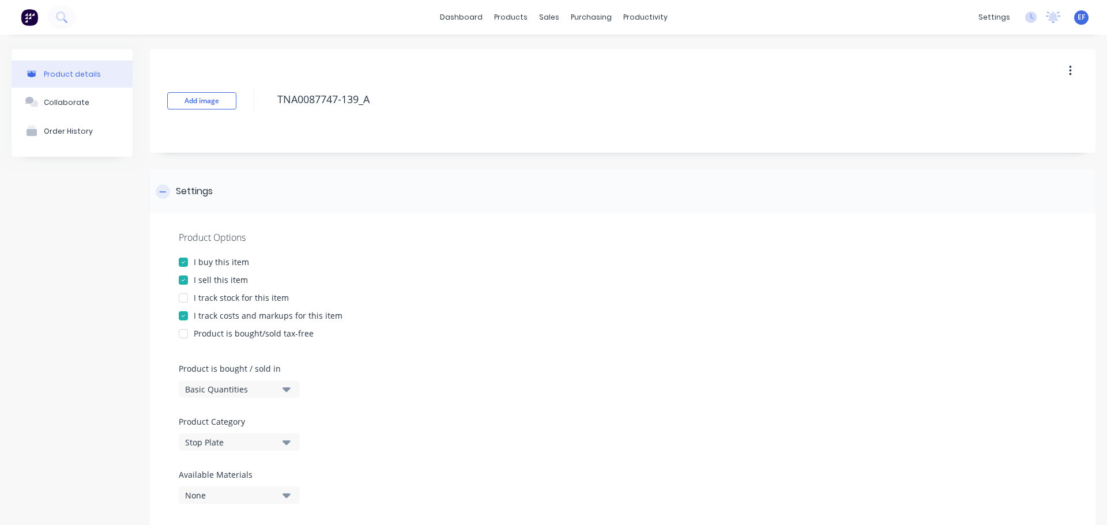
click at [202, 192] on div "Settings" at bounding box center [194, 192] width 37 height 14
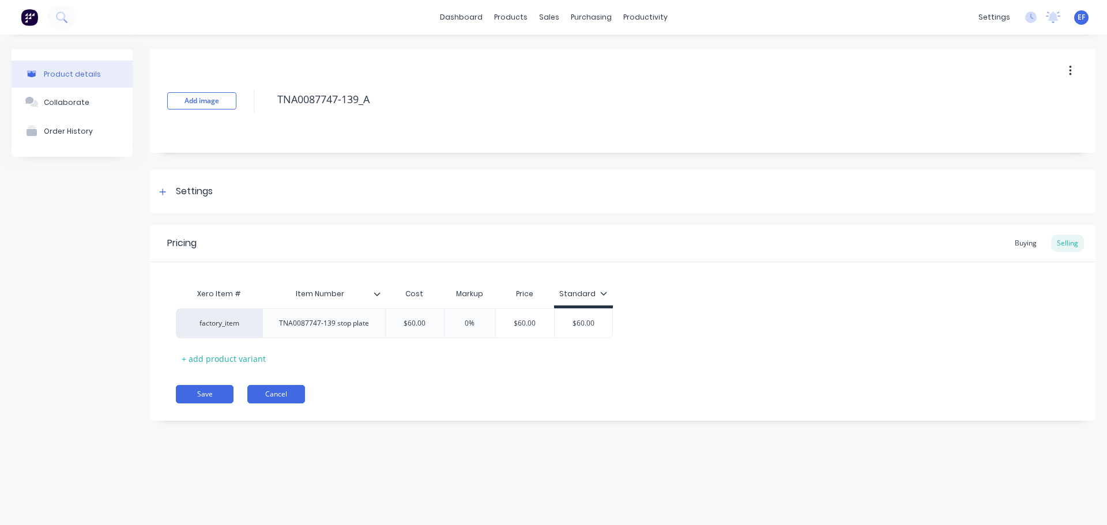
click at [269, 394] on button "Cancel" at bounding box center [276, 394] width 58 height 18
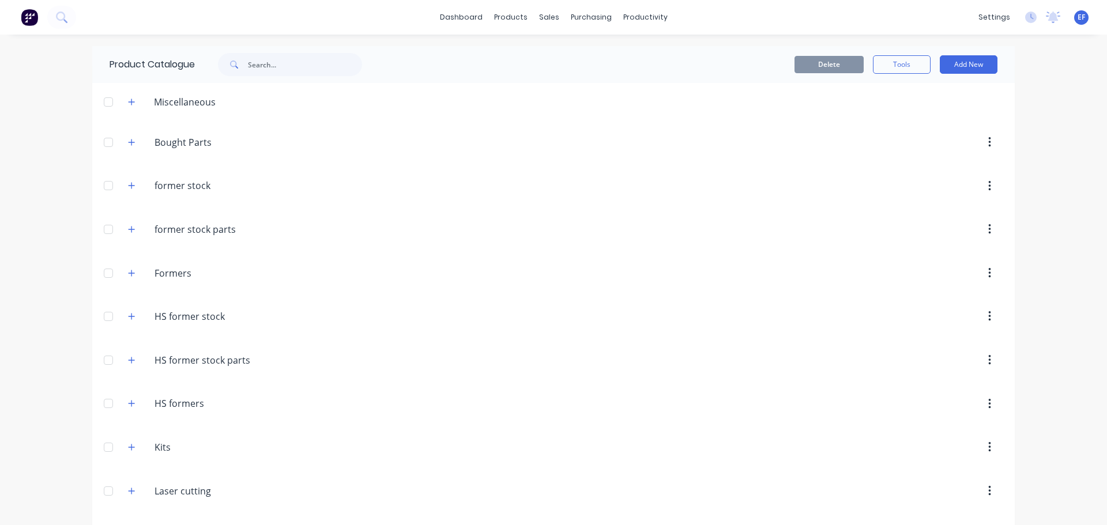
scroll to position [7737, 0]
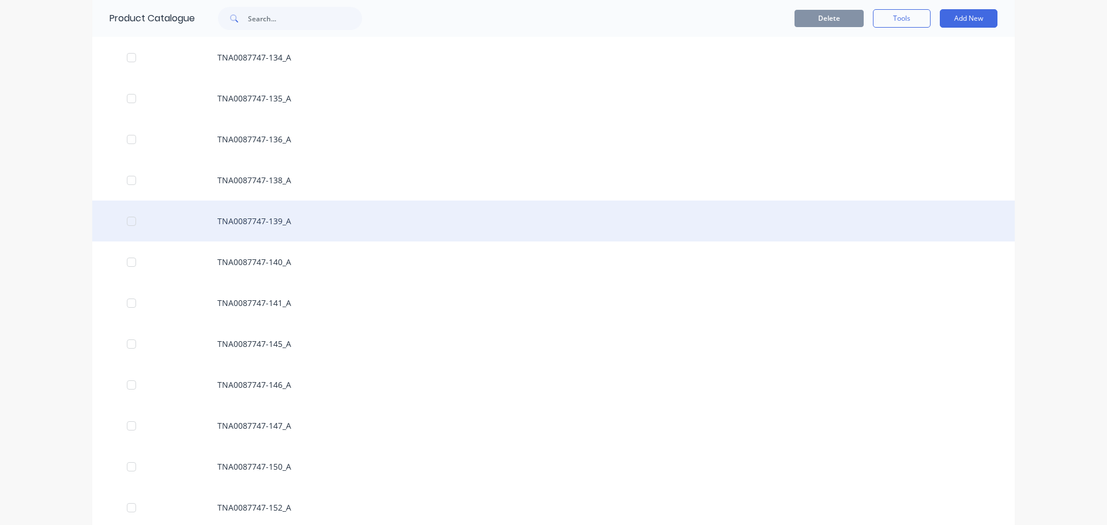
click at [276, 214] on div "TNA0087747-139_A" at bounding box center [553, 221] width 923 height 41
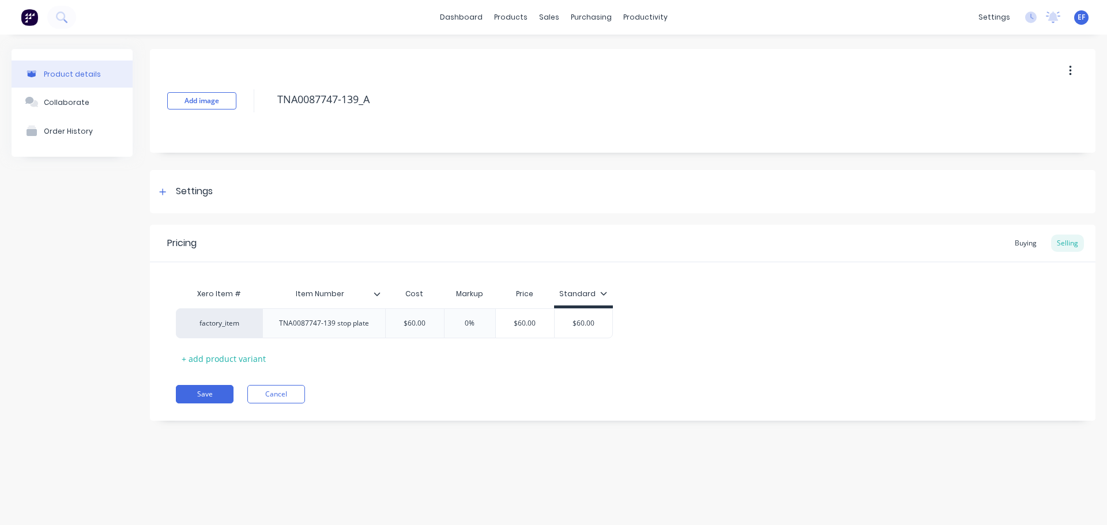
drag, startPoint x: 393, startPoint y: 103, endPoint x: 254, endPoint y: 107, distance: 138.5
click at [254, 107] on div "Add image TNA0087747-139_A" at bounding box center [623, 101] width 946 height 104
click at [208, 197] on div "Settings" at bounding box center [194, 192] width 37 height 14
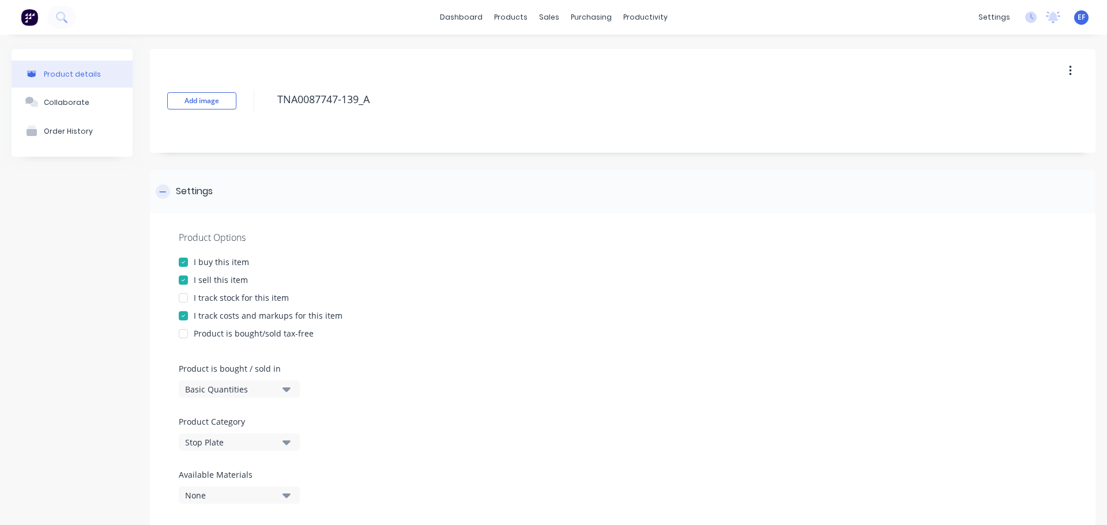
click at [207, 197] on div "Settings" at bounding box center [194, 192] width 37 height 14
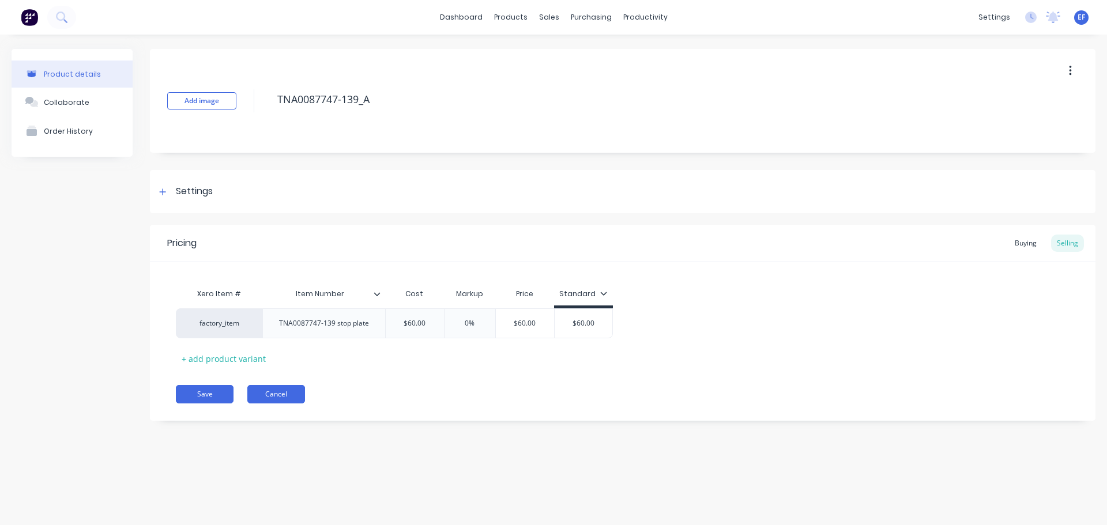
click at [287, 396] on button "Cancel" at bounding box center [276, 394] width 58 height 18
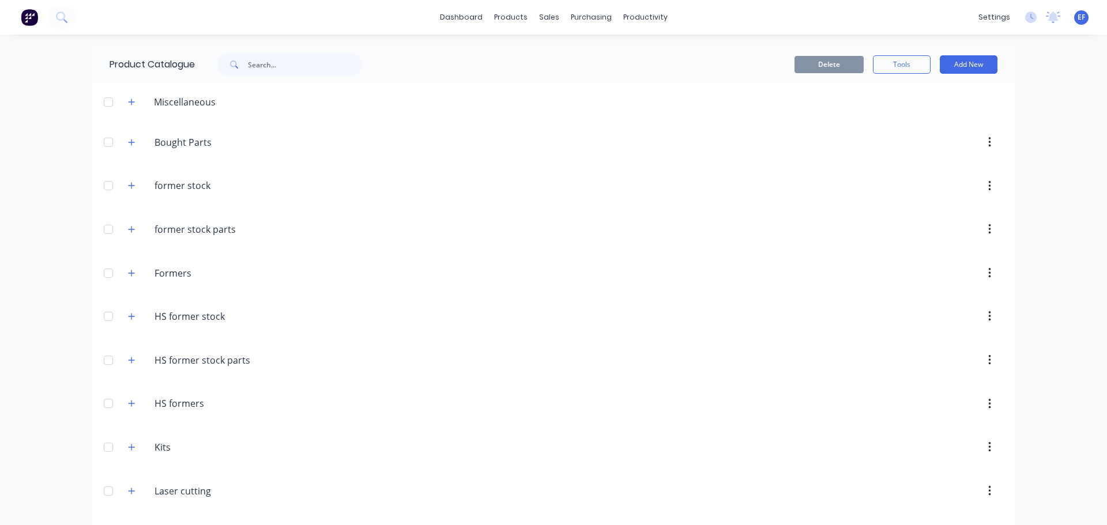
scroll to position [7696, 0]
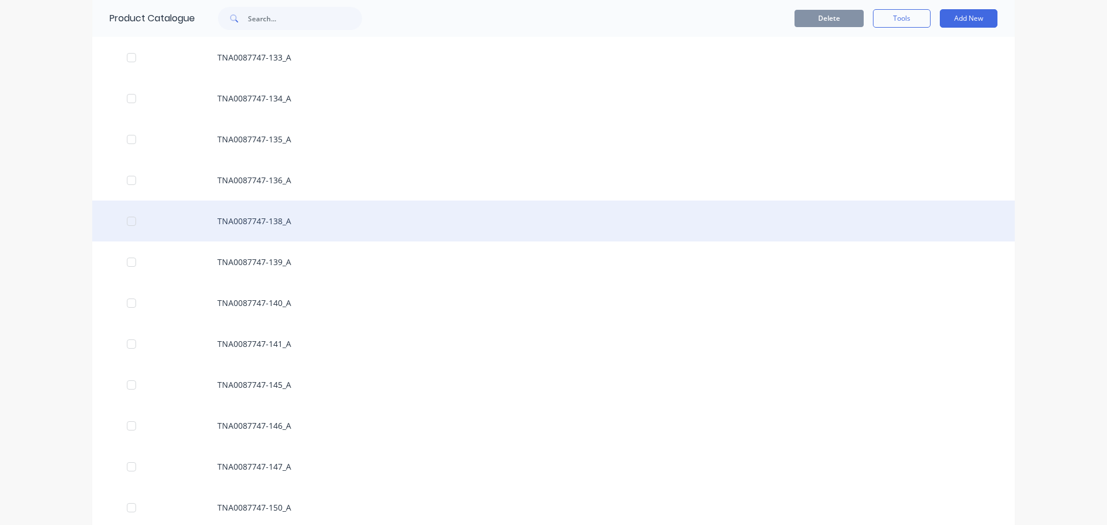
click at [289, 204] on div "TNA0087747-138_A" at bounding box center [553, 221] width 923 height 41
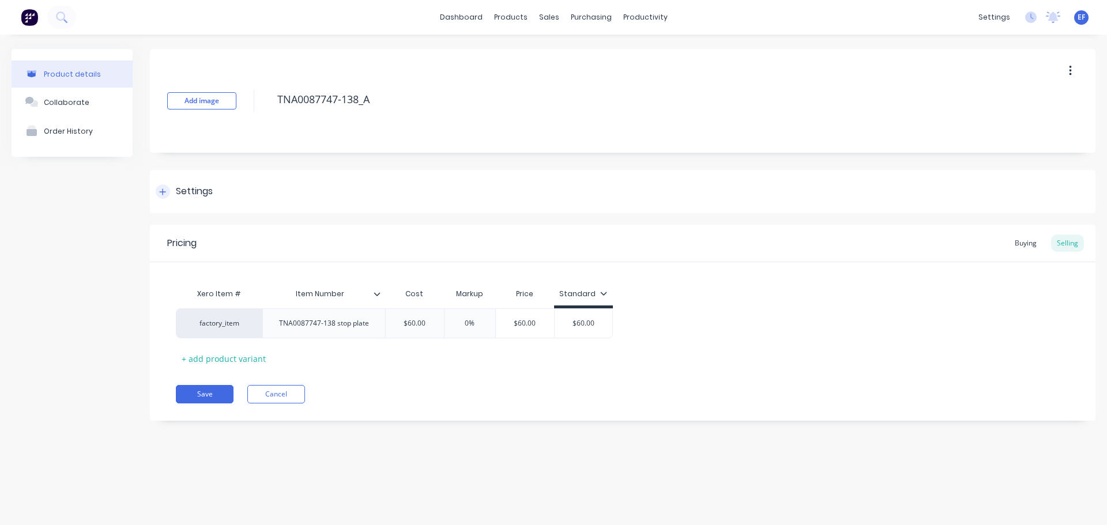
click at [185, 186] on div "Settings" at bounding box center [194, 192] width 37 height 14
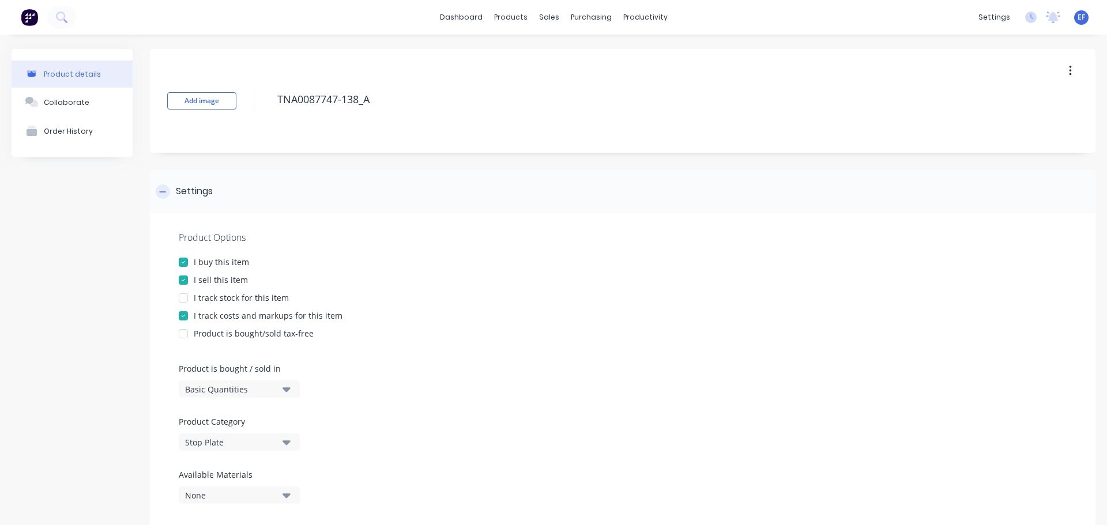
click at [184, 185] on div "Settings" at bounding box center [194, 192] width 37 height 14
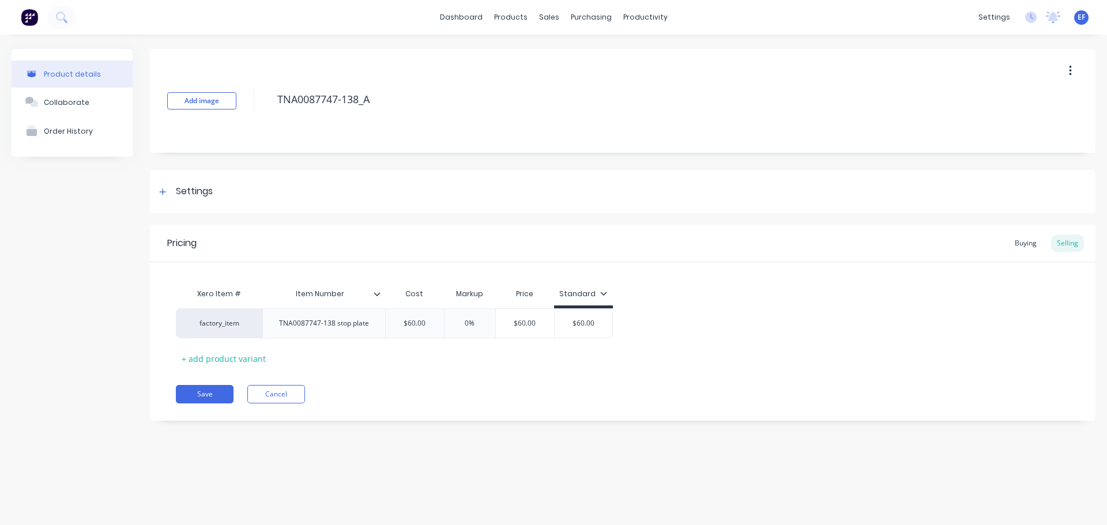
drag, startPoint x: 302, startPoint y: 103, endPoint x: 260, endPoint y: 106, distance: 42.2
click at [260, 106] on div "Add image TNA0087747-138_A" at bounding box center [623, 101] width 946 height 104
click at [262, 395] on button "Cancel" at bounding box center [276, 394] width 58 height 18
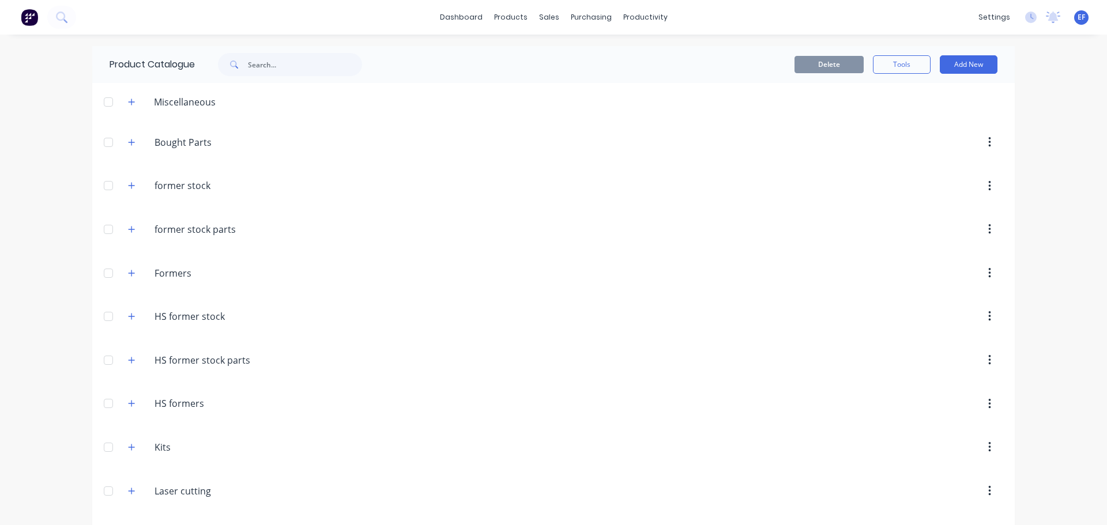
scroll to position [7655, 0]
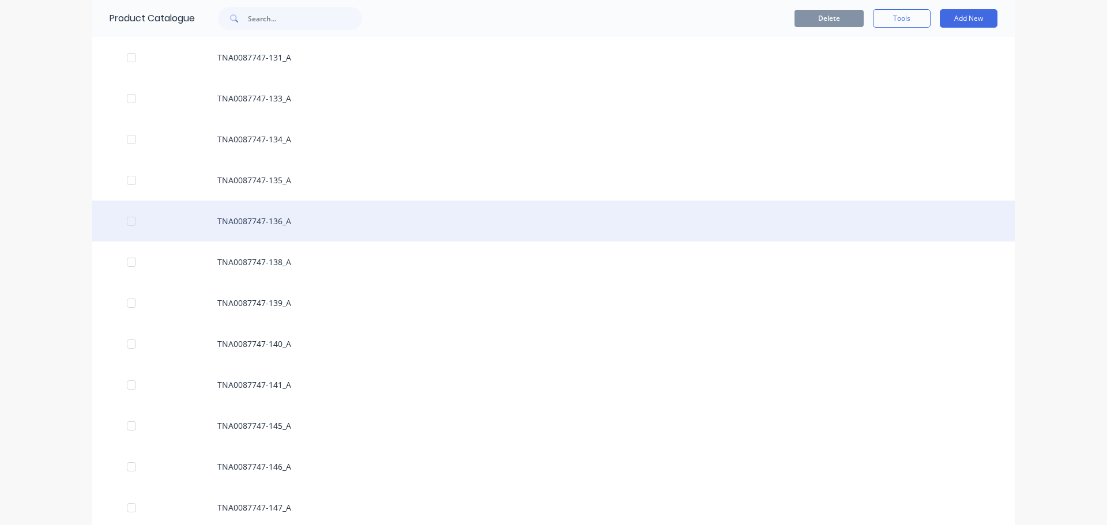
click at [238, 224] on div "TNA0087747-136_A" at bounding box center [553, 221] width 923 height 41
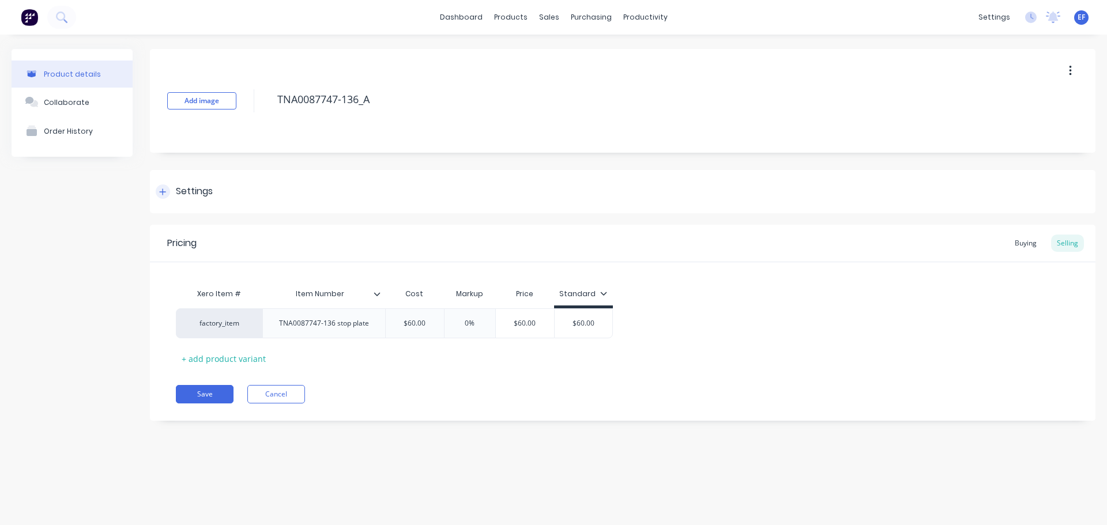
click at [201, 188] on div "Settings" at bounding box center [194, 192] width 37 height 14
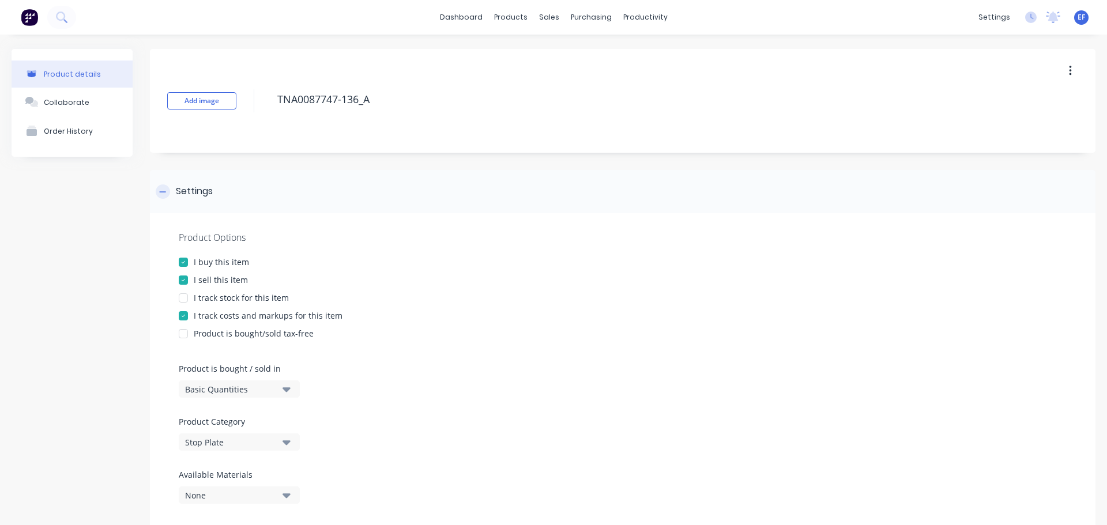
click at [201, 188] on div "Settings" at bounding box center [194, 192] width 37 height 14
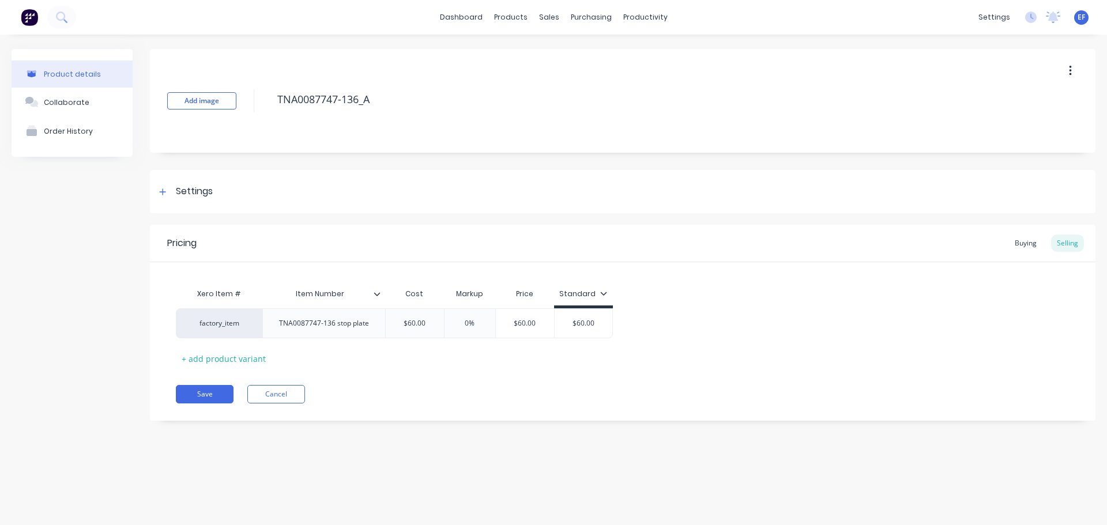
drag, startPoint x: 385, startPoint y: 102, endPoint x: 246, endPoint y: 103, distance: 139.6
click at [246, 103] on div "Add image TNA0087747-136_A" at bounding box center [623, 101] width 946 height 104
click at [270, 387] on button "Cancel" at bounding box center [276, 394] width 58 height 18
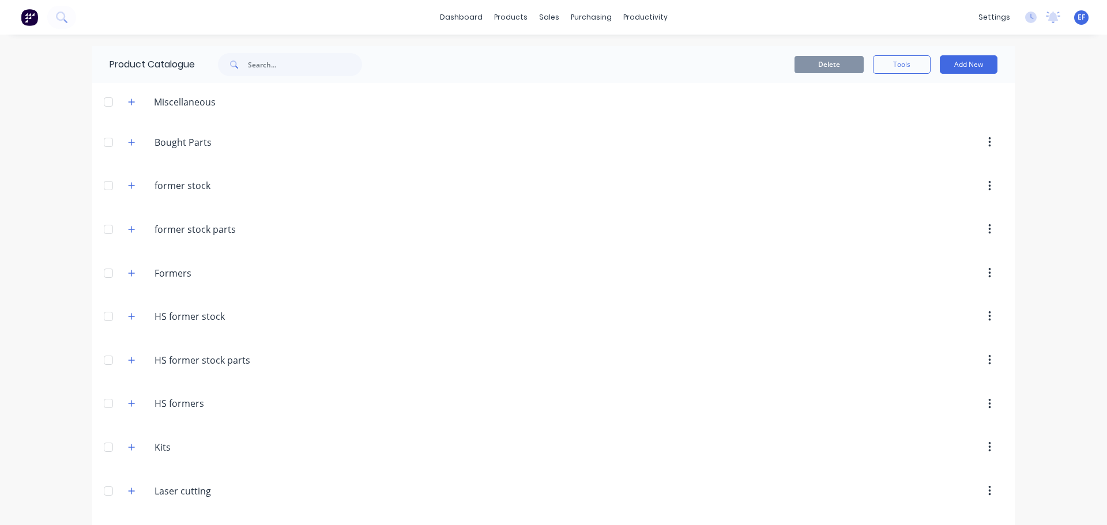
scroll to position [7614, 0]
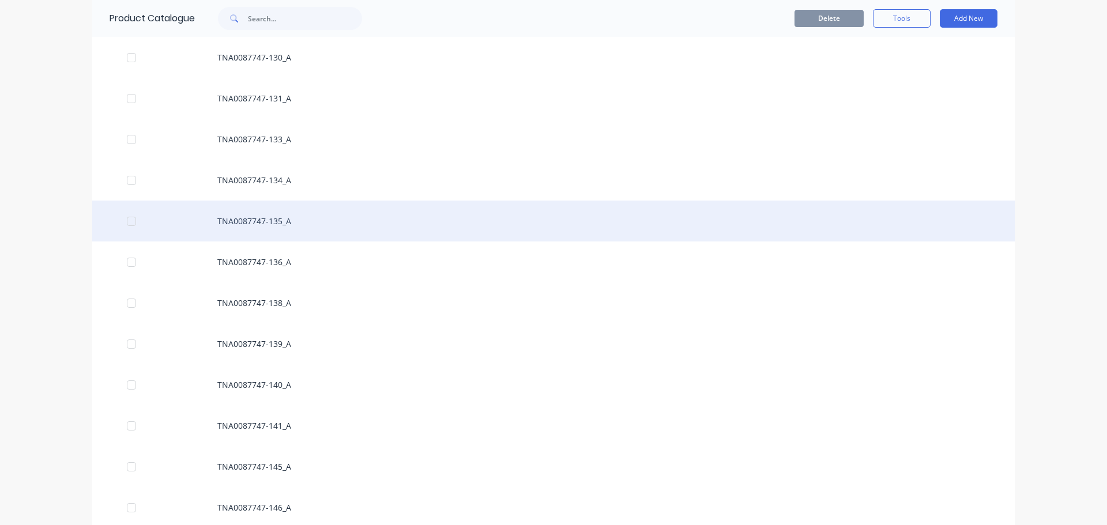
click at [282, 227] on div "TNA0087747-135_A" at bounding box center [553, 221] width 923 height 41
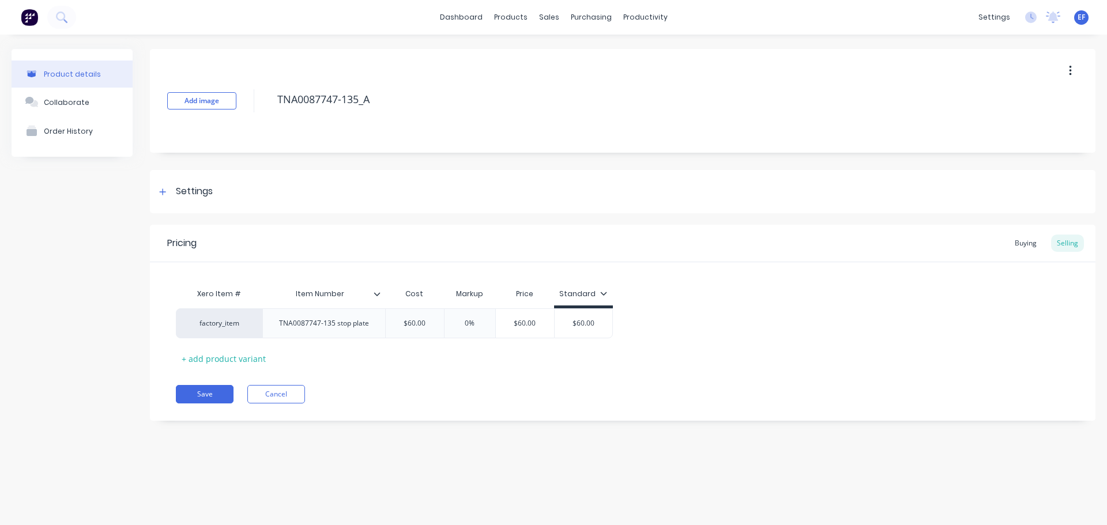
drag, startPoint x: 352, startPoint y: 108, endPoint x: 252, endPoint y: 109, distance: 99.8
click at [252, 109] on div "Add image TNA0087747-135_A" at bounding box center [623, 101] width 946 height 104
click at [199, 195] on div "Settings" at bounding box center [194, 192] width 37 height 14
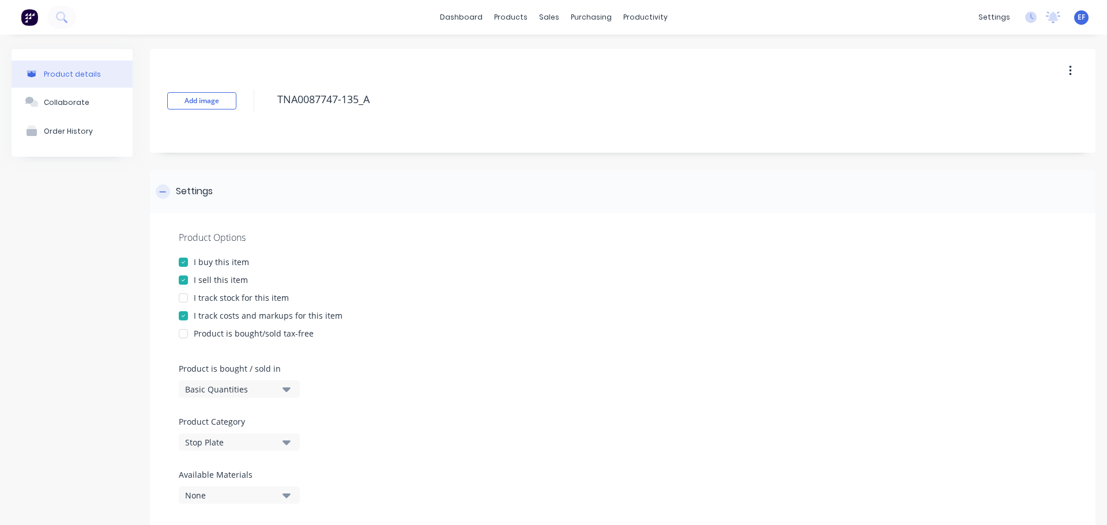
click at [199, 195] on div "Settings" at bounding box center [194, 192] width 37 height 14
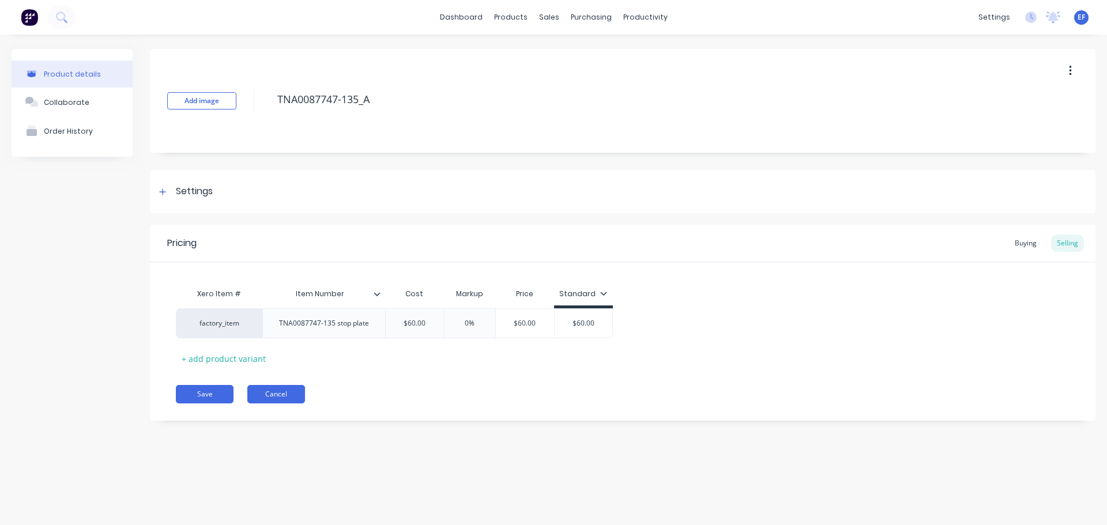
click at [262, 395] on button "Cancel" at bounding box center [276, 394] width 58 height 18
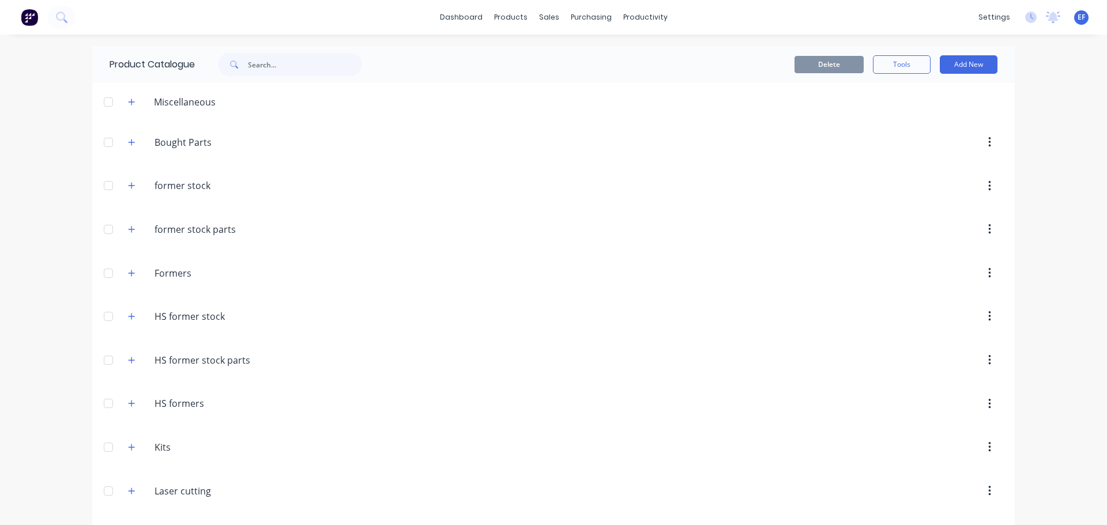
scroll to position [7573, 0]
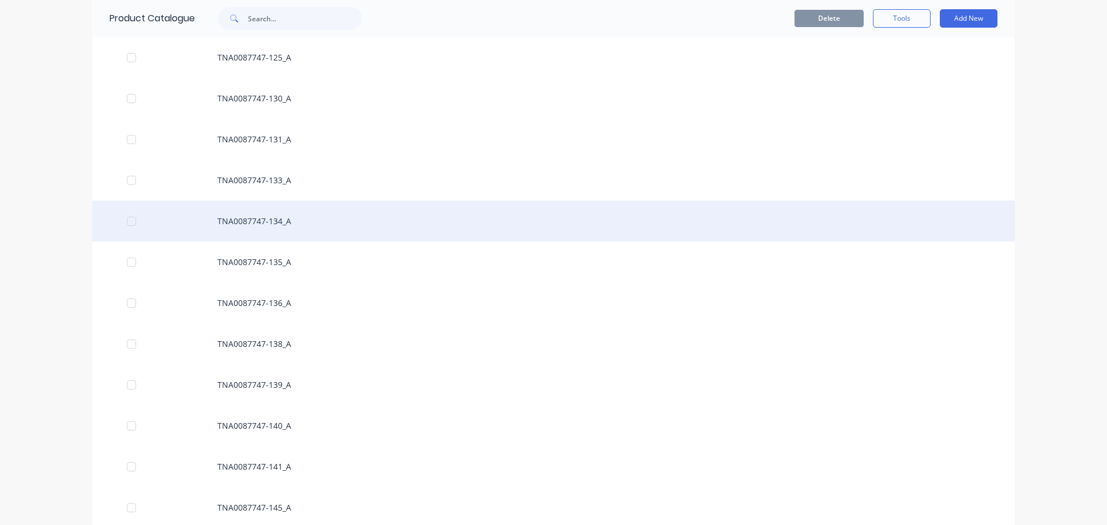
click at [256, 234] on div "TNA0087747-134_A" at bounding box center [553, 221] width 923 height 41
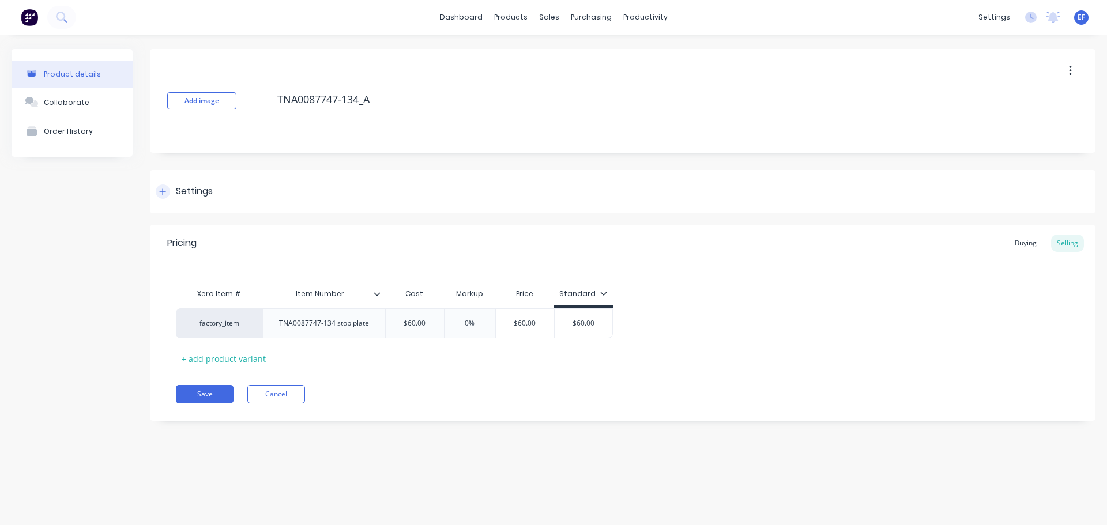
click at [199, 184] on div "Settings" at bounding box center [623, 191] width 946 height 43
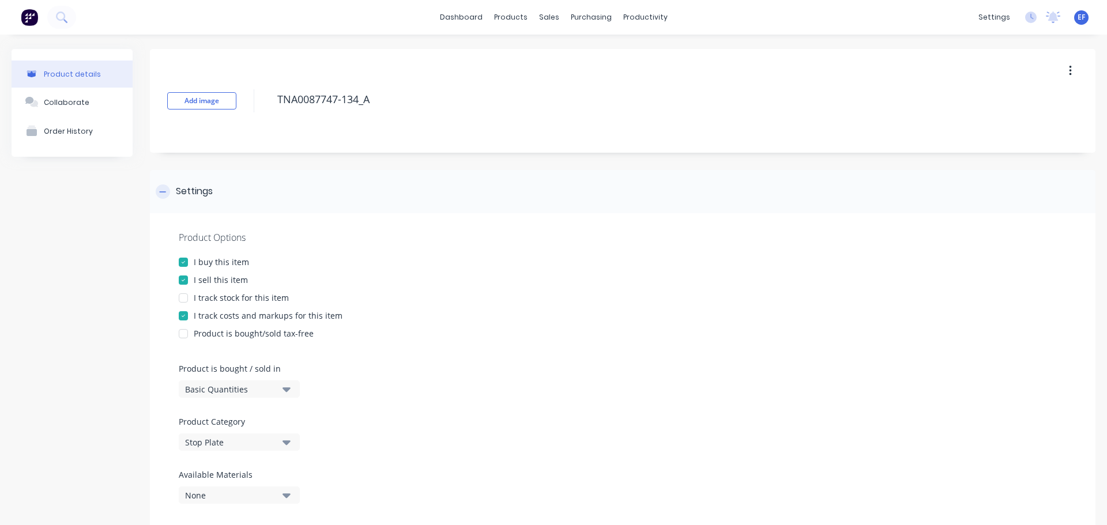
click at [204, 186] on div "Settings" at bounding box center [194, 192] width 37 height 14
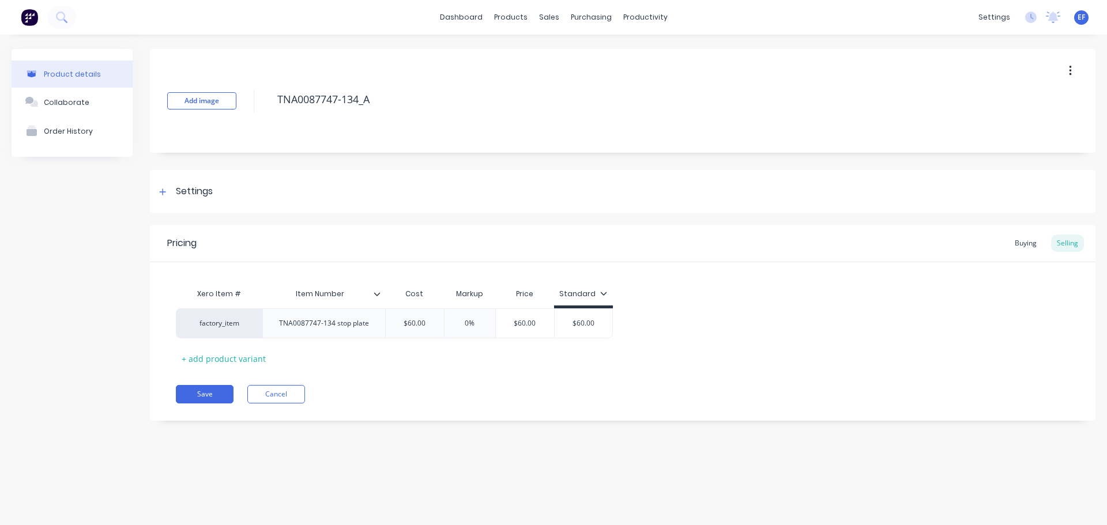
drag, startPoint x: 382, startPoint y: 100, endPoint x: 252, endPoint y: 102, distance: 129.8
click at [252, 102] on div "Add image TNA0087747-134_A" at bounding box center [623, 101] width 946 height 104
click at [289, 391] on button "Cancel" at bounding box center [276, 394] width 58 height 18
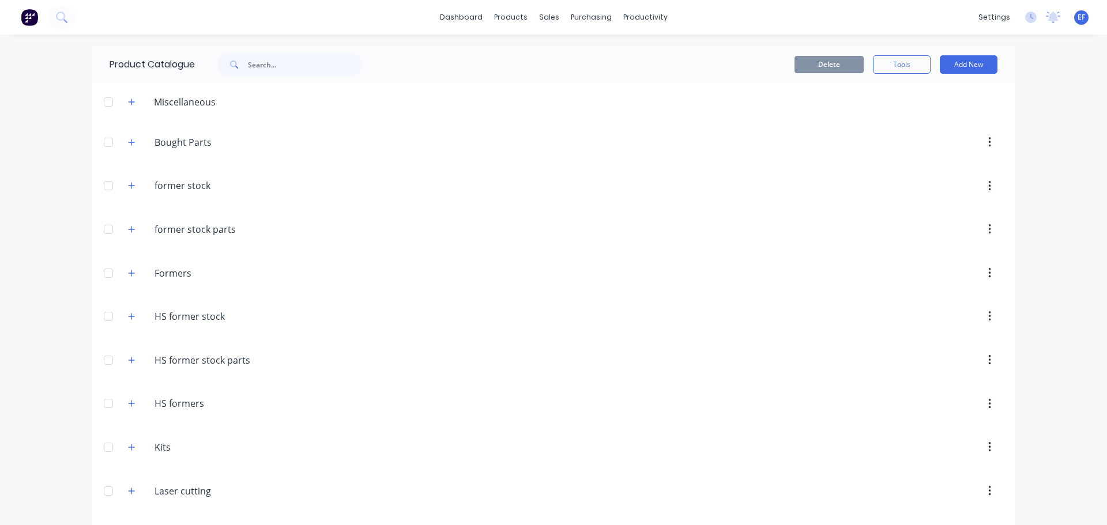
scroll to position [7532, 0]
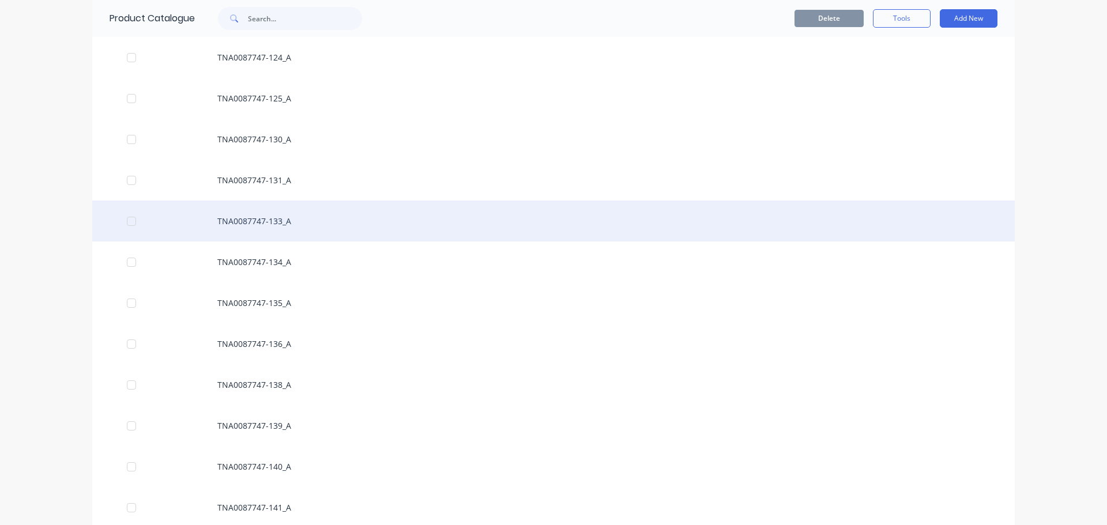
click at [281, 217] on div "TNA0087747-133_A" at bounding box center [553, 221] width 923 height 41
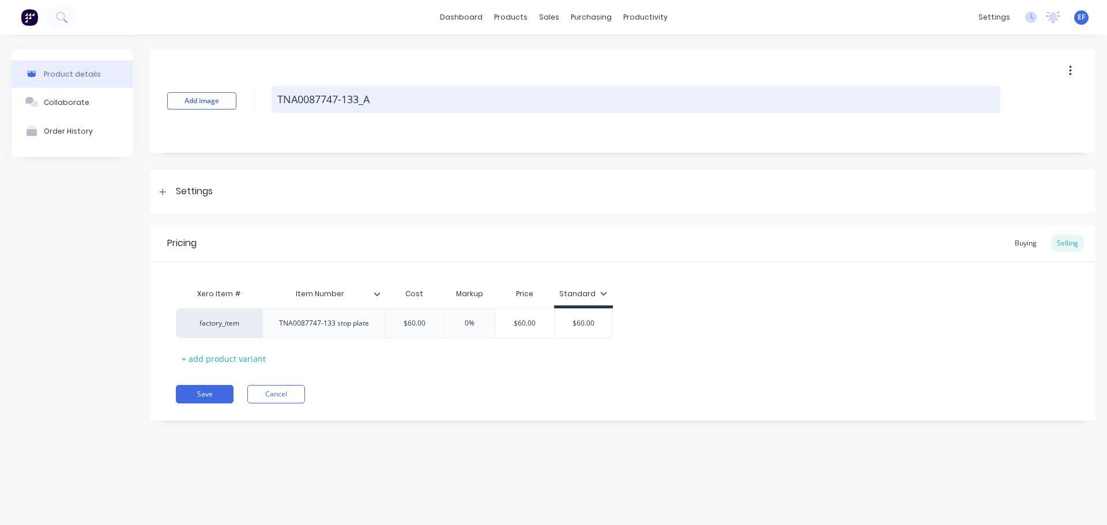
drag, startPoint x: 374, startPoint y: 98, endPoint x: 288, endPoint y: 100, distance: 85.4
click at [288, 100] on textarea "TNA0087747-133_A" at bounding box center [636, 99] width 729 height 27
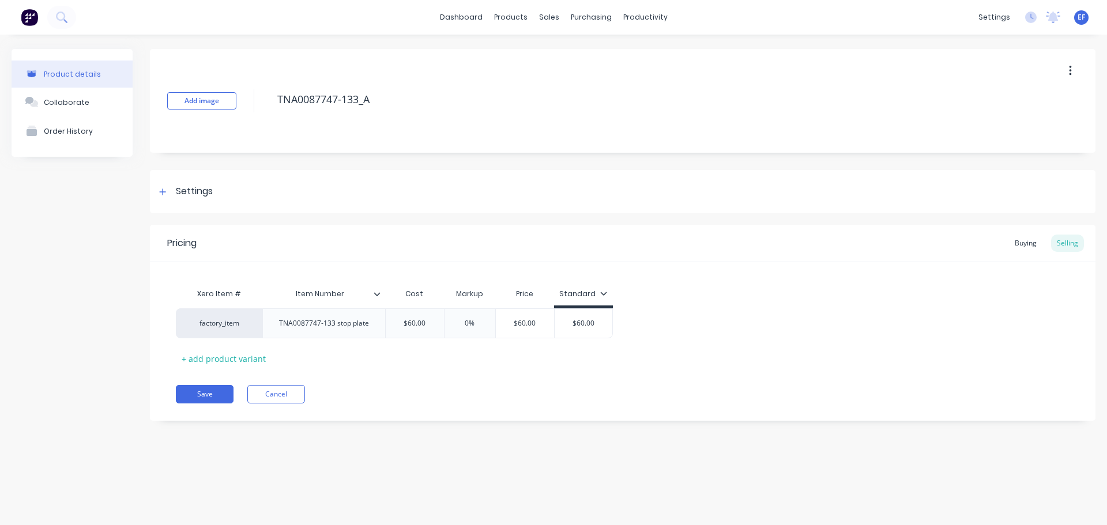
drag, startPoint x: 382, startPoint y: 99, endPoint x: 261, endPoint y: 100, distance: 120.5
click at [261, 100] on div "Add image TNA0087747-133_A" at bounding box center [623, 101] width 946 height 104
click at [189, 194] on div "Settings" at bounding box center [194, 192] width 37 height 14
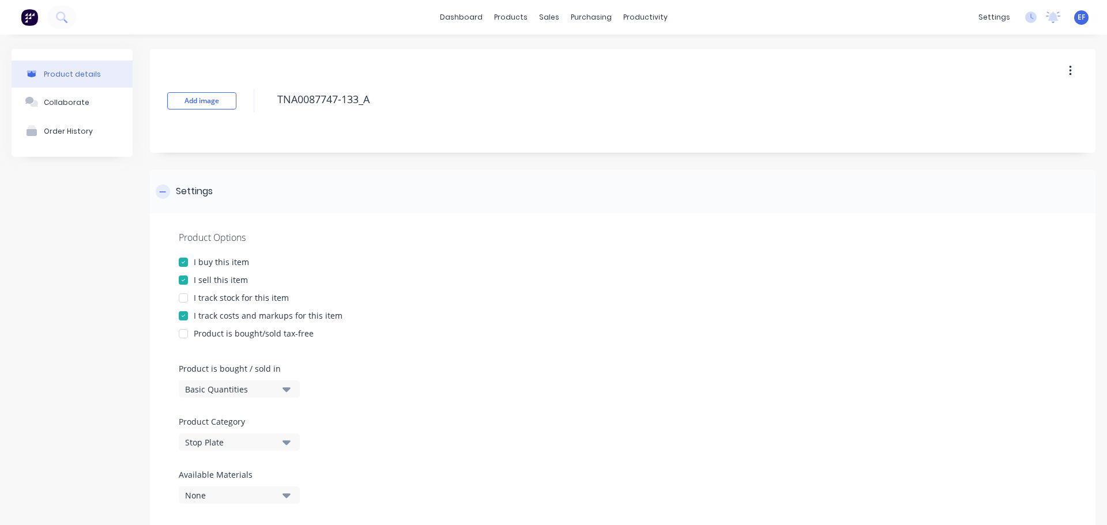
click at [189, 194] on div "Settings" at bounding box center [194, 192] width 37 height 14
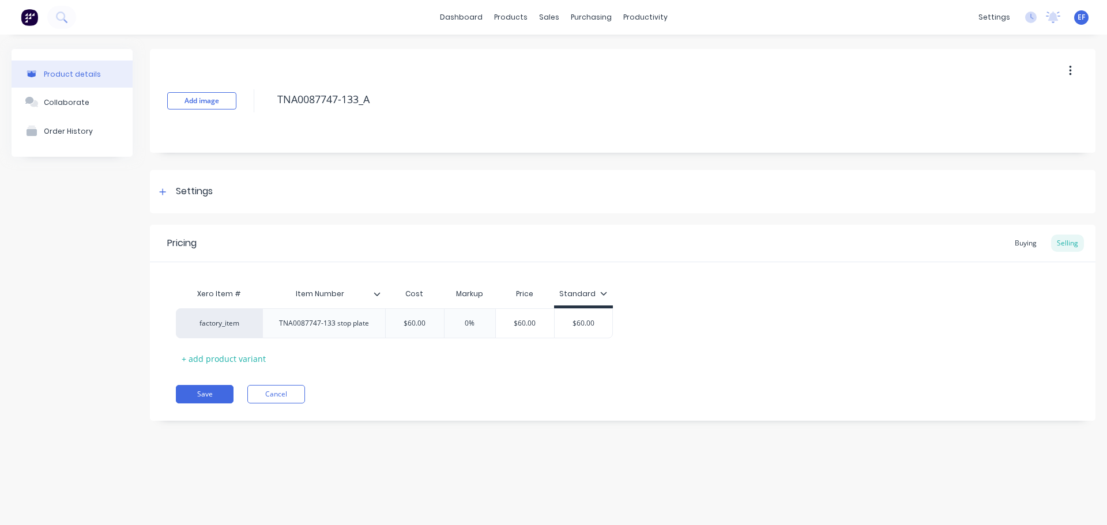
click at [287, 408] on div "Pricing Buying Selling Xero Item # Item Number Cost Markup Price Standard facto…" at bounding box center [623, 323] width 946 height 196
click at [288, 396] on button "Cancel" at bounding box center [276, 394] width 58 height 18
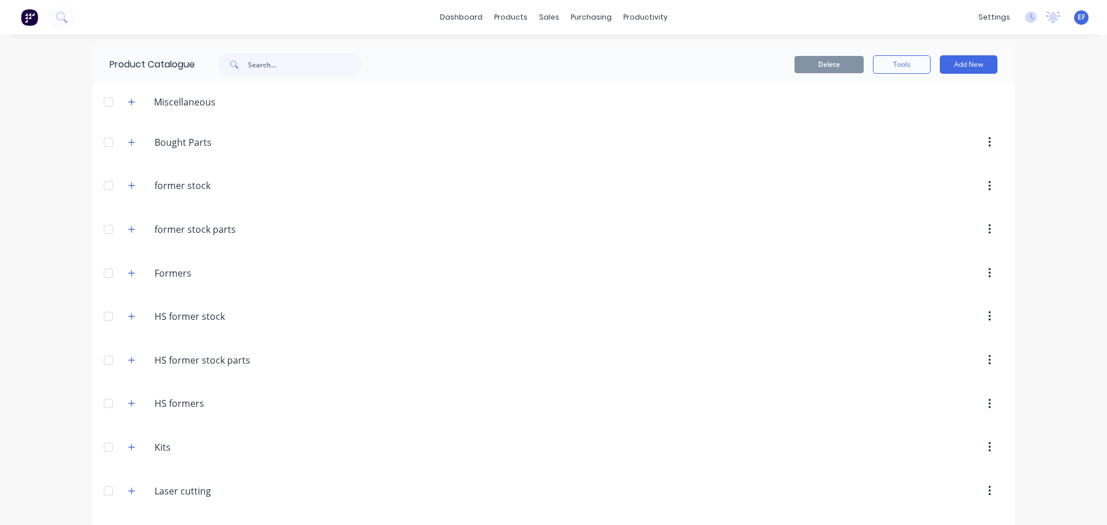
scroll to position [7492, 0]
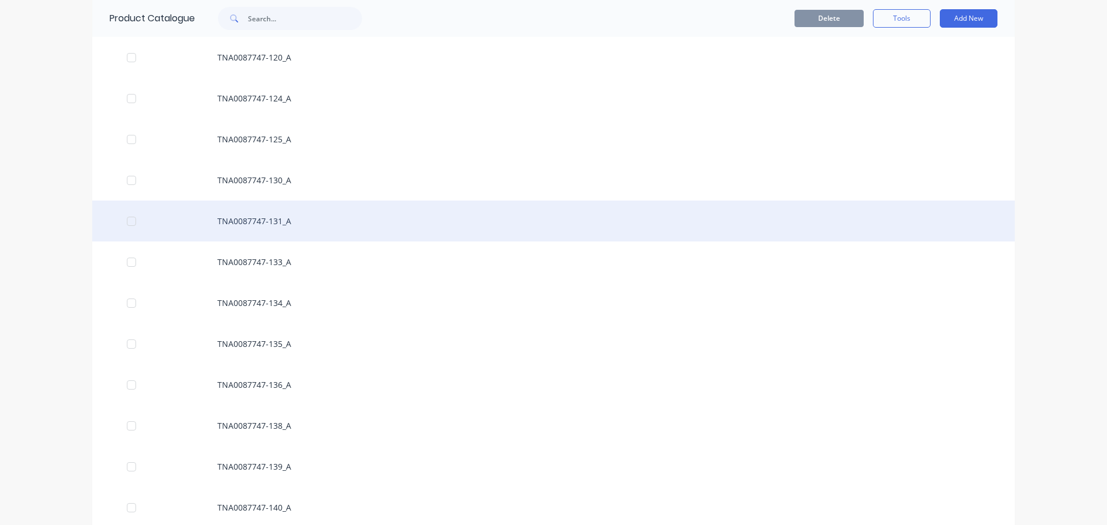
click at [310, 224] on div "TNA0087747-131_A" at bounding box center [553, 221] width 923 height 41
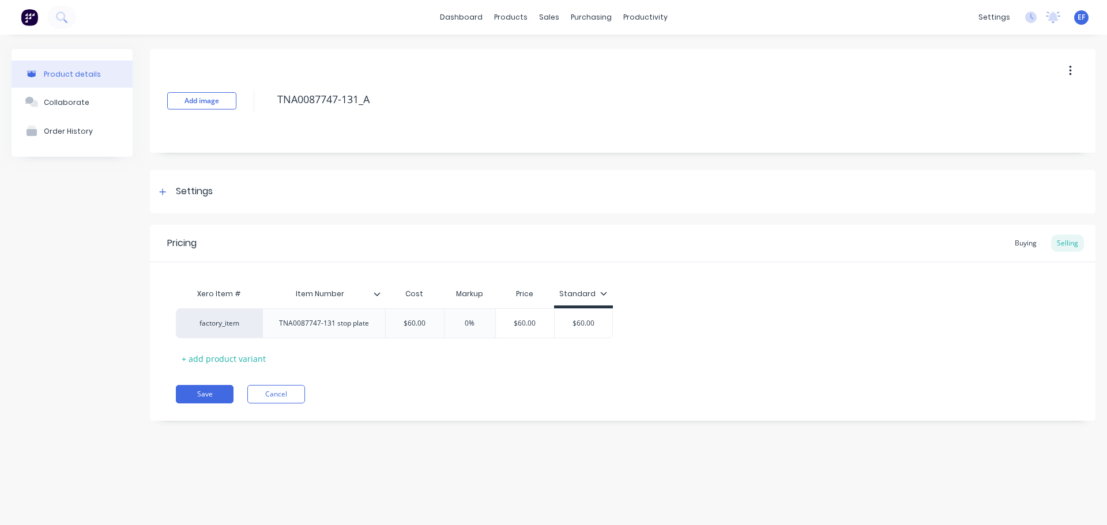
drag, startPoint x: 309, startPoint y: 101, endPoint x: 266, endPoint y: 101, distance: 42.7
click at [266, 101] on div "Add image TNA0087747-131_A" at bounding box center [623, 101] width 946 height 104
click at [191, 191] on div "Settings" at bounding box center [194, 192] width 37 height 14
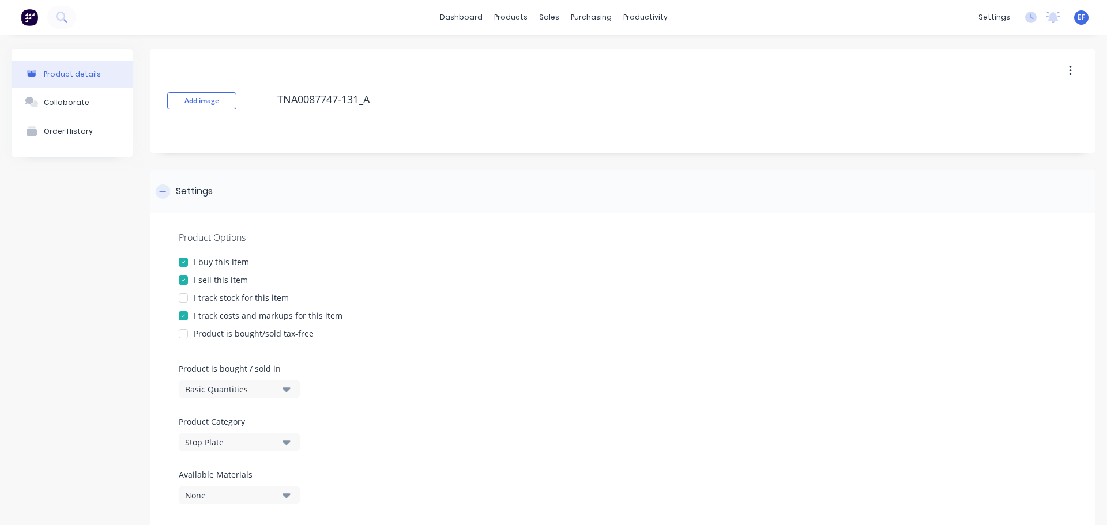
click at [191, 191] on div "Settings" at bounding box center [194, 192] width 37 height 14
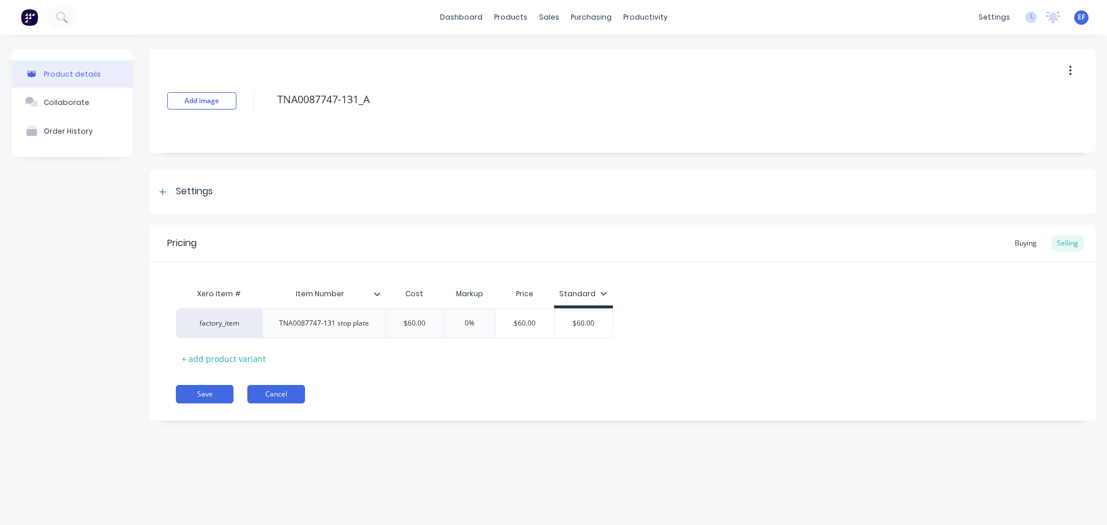
click at [273, 400] on button "Cancel" at bounding box center [276, 394] width 58 height 18
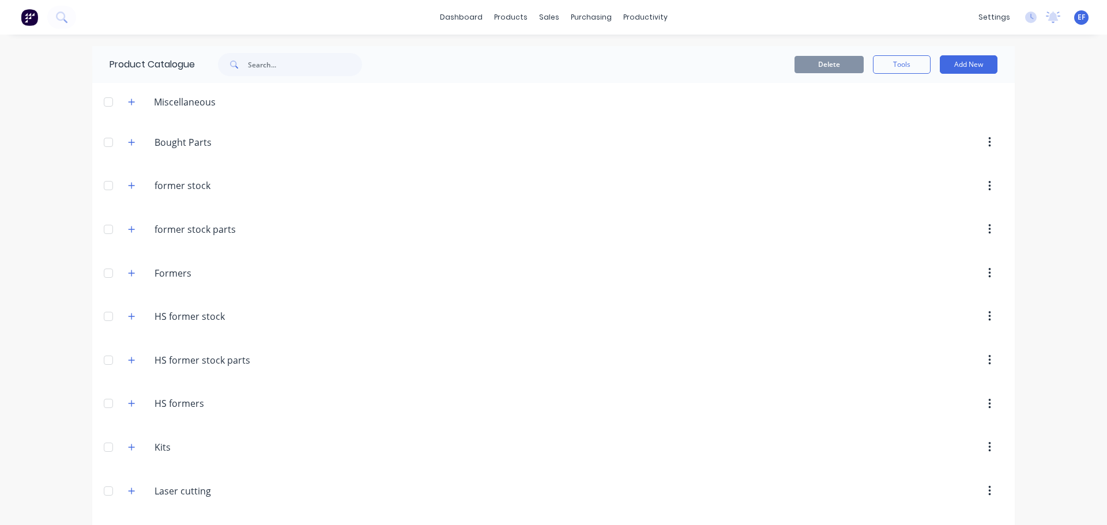
scroll to position [7451, 0]
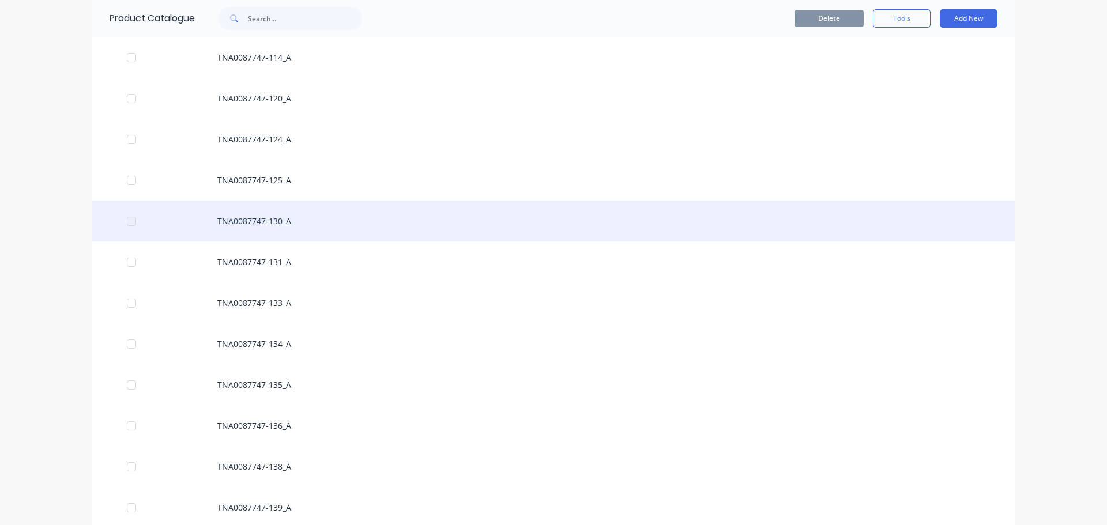
click at [276, 234] on div "TNA0087747-130_A" at bounding box center [553, 221] width 923 height 41
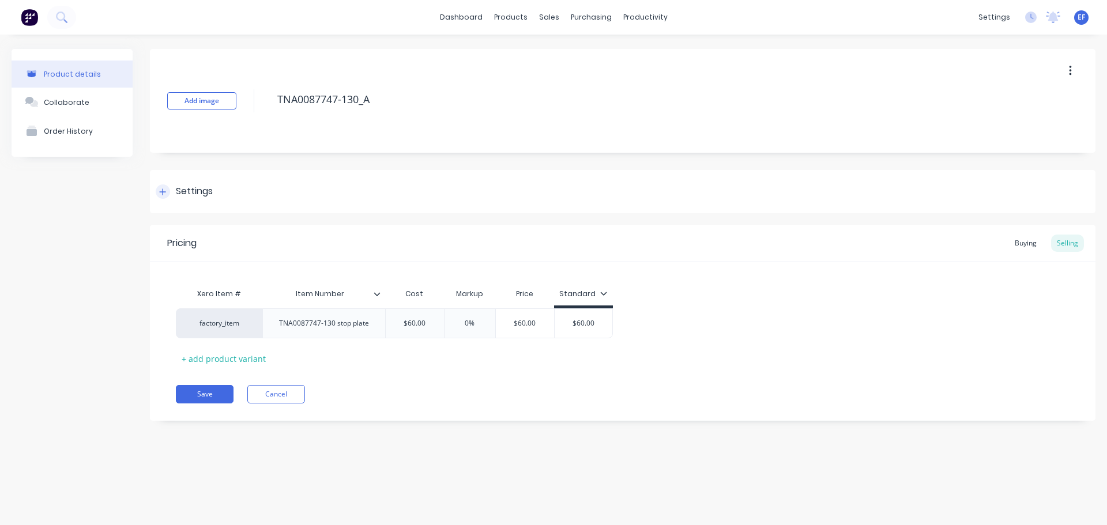
click at [215, 193] on div "Settings" at bounding box center [623, 191] width 946 height 43
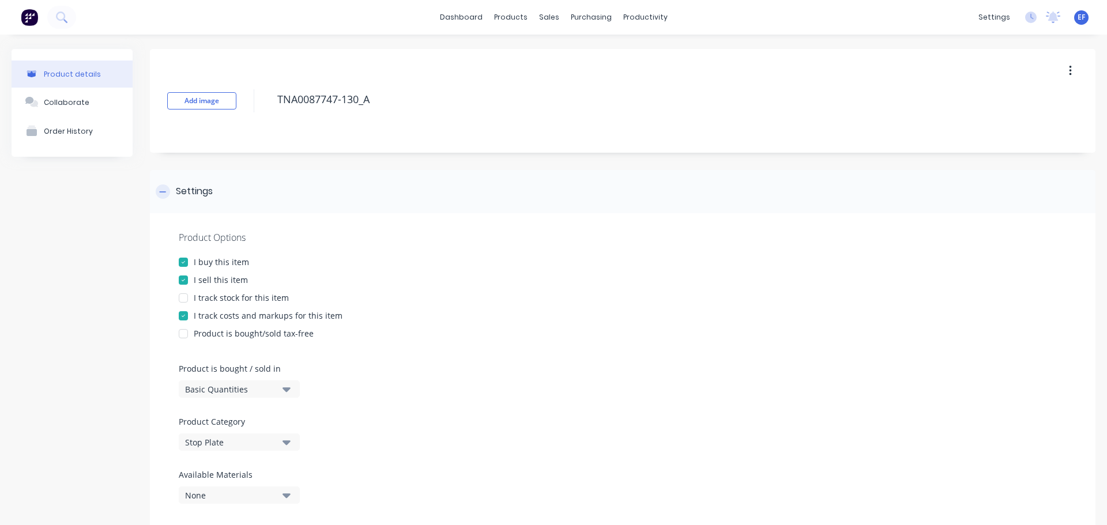
click at [210, 195] on div "Settings" at bounding box center [194, 192] width 37 height 14
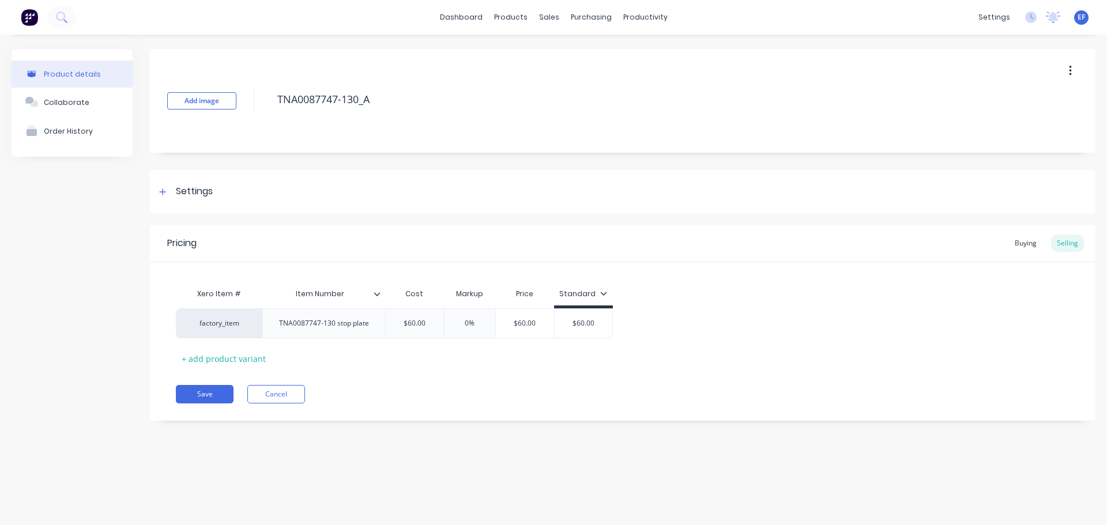
drag, startPoint x: 378, startPoint y: 96, endPoint x: 256, endPoint y: 100, distance: 122.9
click at [256, 100] on div "Add image TNA0087747-130_A" at bounding box center [623, 101] width 946 height 104
click at [268, 398] on button "Cancel" at bounding box center [276, 394] width 58 height 18
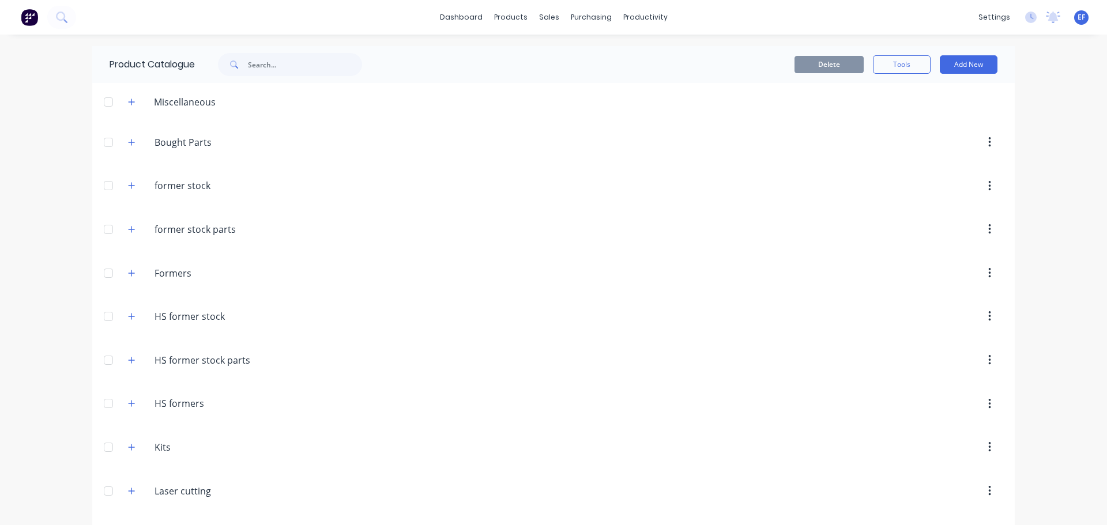
scroll to position [7410, 0]
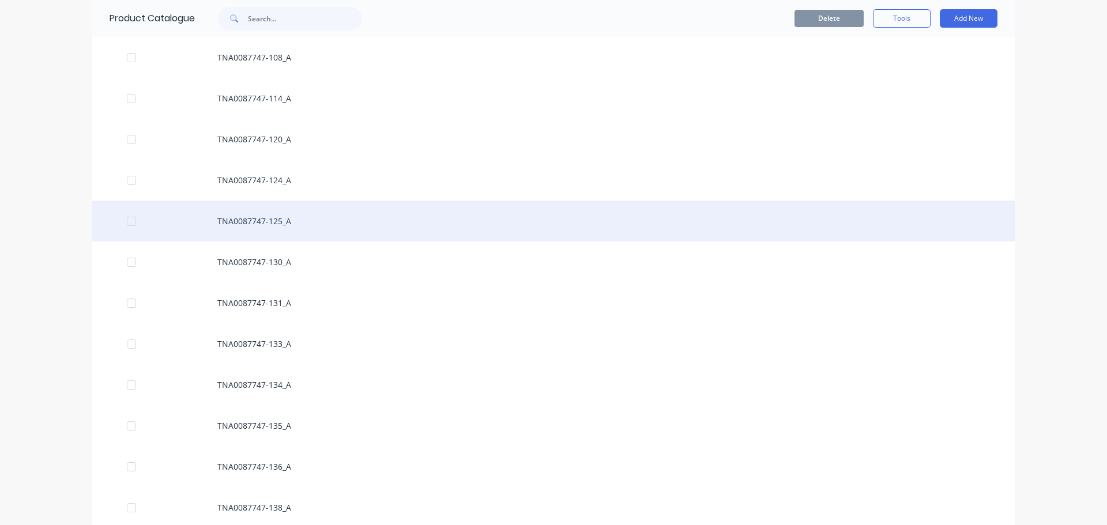
click at [281, 239] on div "TNA0087747-125_A" at bounding box center [553, 221] width 923 height 41
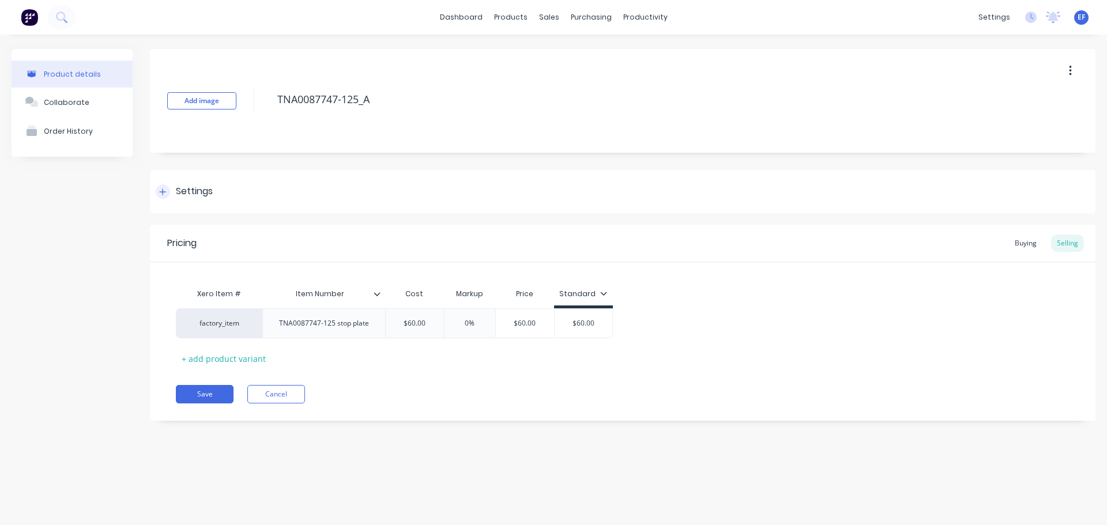
click at [223, 197] on div "Settings" at bounding box center [623, 191] width 946 height 43
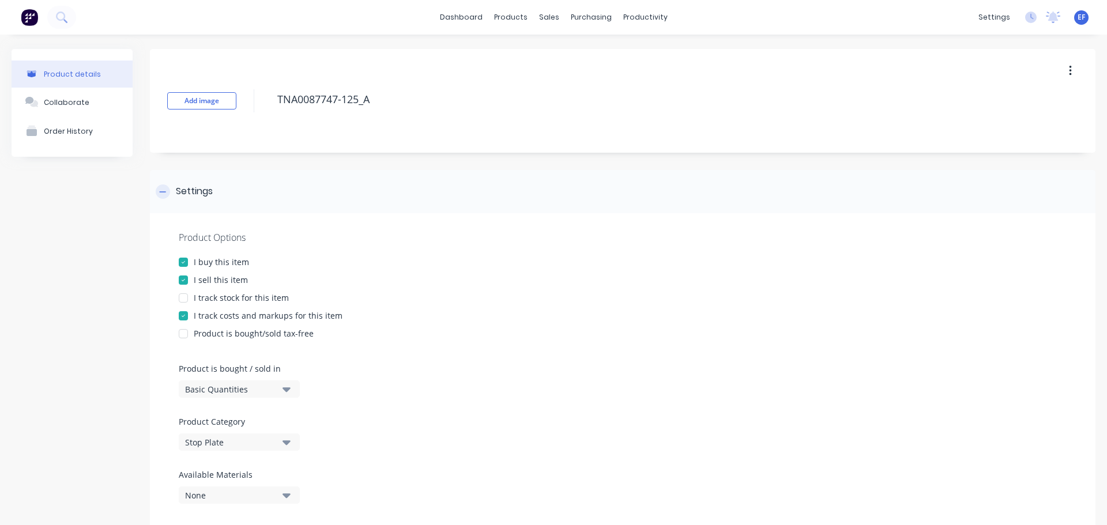
click at [217, 200] on div "Settings" at bounding box center [623, 191] width 946 height 43
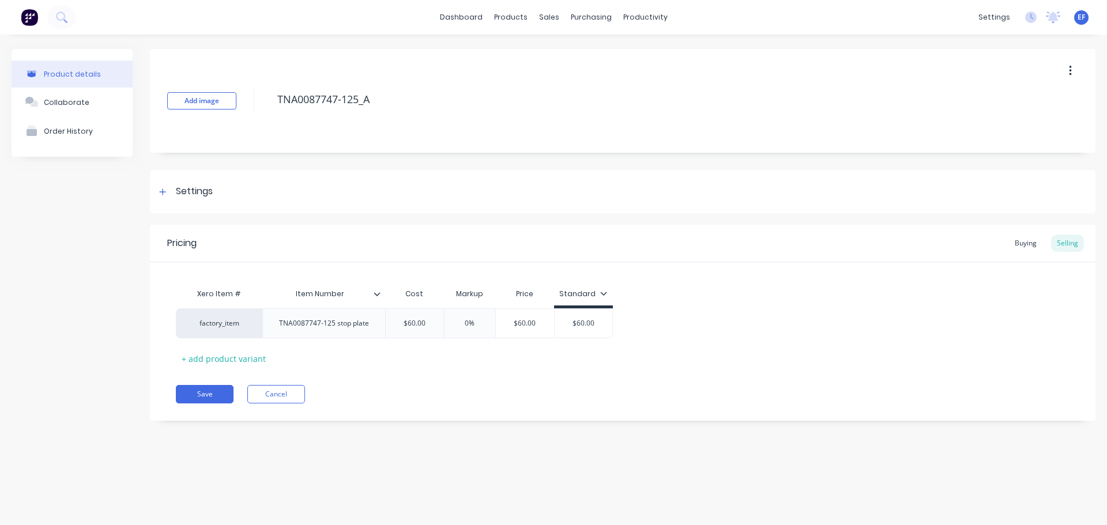
drag, startPoint x: 390, startPoint y: 102, endPoint x: 246, endPoint y: 100, distance: 144.2
click at [246, 100] on div "Add image TNA0087747-125_A" at bounding box center [623, 101] width 946 height 104
click at [272, 399] on button "Cancel" at bounding box center [276, 394] width 58 height 18
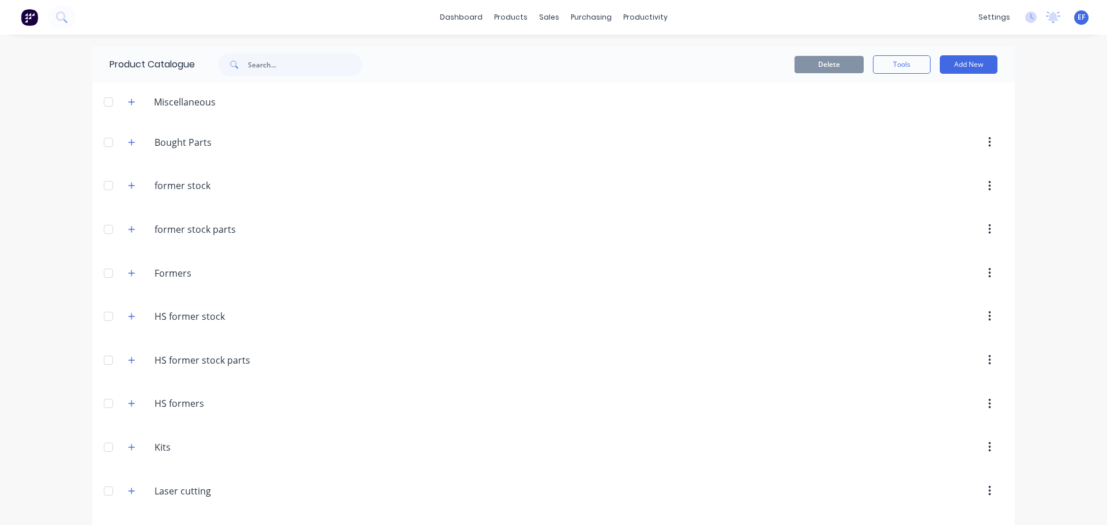
scroll to position [7369, 0]
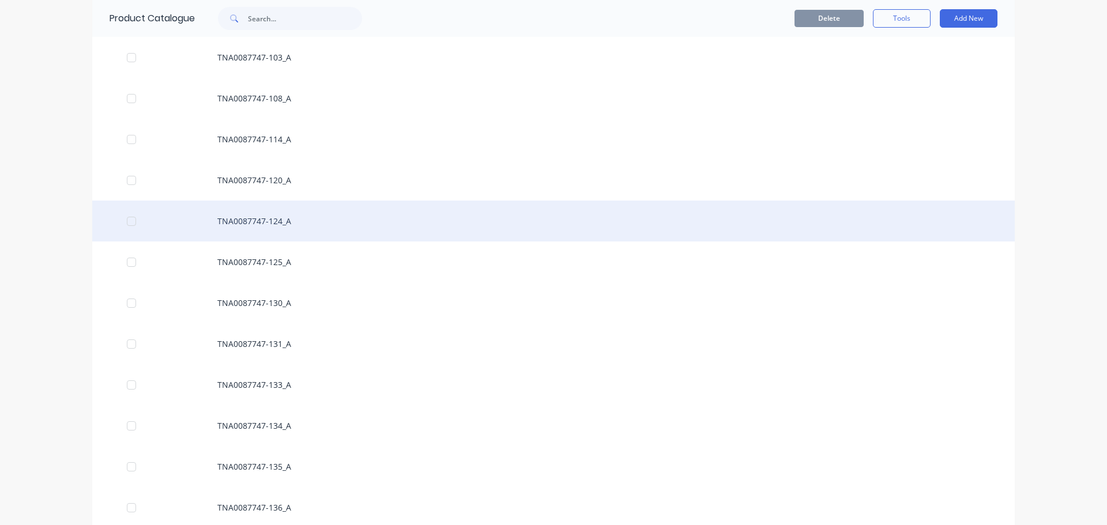
click at [276, 228] on div "TNA0087747-124_A" at bounding box center [553, 221] width 923 height 41
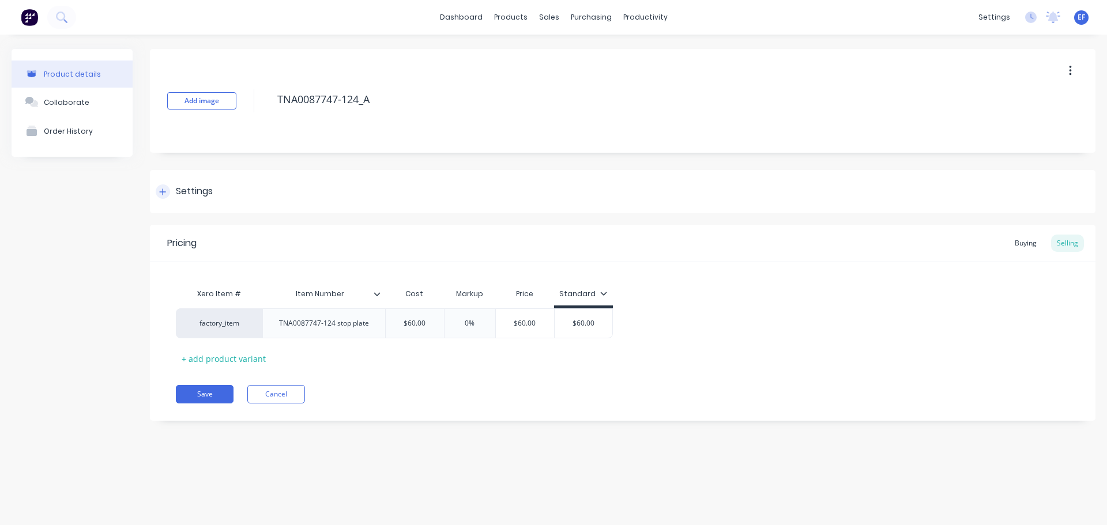
click at [206, 196] on div "Settings" at bounding box center [194, 192] width 37 height 14
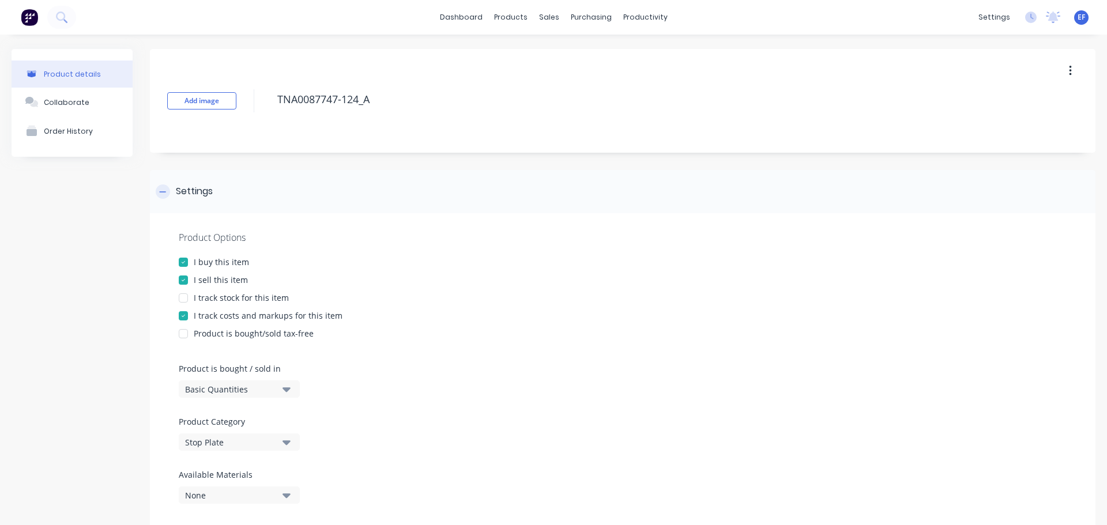
click at [206, 196] on div "Settings" at bounding box center [194, 192] width 37 height 14
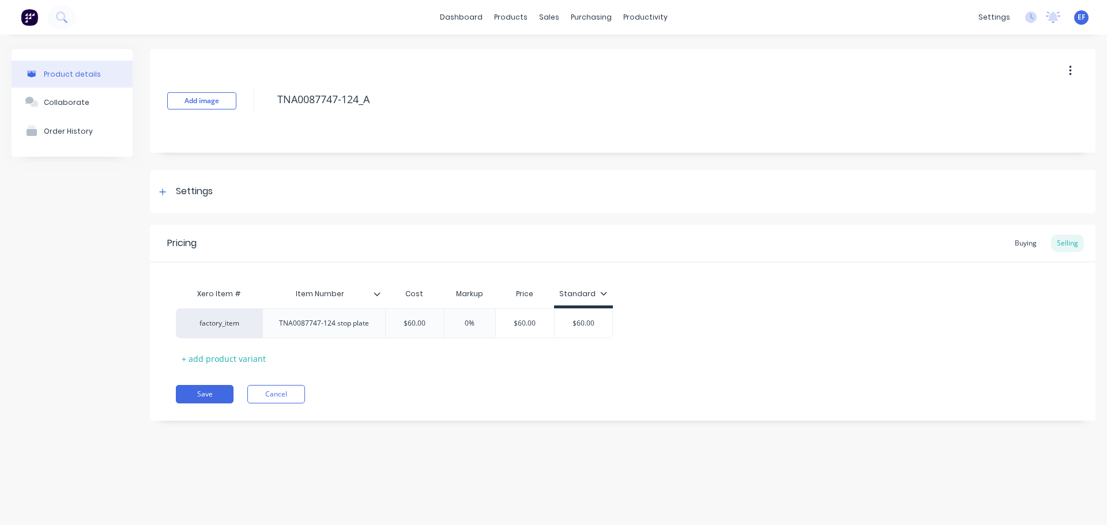
drag, startPoint x: 360, startPoint y: 97, endPoint x: 242, endPoint y: 98, distance: 118.8
click at [242, 98] on div "Add image TNA0087747-124_A" at bounding box center [623, 101] width 946 height 104
click at [290, 397] on button "Cancel" at bounding box center [276, 394] width 58 height 18
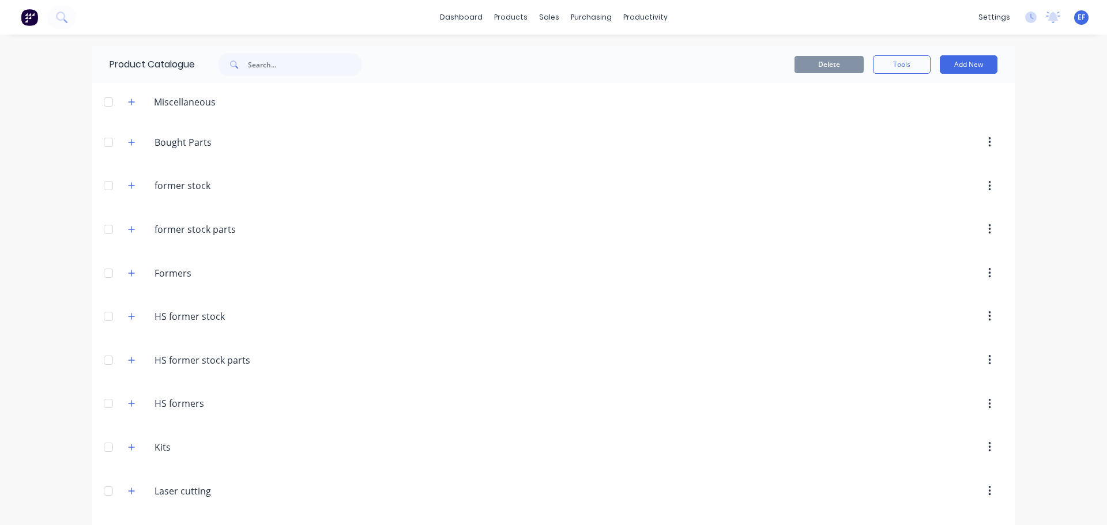
scroll to position [7328, 0]
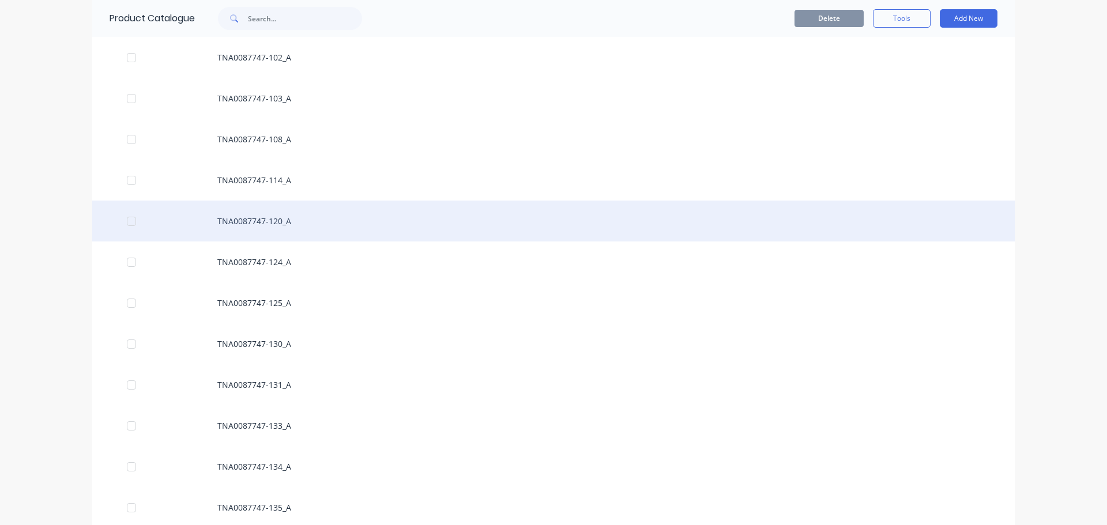
click at [319, 226] on div "TNA0087747-120_A" at bounding box center [553, 221] width 923 height 41
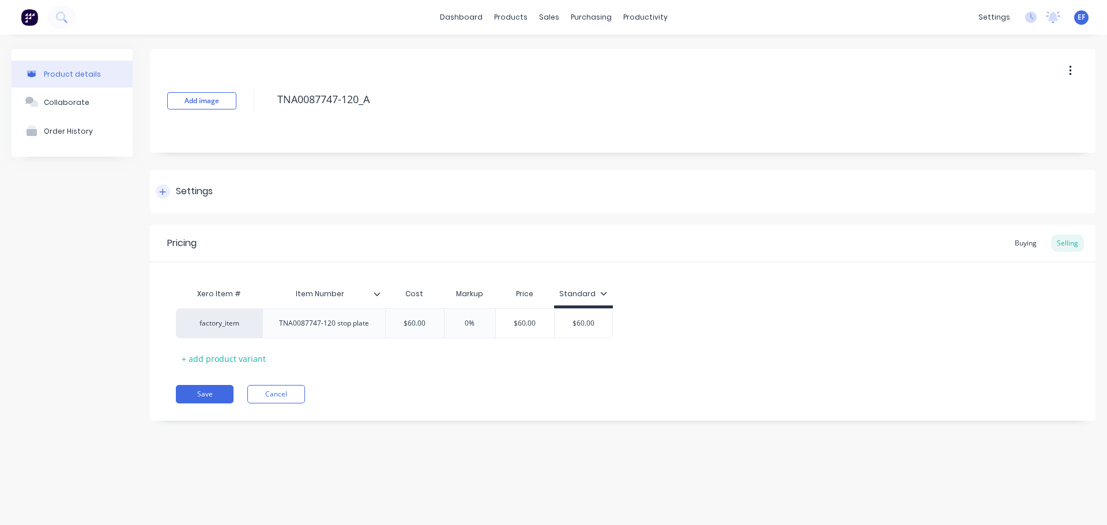
click at [208, 189] on div "Settings" at bounding box center [194, 192] width 37 height 14
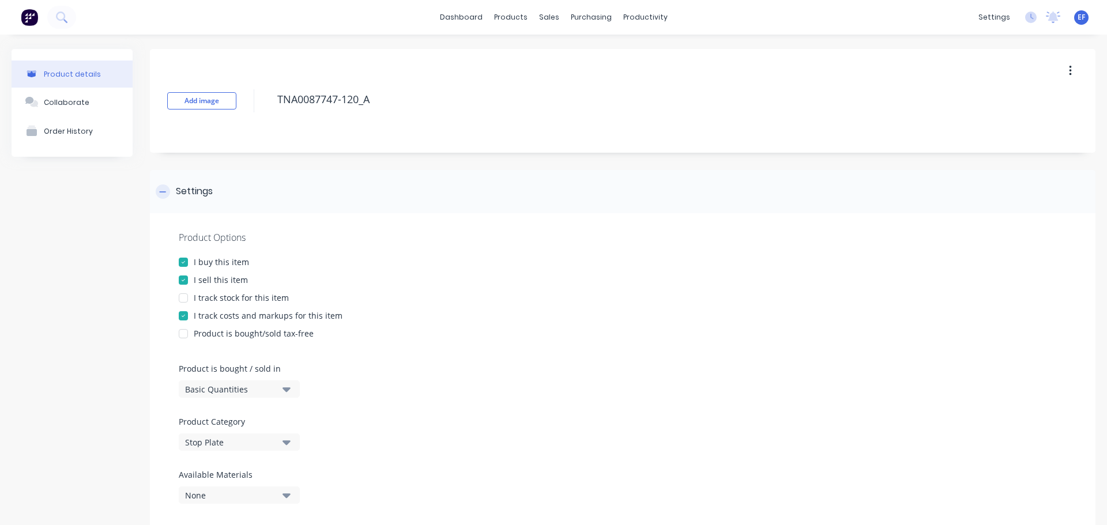
click at [208, 189] on div "Settings" at bounding box center [194, 192] width 37 height 14
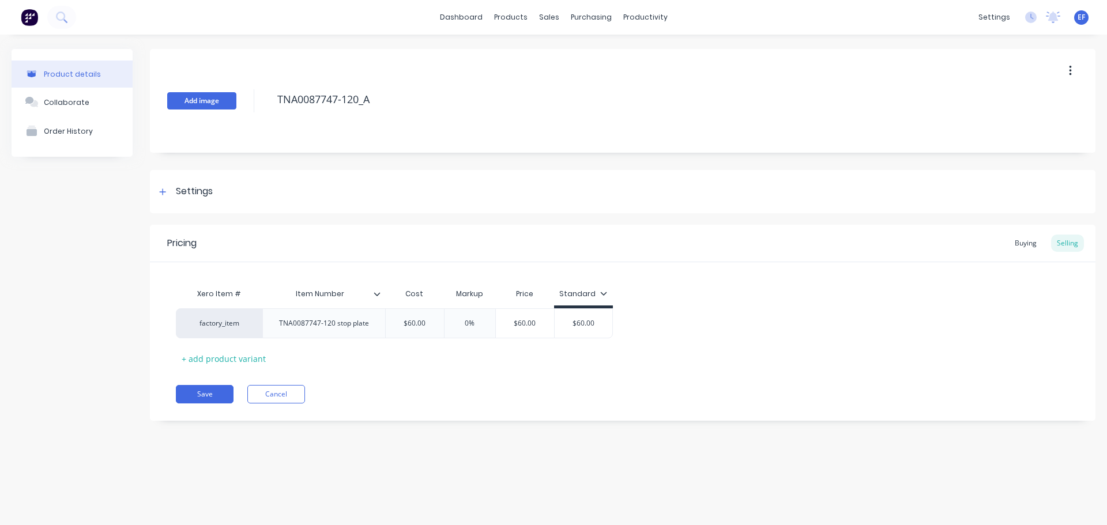
drag, startPoint x: 389, startPoint y: 104, endPoint x: 236, endPoint y: 105, distance: 153.4
click at [236, 105] on div "Add image TNA0087747-120_A" at bounding box center [623, 101] width 946 height 104
type textarea "x"
click at [276, 392] on button "Cancel" at bounding box center [276, 394] width 58 height 18
